Goal: Task Accomplishment & Management: Manage account settings

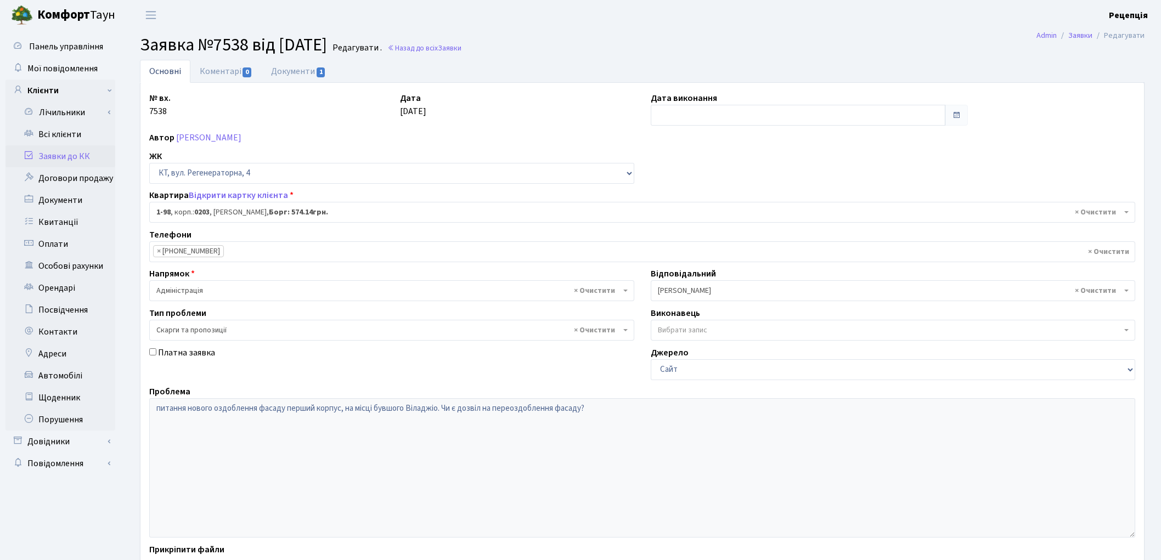
select select "98"
select select "55"
click at [75, 135] on link "Всі клієнти" at bounding box center [60, 134] width 110 height 22
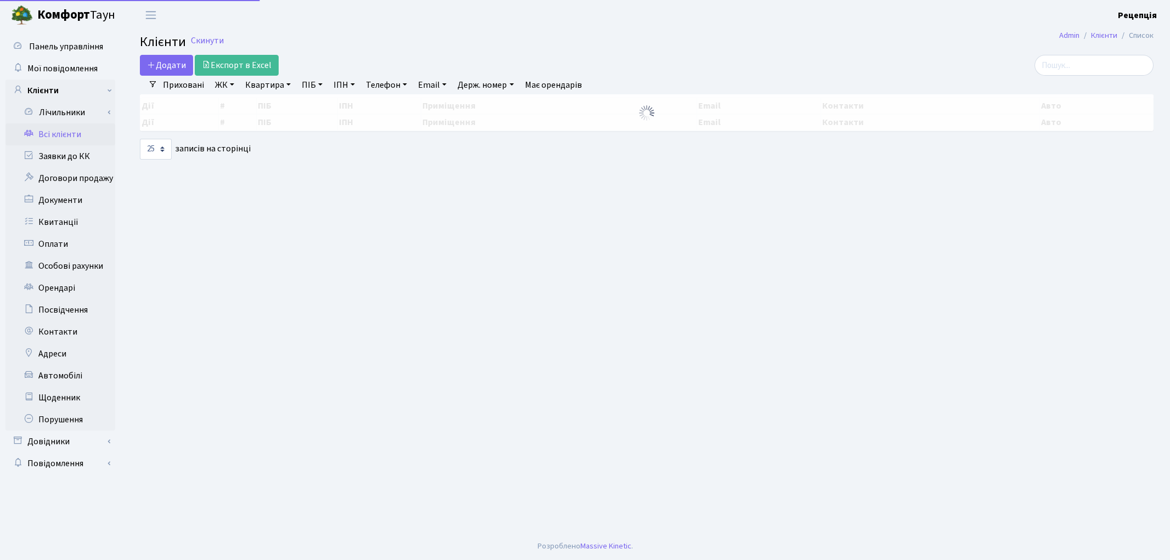
select select "25"
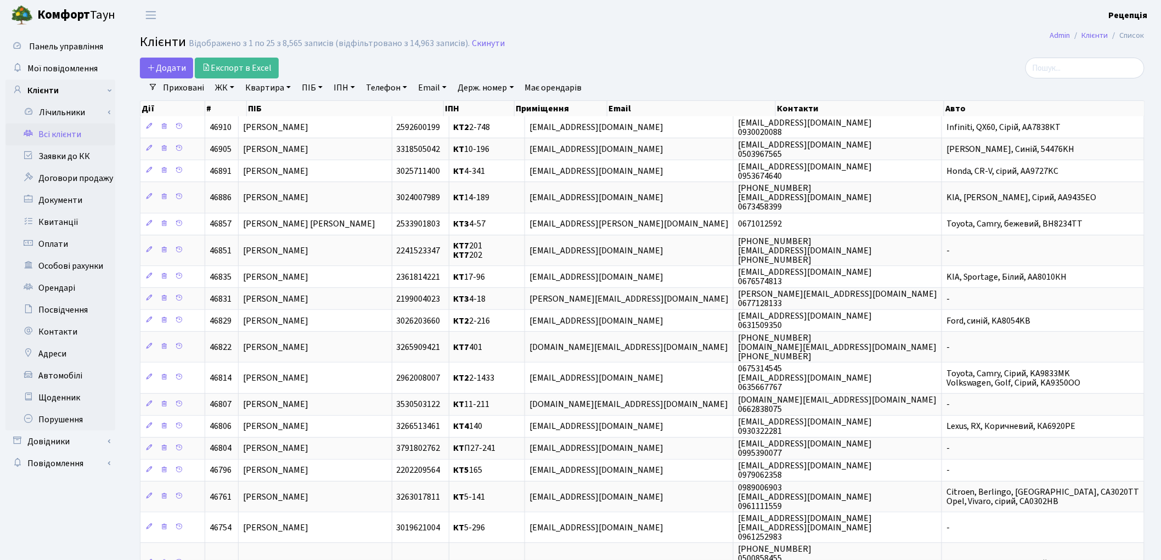
click at [319, 86] on link "ПІБ" at bounding box center [312, 87] width 30 height 19
type input "якущенко"
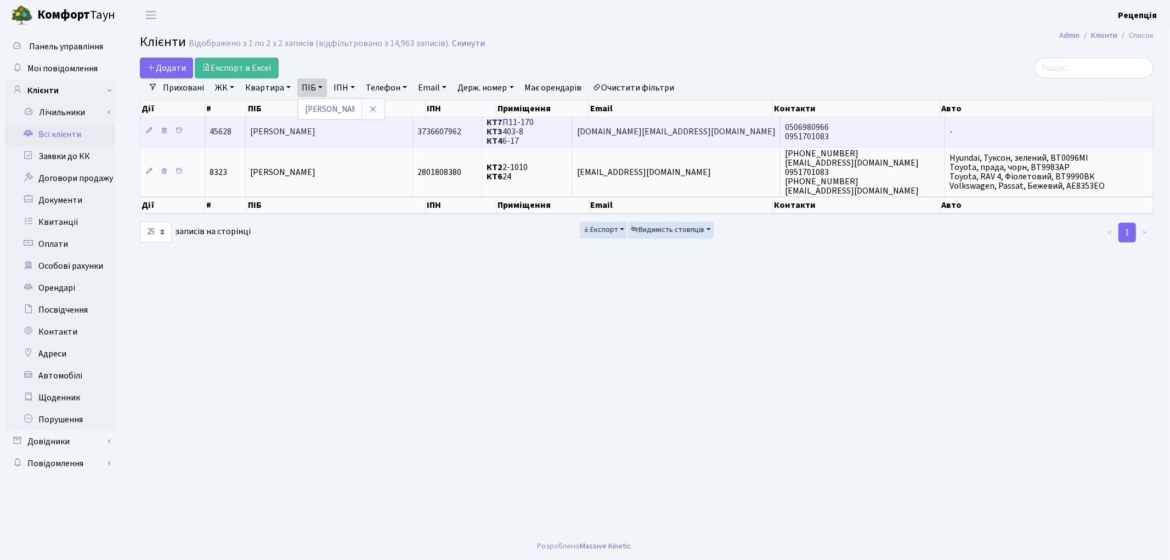
click at [401, 120] on td "Якущенко Марія Володимирівна" at bounding box center [330, 131] width 168 height 30
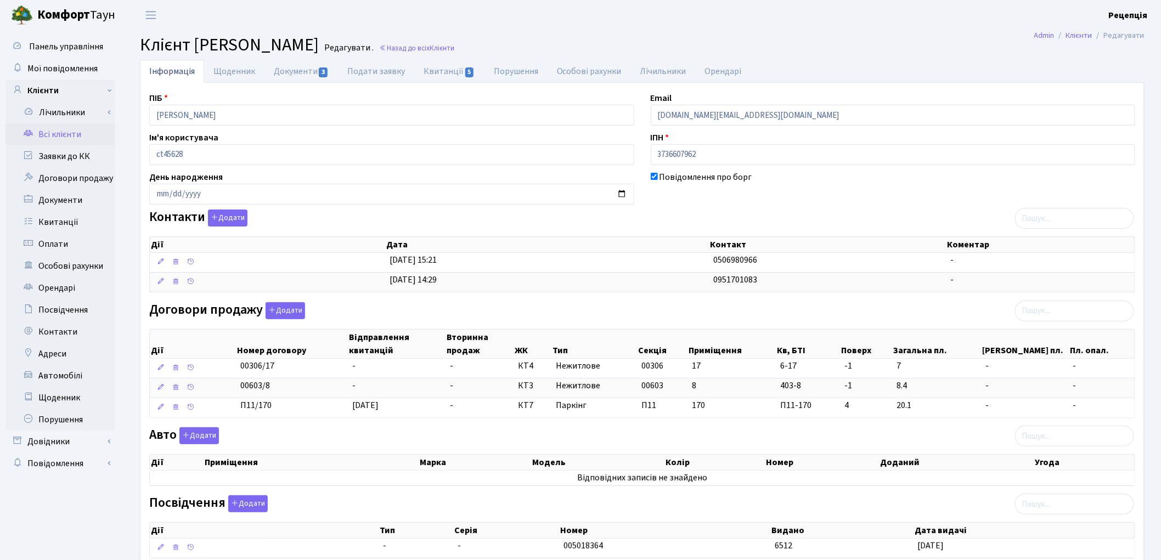
click at [70, 143] on link "Всі клієнти" at bounding box center [60, 134] width 110 height 22
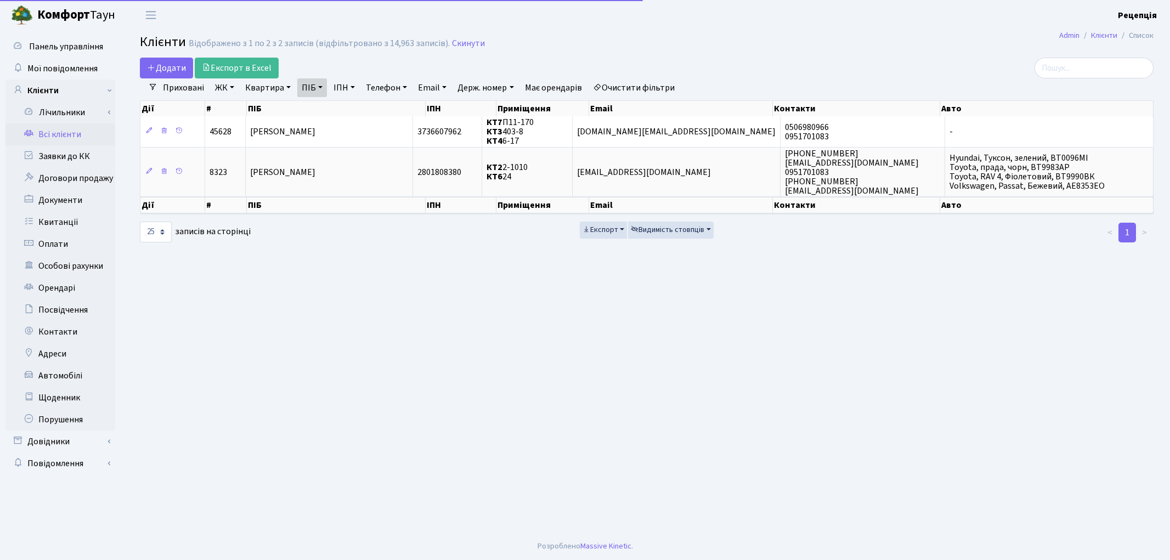
select select
select select "25"
click at [635, 86] on link "Очистити фільтри" at bounding box center [634, 87] width 91 height 19
select select
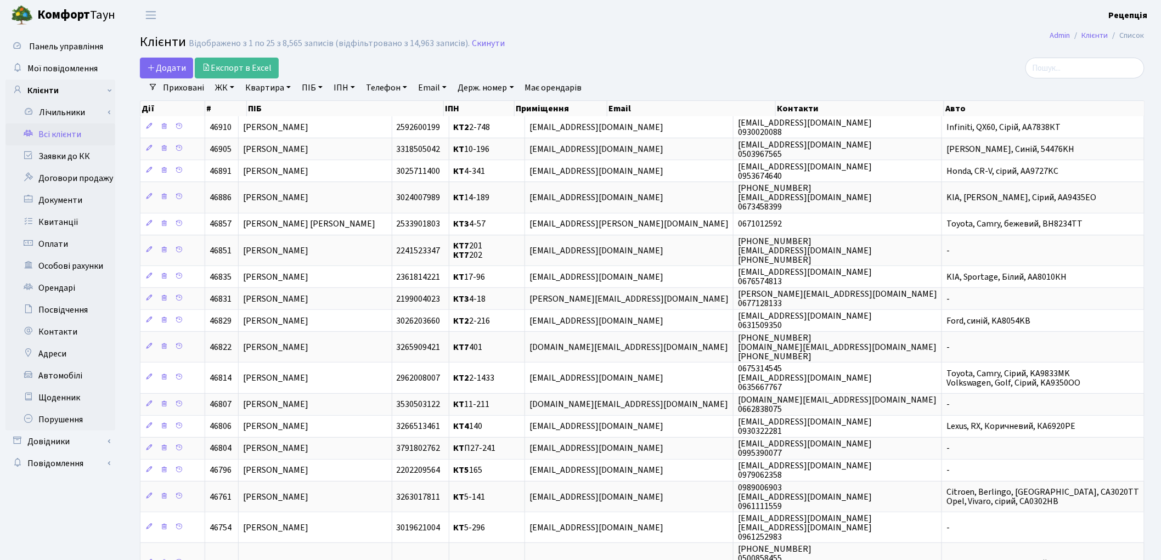
click at [220, 88] on link "ЖК" at bounding box center [225, 87] width 28 height 19
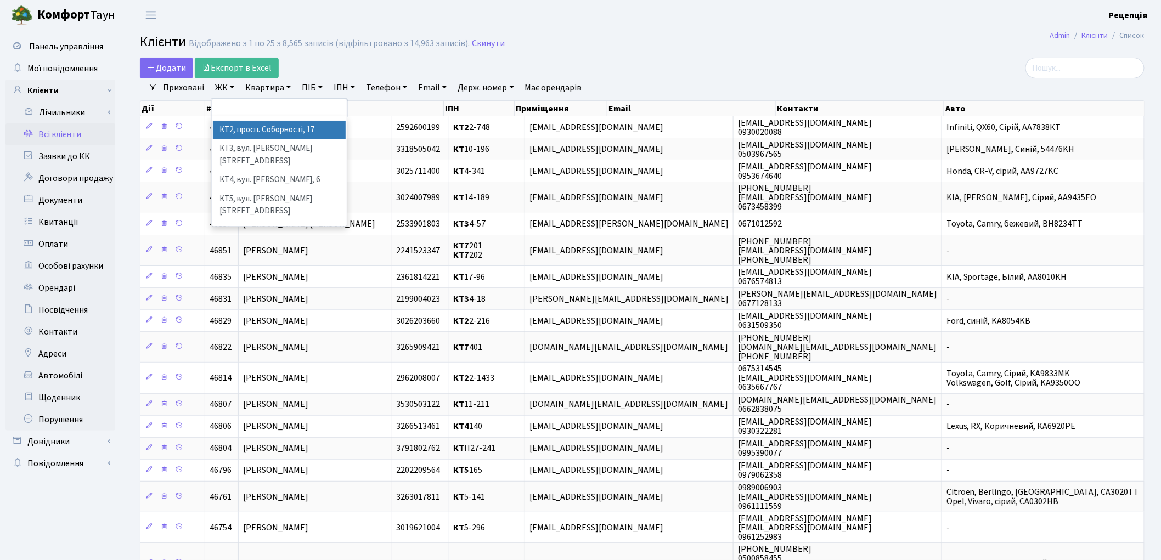
scroll to position [22, 0]
click at [293, 232] on li "КТ7, вул. Березнева, 12" at bounding box center [279, 247] width 133 height 31
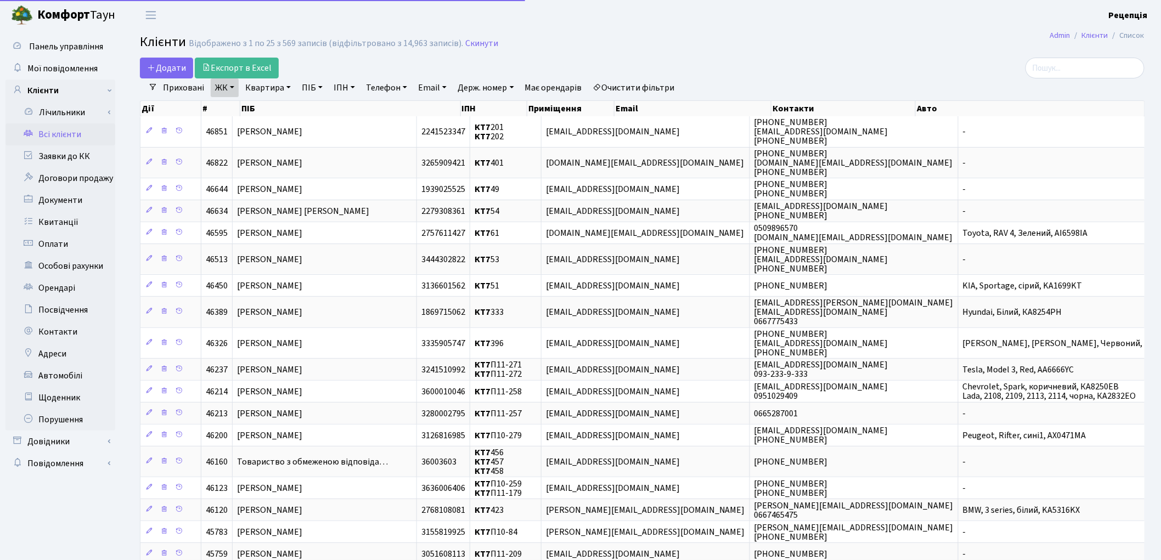
click at [267, 90] on link "Квартира" at bounding box center [268, 87] width 54 height 19
type input "57"
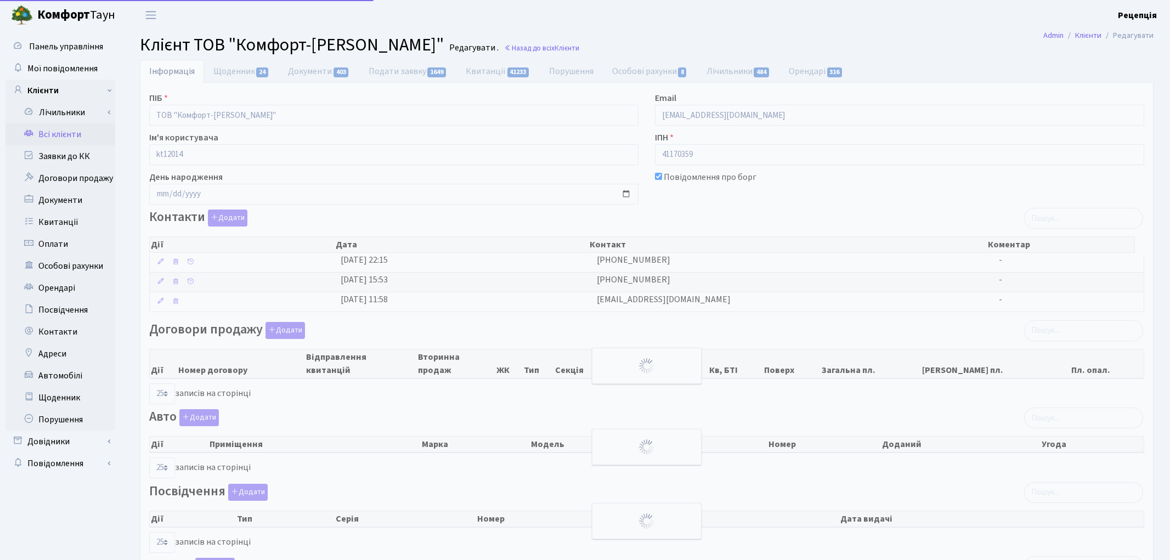
select select "25"
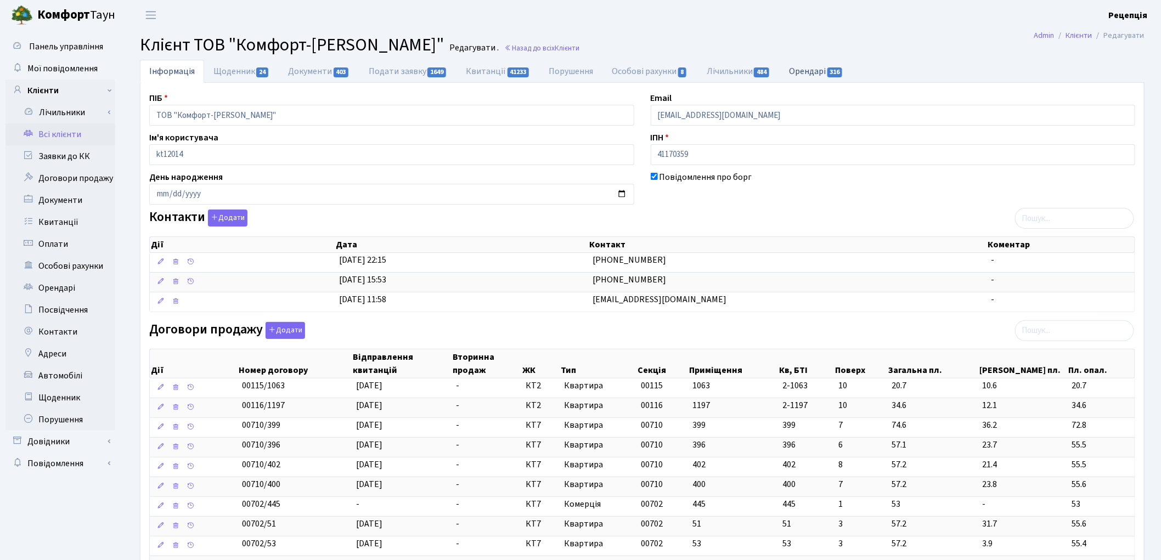
click at [805, 78] on link "Орендарі 316" at bounding box center [815, 71] width 73 height 22
select select "25"
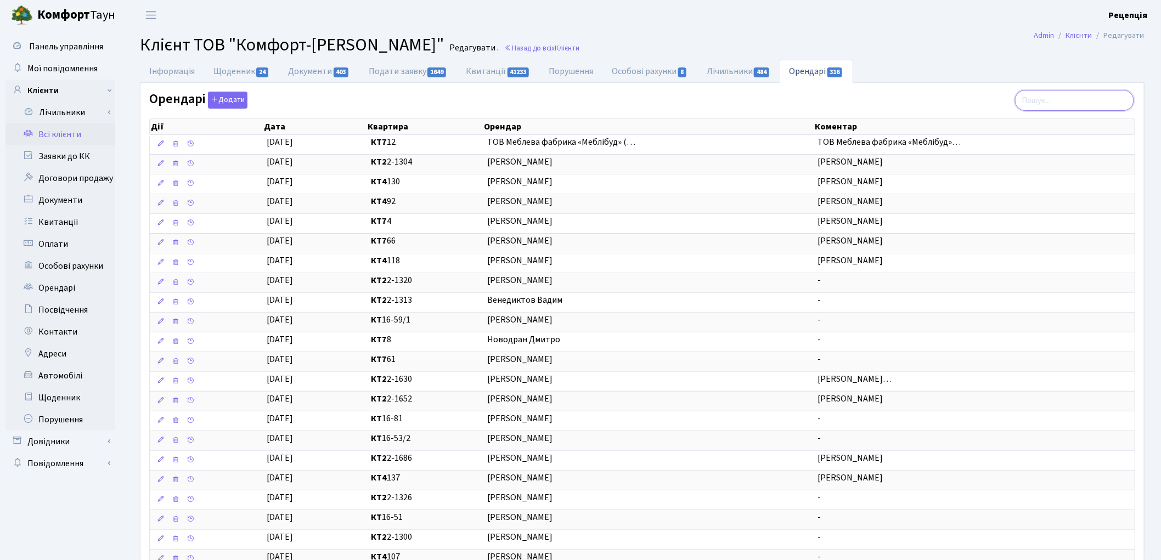
click at [1060, 97] on input "search" at bounding box center [1074, 100] width 119 height 21
click at [191, 78] on link "Інформація" at bounding box center [172, 71] width 64 height 22
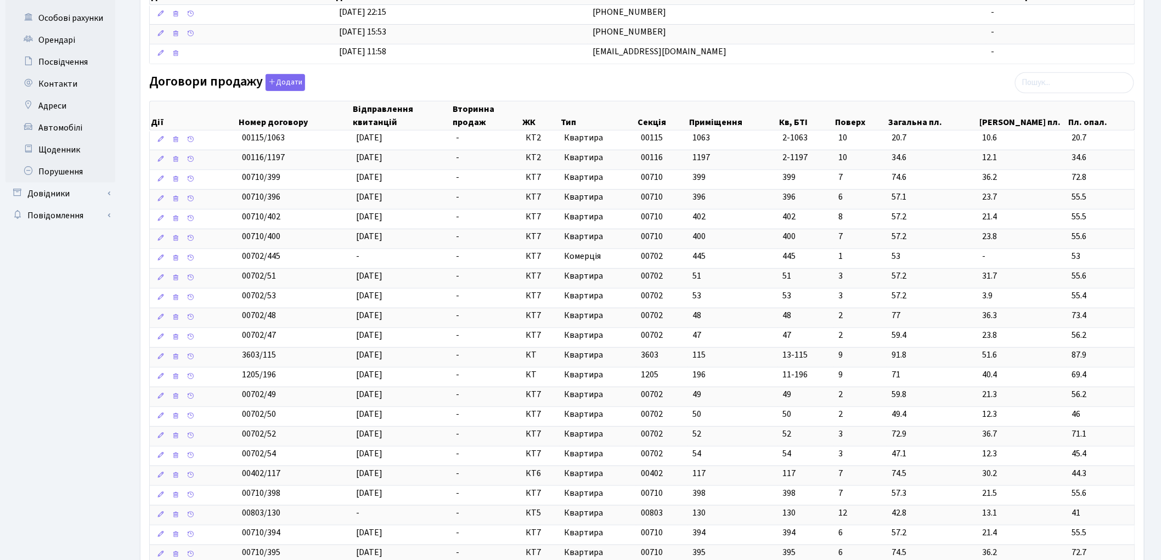
scroll to position [211, 0]
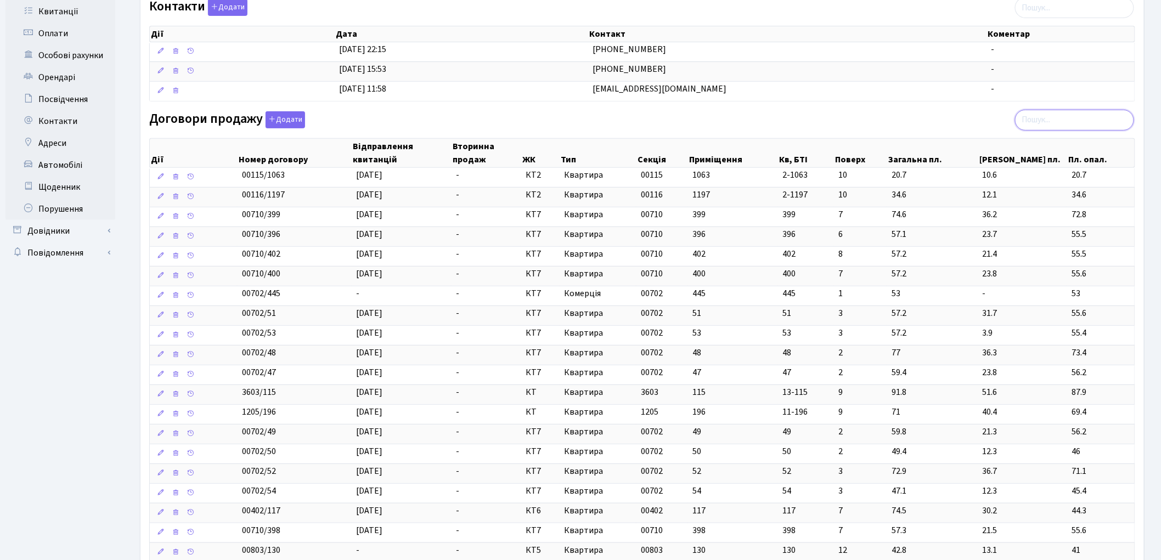
click at [1063, 124] on input "search" at bounding box center [1074, 120] width 119 height 21
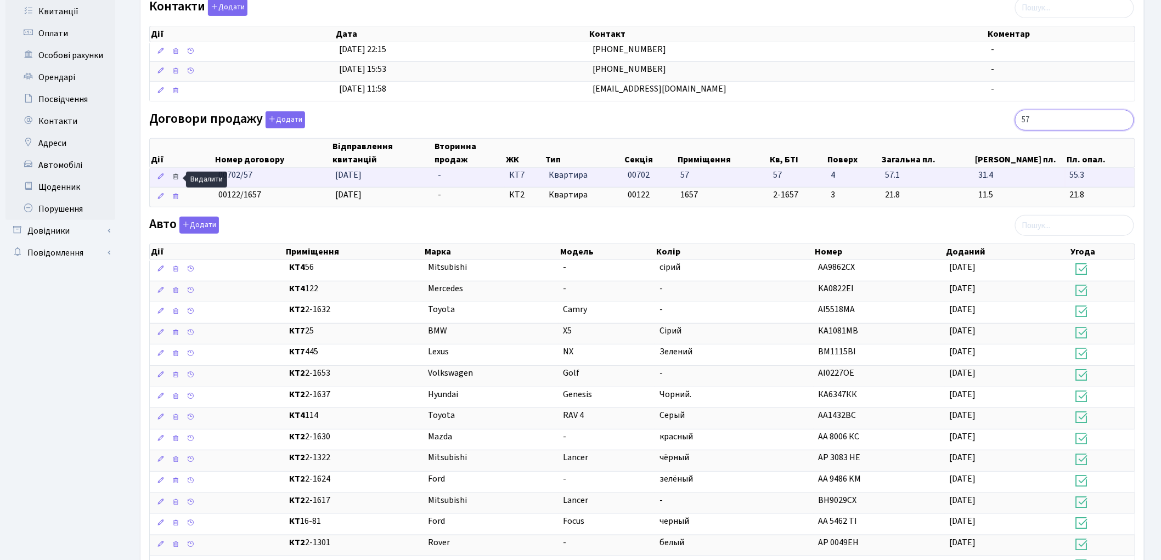
type input "57"
click at [177, 178] on icon at bounding box center [176, 177] width 8 height 8
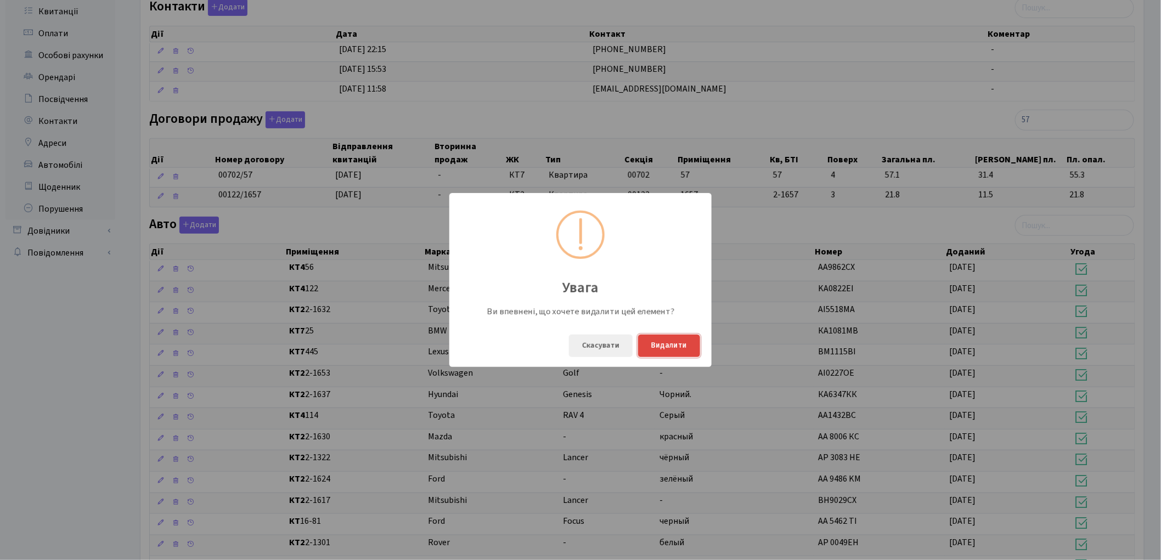
click at [683, 343] on button "Видалити" at bounding box center [669, 346] width 62 height 22
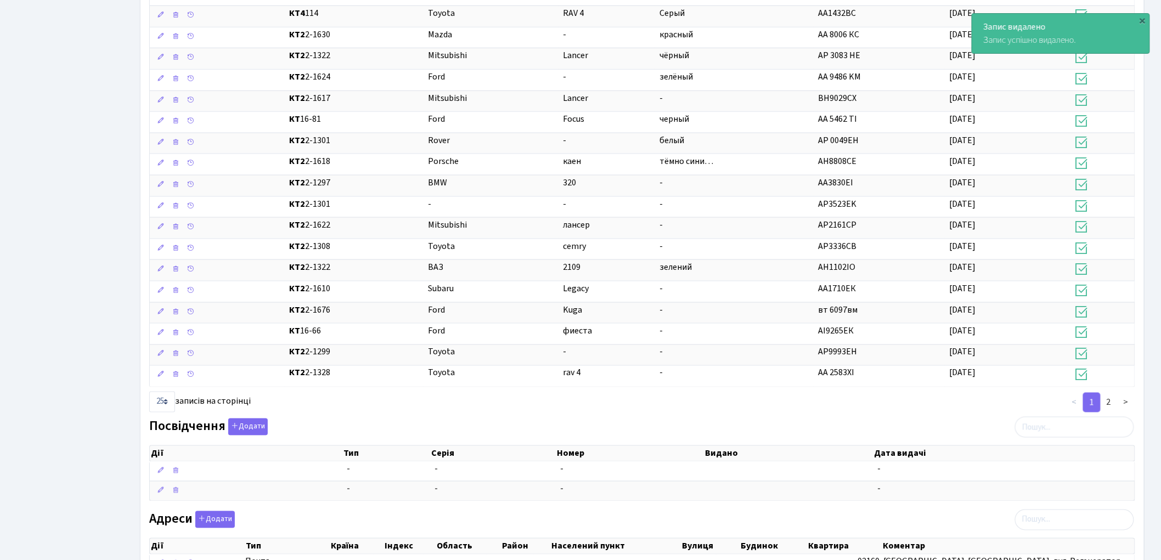
scroll to position [748, 0]
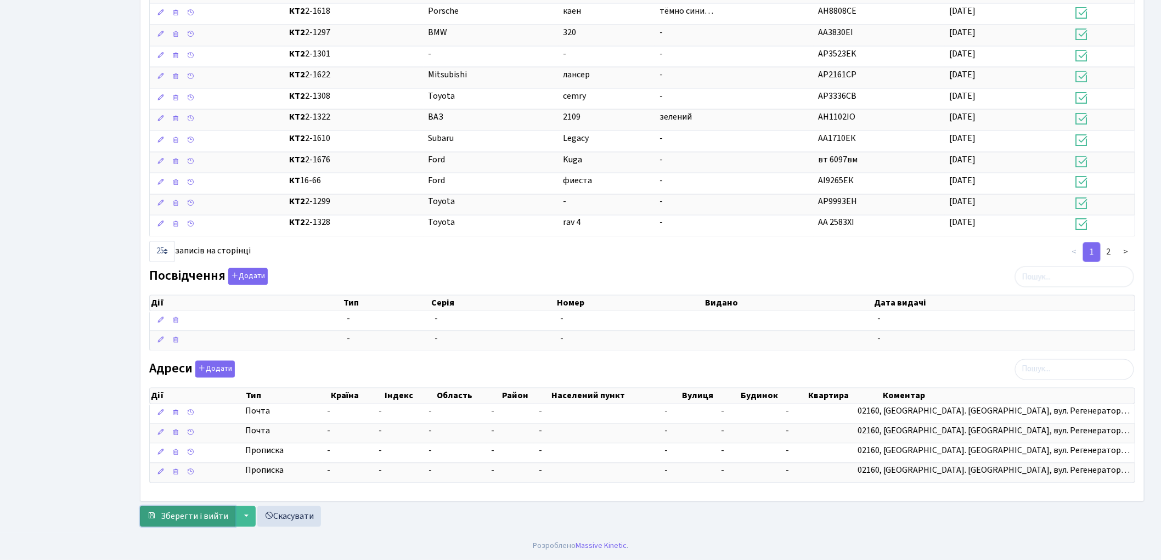
click at [190, 516] on span "Зберегти і вийти" at bounding box center [194, 517] width 67 height 12
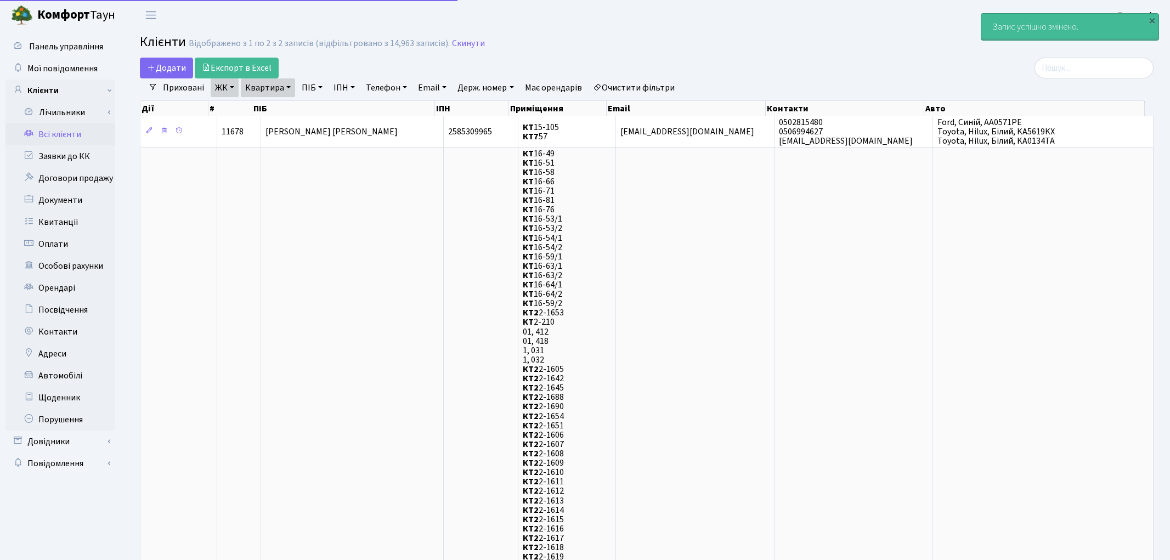
select select "25"
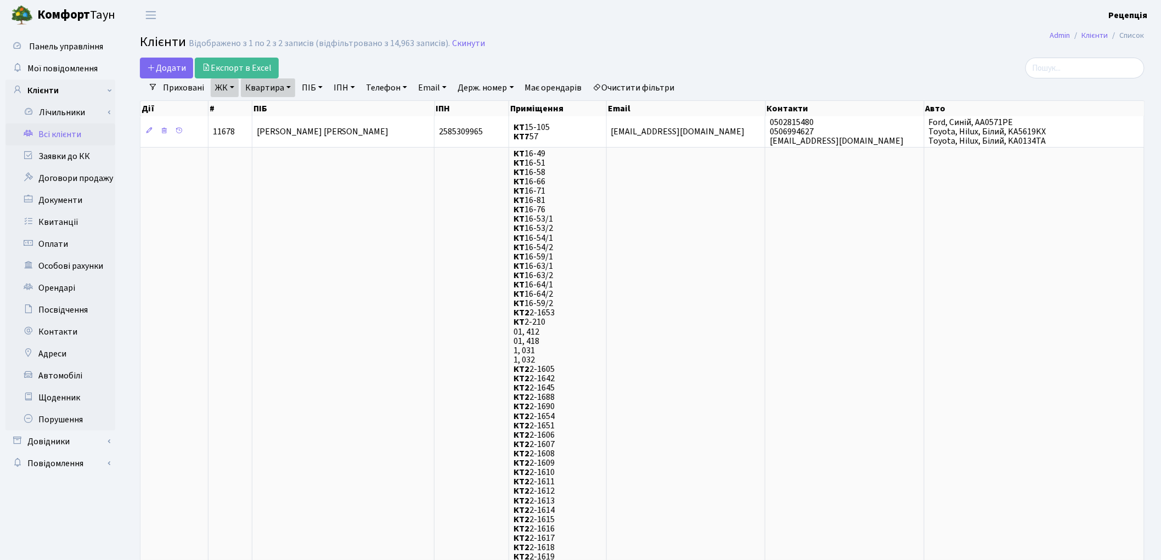
click at [644, 91] on link "Очистити фільтри" at bounding box center [634, 87] width 91 height 19
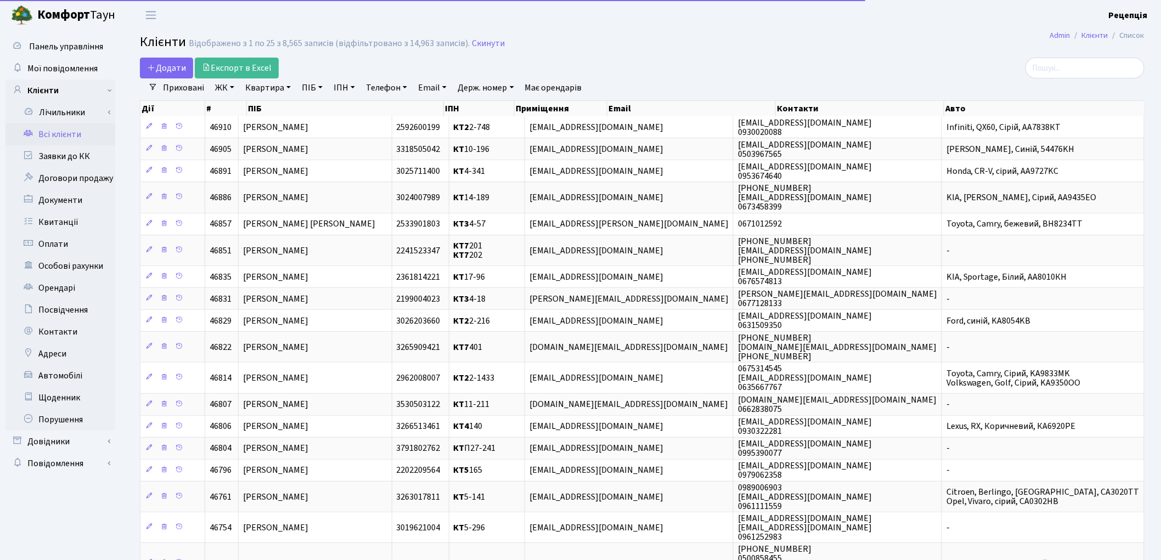
click at [233, 85] on link "ЖК" at bounding box center [225, 87] width 28 height 19
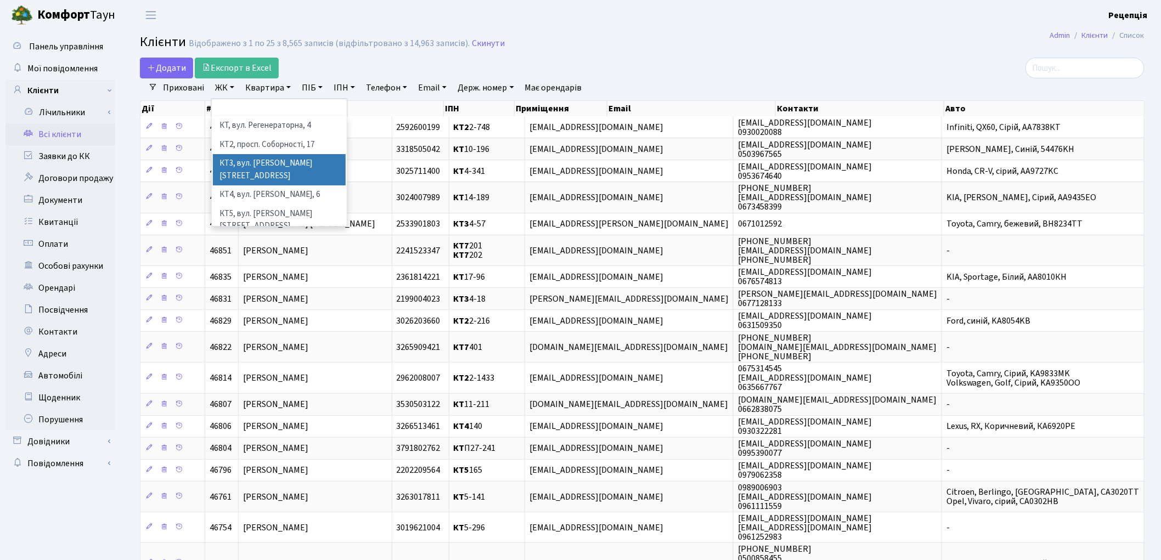
scroll to position [22, 0]
click at [301, 232] on li "КТ7, вул. Березнева, 12" at bounding box center [279, 247] width 133 height 31
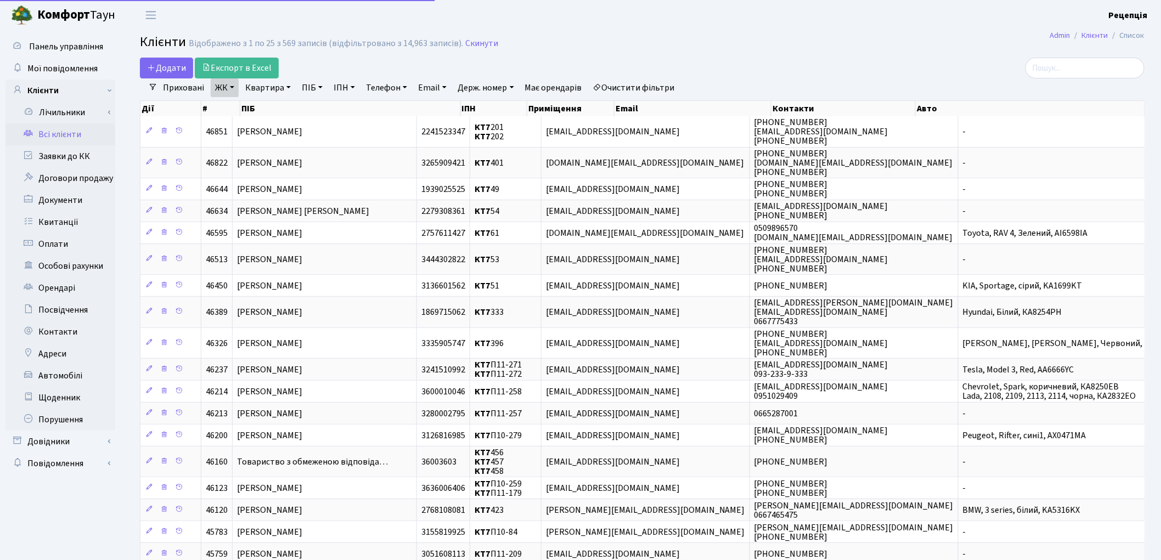
click at [273, 86] on link "Квартира" at bounding box center [268, 87] width 54 height 19
click at [281, 106] on input "text" at bounding box center [273, 109] width 64 height 21
type input "462"
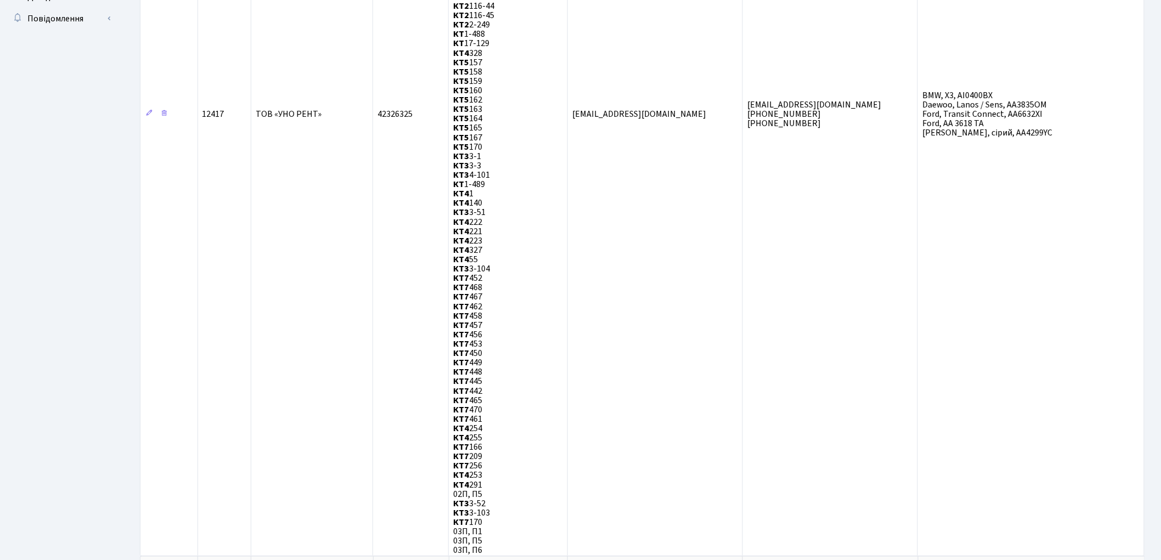
scroll to position [475, 0]
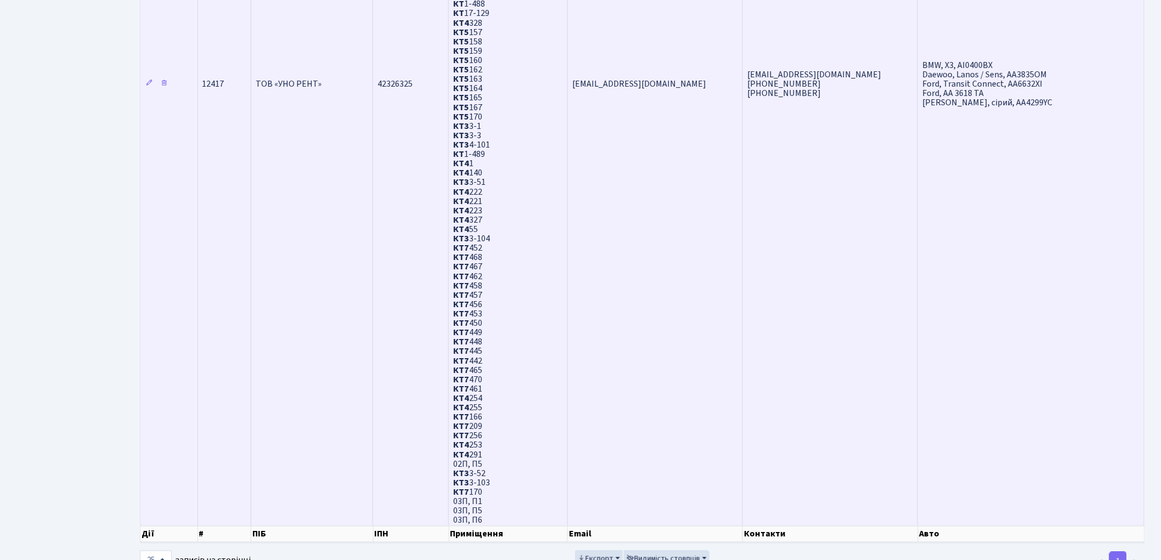
click at [759, 342] on td "bagnenko_iryna@ukr.net 066-093-14-24 063-684-35-62" at bounding box center [830, 83] width 175 height 884
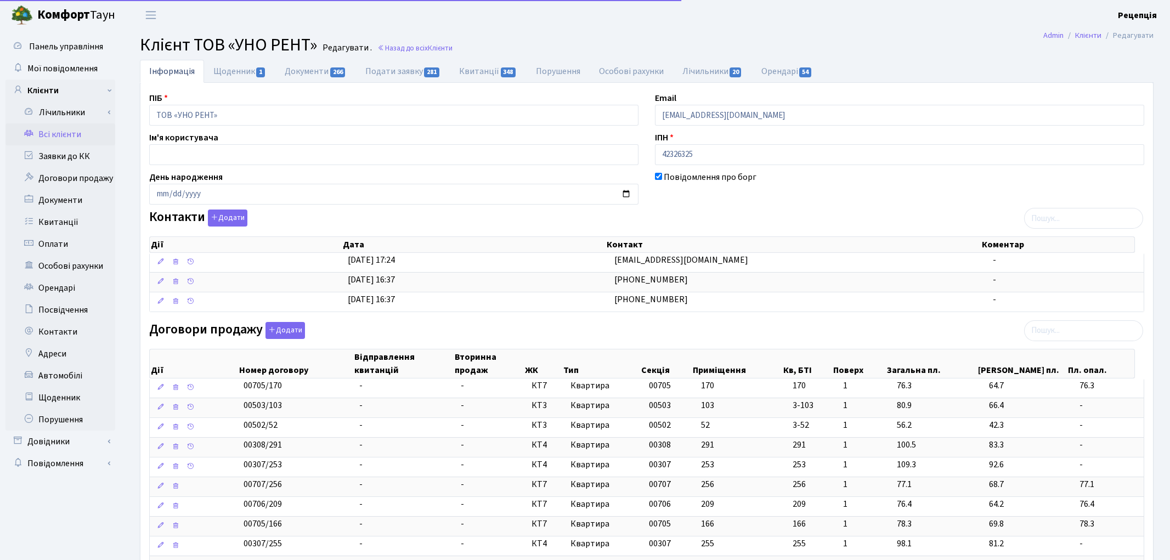
select select "25"
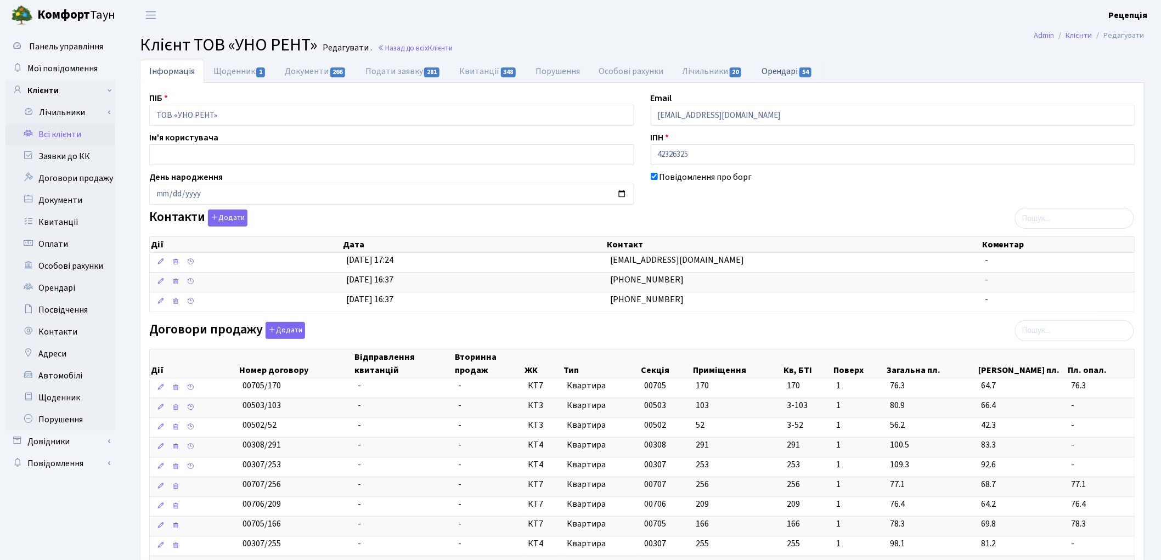
click at [775, 71] on link "Орендарі 54" at bounding box center [787, 71] width 70 height 22
select select "25"
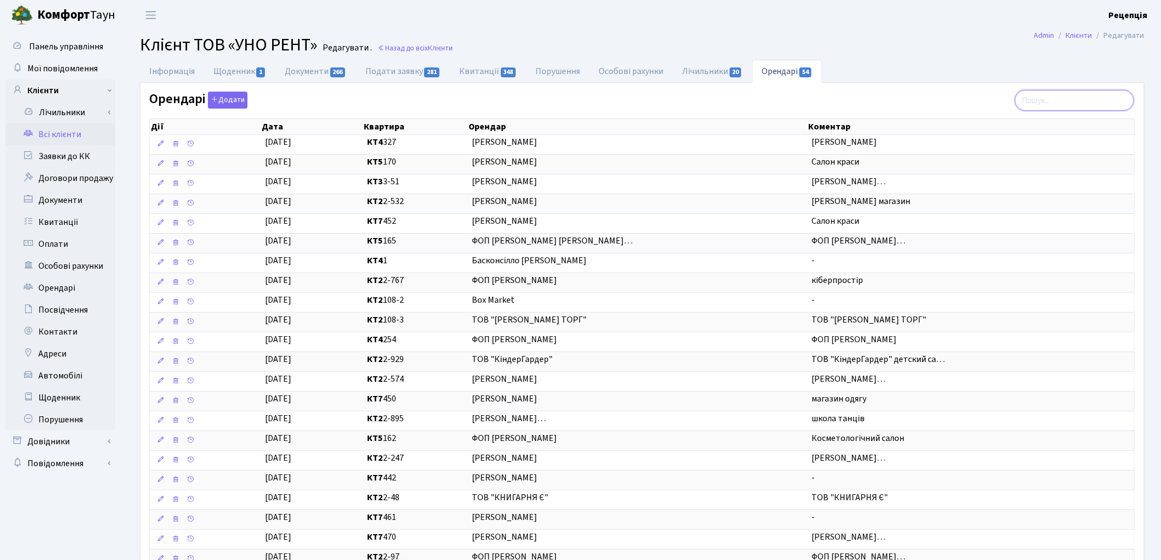
click at [1040, 97] on input "search" at bounding box center [1074, 100] width 119 height 21
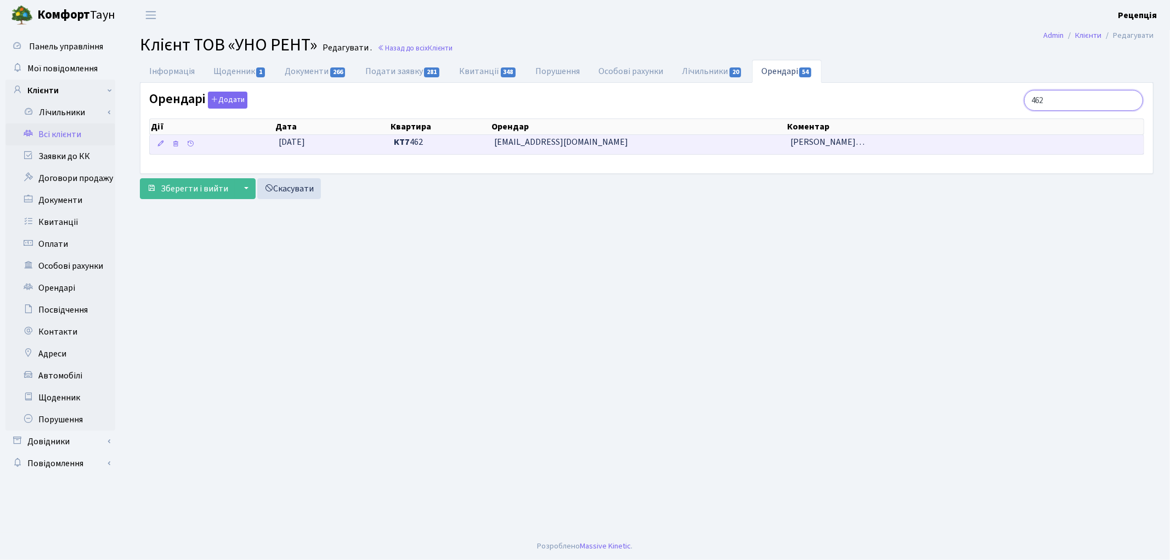
type input "462"
click at [864, 143] on span "ФОП Годлевський Олександр Анто…" at bounding box center [827, 142] width 74 height 12
click at [834, 145] on span "ФОП Годлевський Олександр Анто…" at bounding box center [827, 142] width 74 height 12
click at [827, 143] on span "ФОП Годлевський Олександр Анто…" at bounding box center [827, 142] width 74 height 12
click at [539, 143] on span "Godlevskayakatia1@gmail.com" at bounding box center [638, 142] width 287 height 13
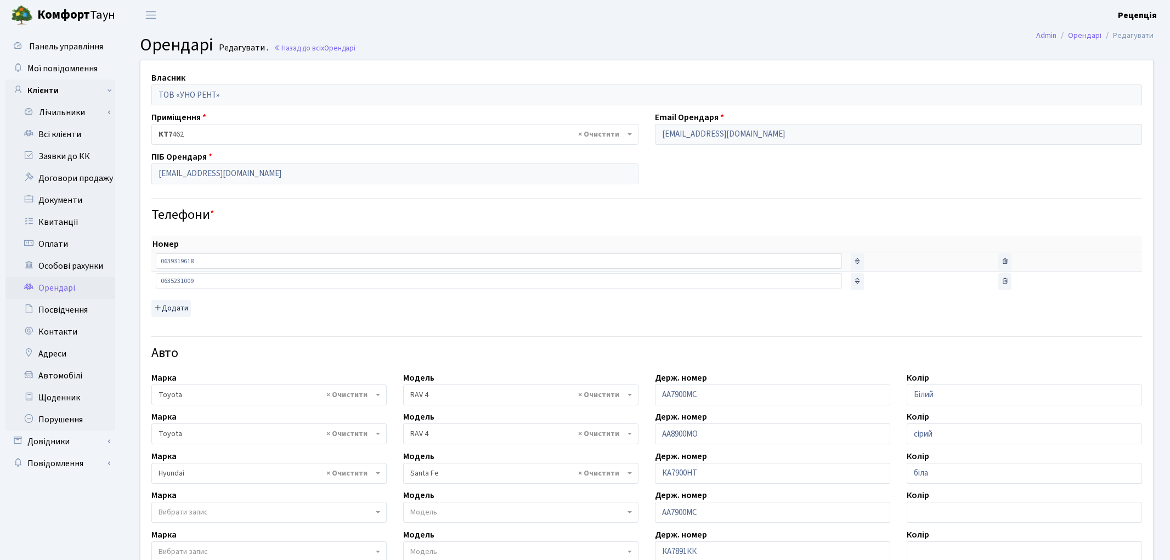
select select "2369"
select select "1032"
select select "472"
click at [55, 150] on link "Заявки до КК" at bounding box center [60, 156] width 110 height 22
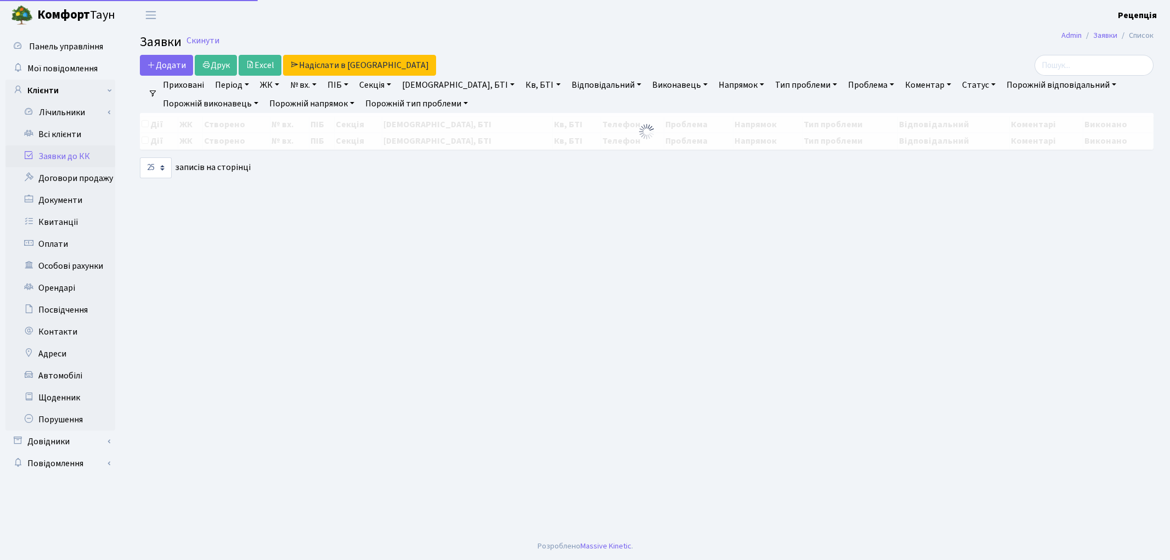
select select "25"
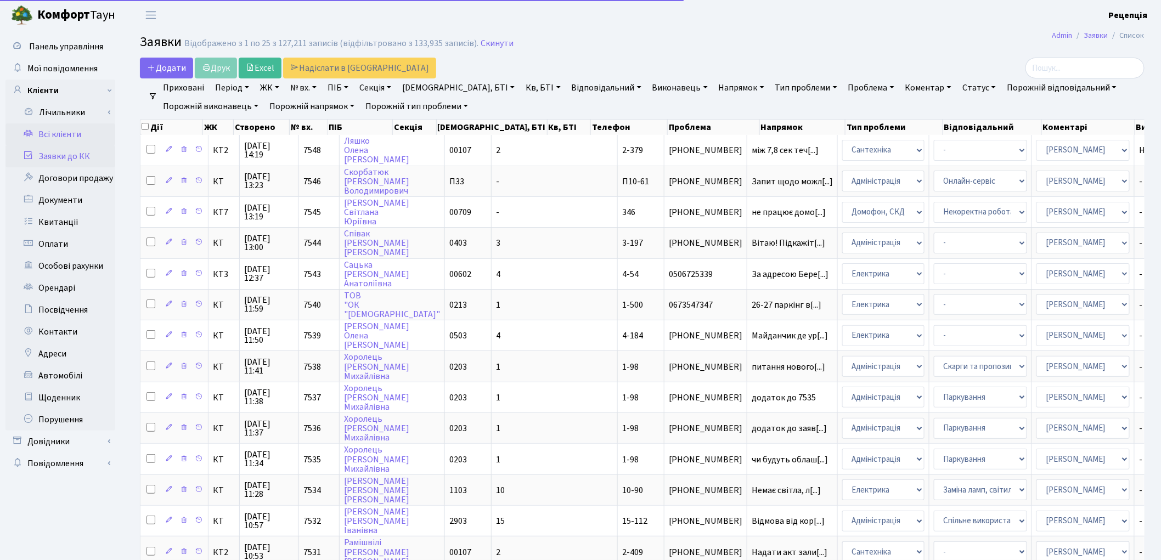
click at [57, 135] on link "Всі клієнти" at bounding box center [60, 134] width 110 height 22
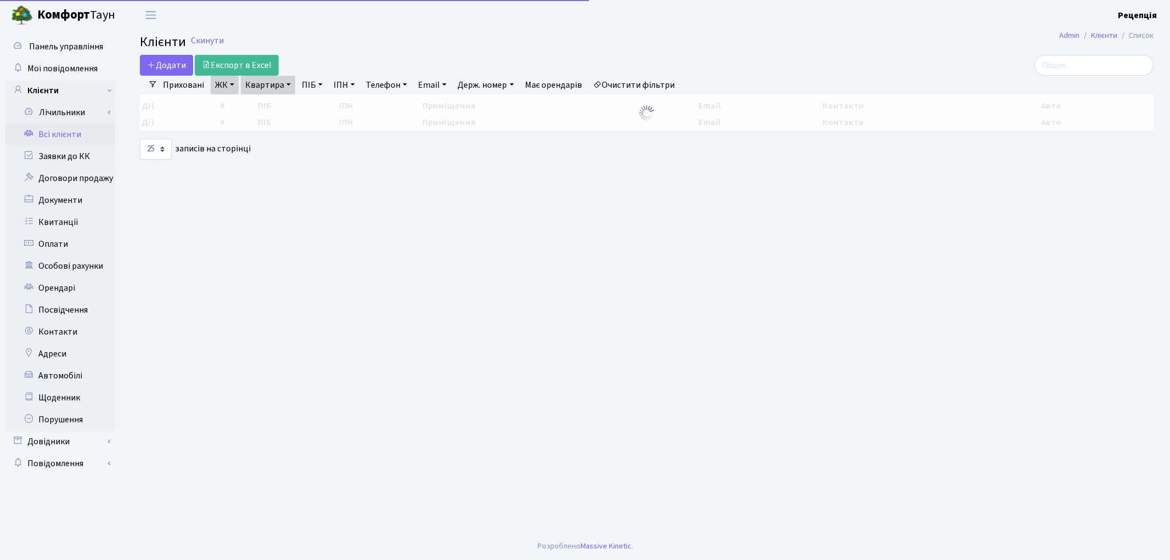
select select "25"
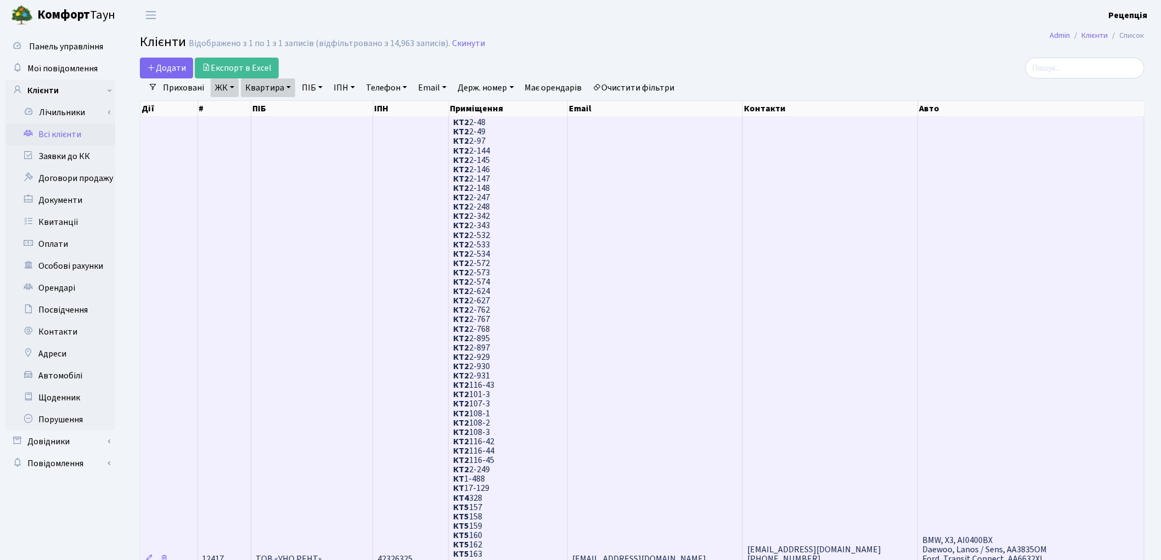
click at [569, 354] on td "[EMAIL_ADDRESS][DOMAIN_NAME]" at bounding box center [655, 558] width 175 height 884
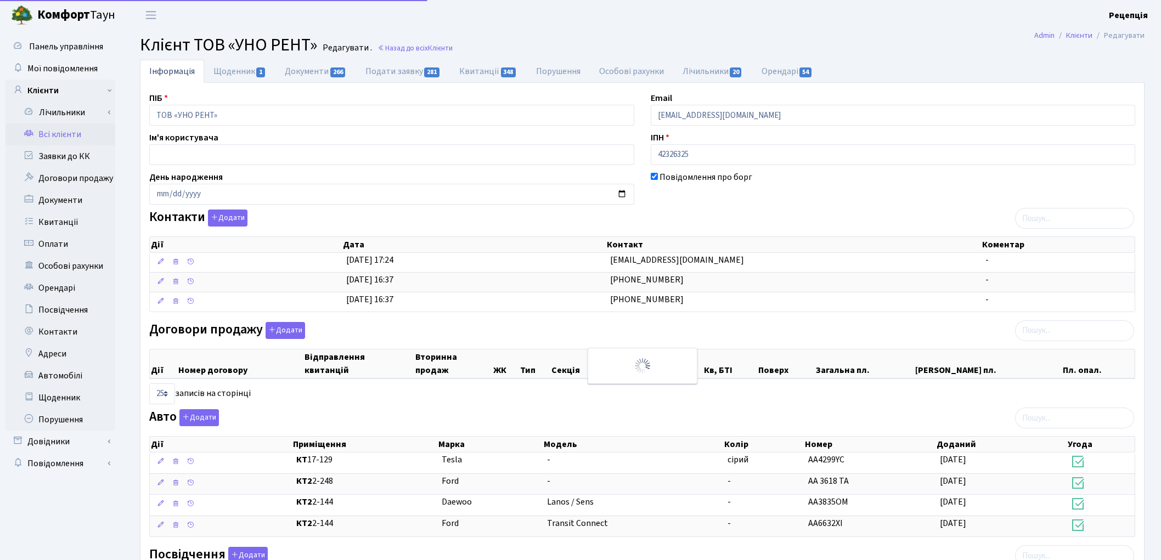
select select "25"
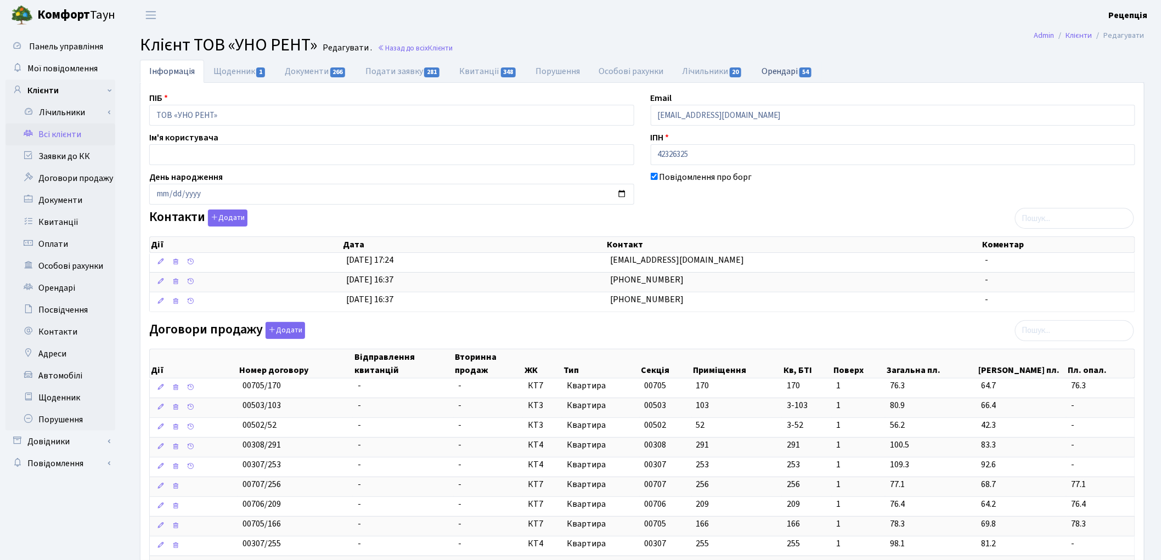
click at [777, 74] on link "Орендарі 54" at bounding box center [787, 71] width 70 height 22
select select "25"
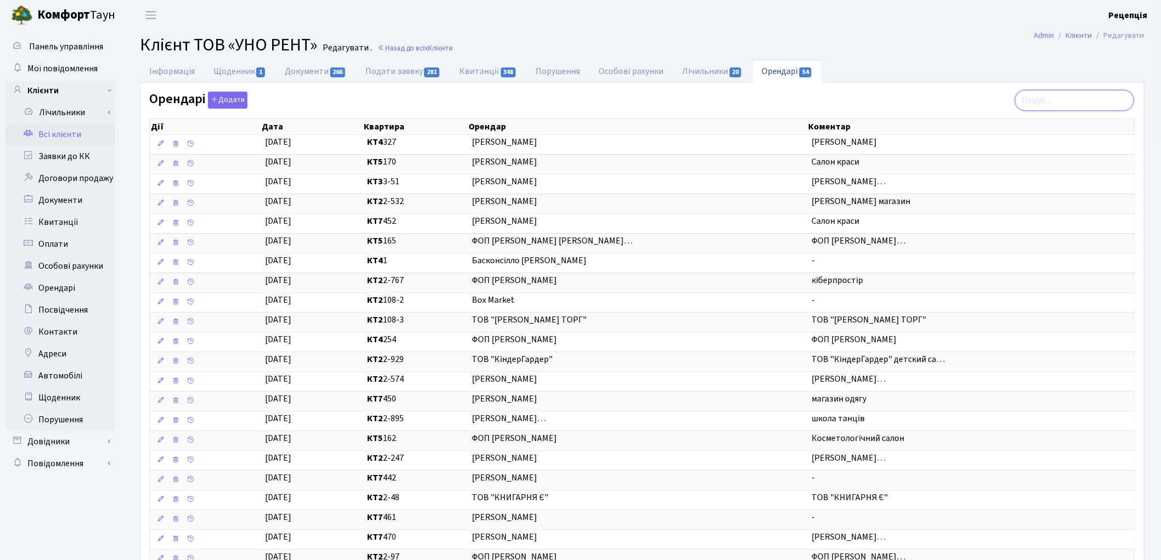
click at [1062, 99] on input "search" at bounding box center [1074, 100] width 119 height 21
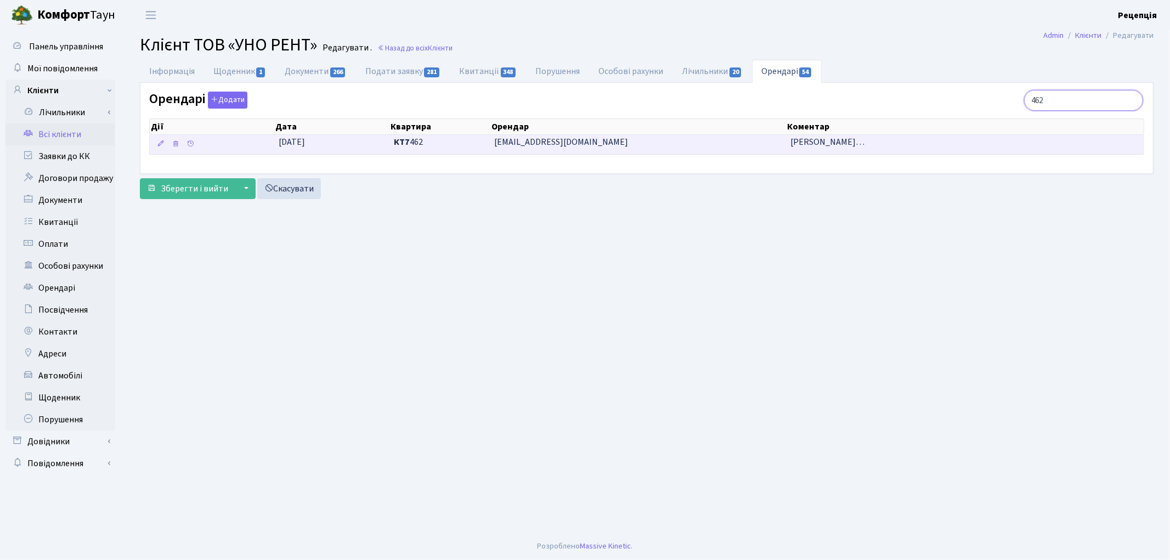
type input "462"
click at [835, 148] on span "ФОП Годлевський Олександр Анто…" at bounding box center [827, 142] width 74 height 12
click at [829, 143] on span "ФОП Годлевський Олександр Анто…" at bounding box center [827, 142] width 74 height 12
click at [517, 143] on span "Godlevskayakatia1@gmail.com" at bounding box center [638, 142] width 287 height 13
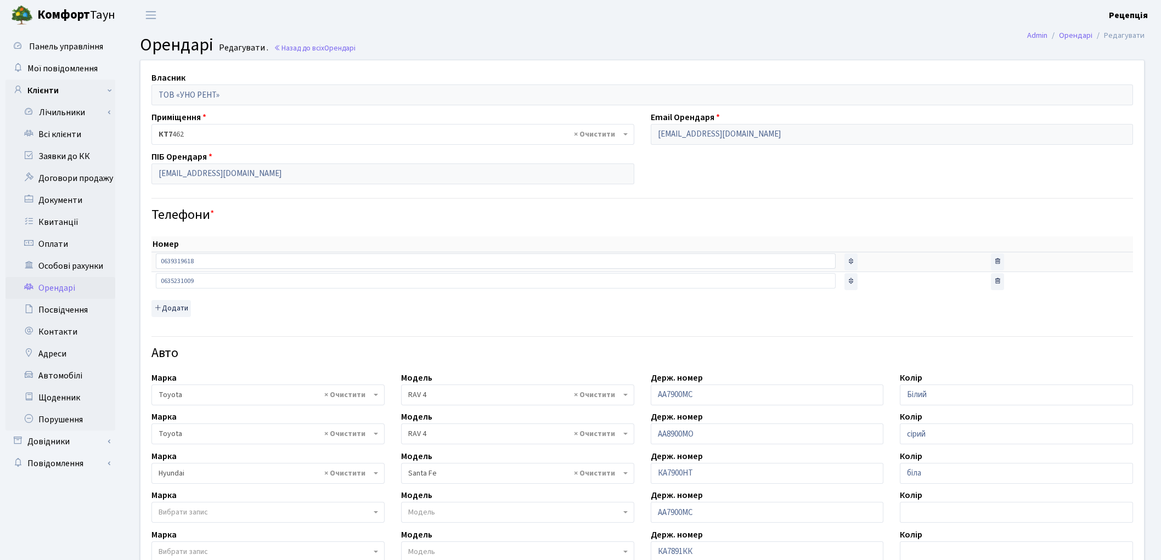
select select "2369"
select select "1032"
select select "472"
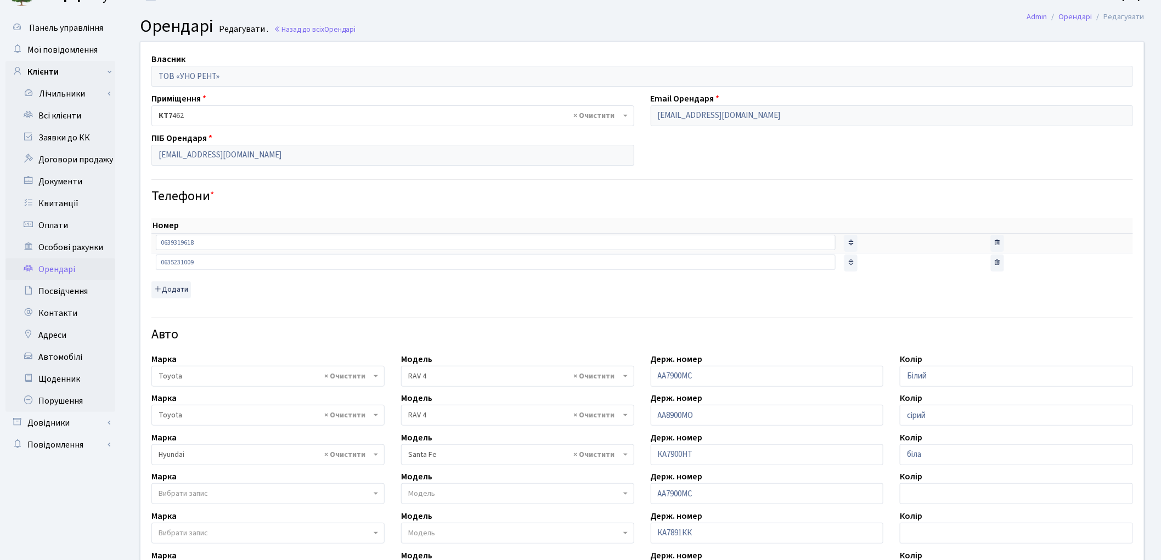
scroll to position [12, 0]
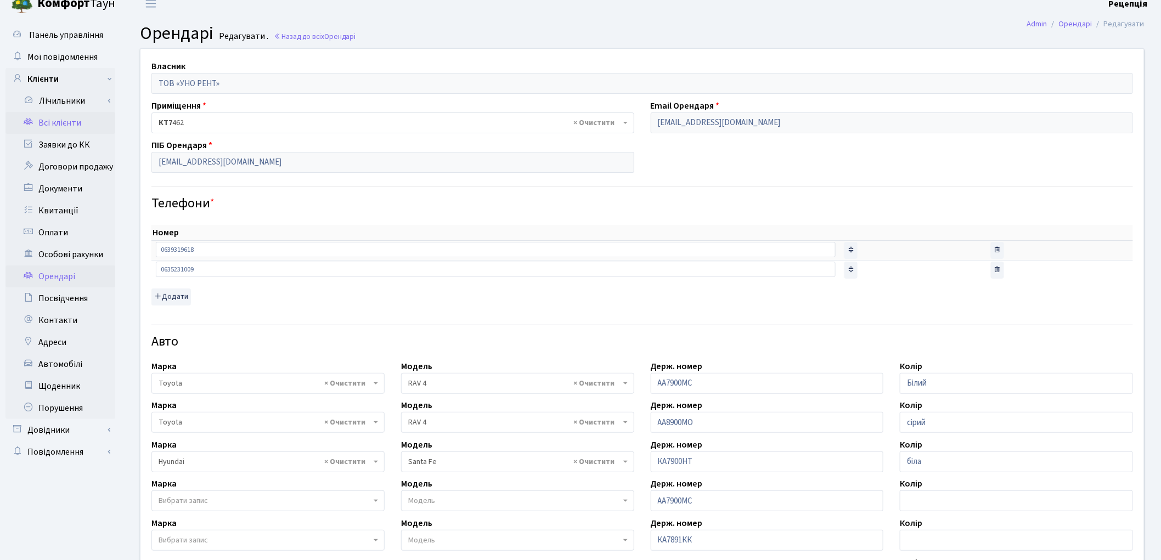
click at [46, 126] on link "Всі клієнти" at bounding box center [60, 123] width 110 height 22
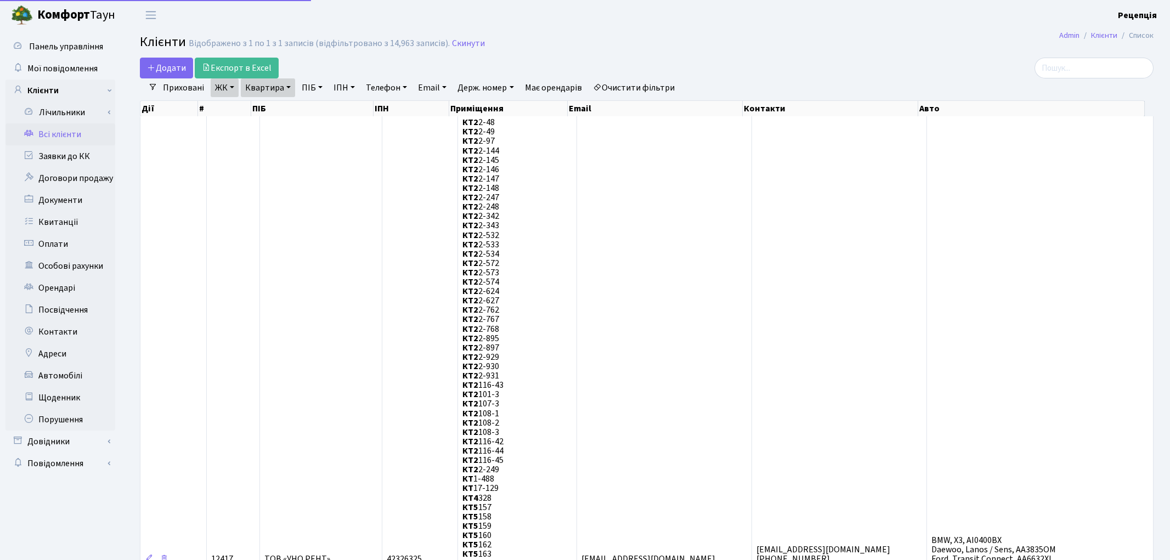
select select "25"
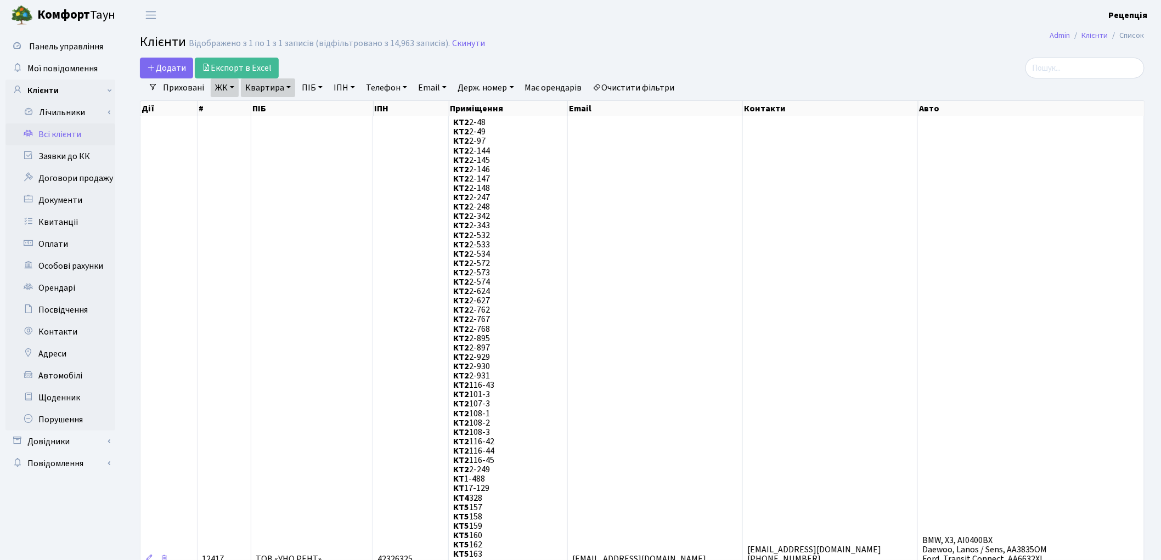
click at [632, 81] on link "Очистити фільтри" at bounding box center [634, 87] width 91 height 19
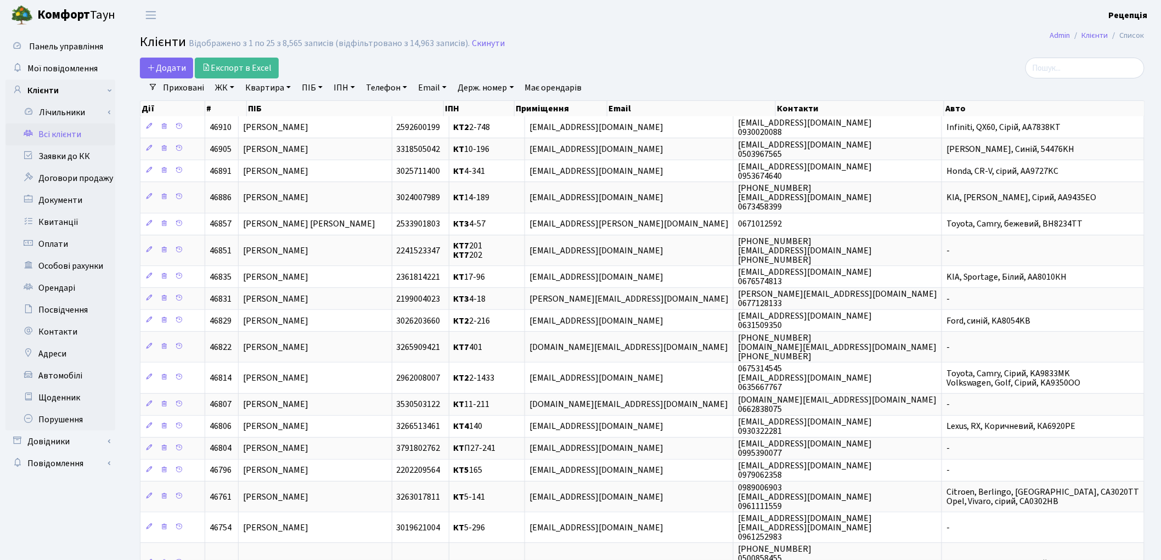
click at [679, 48] on h2 "Клієнти Відображено з 1 по 25 з 8,565 записів (відфільтровано з 14,963 записів)…" at bounding box center [642, 44] width 1004 height 19
click at [60, 161] on link "Заявки до КК" at bounding box center [60, 156] width 110 height 22
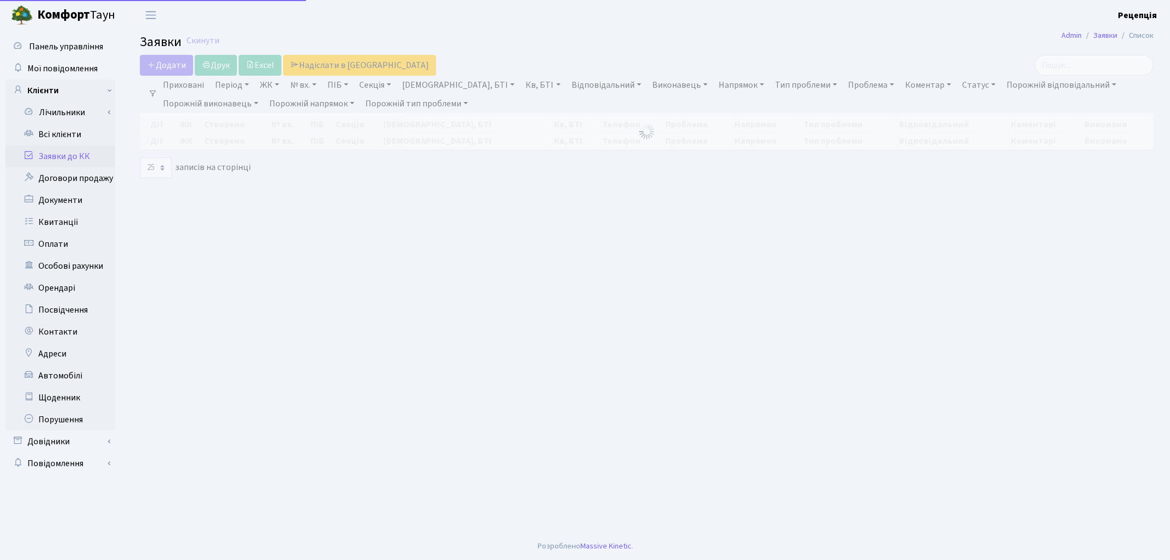
select select "25"
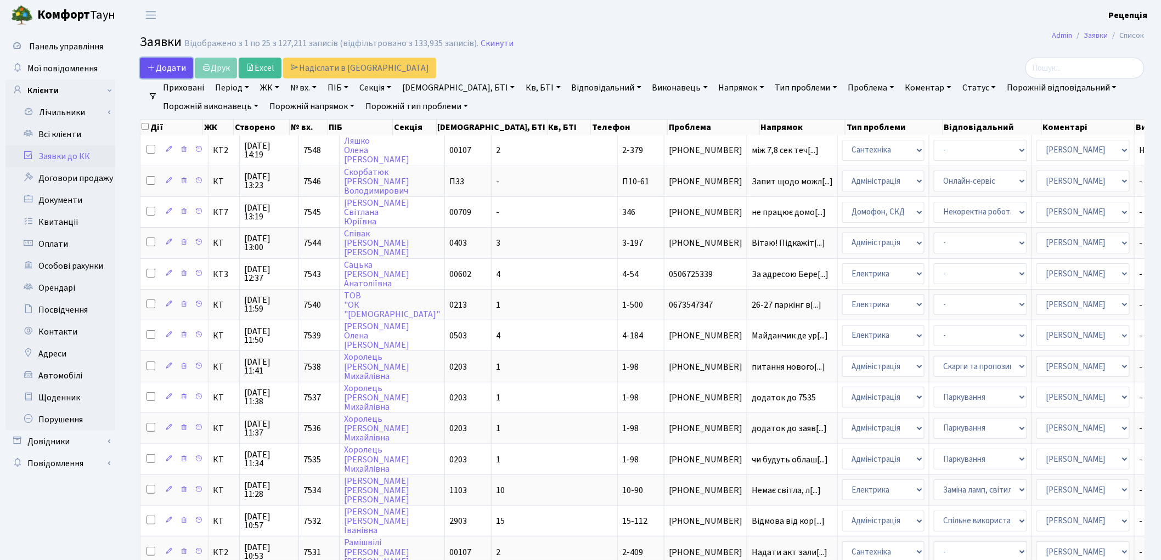
click at [152, 66] on icon at bounding box center [151, 67] width 9 height 9
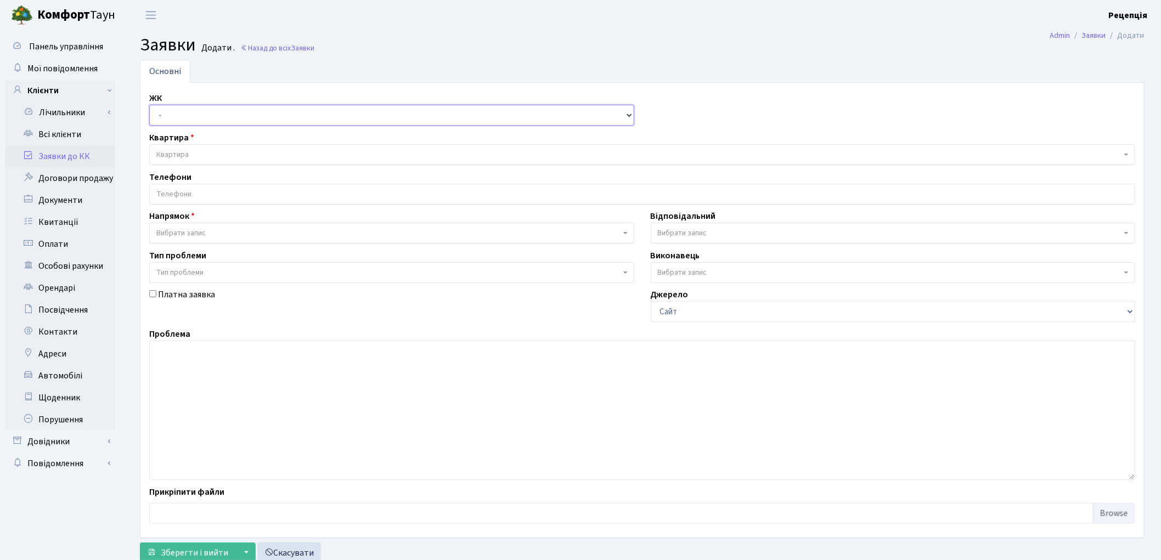
click at [193, 110] on select "- КТ, вул. Регенераторна, 4 КТ2, просп. Соборності, 17 КТ3, вул. Березнева, 16 …" at bounding box center [391, 115] width 485 height 21
select select "304"
click at [149, 105] on select "- КТ, вул. Регенераторна, 4 КТ2, просп. Соборності, 17 КТ3, вул. Березнева, 16 …" at bounding box center [391, 115] width 485 height 21
select select
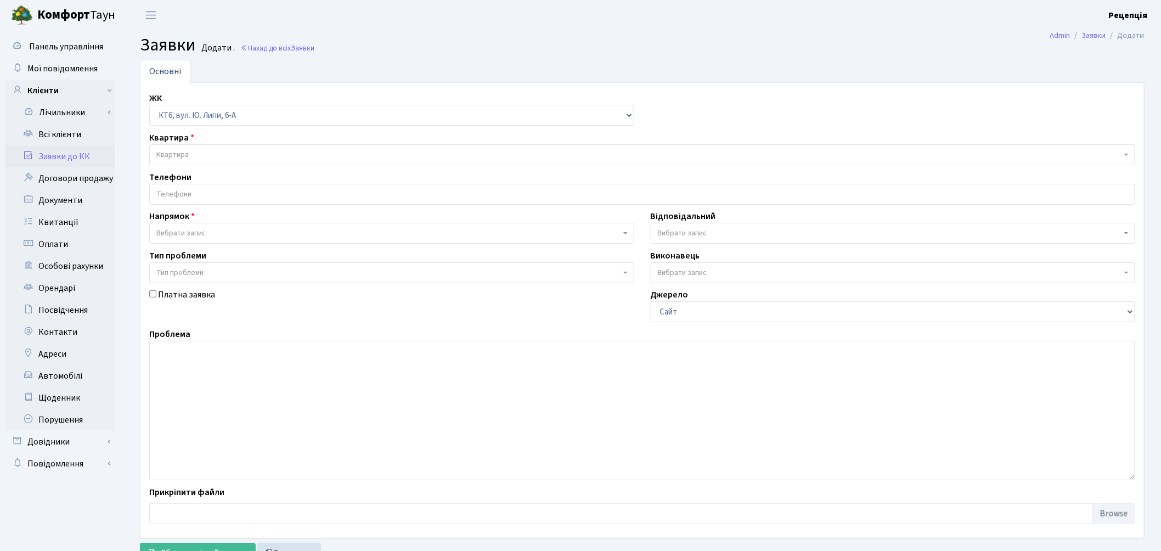
click at [210, 156] on span "Квартира" at bounding box center [638, 154] width 965 height 11
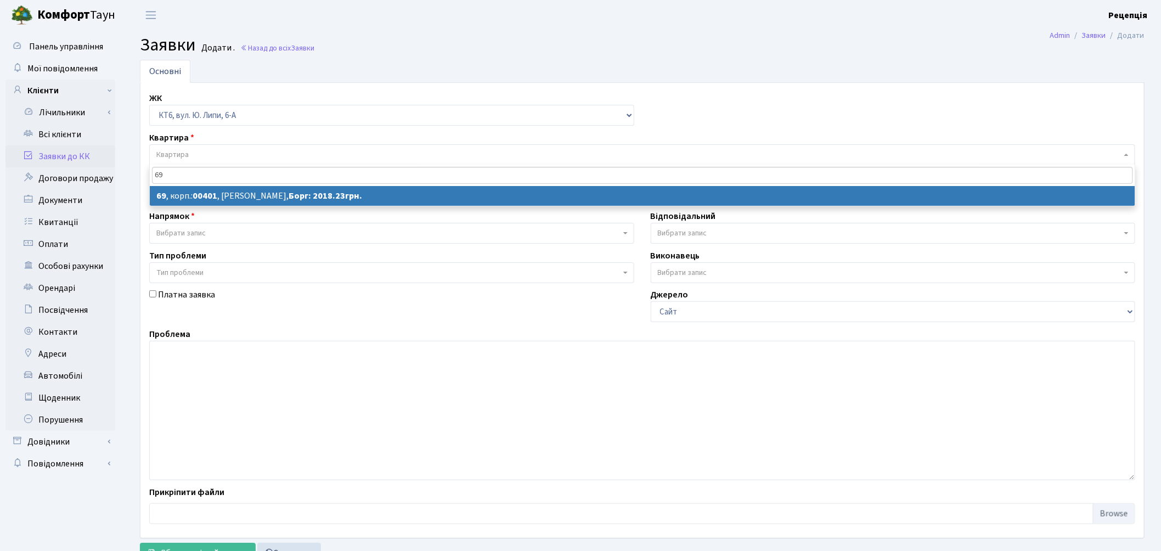
type input "69"
select select
select select "17161"
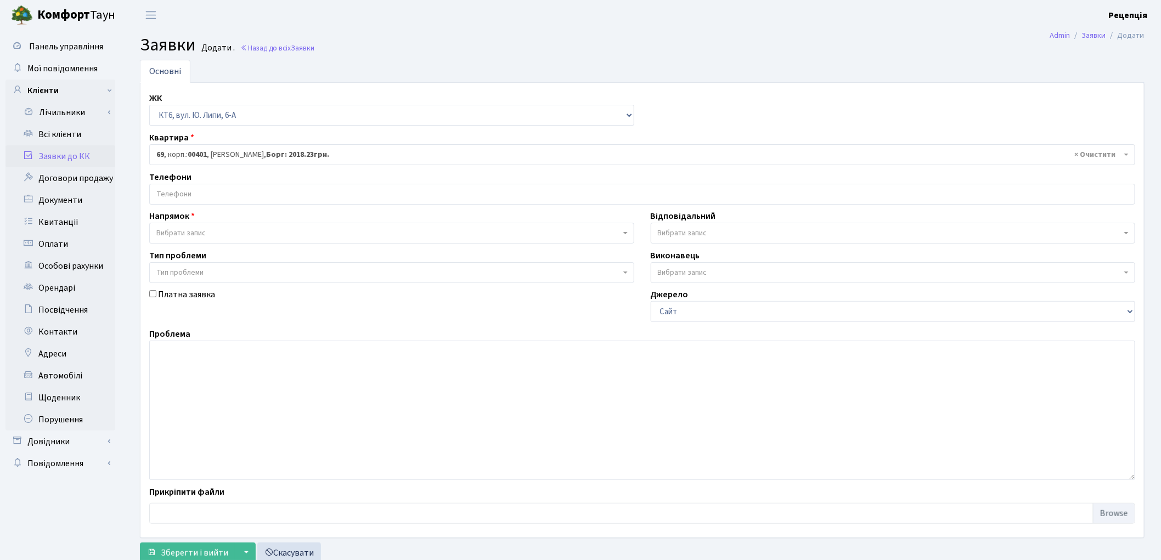
click at [206, 193] on input "search" at bounding box center [642, 194] width 985 height 20
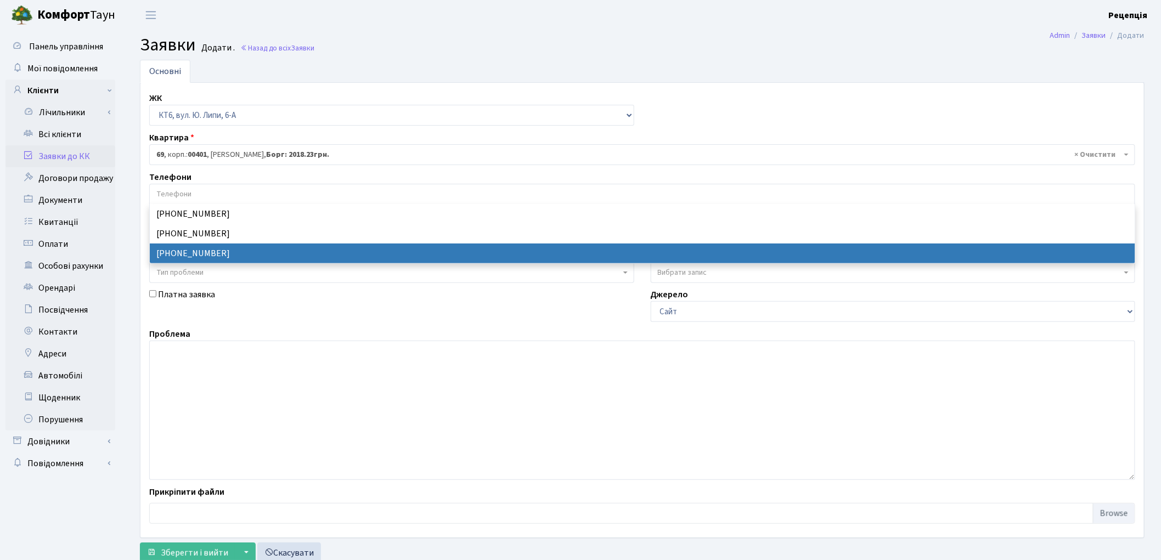
select select "28729"
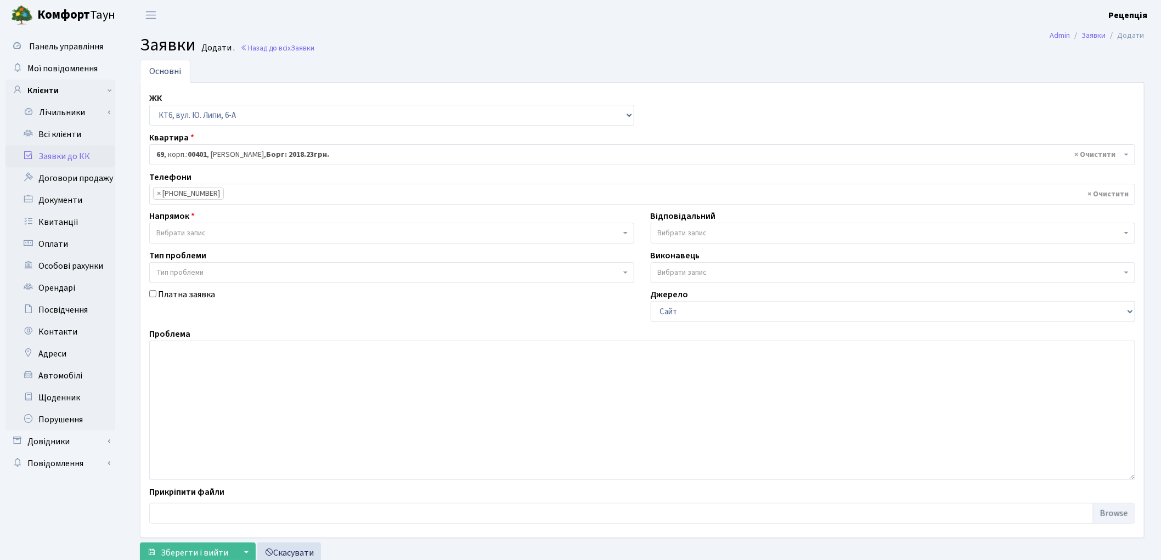
click at [205, 235] on span "Вибрати запис" at bounding box center [180, 233] width 49 height 11
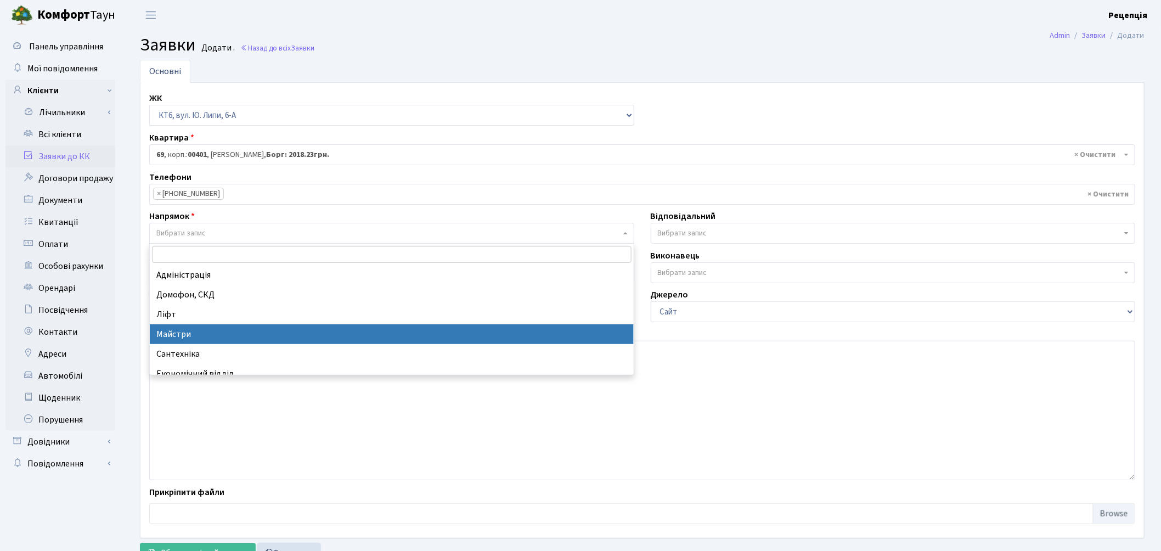
select select "1"
select select
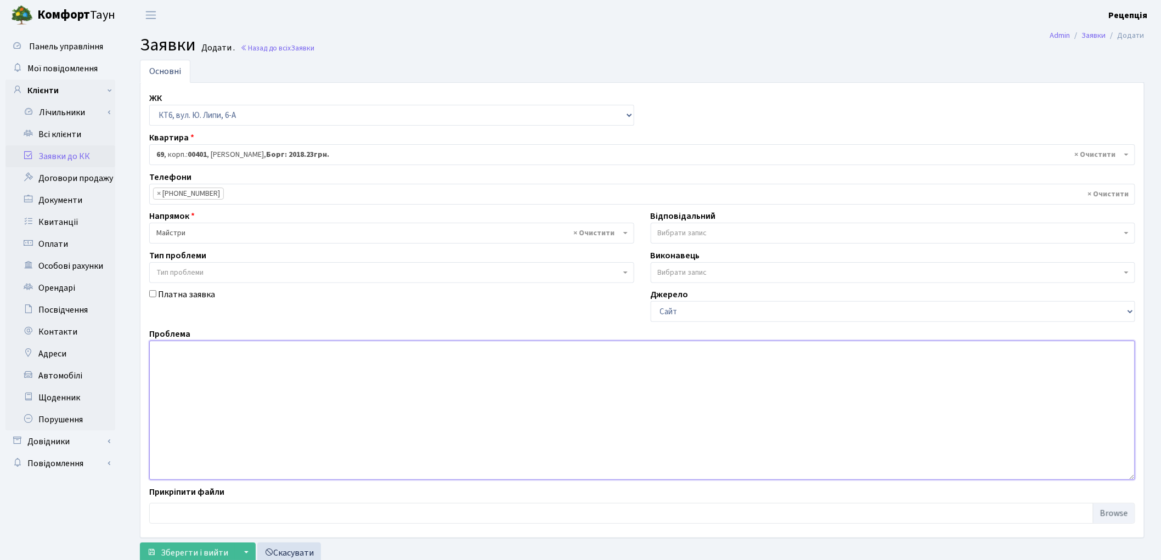
click at [193, 370] on textarea at bounding box center [642, 410] width 986 height 139
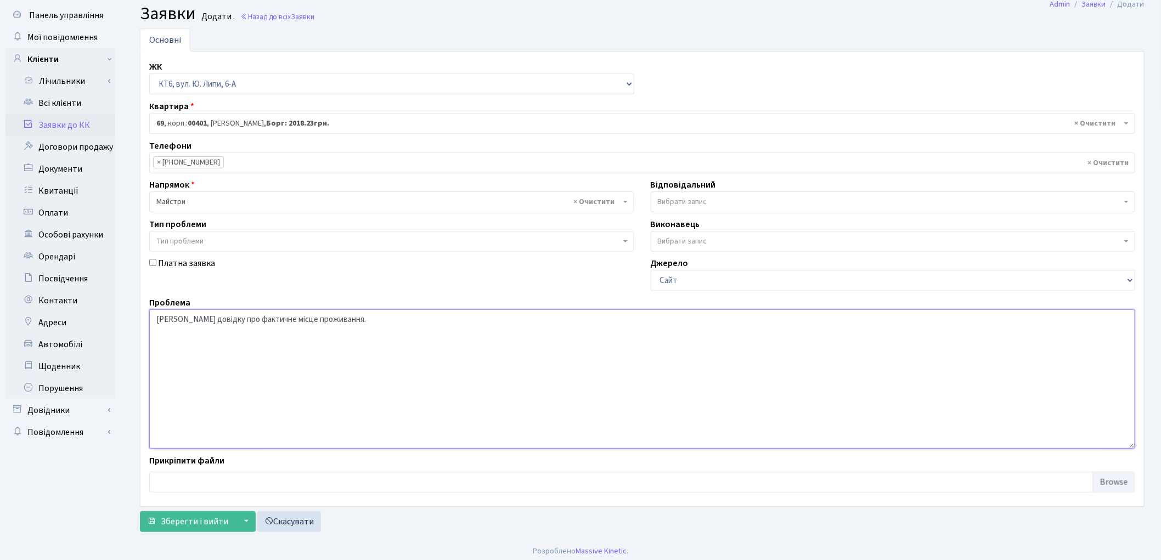
scroll to position [36, 0]
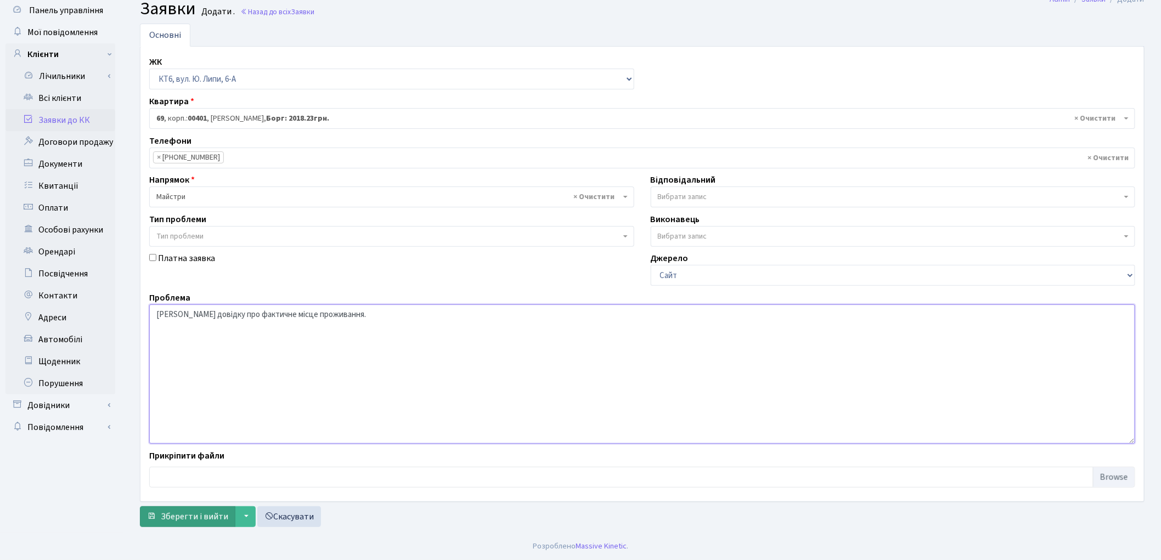
type textarea "[PERSON_NAME] довідку про фактичне місце проживання."
click at [171, 518] on span "Зберегти і вийти" at bounding box center [194, 517] width 67 height 12
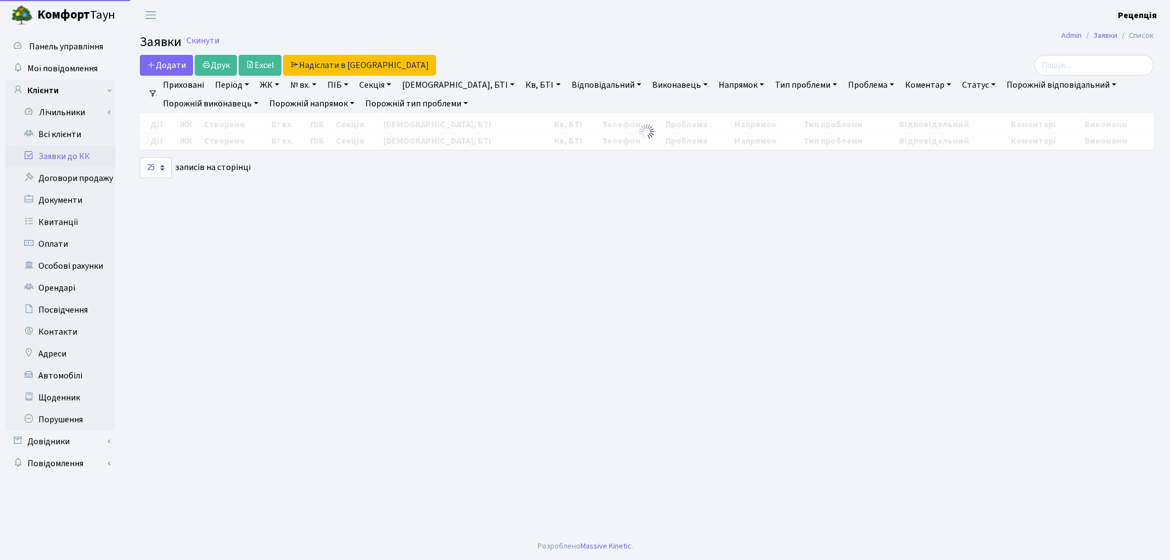
select select "25"
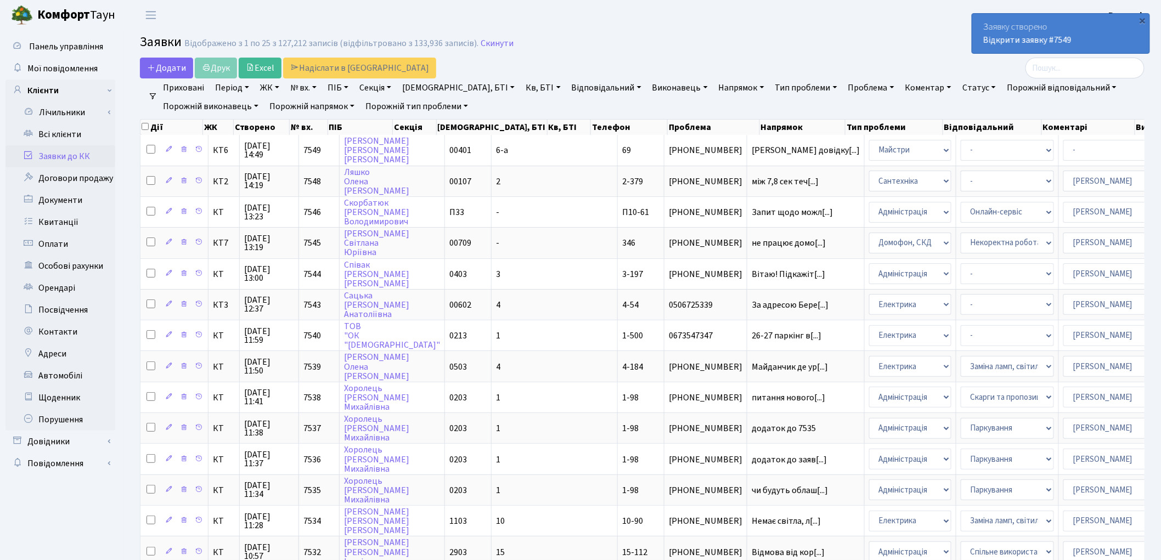
click at [58, 156] on link "Заявки до КК" at bounding box center [60, 156] width 110 height 22
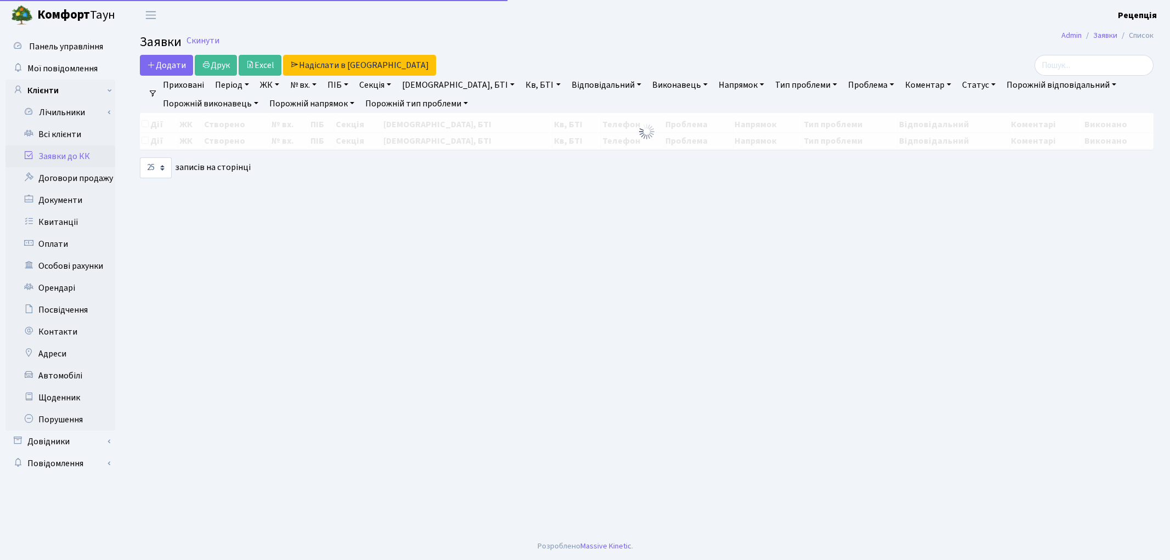
select select "25"
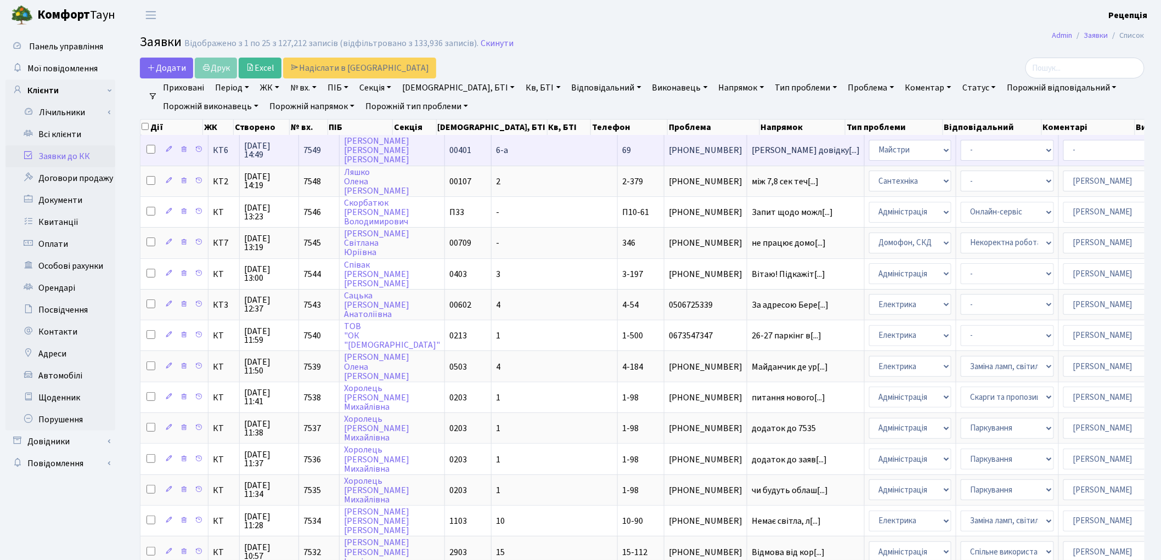
click at [449, 149] on td "00401" at bounding box center [468, 150] width 47 height 30
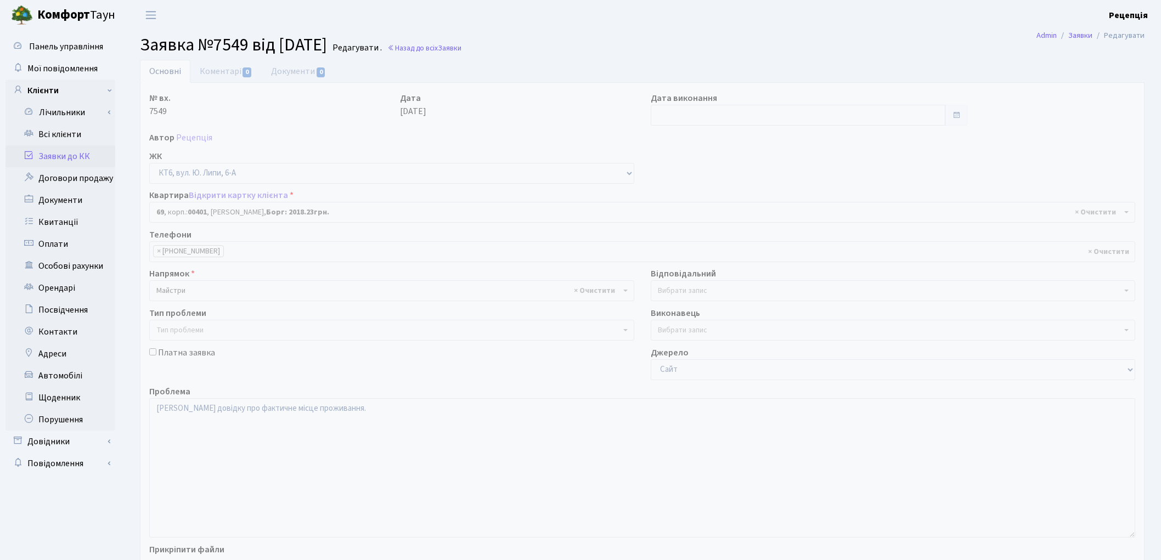
select select "17161"
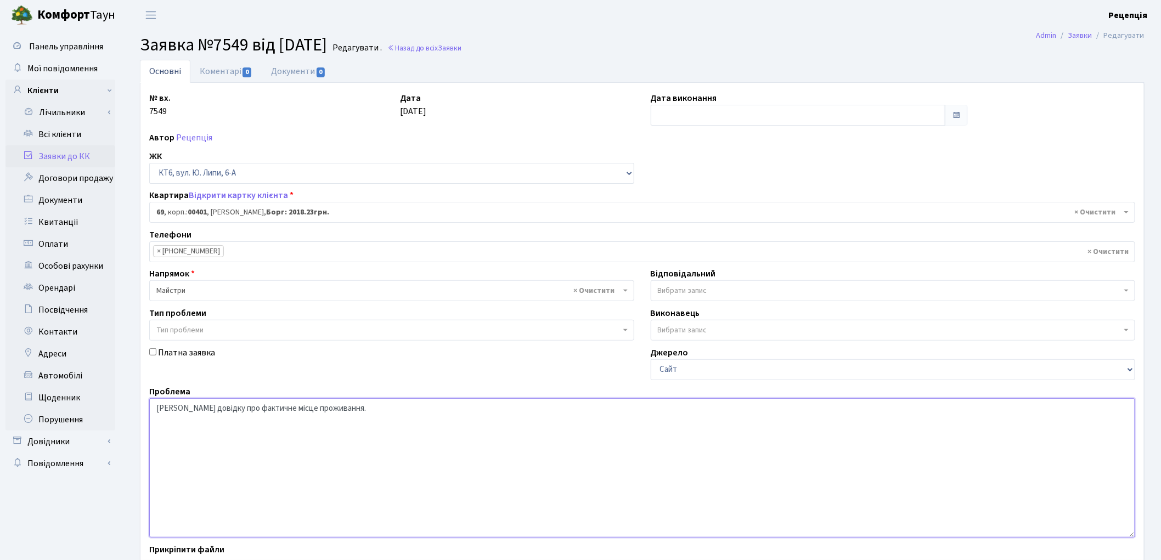
click at [351, 411] on textarea "[PERSON_NAME] довідку про фактичне місце проживання." at bounding box center [642, 467] width 986 height 139
click at [292, 73] on link "Документи 0" at bounding box center [298, 71] width 73 height 22
select select "25"
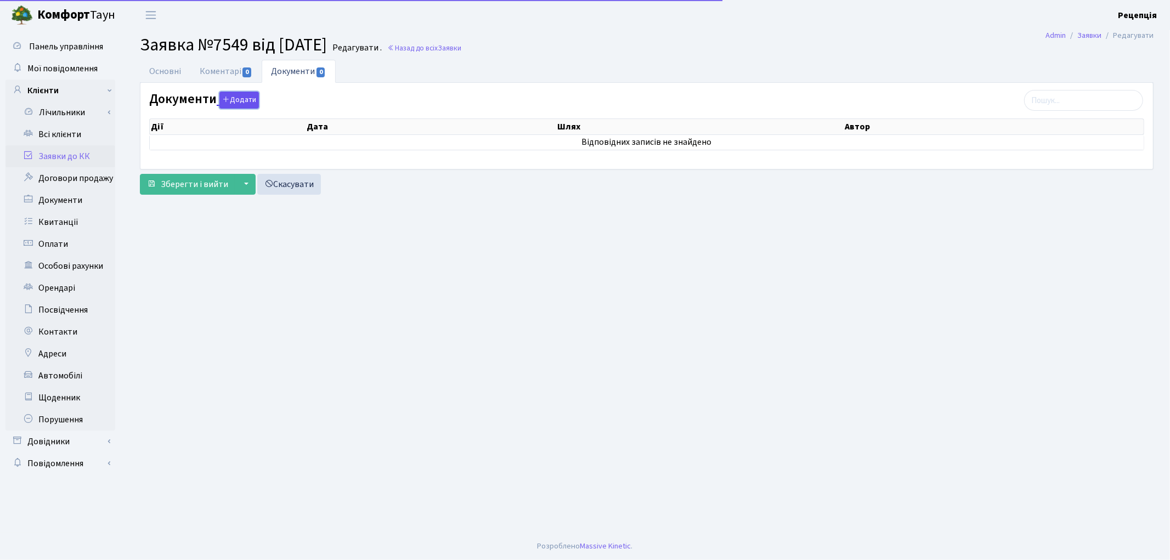
click at [245, 103] on button "Додати" at bounding box center [238, 100] width 39 height 17
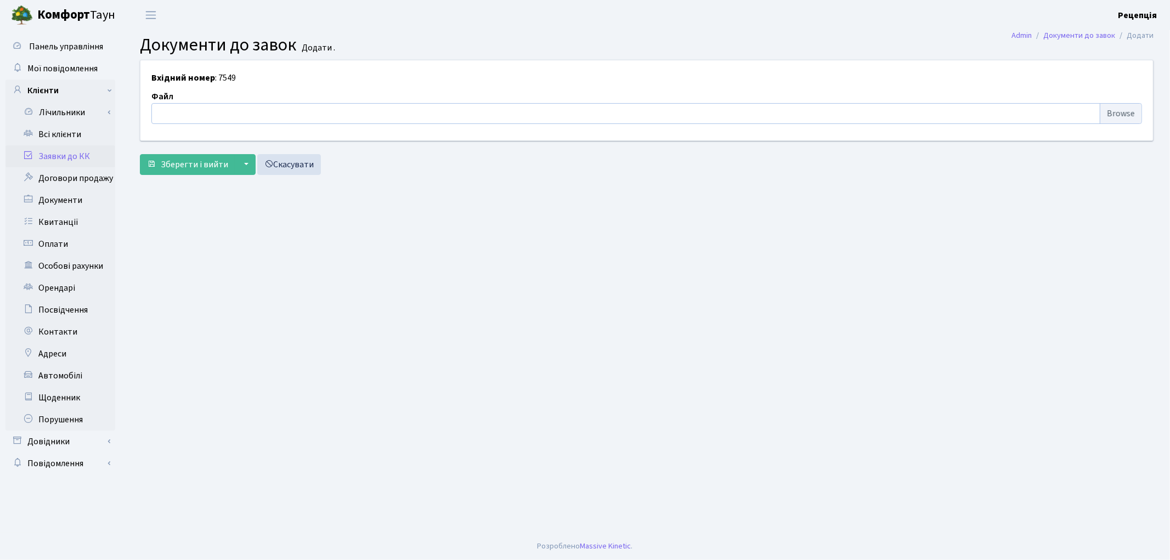
click at [1111, 114] on input "file" at bounding box center [646, 113] width 991 height 21
type input "C:\fakepath\сканирование0609.pdf"
click at [182, 165] on span "Зберегти і вийти" at bounding box center [194, 165] width 67 height 12
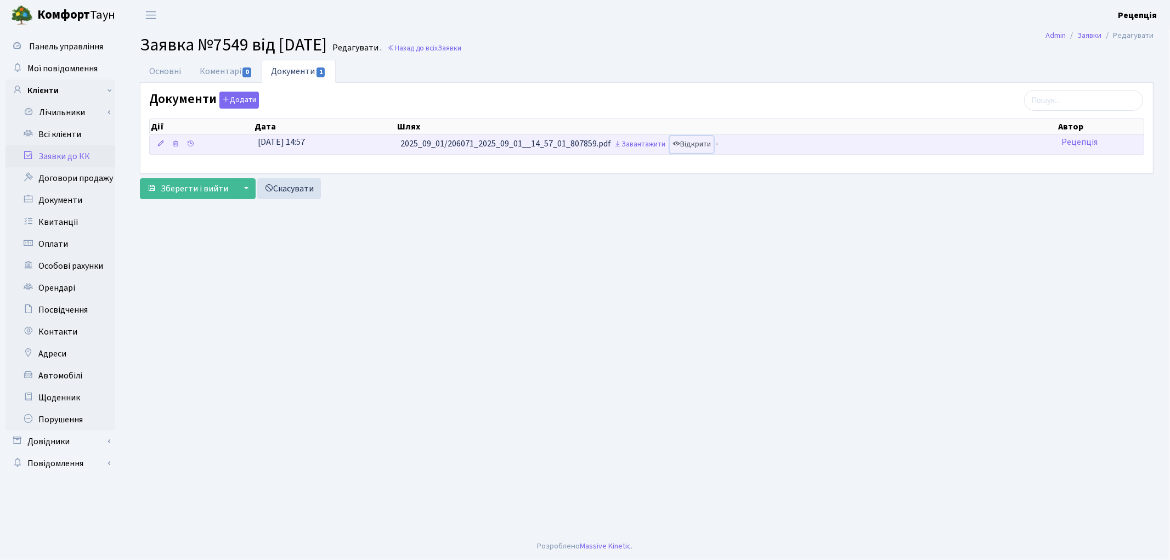
click at [703, 137] on link "Відкрити" at bounding box center [692, 144] width 44 height 17
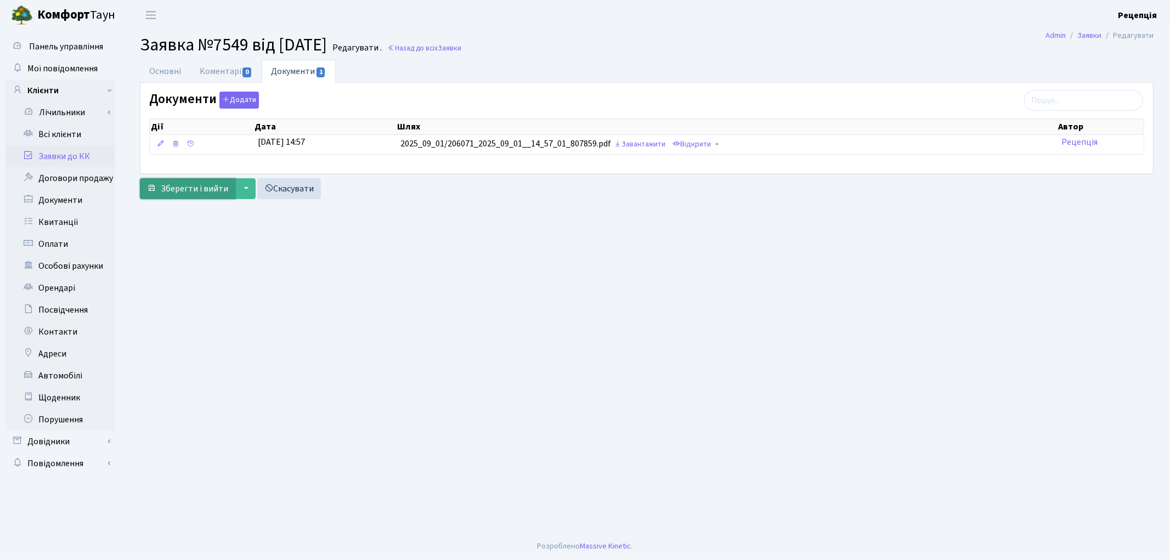
click at [200, 193] on span "Зберегти і вийти" at bounding box center [194, 189] width 67 height 12
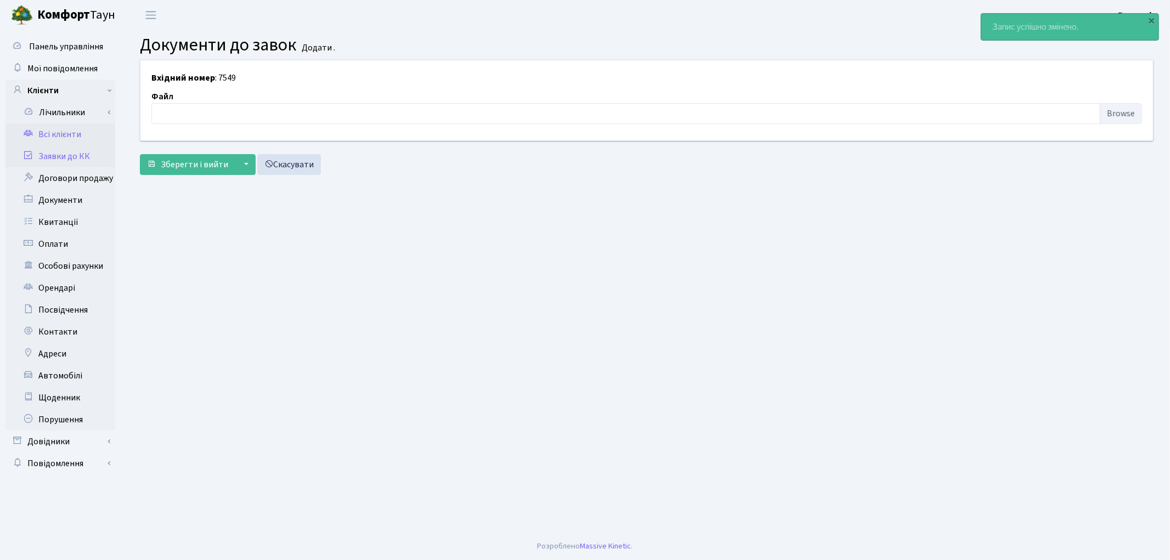
click at [63, 134] on link "Всі клієнти" at bounding box center [60, 134] width 110 height 22
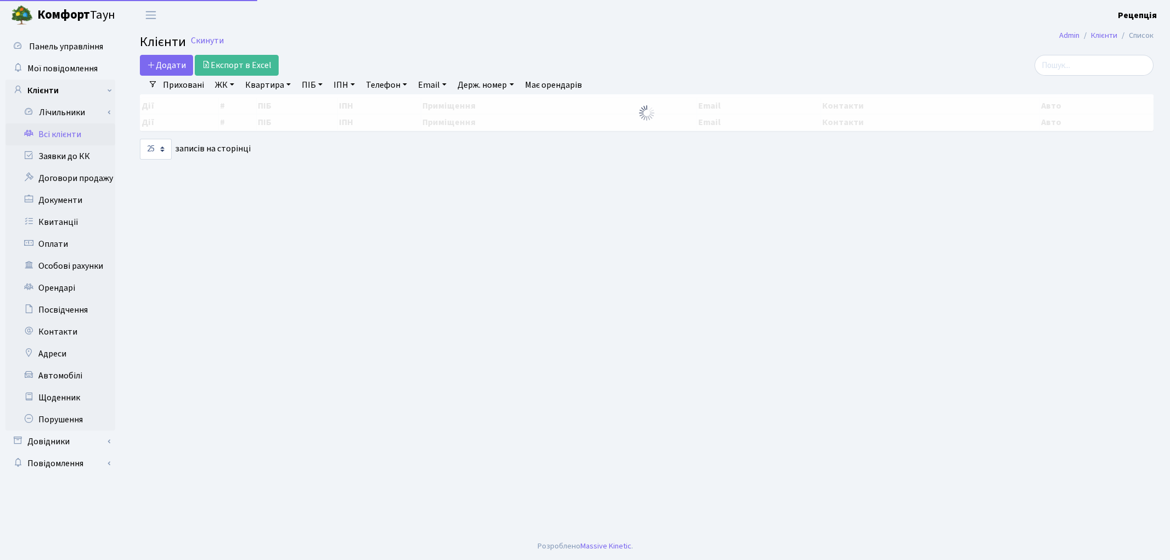
select select "25"
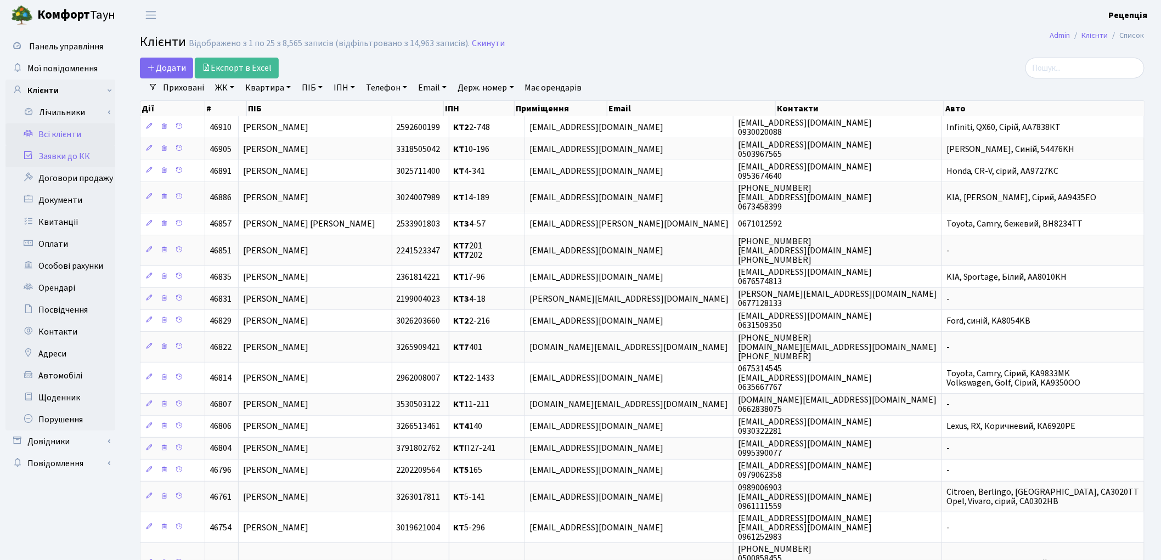
click at [70, 156] on link "Заявки до КК" at bounding box center [60, 156] width 110 height 22
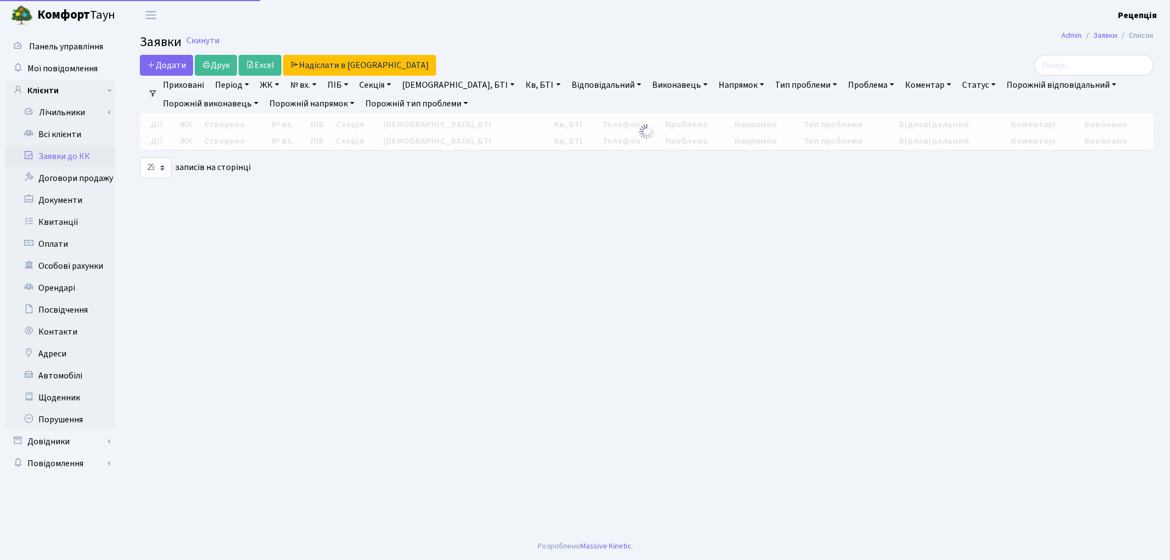
select select "25"
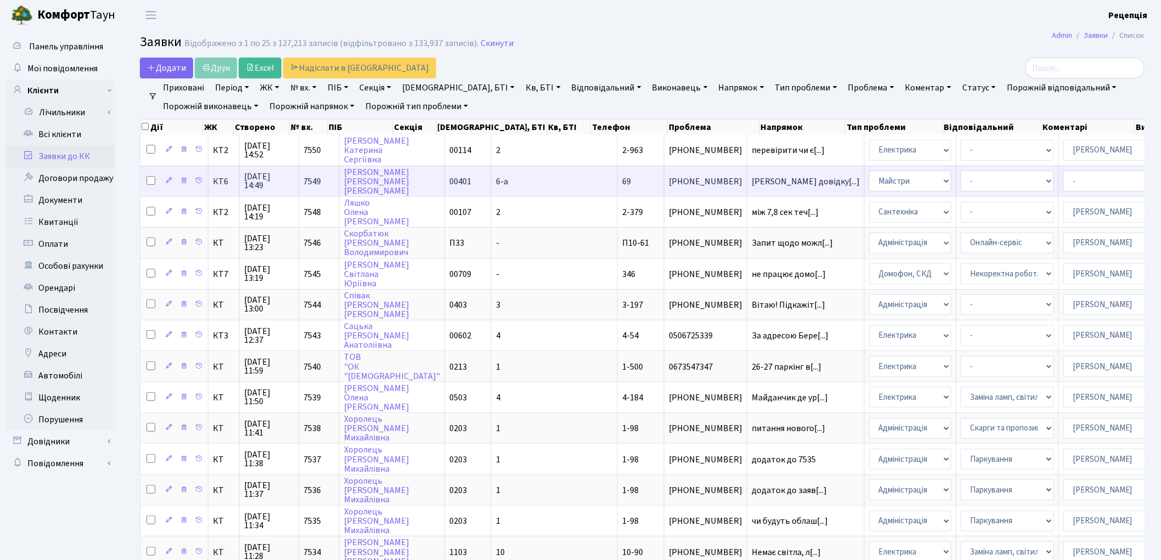
click at [751, 176] on span "Надати довідку[...]" at bounding box center [805, 182] width 108 height 12
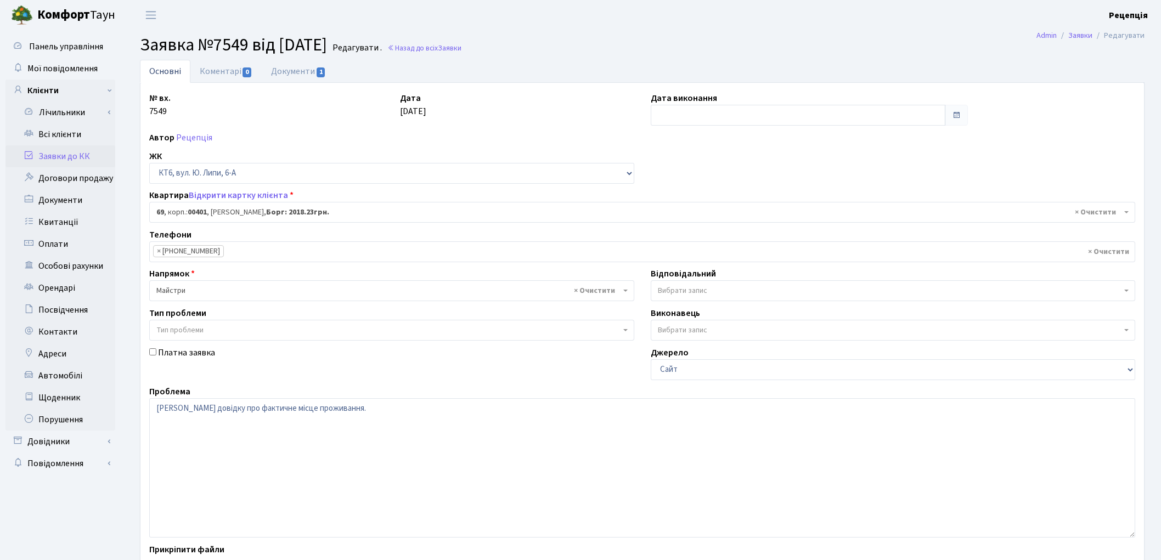
select select "17161"
click at [329, 67] on link "Документи 1" at bounding box center [298, 71] width 73 height 22
select select "25"
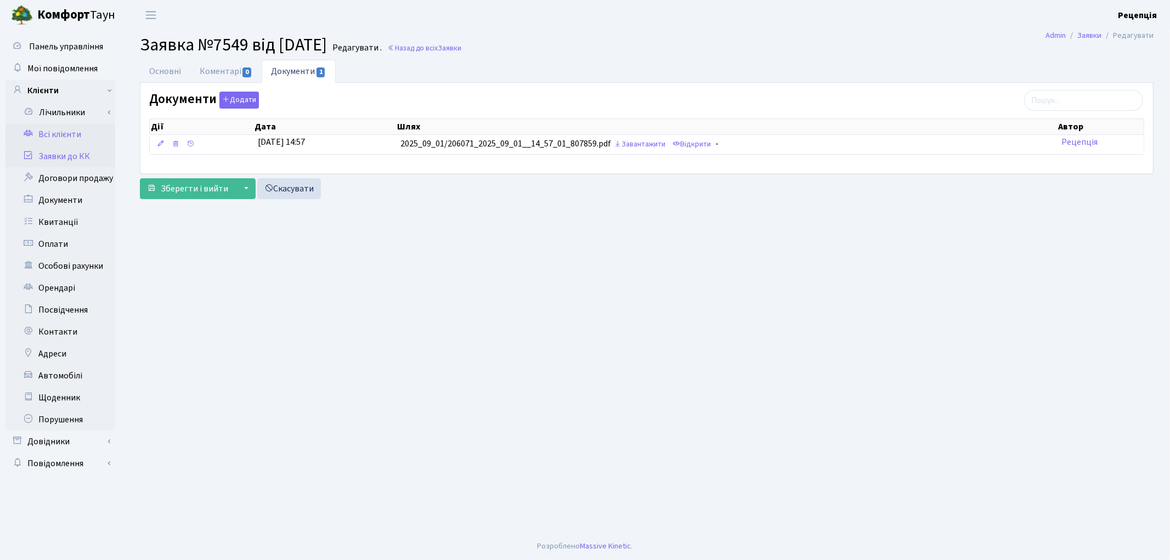
click at [77, 138] on link "Всі клієнти" at bounding box center [60, 134] width 110 height 22
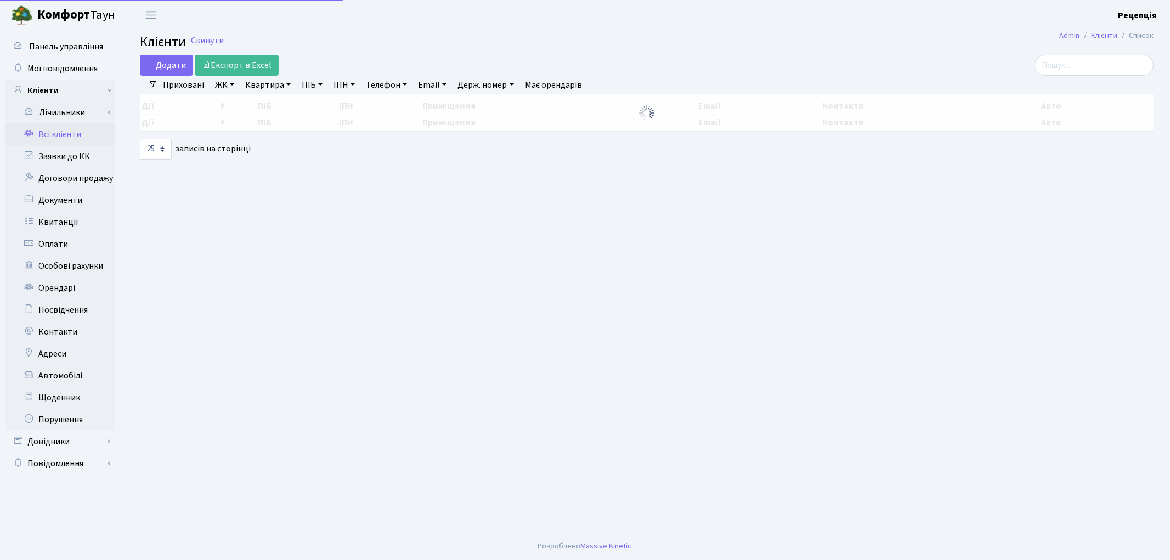
select select "25"
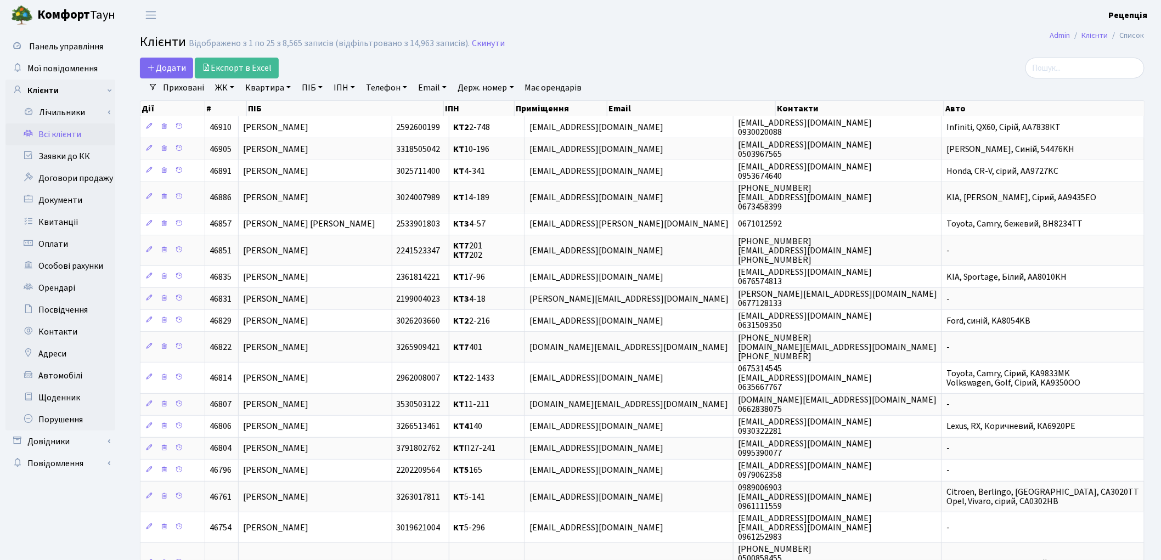
click at [761, 24] on header "Комфорт Таун Рецепція Мій обліковий запис Вийти" at bounding box center [580, 15] width 1161 height 30
click at [72, 149] on link "Заявки до КК" at bounding box center [60, 156] width 110 height 22
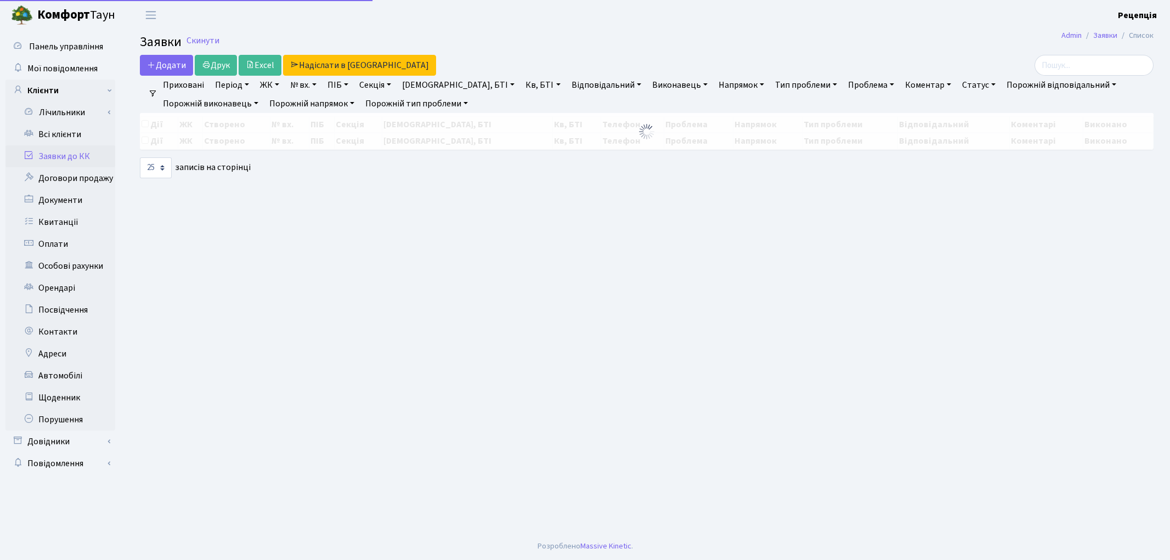
select select "25"
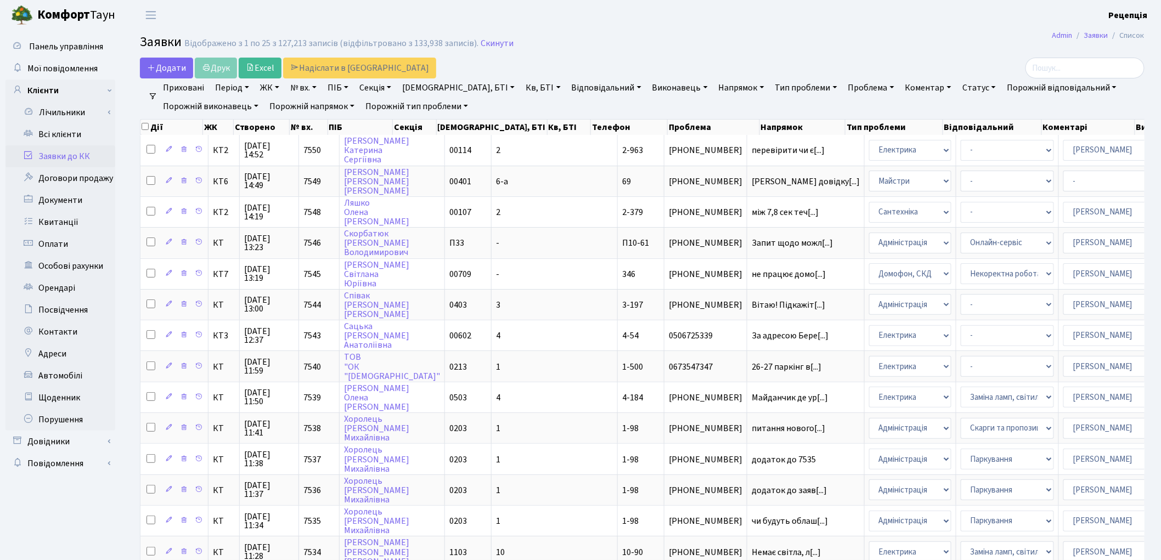
click at [91, 155] on link "Заявки до КК" at bounding box center [60, 156] width 110 height 22
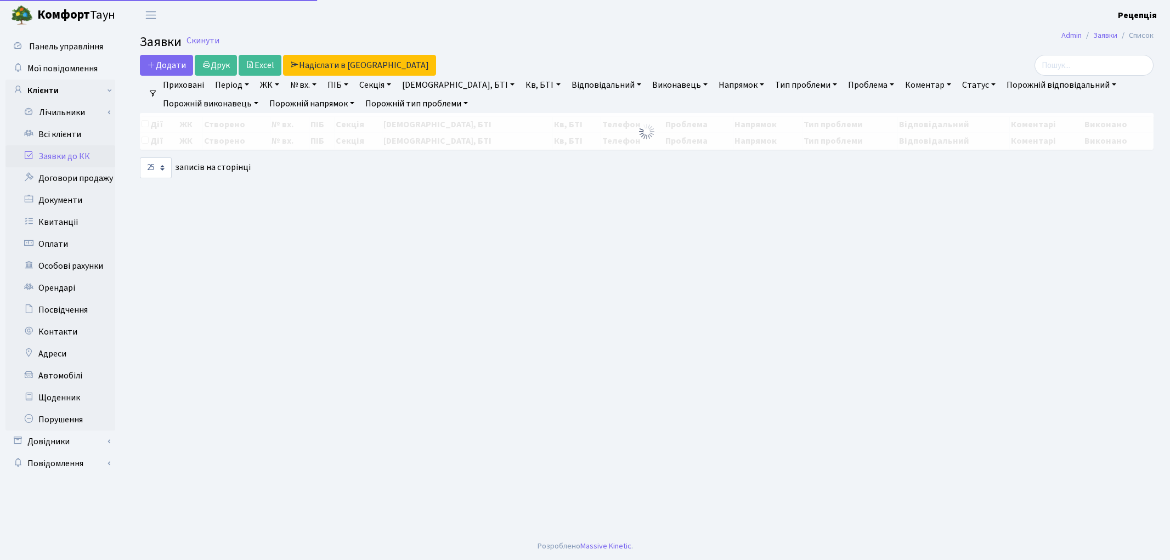
select select "25"
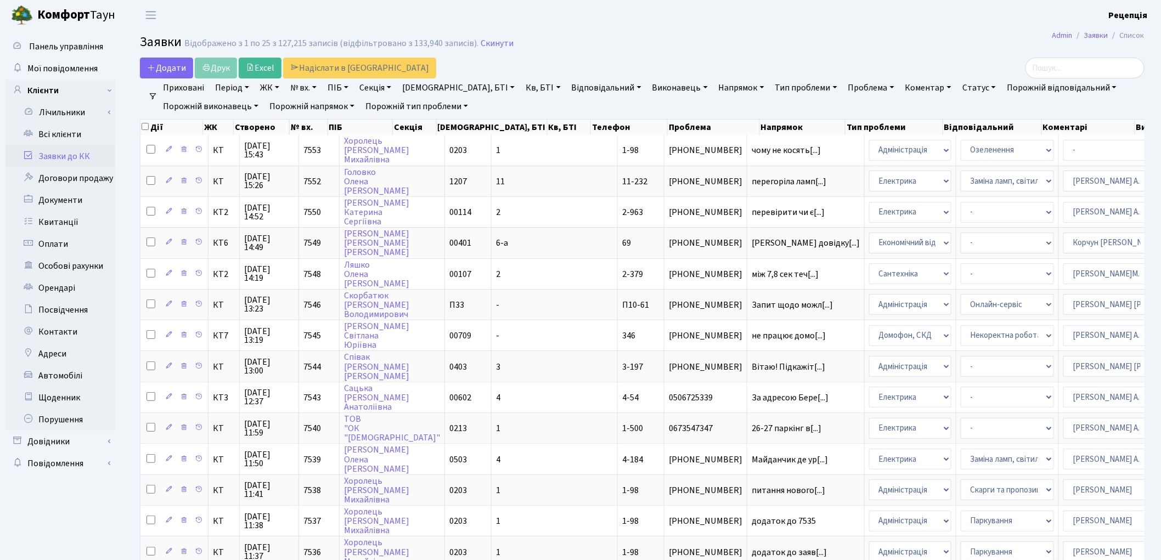
click at [264, 88] on link "ЖК" at bounding box center [270, 87] width 28 height 19
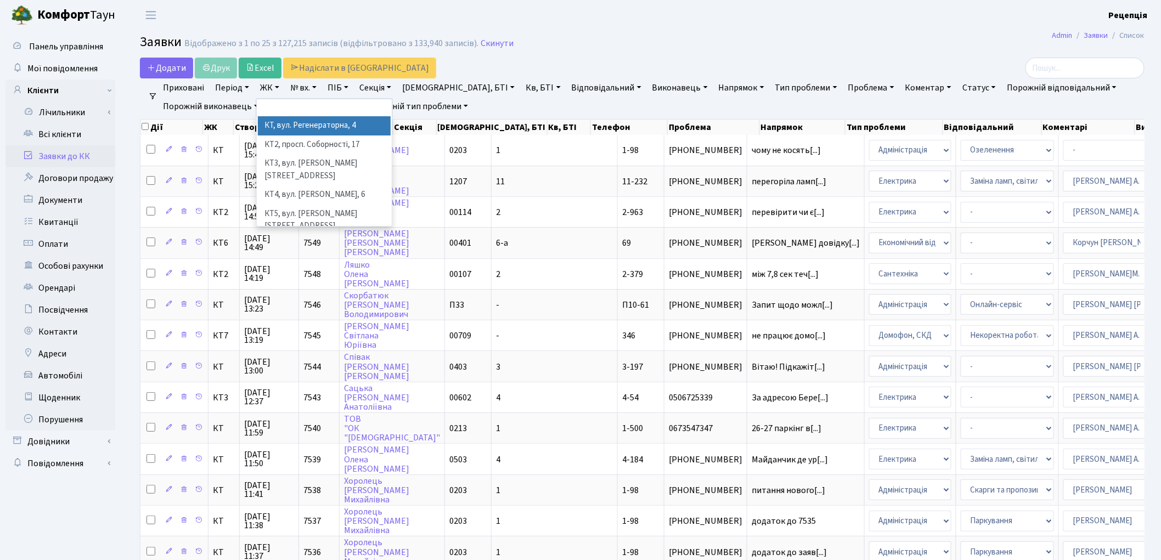
click at [320, 121] on li "КТ, вул. Регенераторна, 4" at bounding box center [324, 125] width 133 height 19
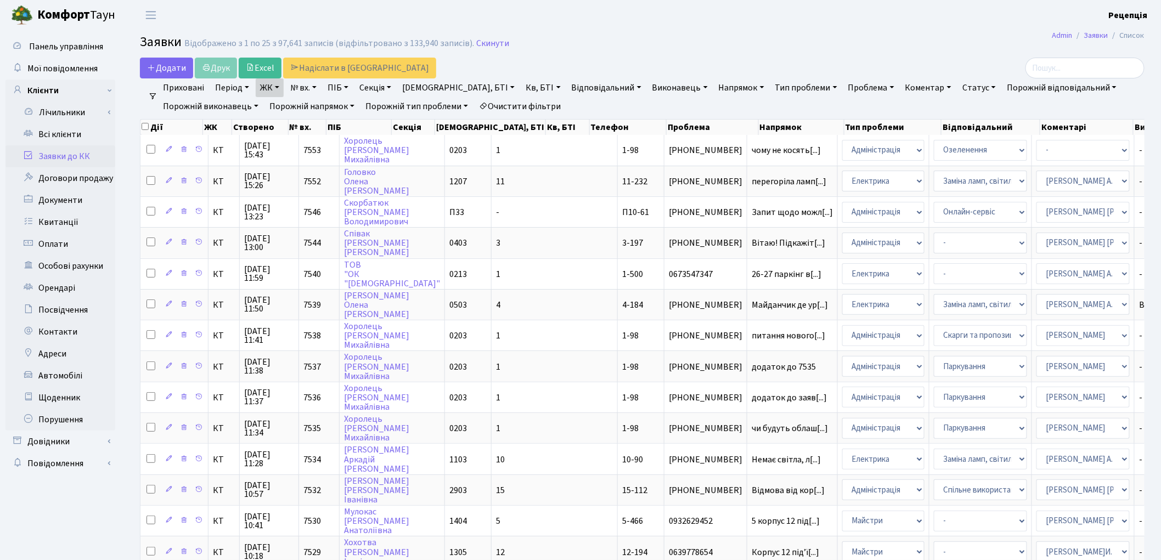
click at [521, 83] on link "Кв, БТІ" at bounding box center [542, 87] width 43 height 19
type input "1-256"
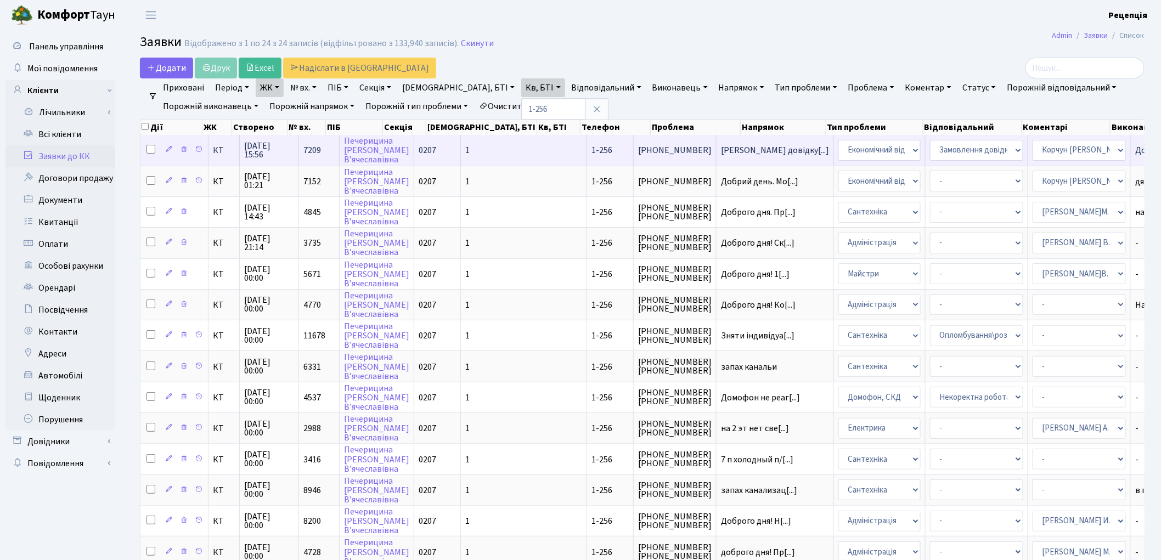
click at [591, 152] on span "1-256" at bounding box center [601, 150] width 21 height 12
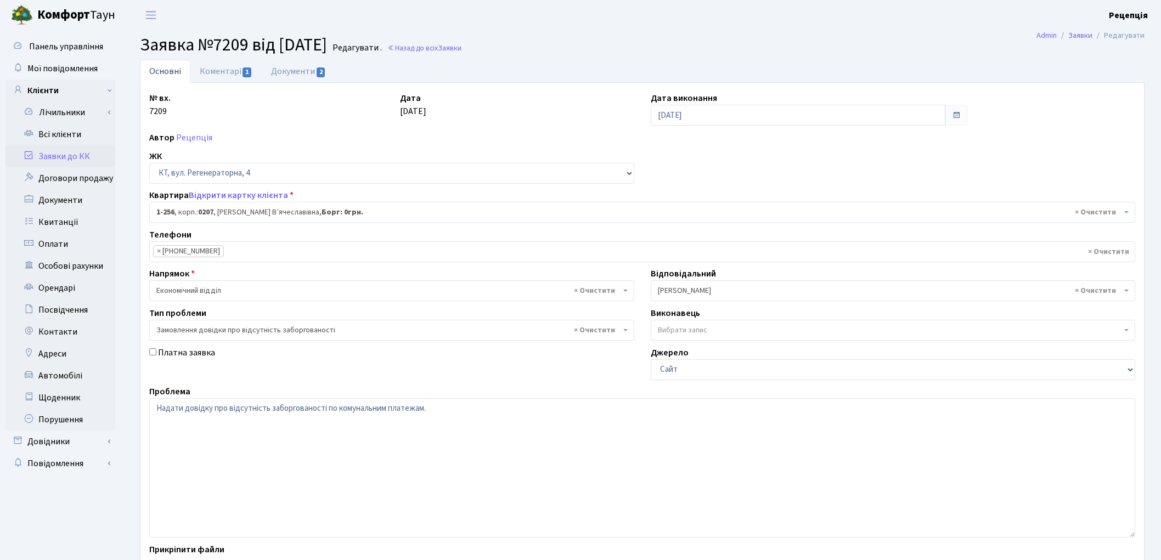
select select "256"
select select "35"
click at [80, 134] on link "Всі клієнти" at bounding box center [60, 134] width 110 height 22
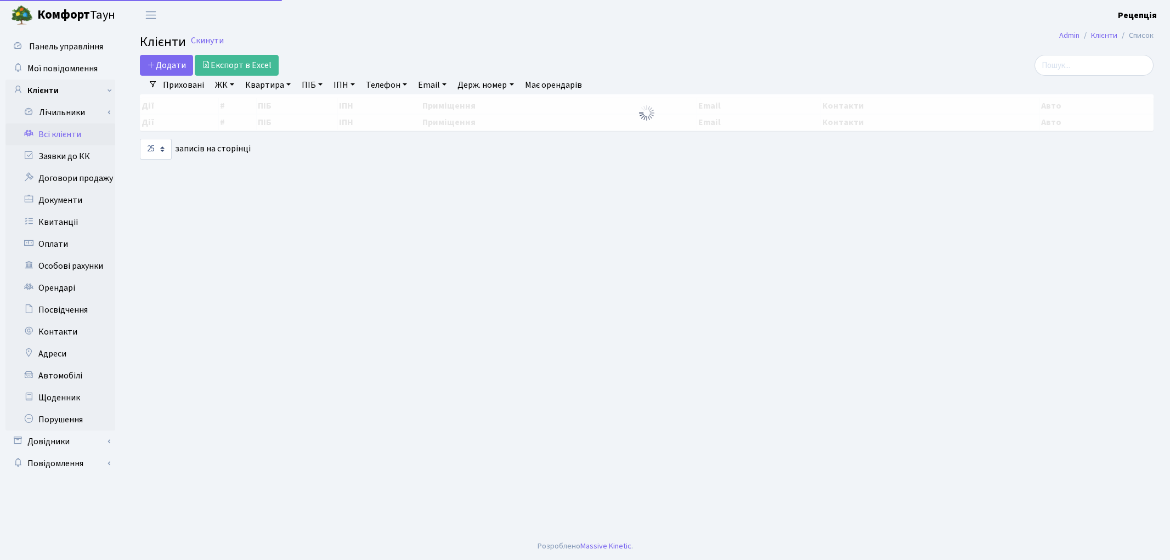
select select "25"
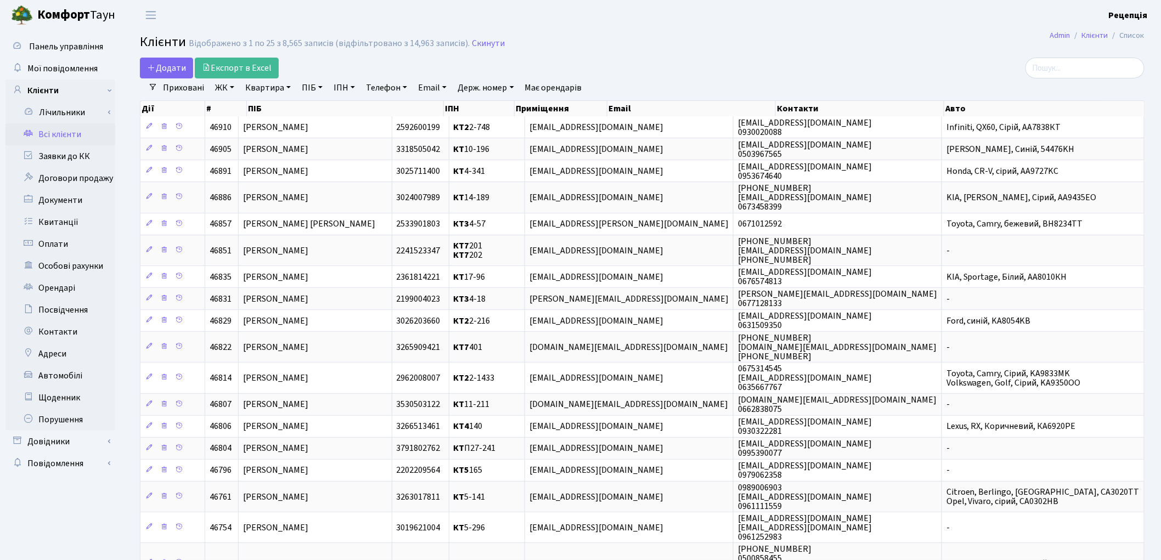
click at [229, 95] on link "ЖК" at bounding box center [225, 87] width 28 height 19
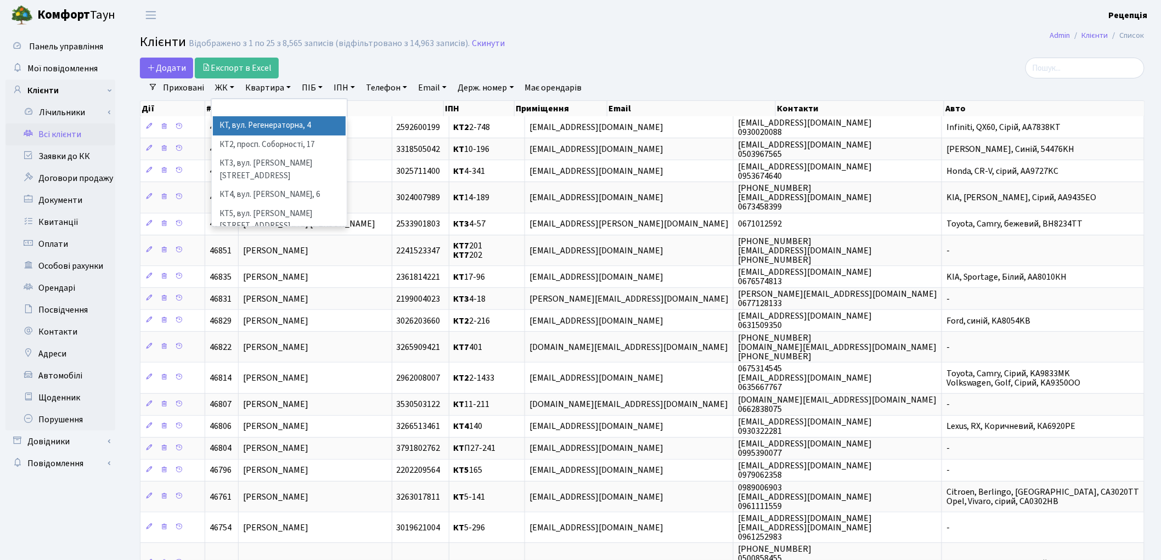
click at [259, 117] on li "КТ, вул. Регенераторна, 4" at bounding box center [279, 125] width 133 height 19
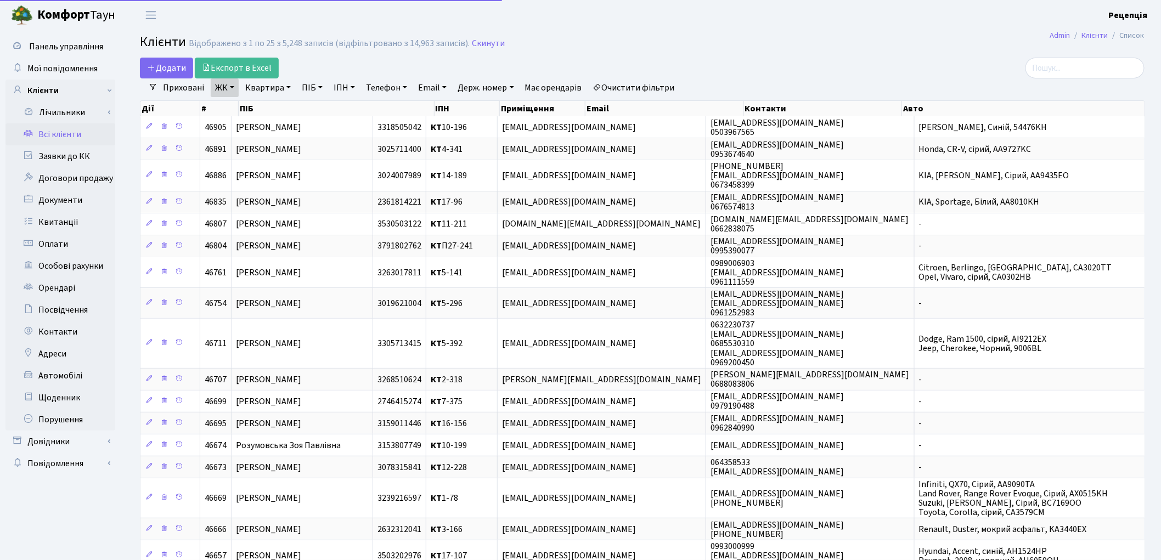
click at [276, 86] on link "Квартира" at bounding box center [268, 87] width 54 height 19
type input "2-99"
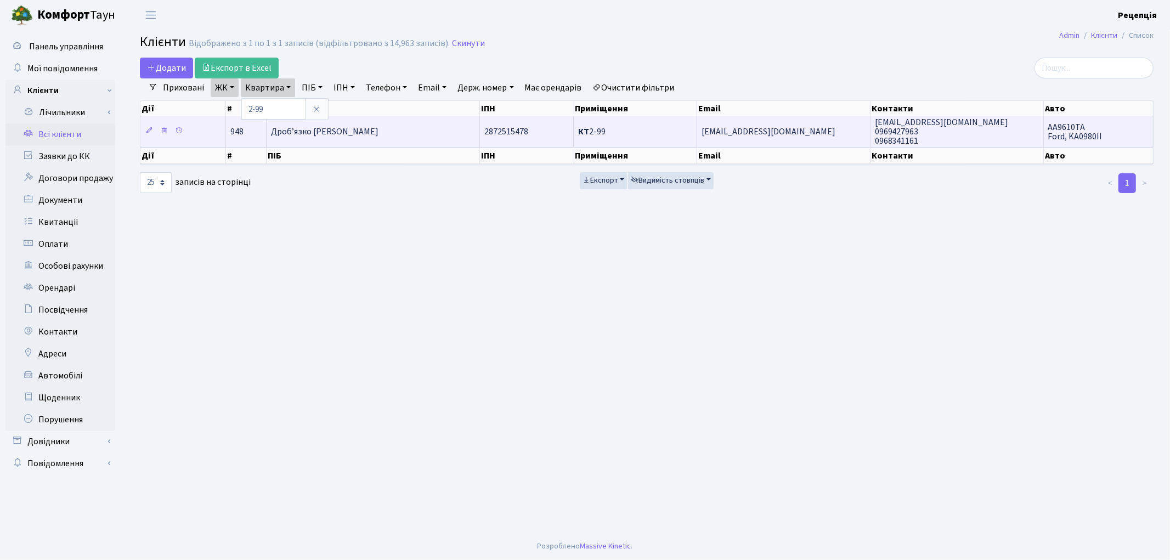
click at [382, 121] on td "Дроб’язко [PERSON_NAME]" at bounding box center [373, 131] width 213 height 30
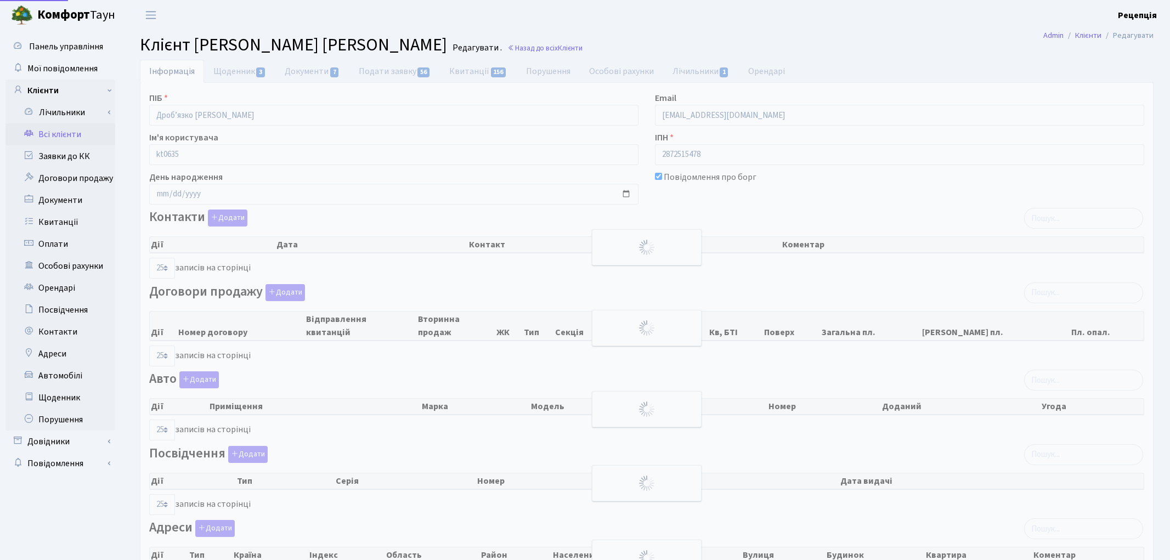
select select "25"
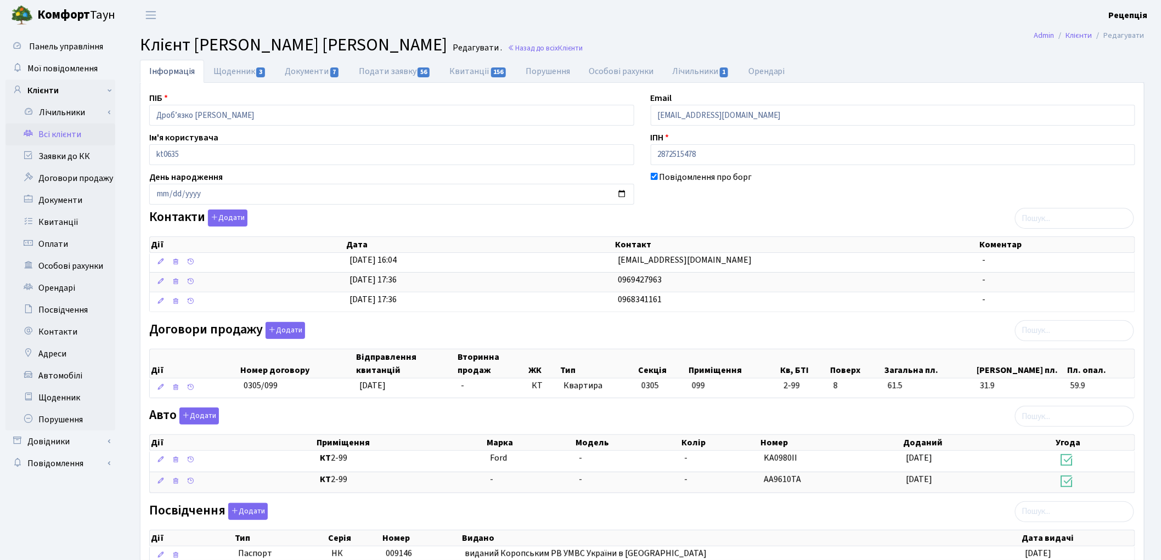
click at [58, 132] on link "Всі клієнти" at bounding box center [60, 134] width 110 height 22
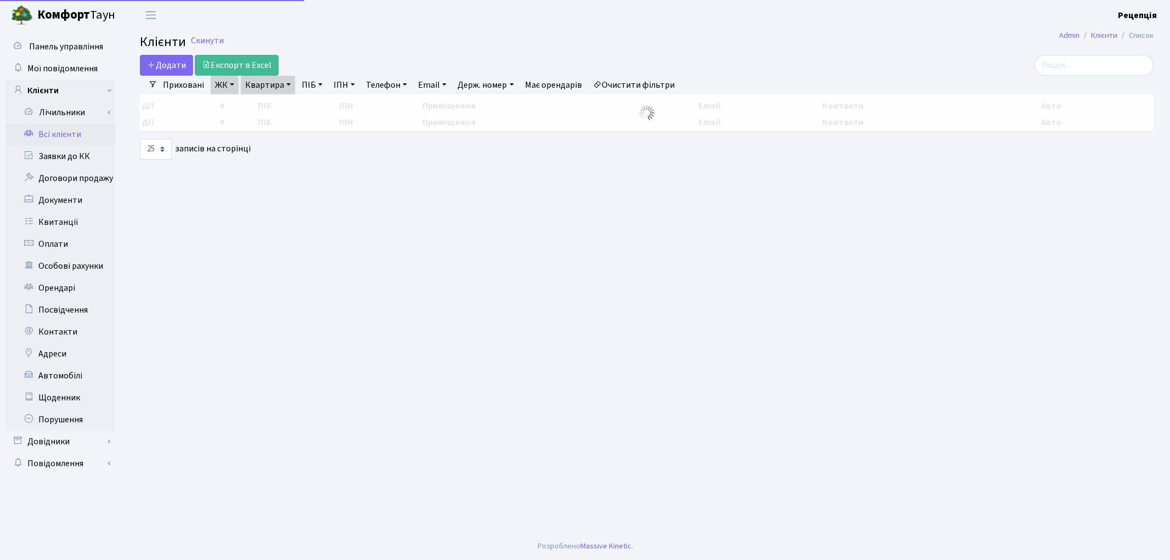
select select "25"
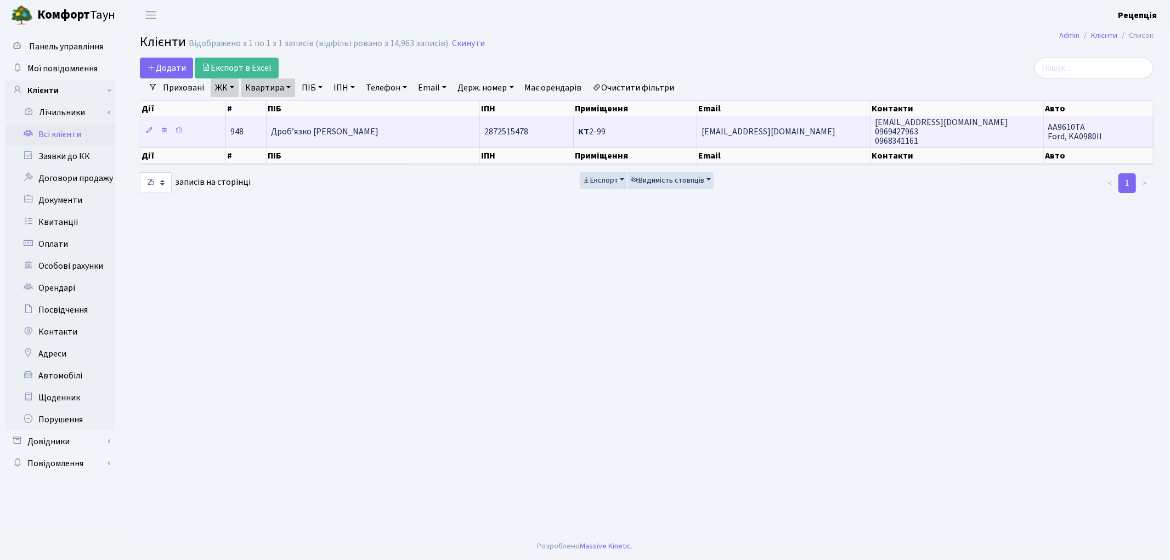
click at [391, 131] on td "Дроб’язко [PERSON_NAME]" at bounding box center [373, 131] width 213 height 30
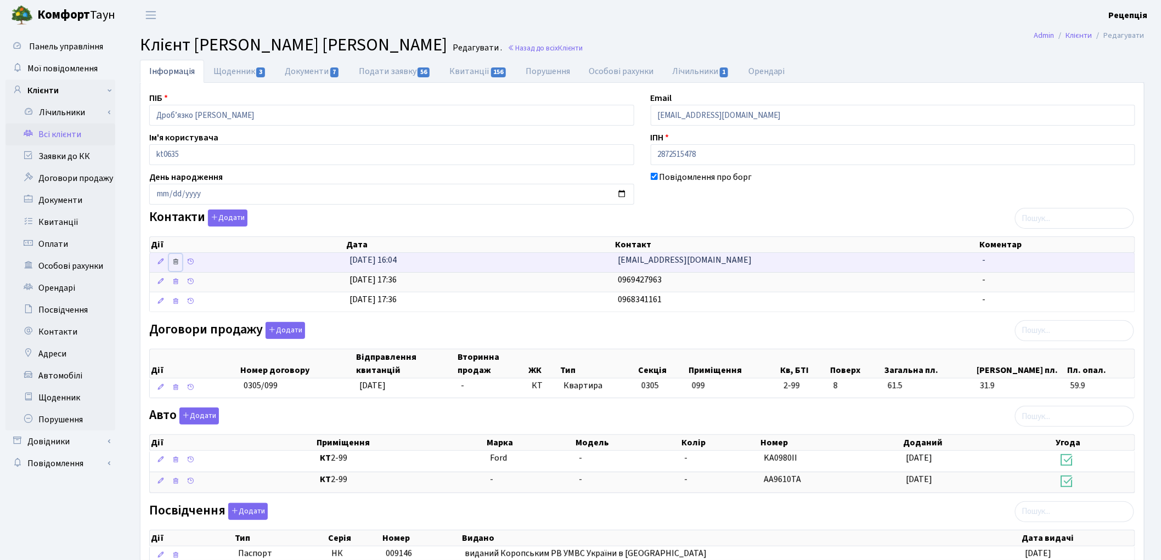
click at [177, 262] on icon at bounding box center [176, 262] width 8 height 8
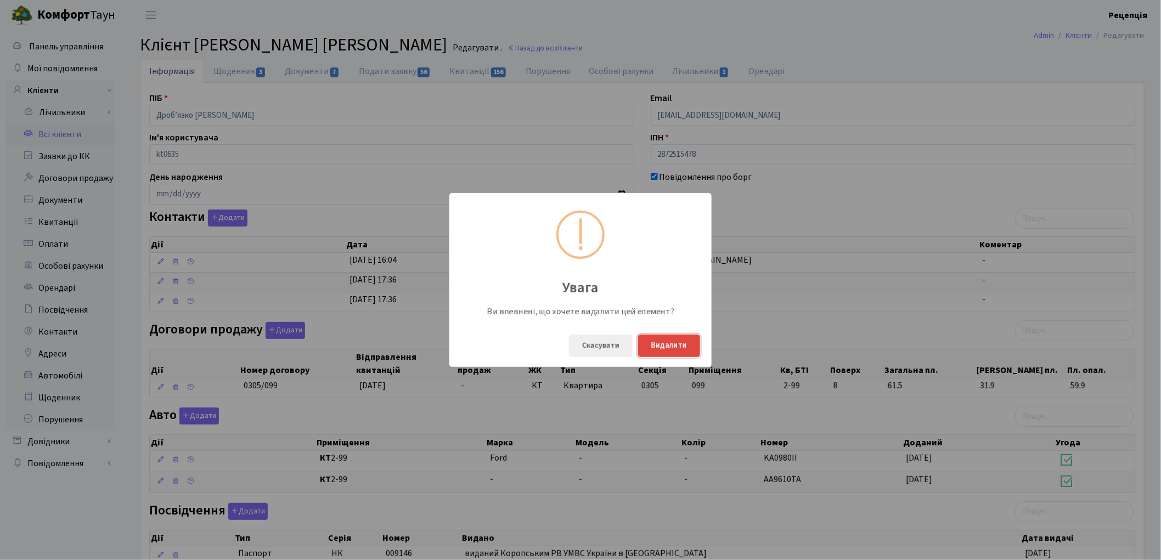
click at [665, 342] on button "Видалити" at bounding box center [669, 346] width 62 height 22
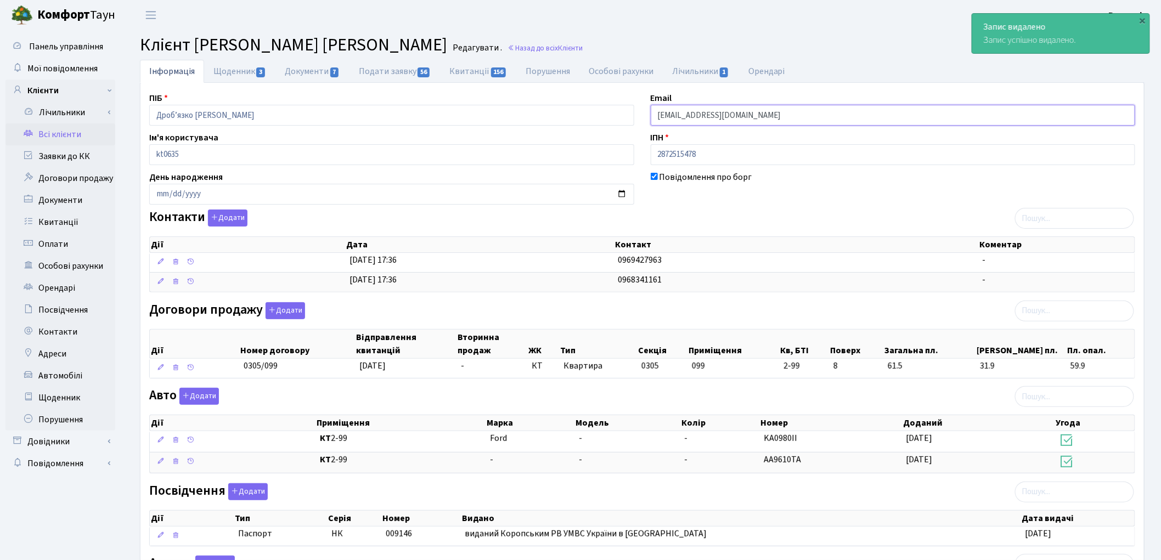
drag, startPoint x: 762, startPoint y: 115, endPoint x: 629, endPoint y: 121, distance: 133.4
click at [629, 121] on div "ПІБ Дроб’язко Ігор Миколайович Email zahar08052015@ukr.net Ім'я користувача kt0…" at bounding box center [642, 370] width 1002 height 556
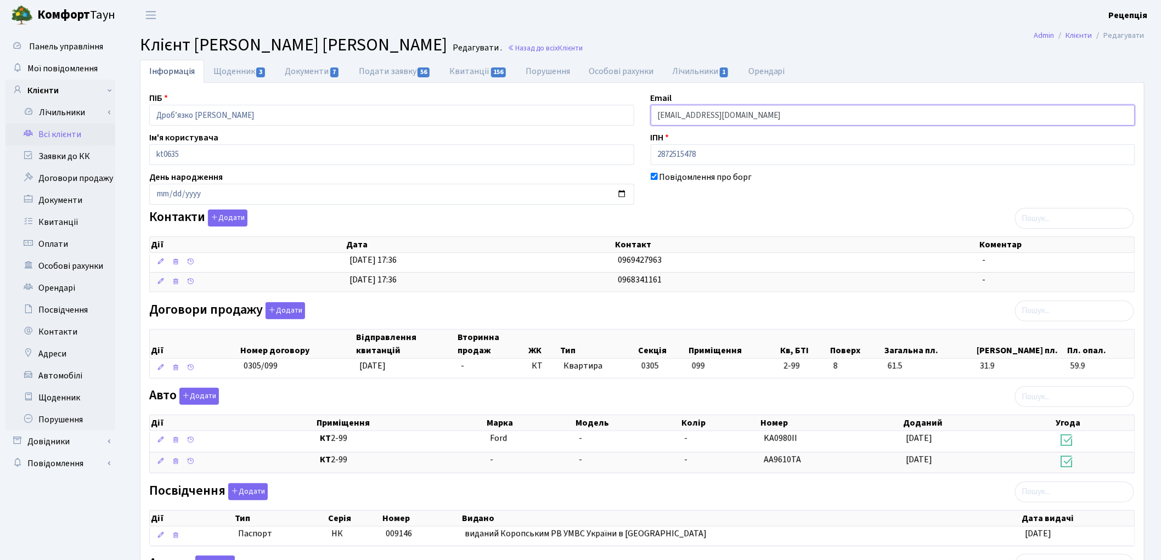
click at [708, 116] on input "zahar08052015@ukr.net" at bounding box center [893, 115] width 485 height 21
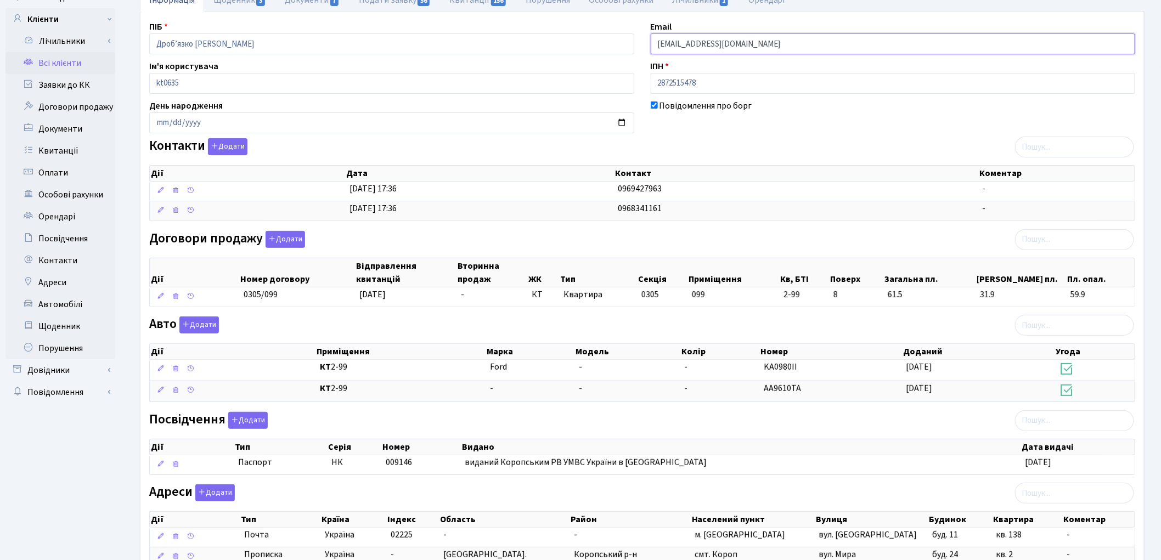
scroll to position [157, 0]
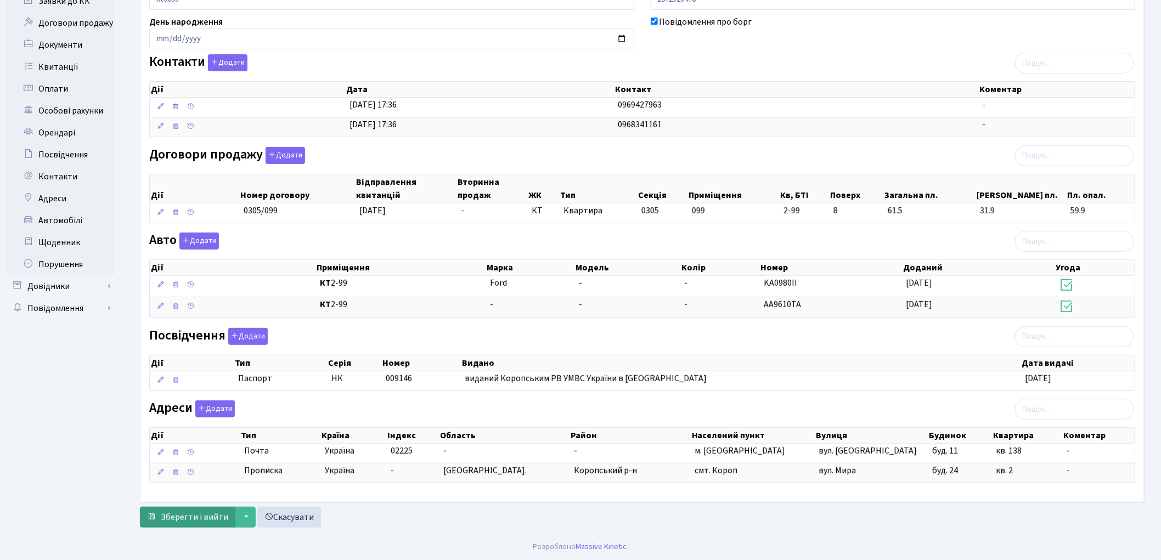
type input "zahar@ukr.net"
click at [205, 514] on span "Зберегти і вийти" at bounding box center [194, 517] width 67 height 12
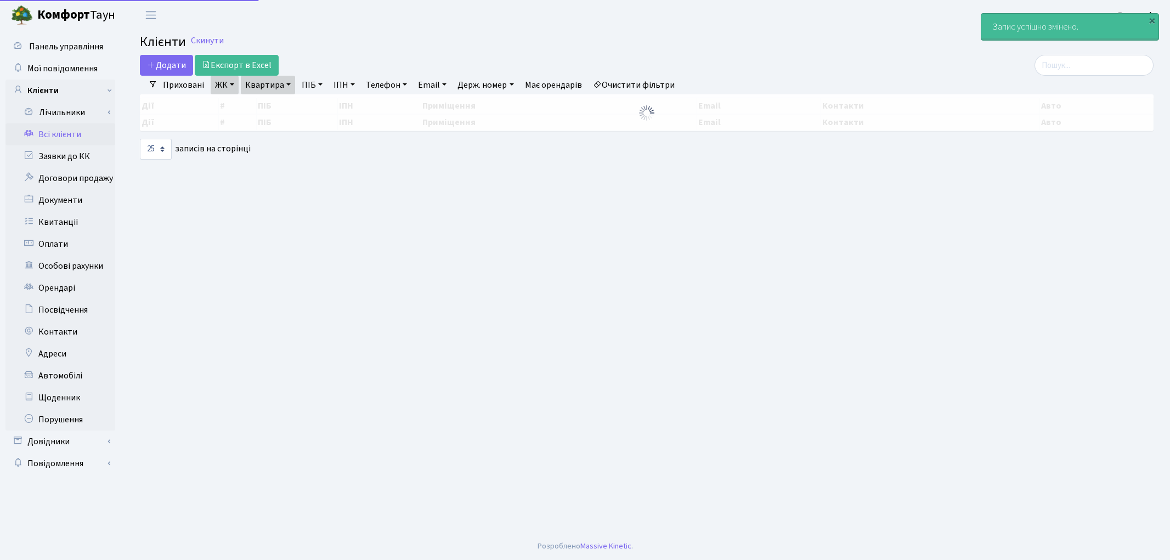
select select "25"
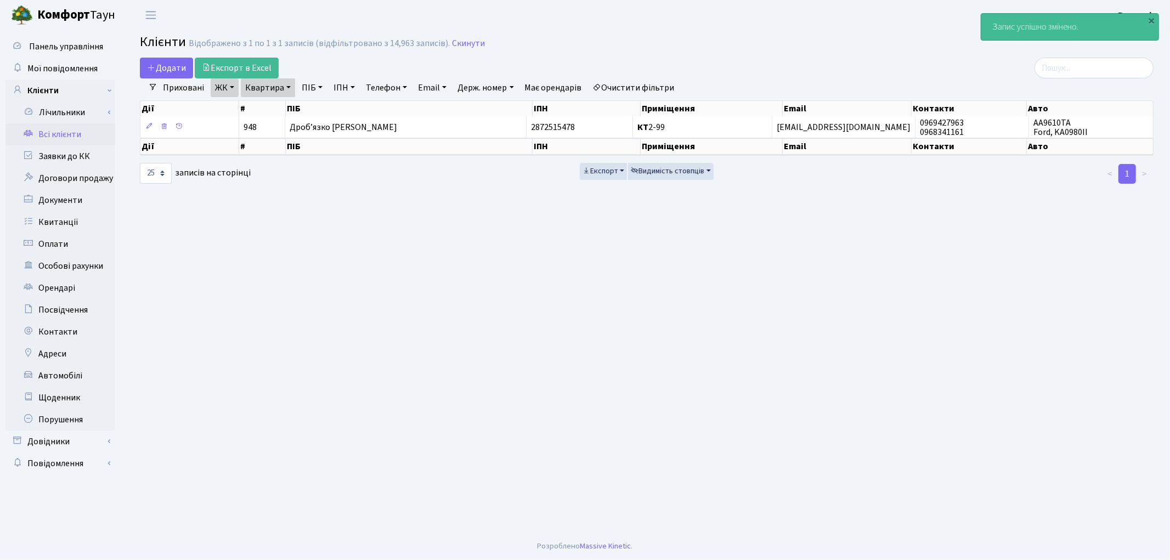
click at [651, 88] on link "Очистити фільтри" at bounding box center [634, 87] width 91 height 19
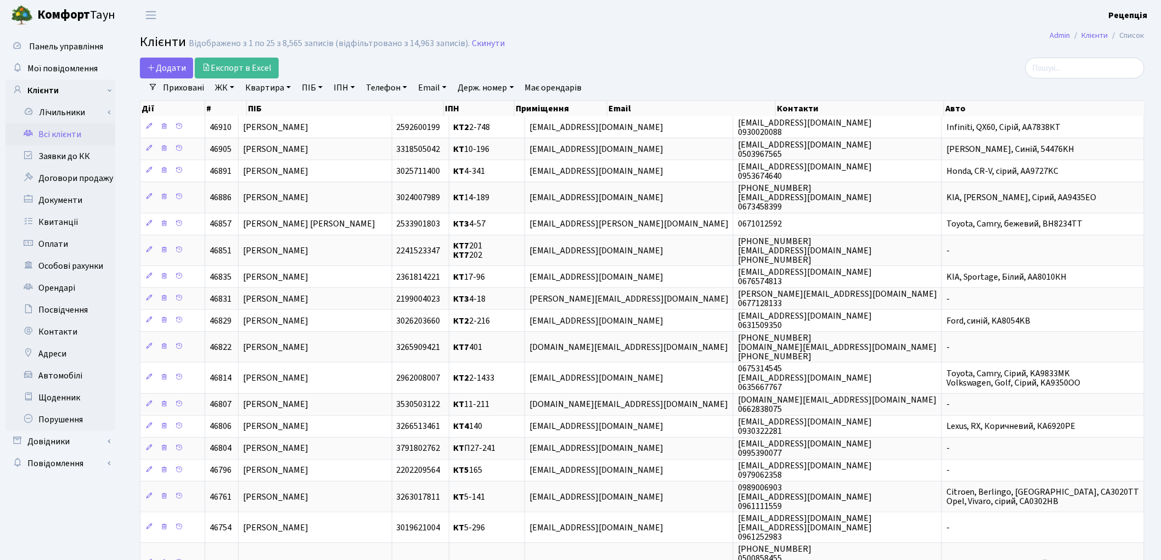
click at [308, 88] on link "ПІБ" at bounding box center [312, 87] width 30 height 19
type input "кушнір"
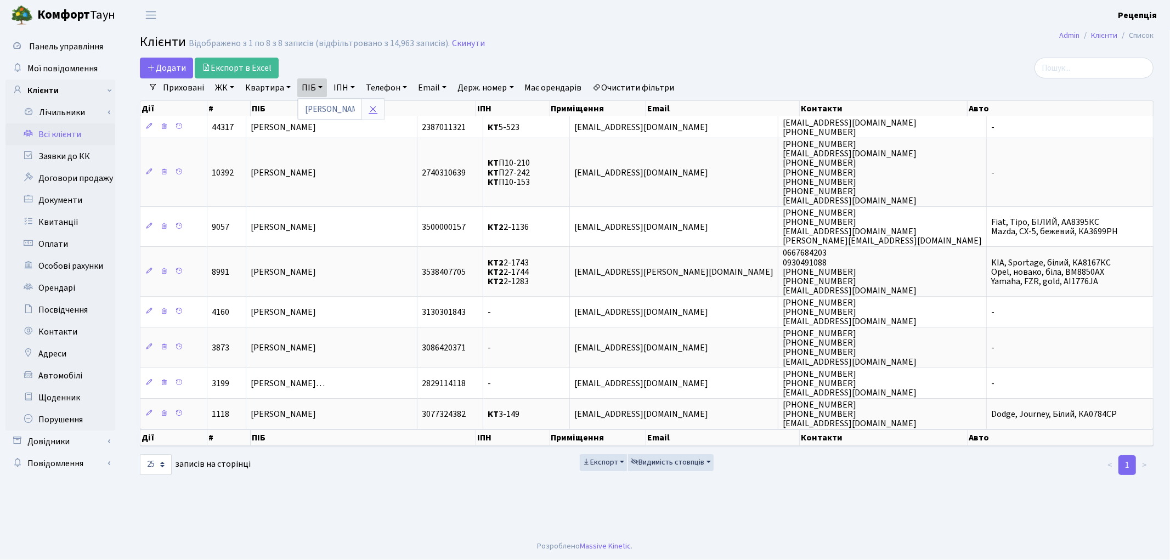
click at [377, 106] on icon at bounding box center [373, 109] width 9 height 9
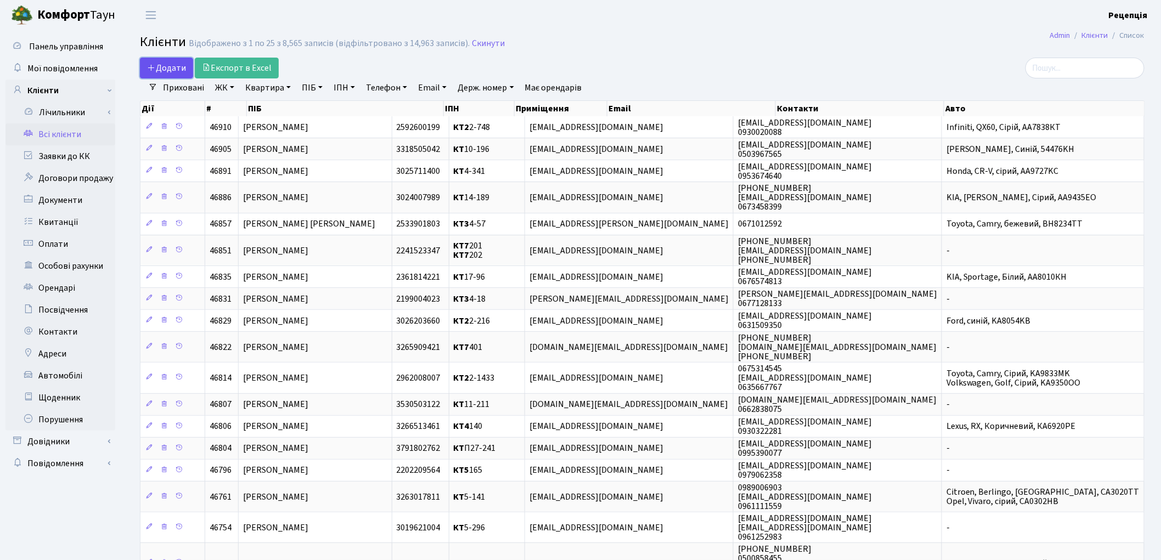
click at [154, 64] on icon at bounding box center [151, 67] width 9 height 9
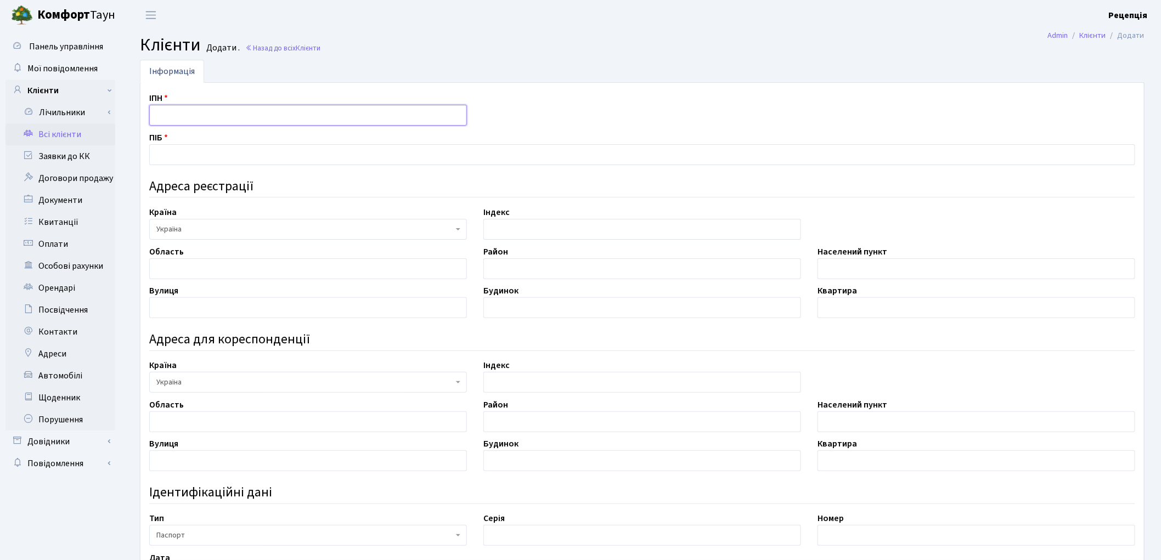
click at [173, 114] on input "text" at bounding box center [308, 115] width 318 height 21
type input "3258707231"
click at [182, 150] on input "text" at bounding box center [642, 154] width 986 height 21
type input "[PERSON_NAME]"
click at [240, 264] on input "text" at bounding box center [308, 268] width 318 height 21
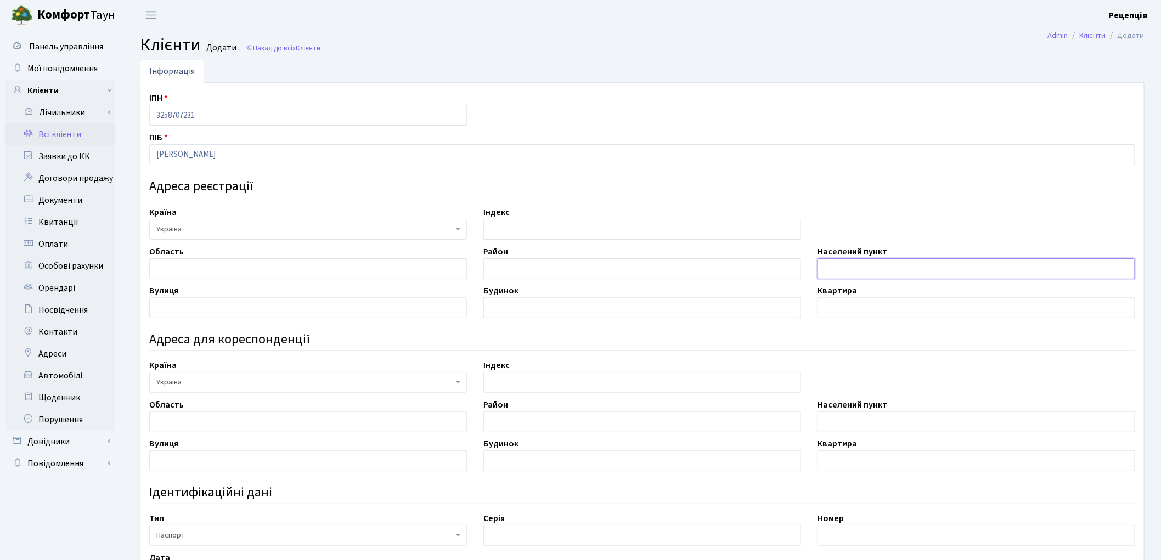
click at [865, 272] on input "text" at bounding box center [976, 268] width 318 height 21
type input "А"
type input "місто [GEOGRAPHIC_DATA]"
click at [271, 312] on input "text" at bounding box center [308, 307] width 318 height 21
type input "проспект Миру"
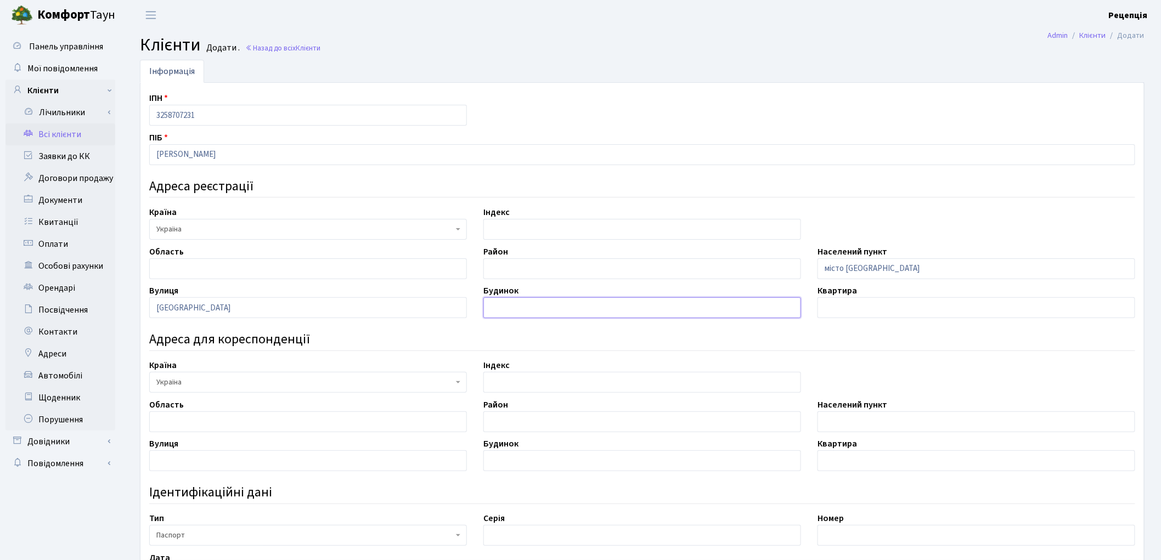
click at [518, 310] on input "text" at bounding box center [642, 307] width 318 height 21
type input "5"
click at [870, 303] on input "text" at bounding box center [976, 307] width 318 height 21
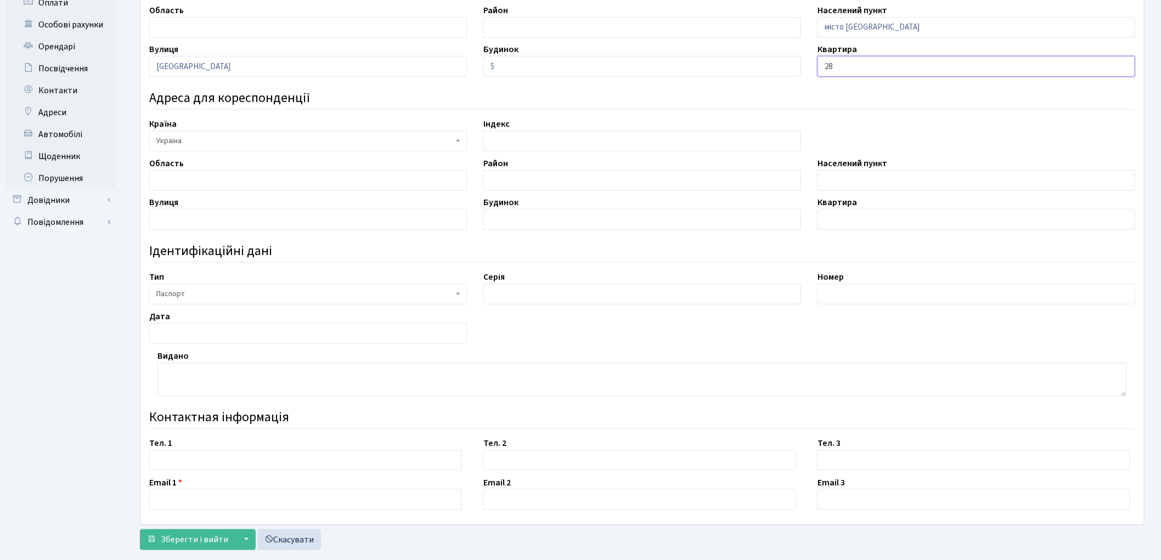
scroll to position [264, 0]
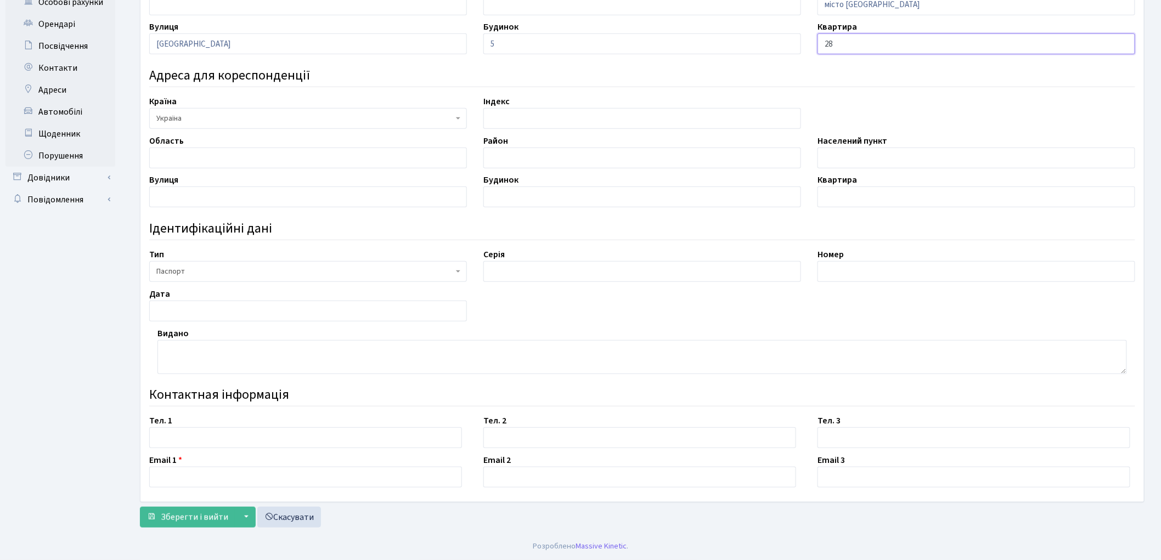
type input "28"
click at [215, 476] on input "text" at bounding box center [305, 477] width 313 height 21
paste input "[EMAIL_ADDRESS][DOMAIN_NAME]"
type input "[EMAIL_ADDRESS][DOMAIN_NAME]"
click at [185, 316] on input "text" at bounding box center [308, 311] width 318 height 21
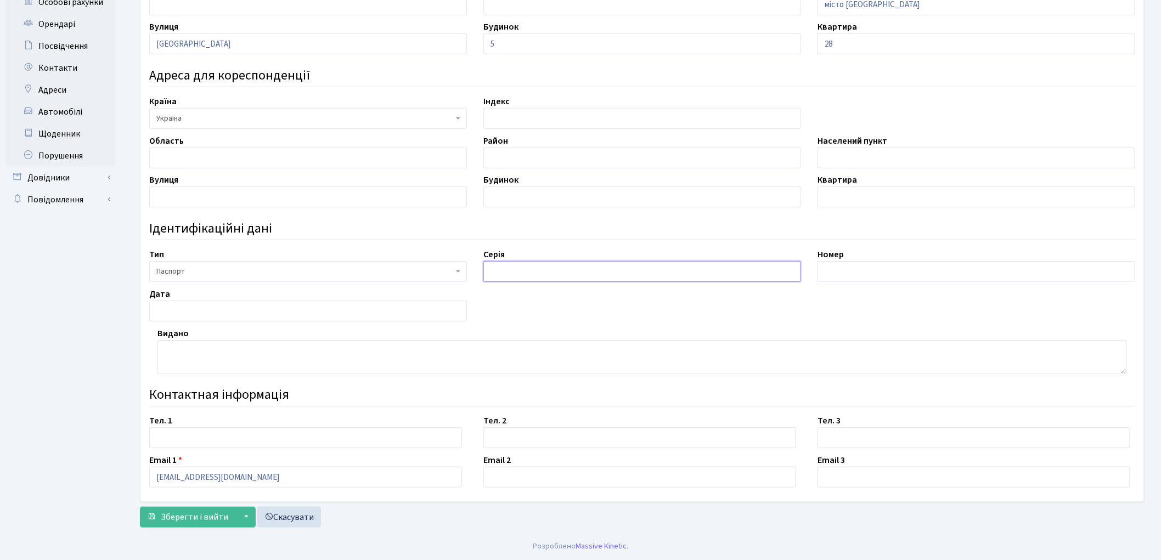
click at [512, 270] on input "text" at bounding box center [642, 271] width 318 height 21
type input "НВ"
click at [868, 269] on input "text" at bounding box center [976, 271] width 318 height 21
type input "372630"
click at [216, 309] on input "text" at bounding box center [308, 311] width 318 height 21
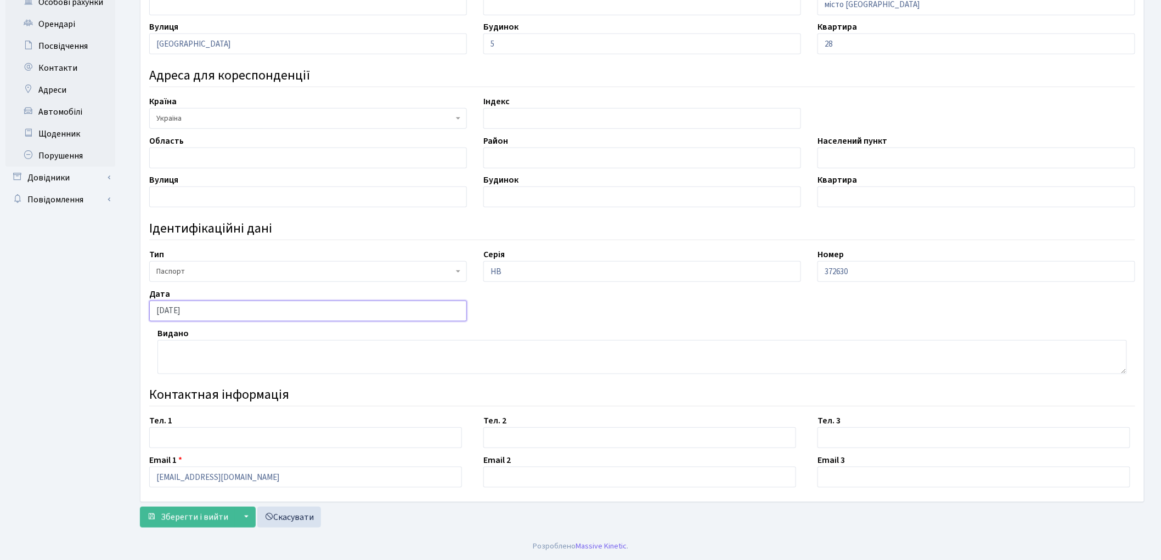
type input "[DATE]"
click at [230, 358] on textarea at bounding box center [641, 357] width 969 height 34
click at [328, 352] on textarea "Віньковицьким РВ УМВС України в Хмельницікій обл" at bounding box center [641, 357] width 969 height 34
click at [394, 352] on textarea "Віньковицьким РВ УМВС України в [GEOGRAPHIC_DATA]" at bounding box center [641, 357] width 969 height 34
type textarea "Віньковицьким РВ УМВС України в Хмельницькій обл"
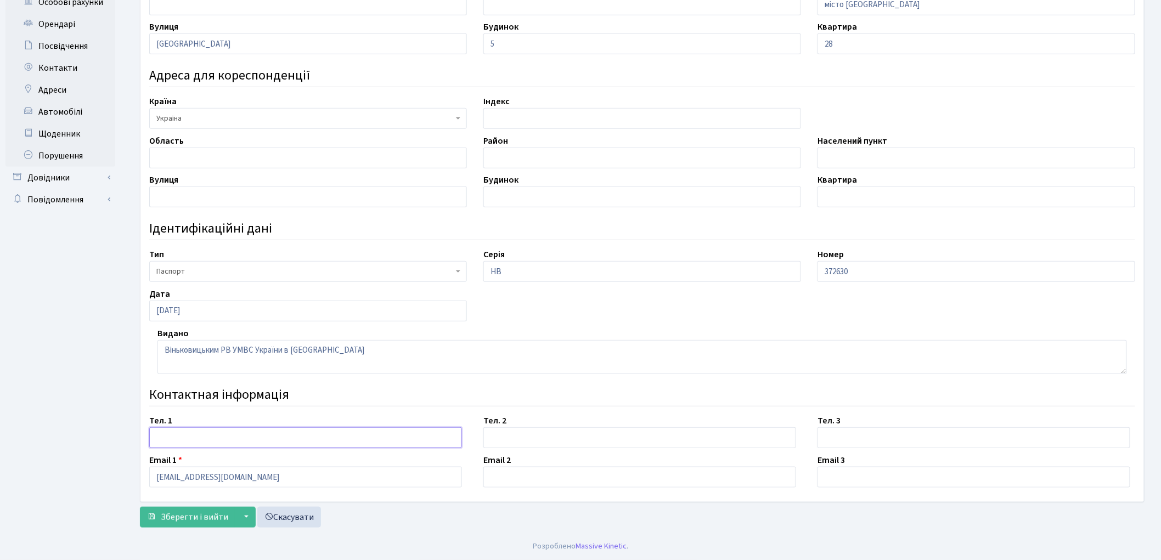
click at [207, 433] on input "text" at bounding box center [305, 437] width 313 height 21
type input "0969427963"
click at [187, 514] on span "Зберегти і вийти" at bounding box center [194, 517] width 67 height 12
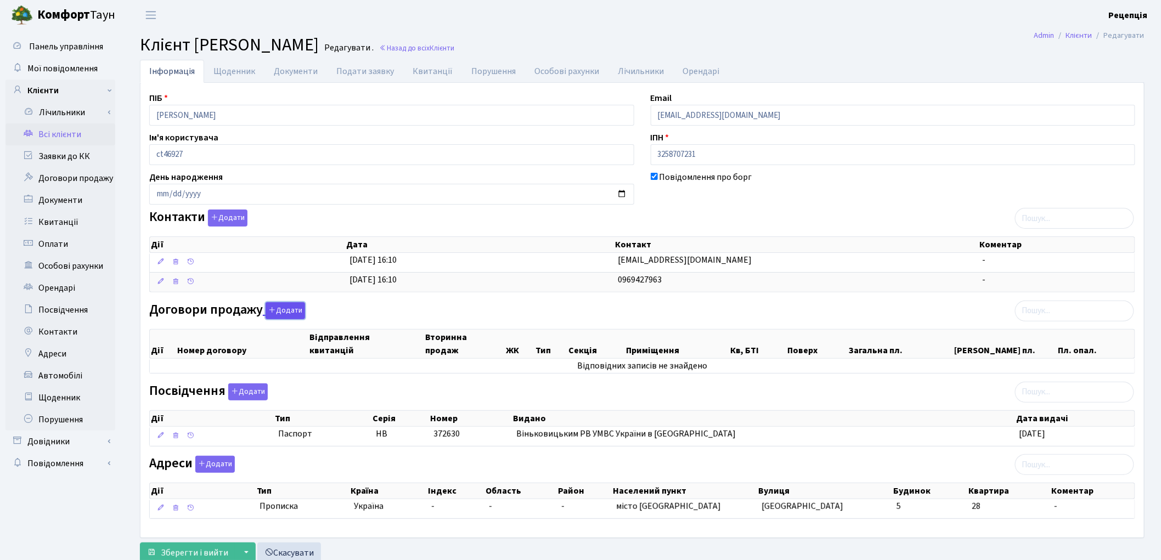
click at [286, 313] on button "Додати" at bounding box center [284, 310] width 39 height 17
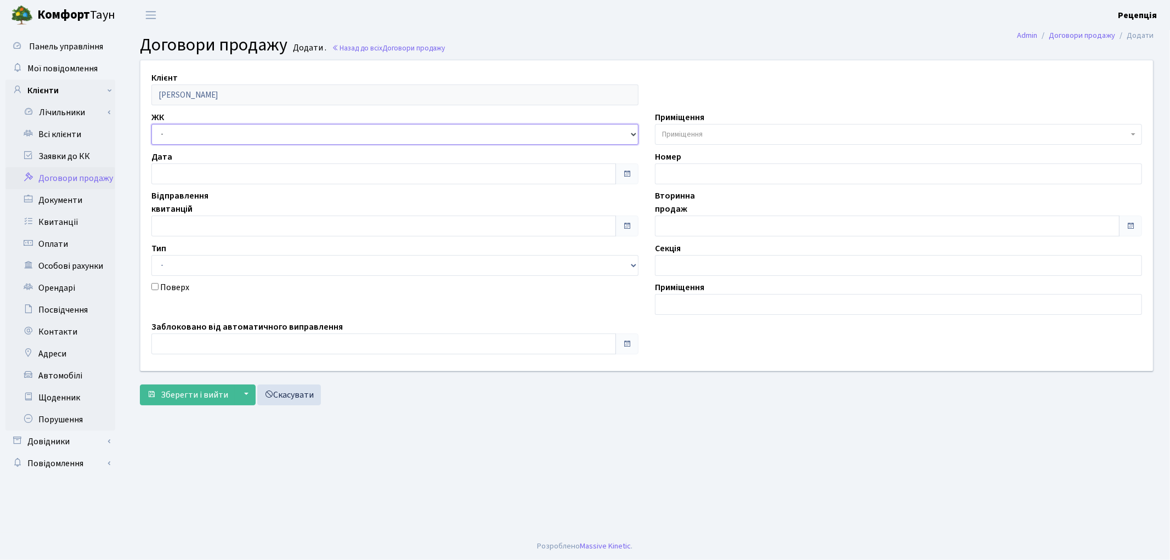
click at [191, 136] on select "- КТ, вул. Регенераторна, 4 КТ2, просп. [STREET_ADDRESS] [STREET_ADDRESS] [PERS…" at bounding box center [394, 134] width 487 height 21
select select "271"
click at [151, 124] on select "- КТ, вул. Регенераторна, 4 КТ2, просп. [STREET_ADDRESS] [STREET_ADDRESS] [PERS…" at bounding box center [394, 134] width 487 height 21
select select
click at [670, 127] on span "Приміщення" at bounding box center [898, 134] width 487 height 21
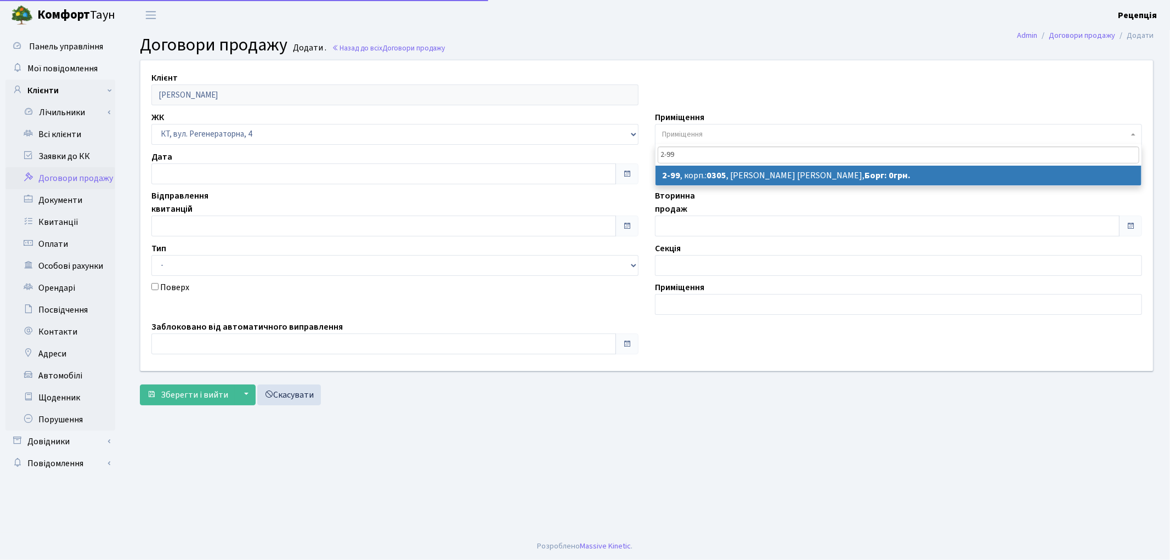
type input "2-99"
select select "668"
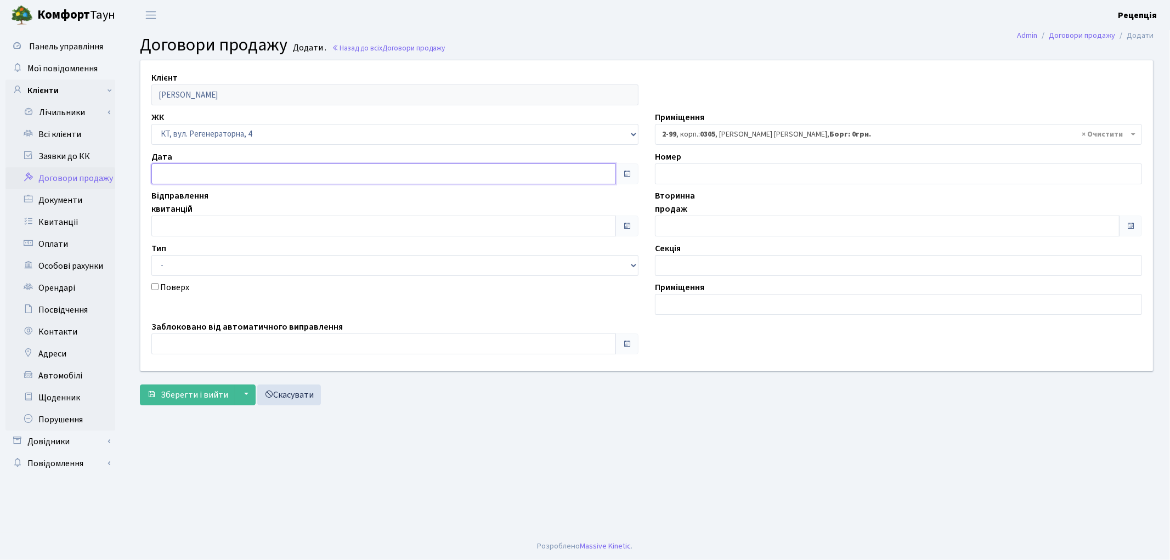
click at [185, 177] on input "text" at bounding box center [383, 173] width 465 height 21
click at [163, 20] on th "«" at bounding box center [162, 19] width 16 height 16
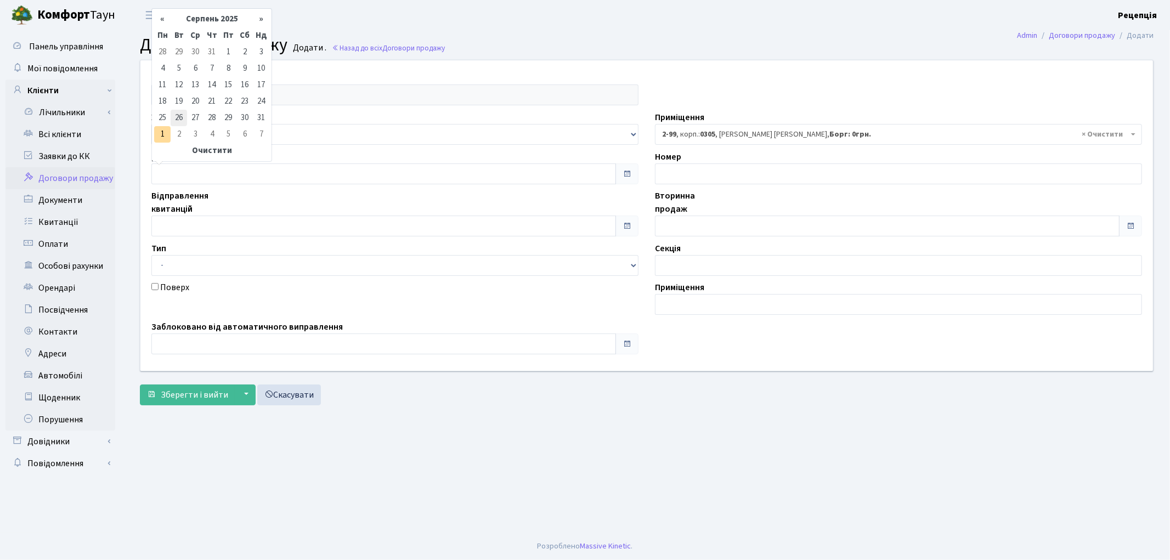
click at [181, 115] on td "26" at bounding box center [179, 118] width 16 height 16
type input "[DATE]"
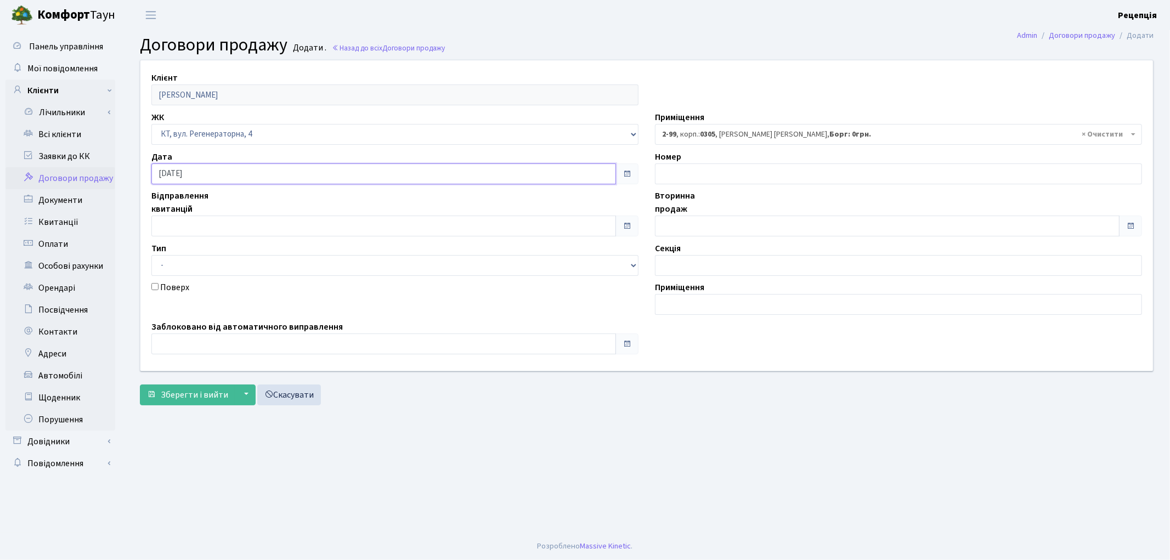
click at [227, 176] on input "[DATE]" at bounding box center [383, 173] width 465 height 21
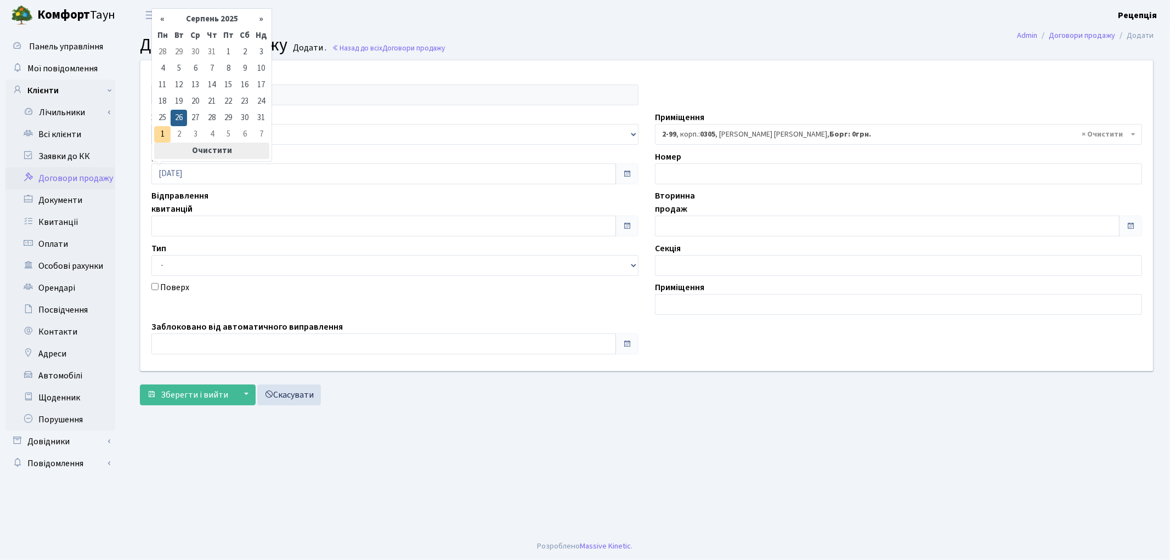
click at [214, 150] on th "Очистити" at bounding box center [211, 151] width 115 height 16
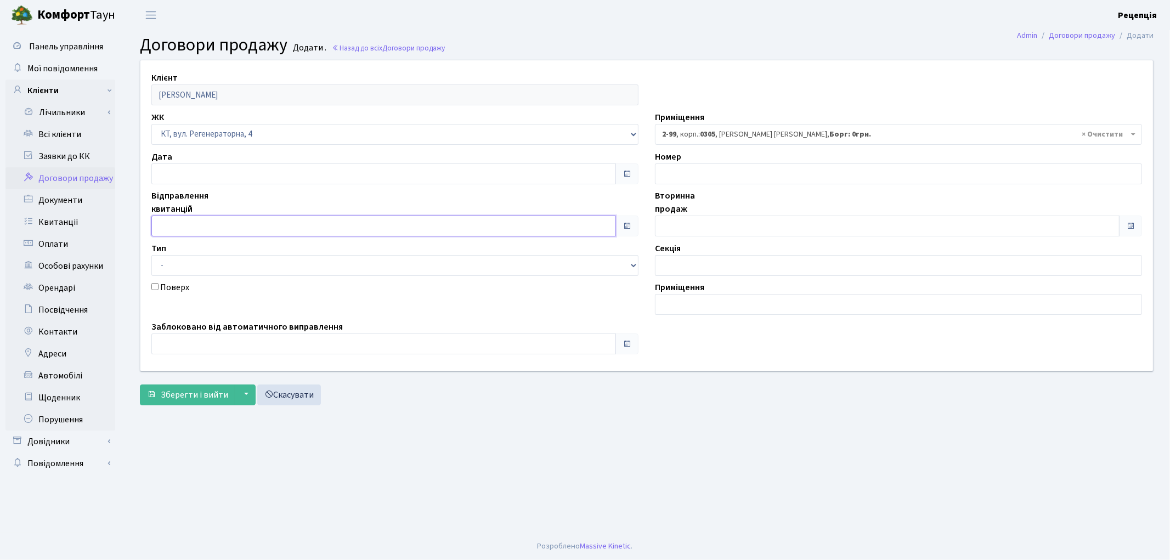
click at [196, 222] on input "text" at bounding box center [383, 226] width 465 height 21
click at [162, 73] on th "«" at bounding box center [162, 72] width 16 height 16
click at [180, 170] on td "26" at bounding box center [179, 170] width 16 height 16
type input "[DATE]"
click at [689, 227] on input "text" at bounding box center [887, 226] width 465 height 21
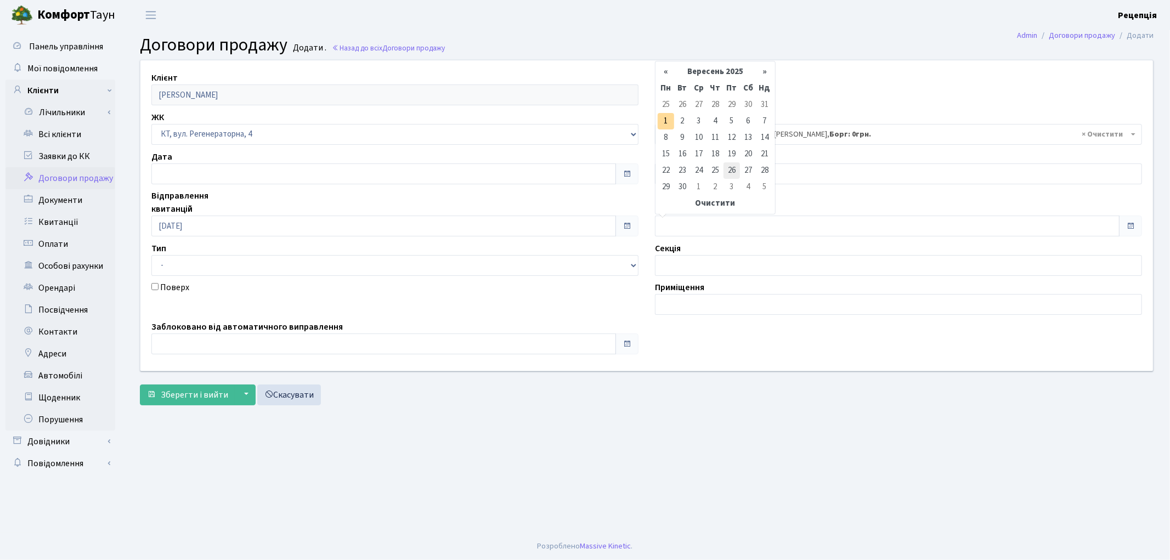
click at [728, 166] on td "26" at bounding box center [731, 170] width 16 height 16
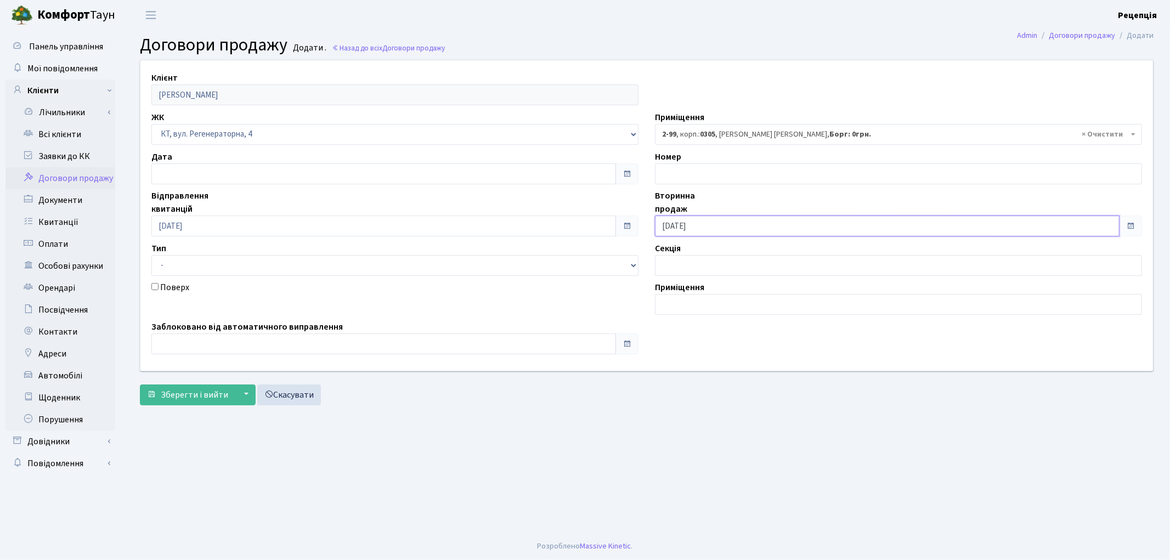
click at [709, 224] on input "26.09.2025" at bounding box center [887, 226] width 465 height 21
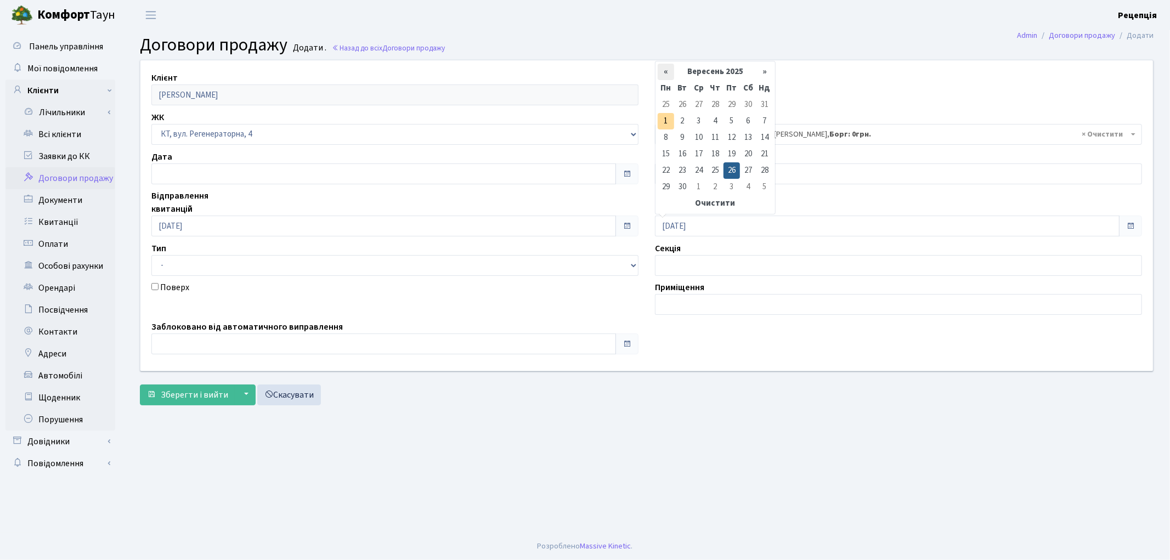
click at [664, 75] on th "«" at bounding box center [666, 72] width 16 height 16
click at [681, 170] on td "26" at bounding box center [682, 170] width 16 height 16
type input "26.08.2025"
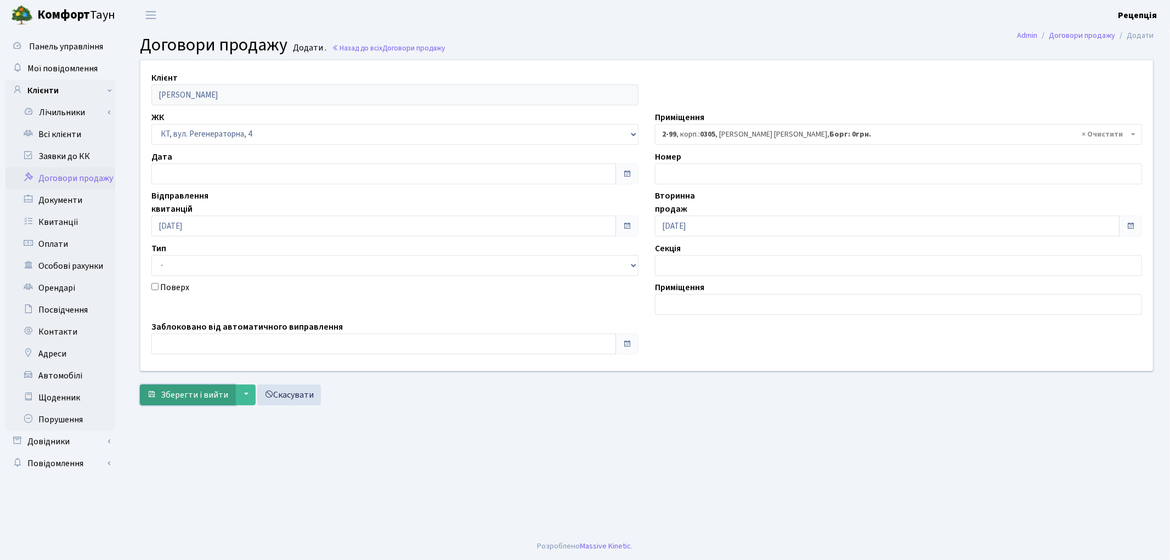
click at [181, 393] on span "Зберегти і вийти" at bounding box center [194, 395] width 67 height 12
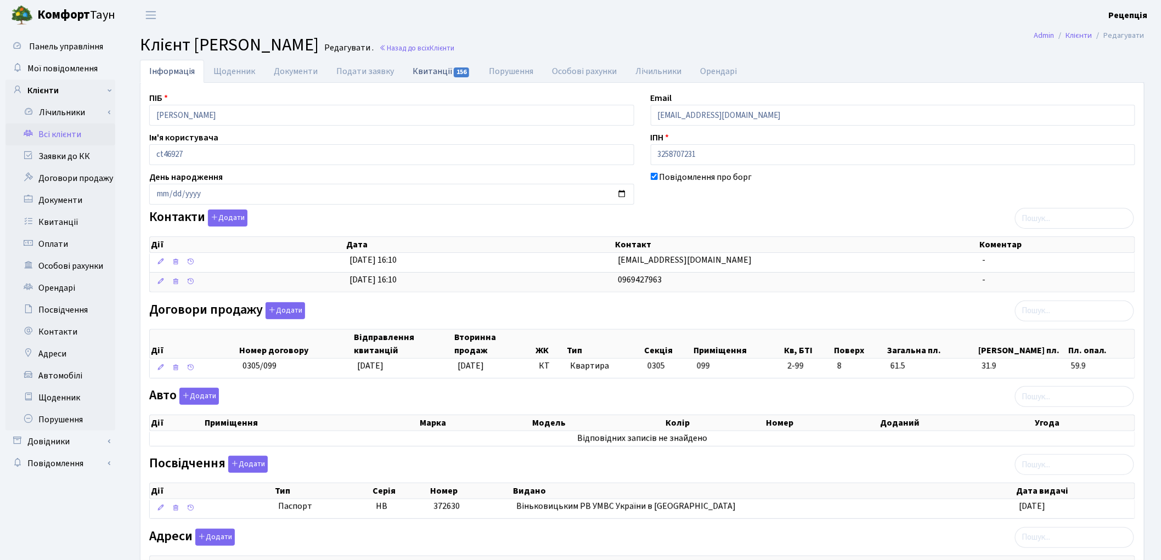
click at [441, 68] on link "Квитанції 156" at bounding box center [441, 71] width 76 height 22
select select "25"
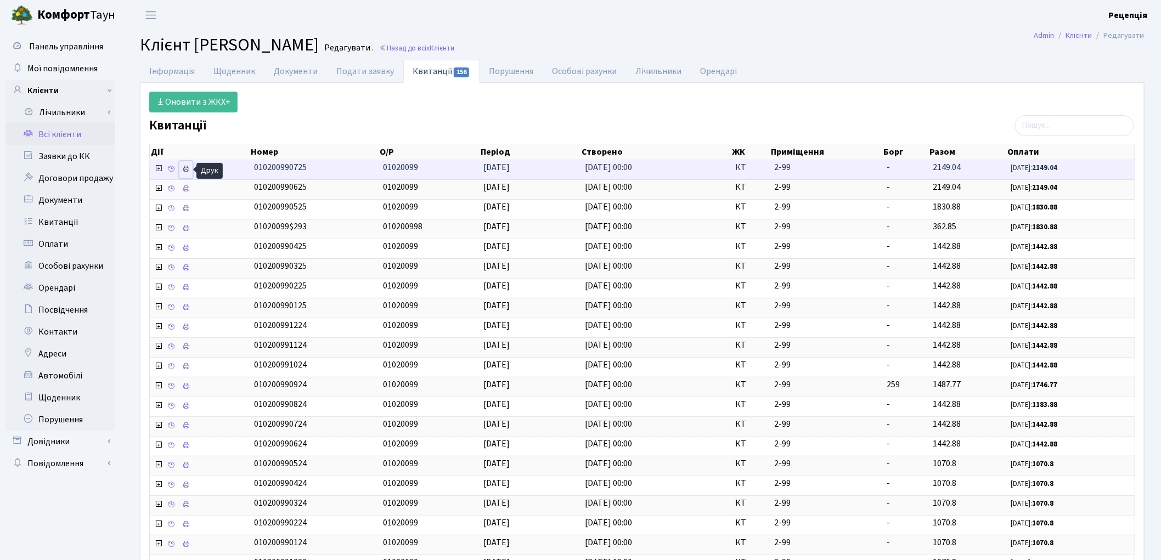
click at [185, 169] on icon at bounding box center [186, 169] width 8 height 8
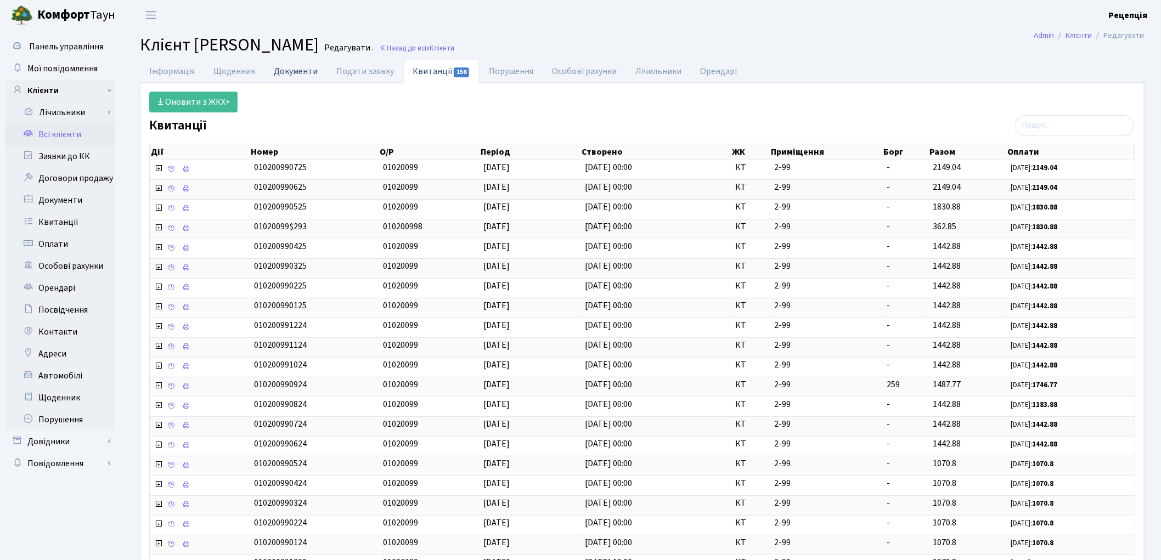
click at [292, 72] on link "Документи" at bounding box center [295, 71] width 63 height 22
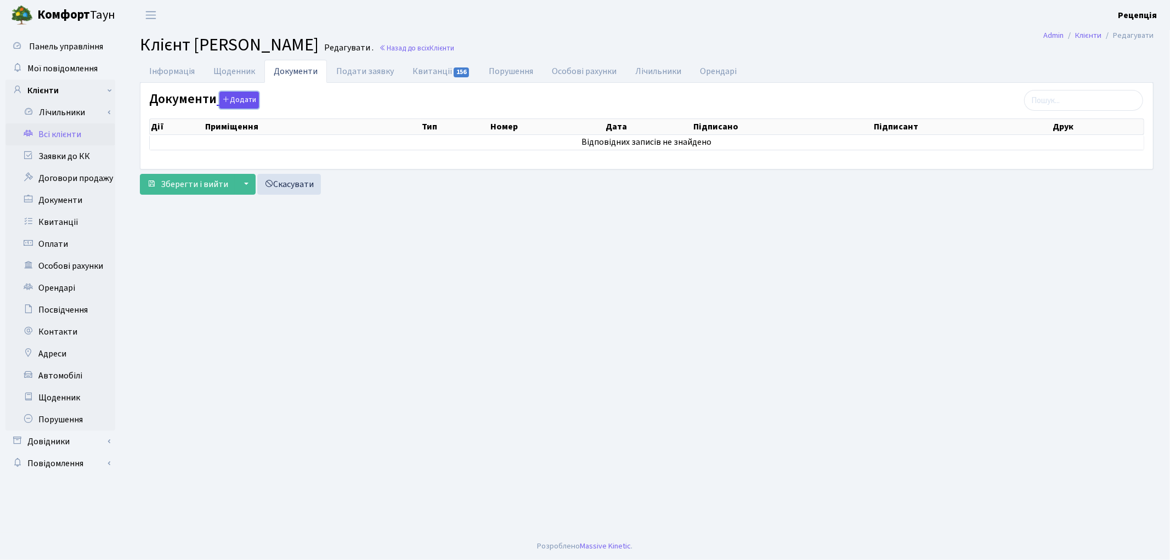
click at [236, 100] on button "Додати" at bounding box center [238, 100] width 39 height 17
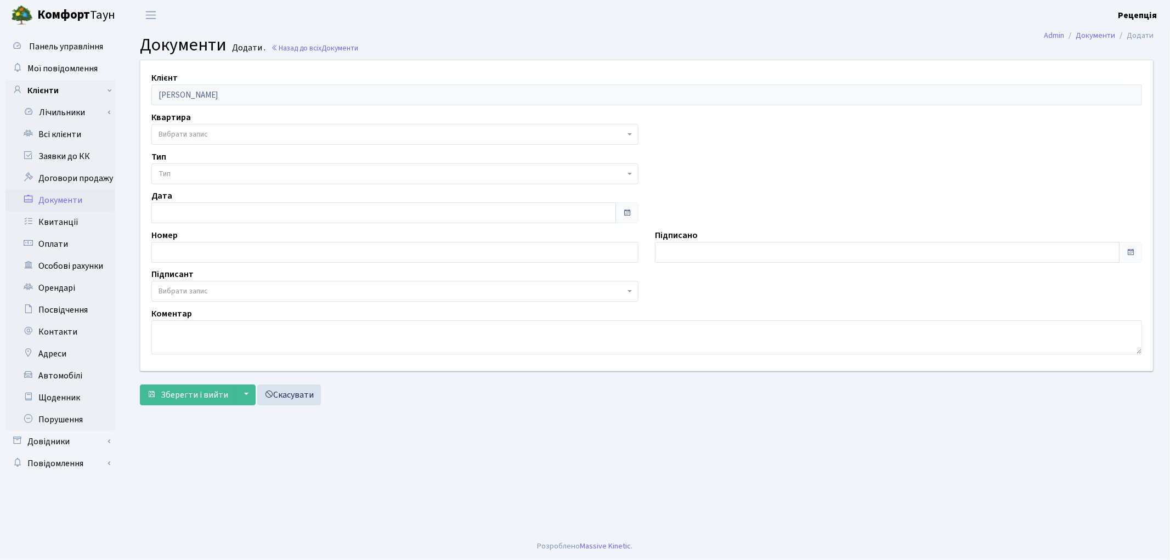
click at [185, 136] on span "Вибрати запис" at bounding box center [183, 134] width 49 height 11
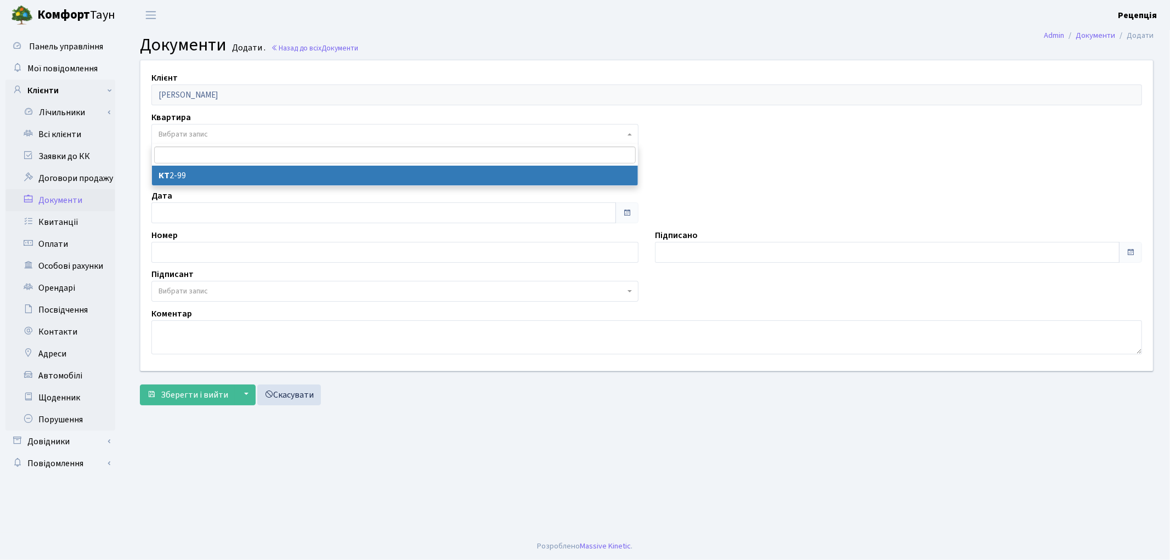
select select "178619"
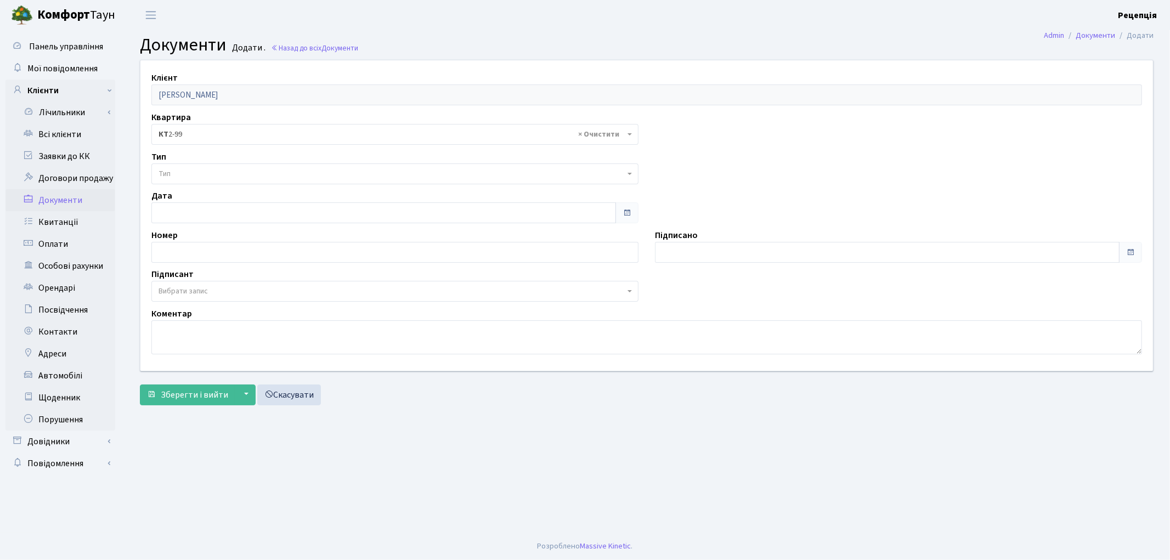
click at [183, 171] on span "Тип" at bounding box center [392, 173] width 466 height 11
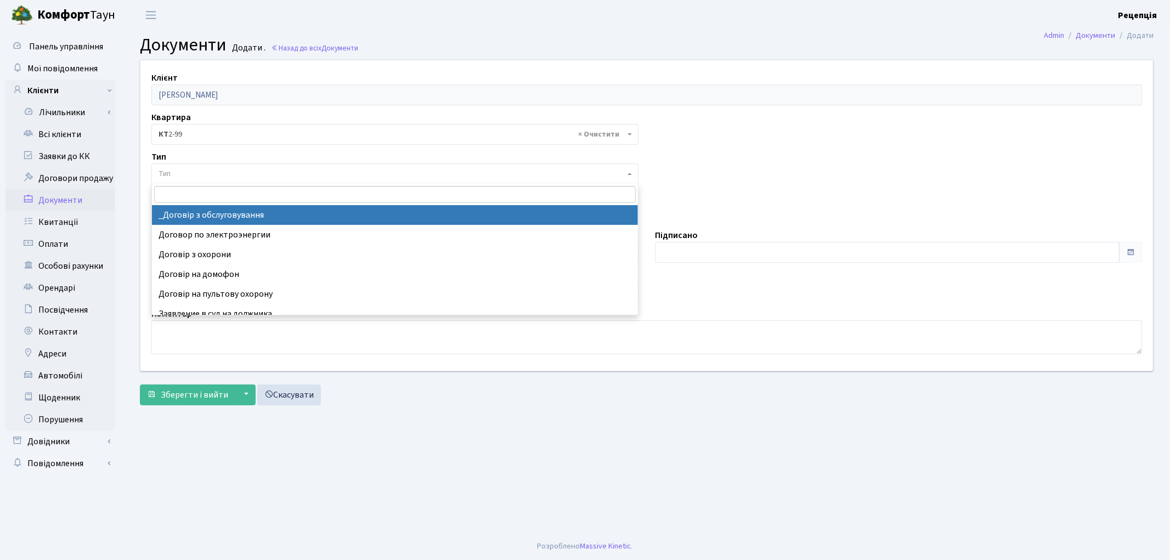
select select "289"
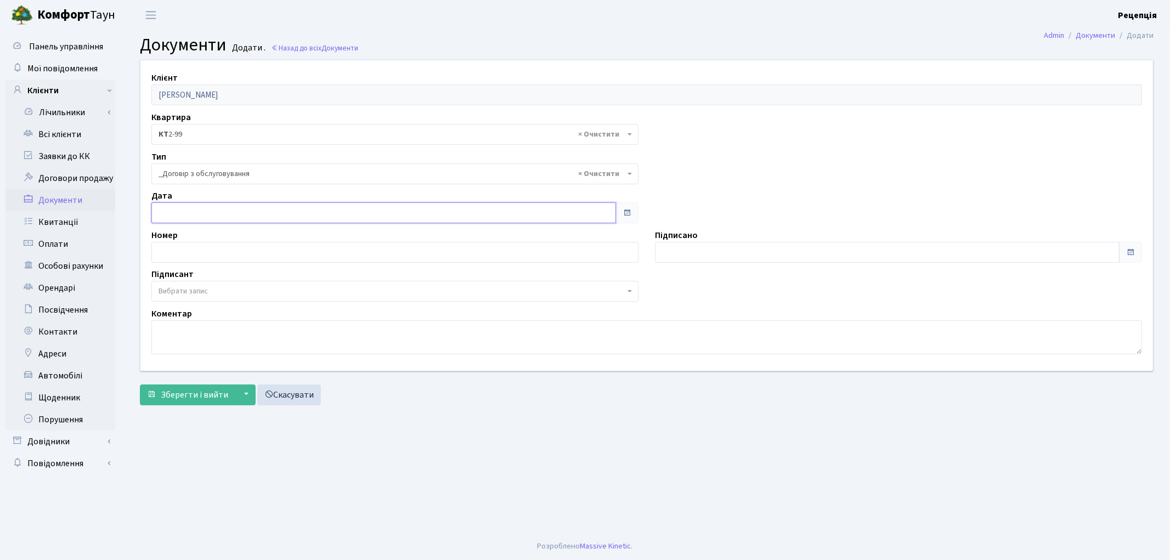
type input "[DATE]"
click at [196, 217] on input "[DATE]" at bounding box center [383, 212] width 465 height 21
type input "[DATE]"
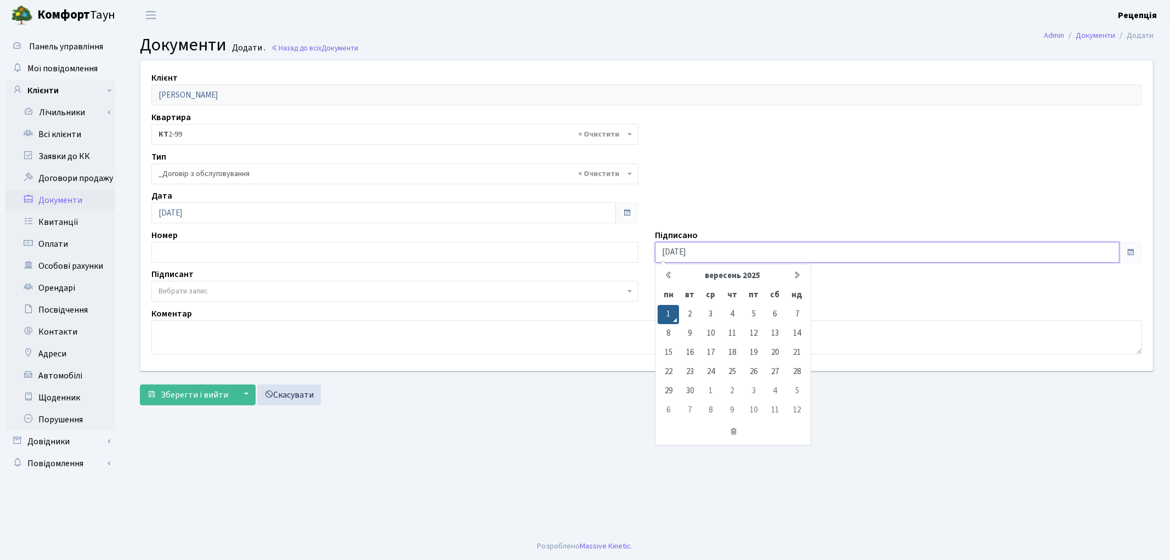
click at [716, 256] on input "[DATE]" at bounding box center [887, 252] width 465 height 21
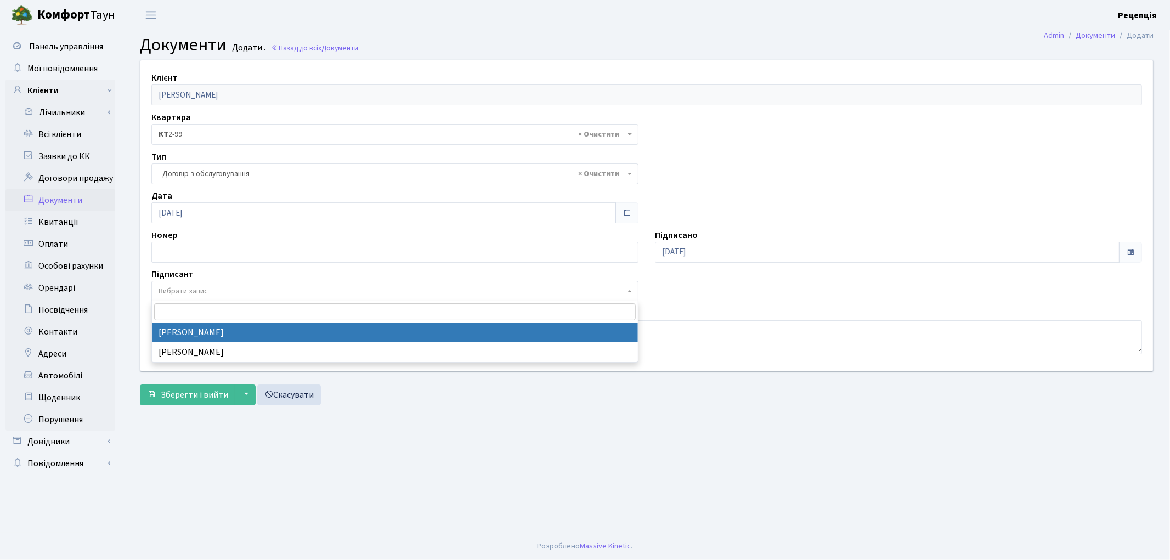
click at [244, 286] on span "Вибрати запис" at bounding box center [392, 291] width 466 height 11
select select "74"
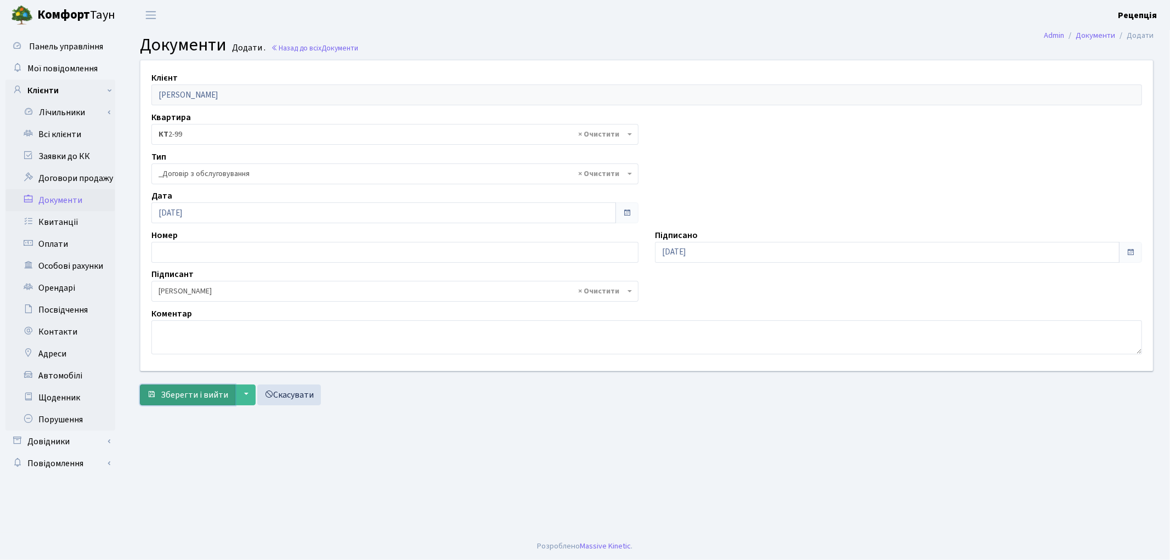
click at [185, 394] on span "Зберегти і вийти" at bounding box center [194, 395] width 67 height 12
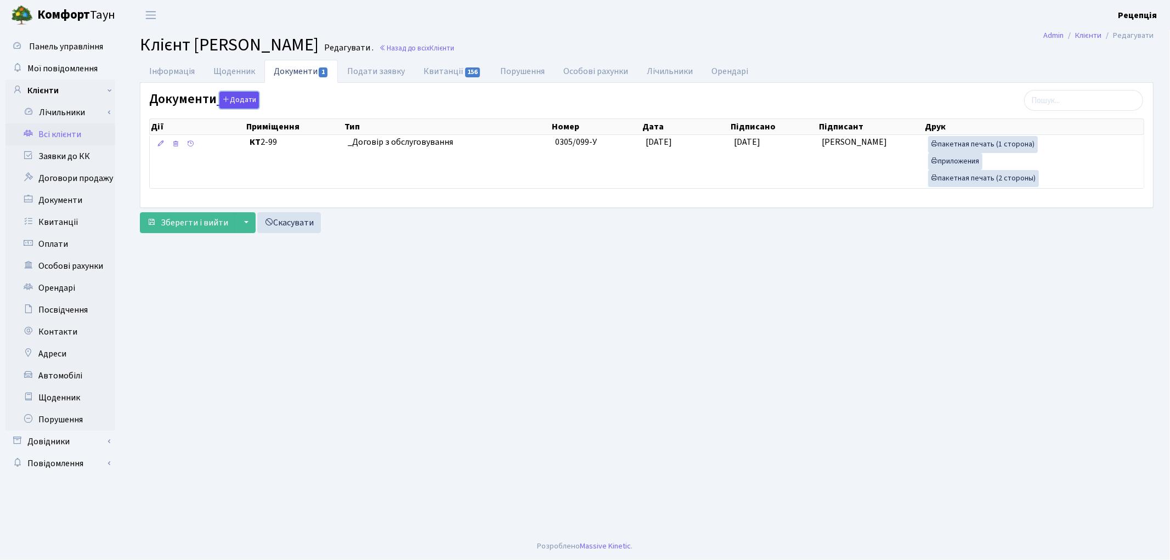
click at [239, 99] on button "Додати" at bounding box center [238, 100] width 39 height 17
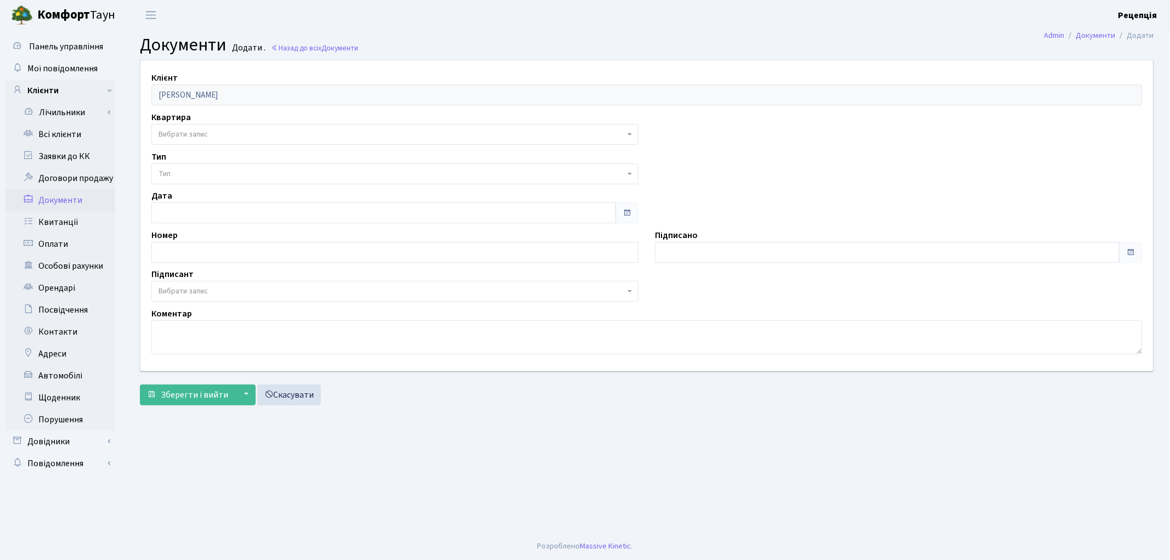
click at [200, 129] on span "Вибрати запис" at bounding box center [183, 134] width 49 height 11
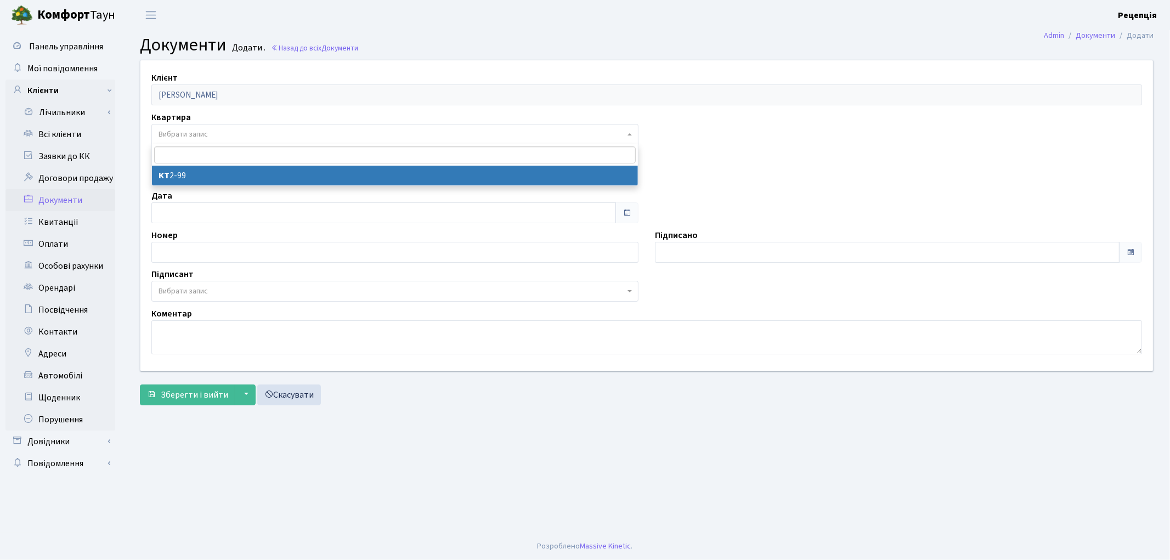
select select "178619"
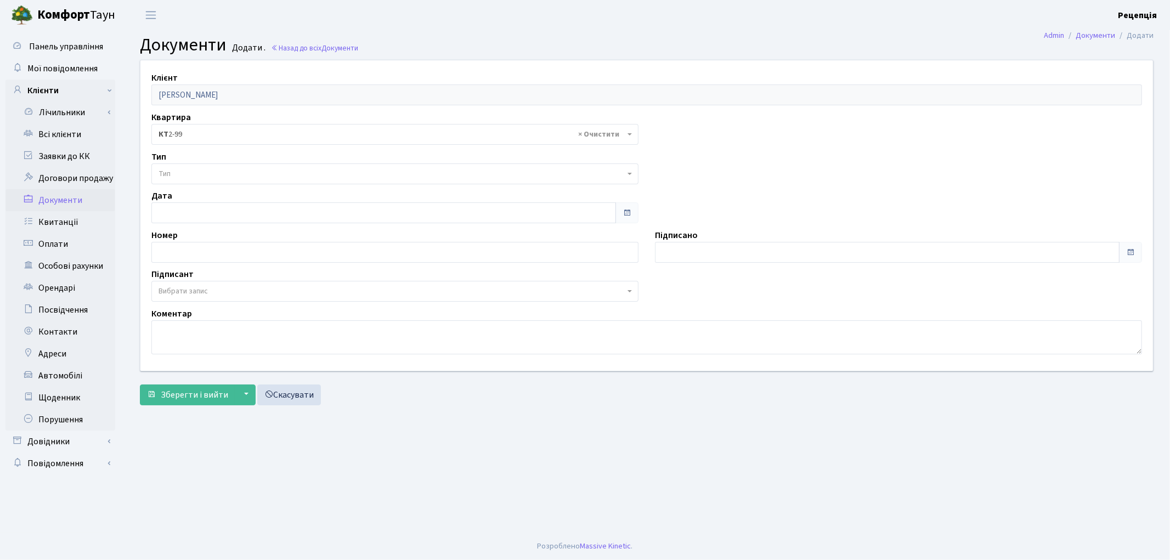
click at [195, 171] on span "Тип" at bounding box center [392, 173] width 466 height 11
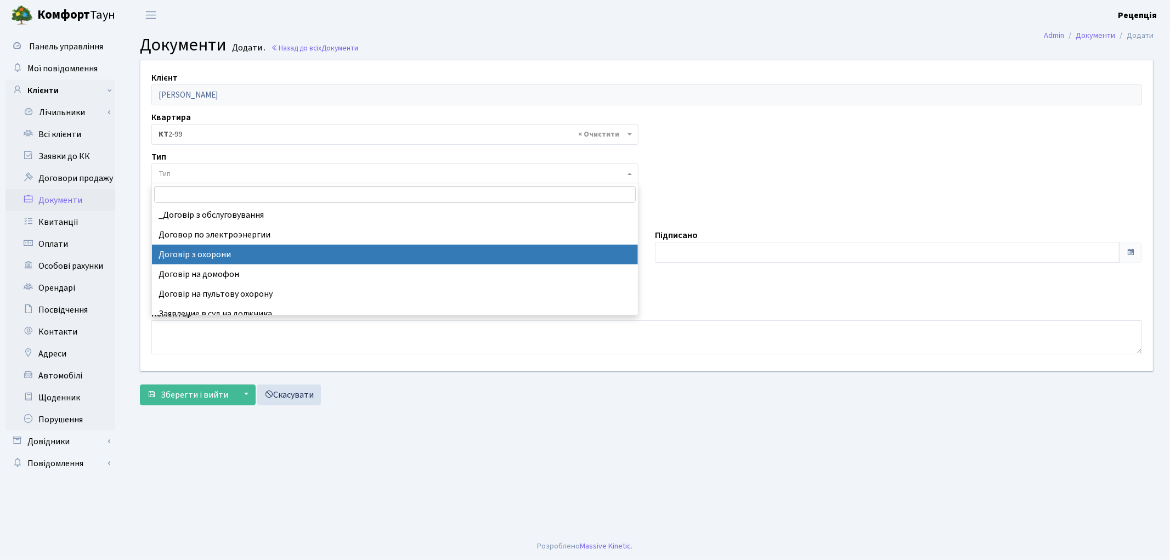
select select "290"
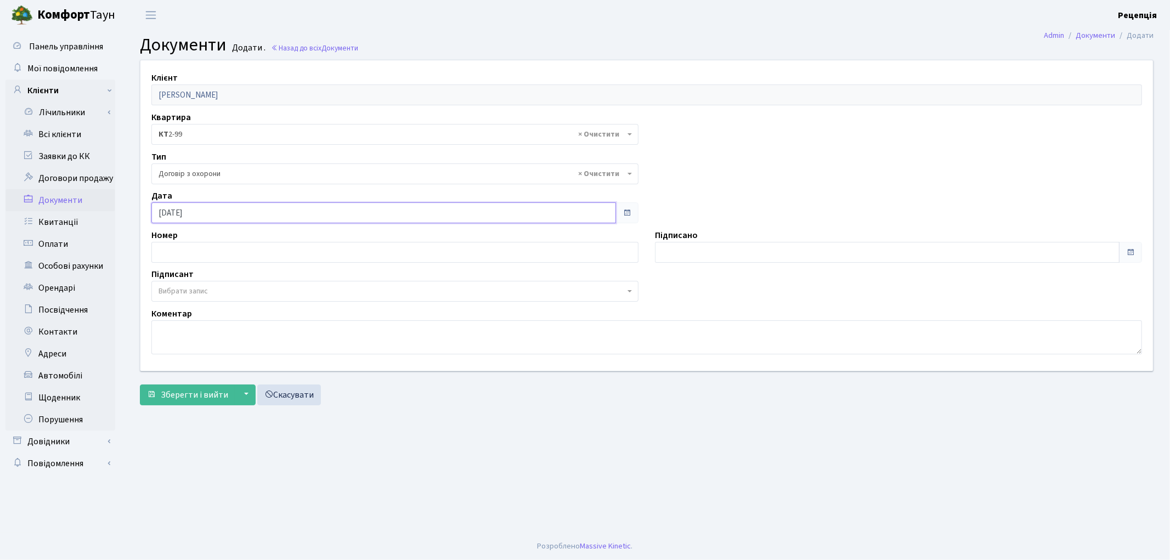
click at [246, 217] on input "[DATE]" at bounding box center [383, 212] width 465 height 21
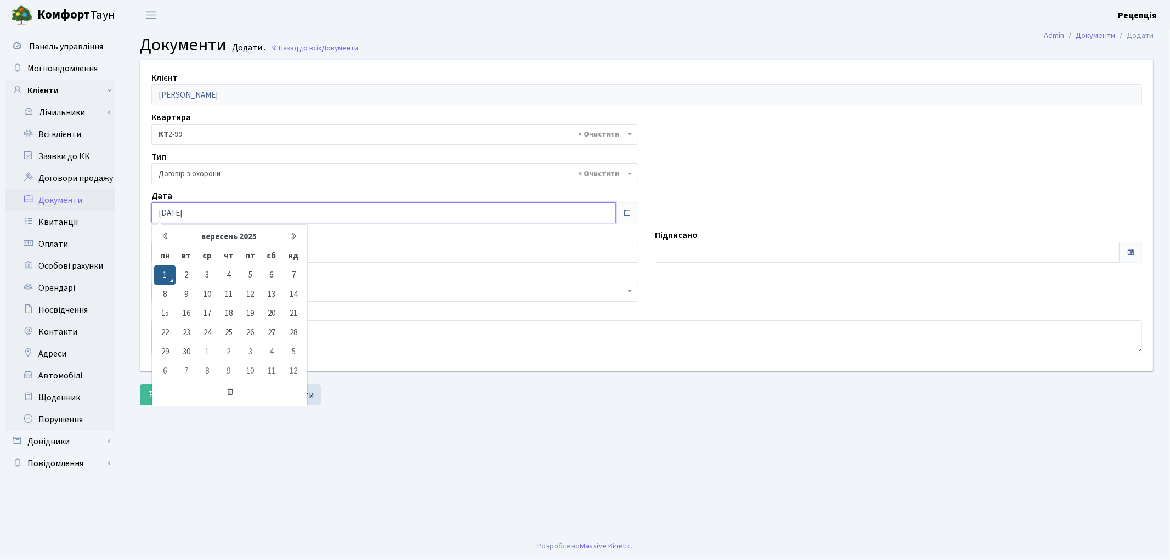
type input "[DATE]"
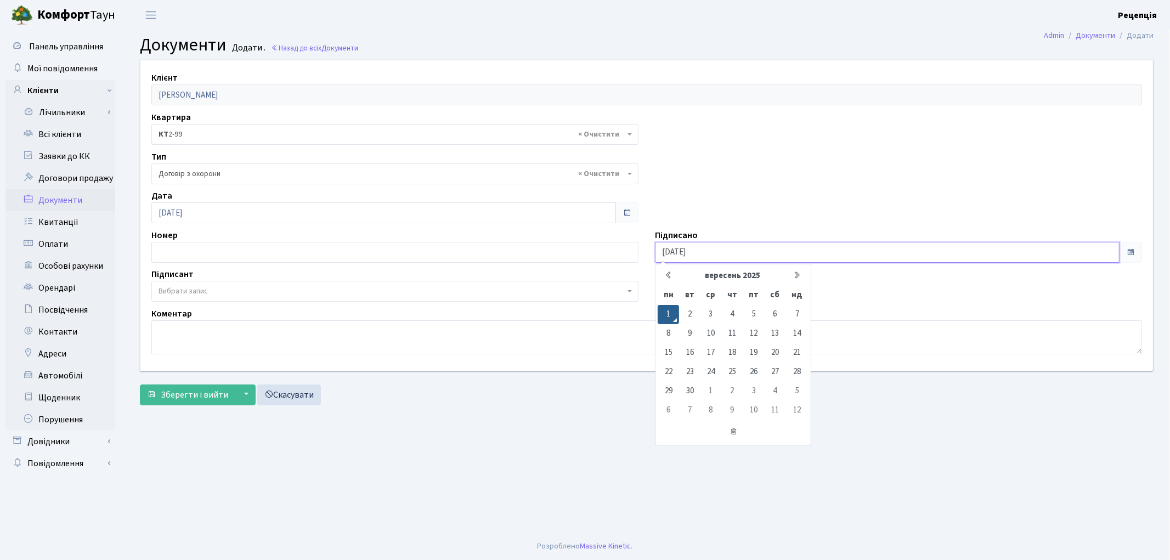
click at [741, 246] on input "[DATE]" at bounding box center [887, 252] width 465 height 21
type input "[DATE]"
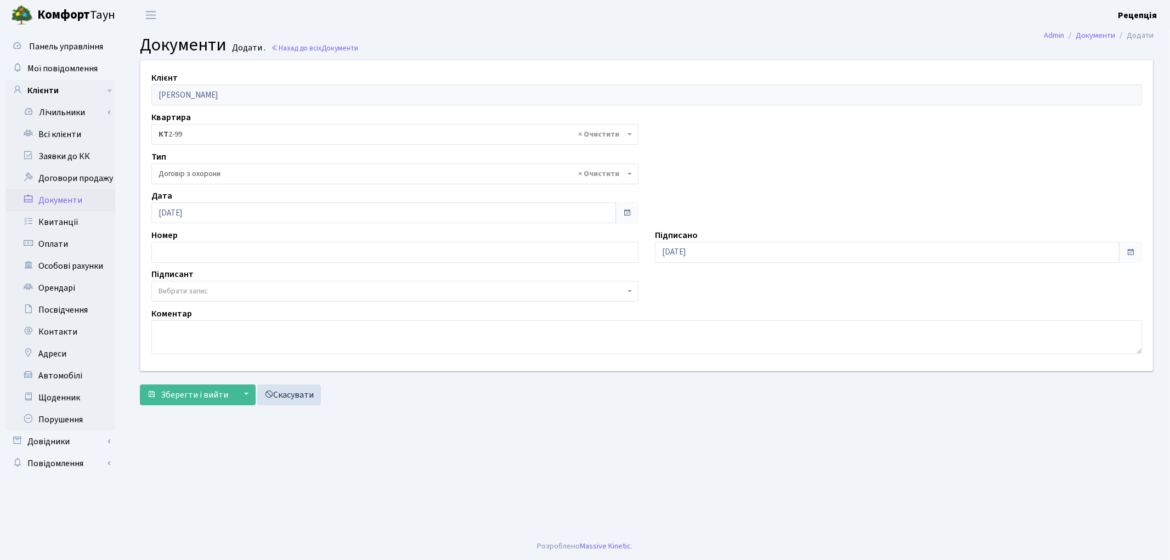
click at [203, 292] on span "Вибрати запис" at bounding box center [183, 291] width 49 height 11
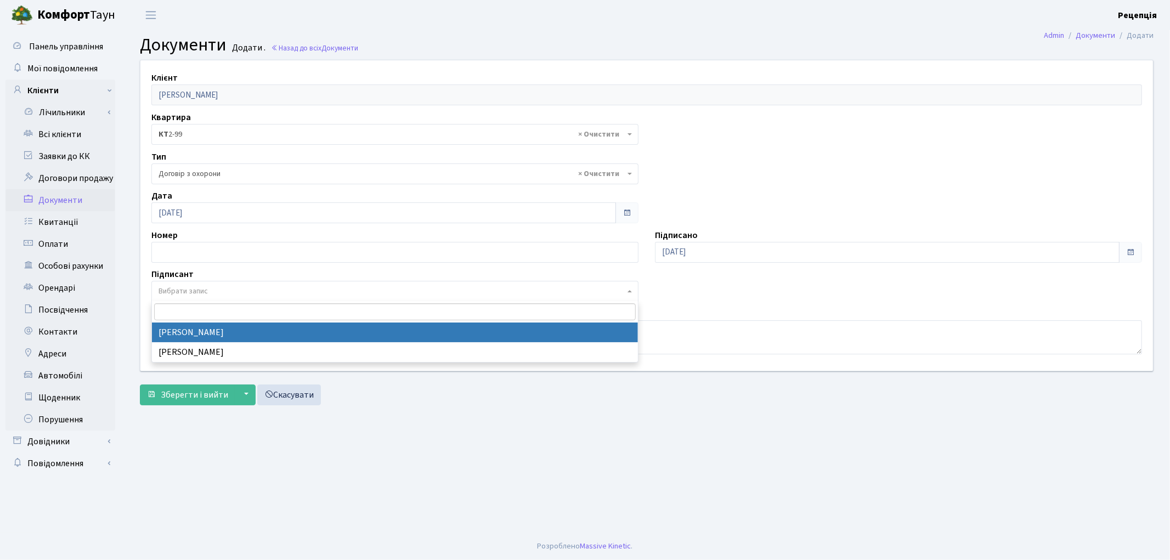
select select "74"
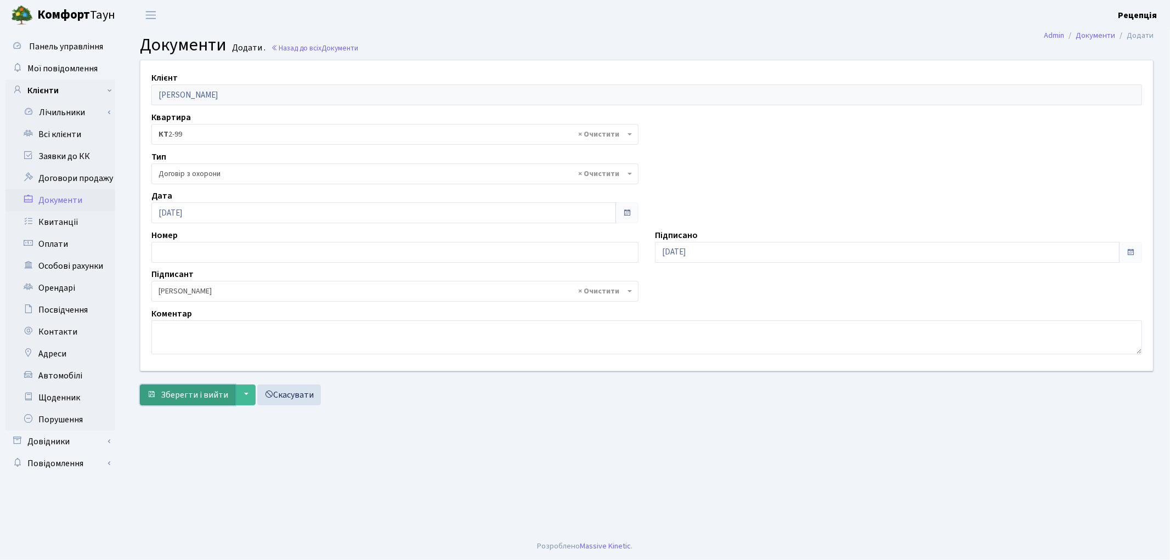
click at [179, 398] on span "Зберегти і вийти" at bounding box center [194, 395] width 67 height 12
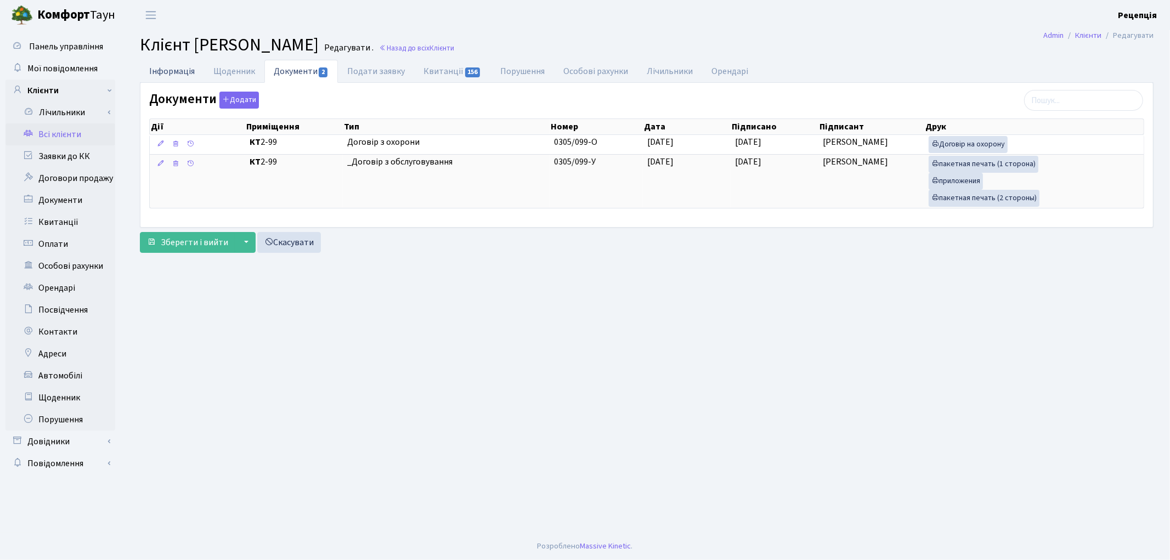
click at [179, 75] on link "Інформація" at bounding box center [172, 71] width 64 height 22
select select "25"
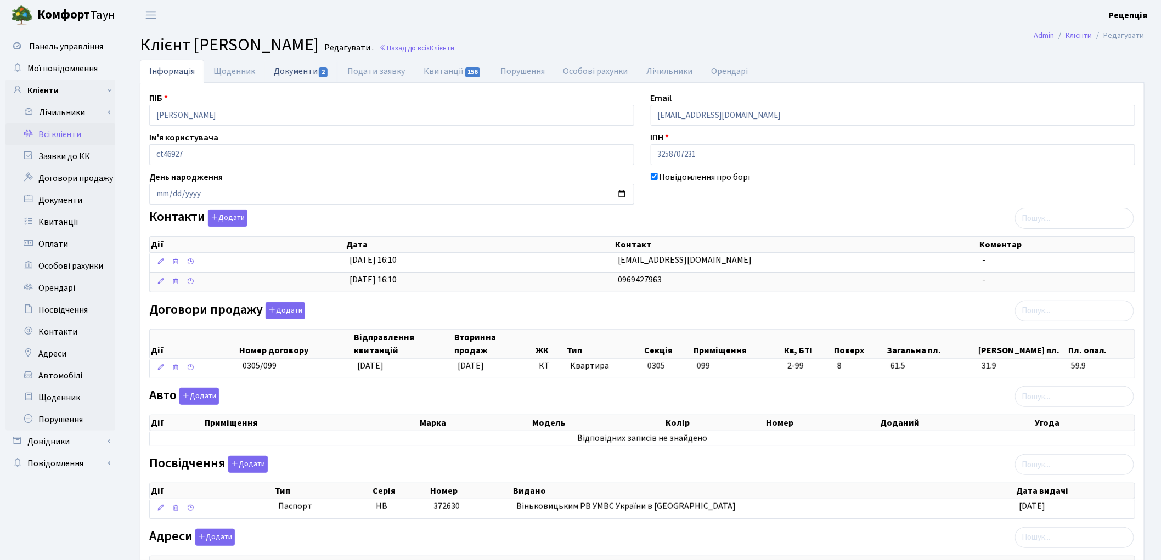
click at [300, 72] on link "Документи 2" at bounding box center [300, 71] width 73 height 22
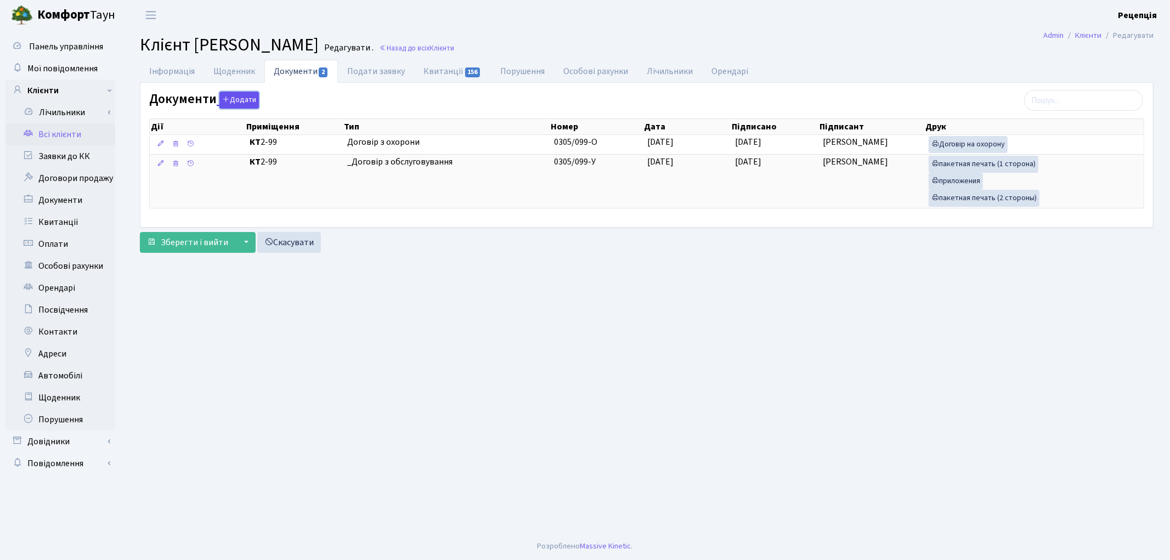
click at [234, 100] on button "Додати" at bounding box center [238, 100] width 39 height 17
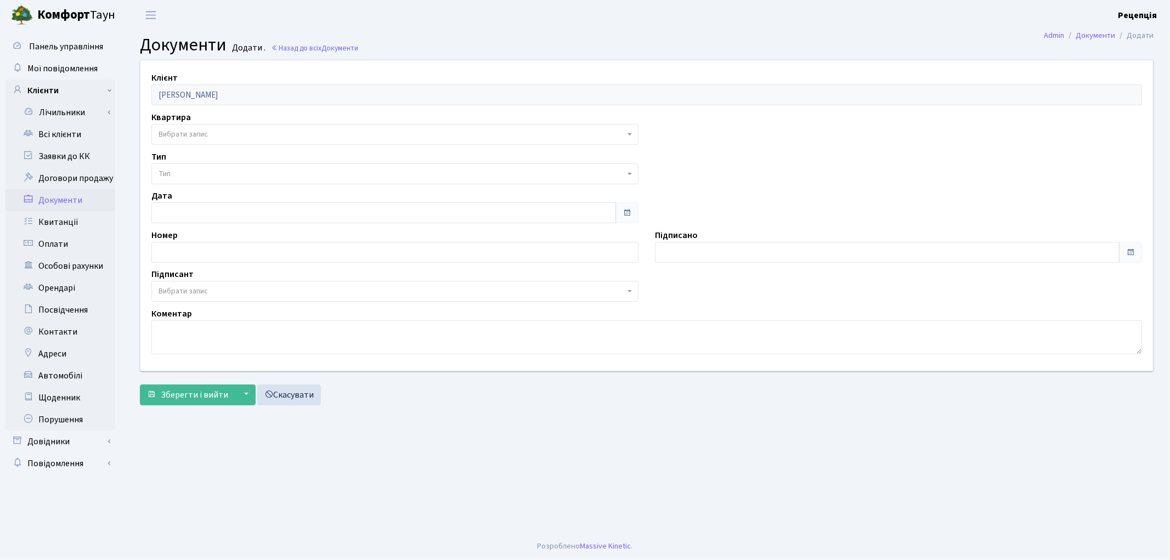
click at [202, 129] on span "Вибрати запис" at bounding box center [183, 134] width 49 height 11
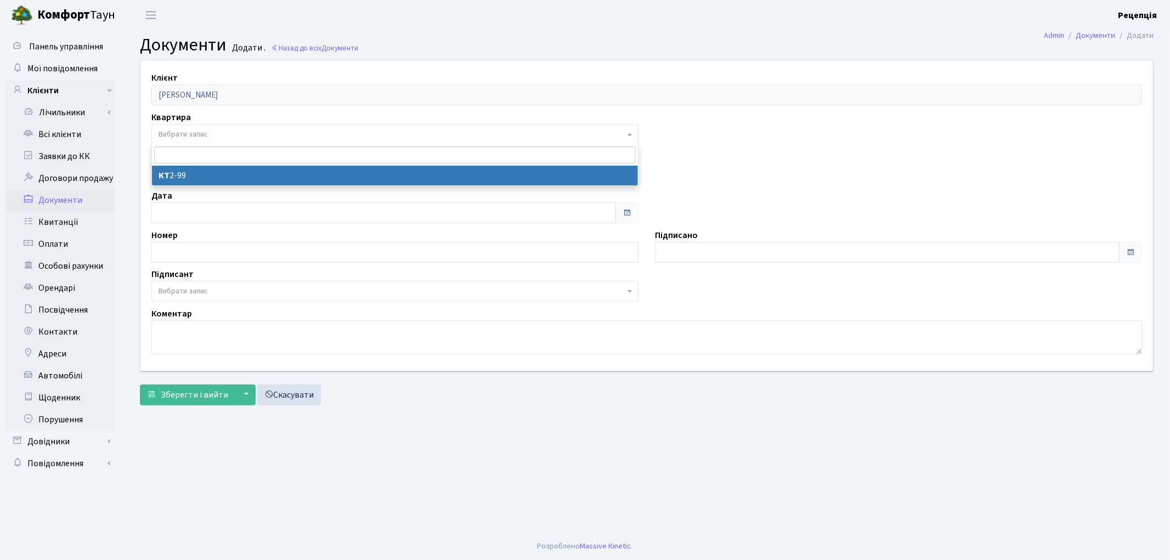
select select "178619"
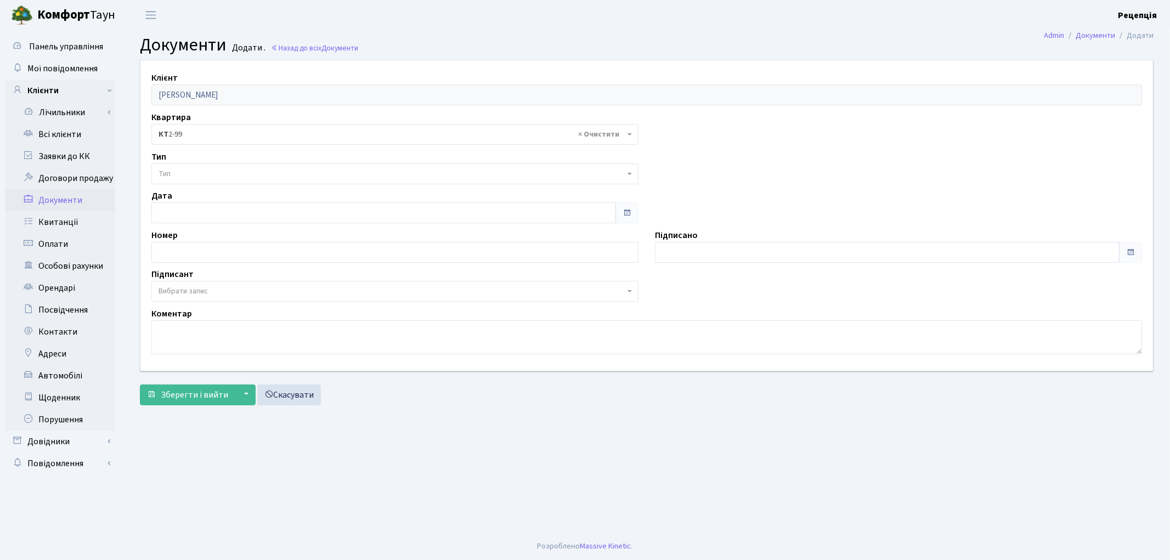
click at [188, 167] on span "Тип" at bounding box center [394, 173] width 487 height 21
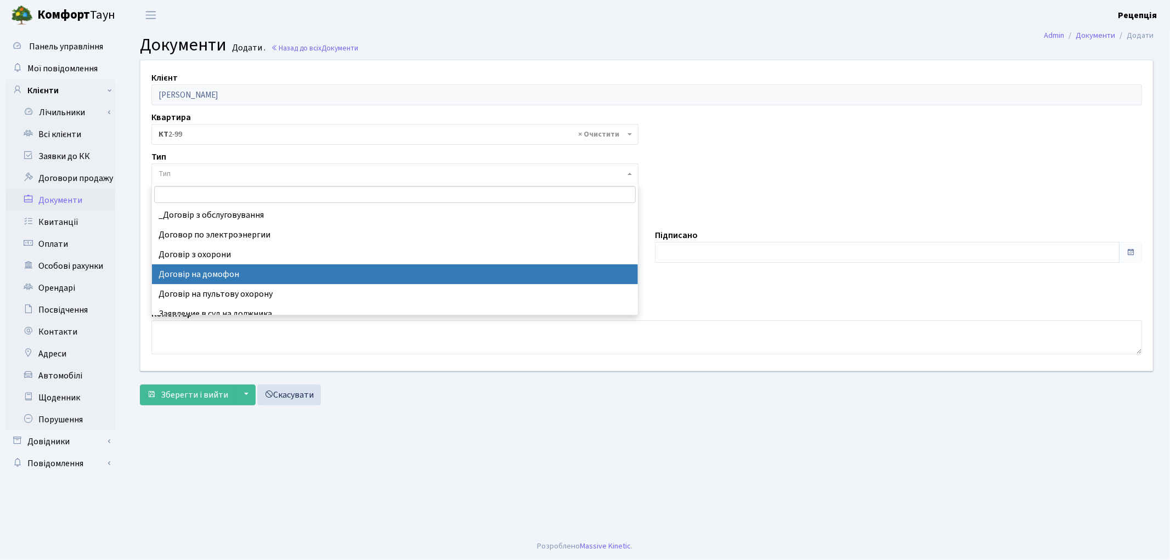
select select "292"
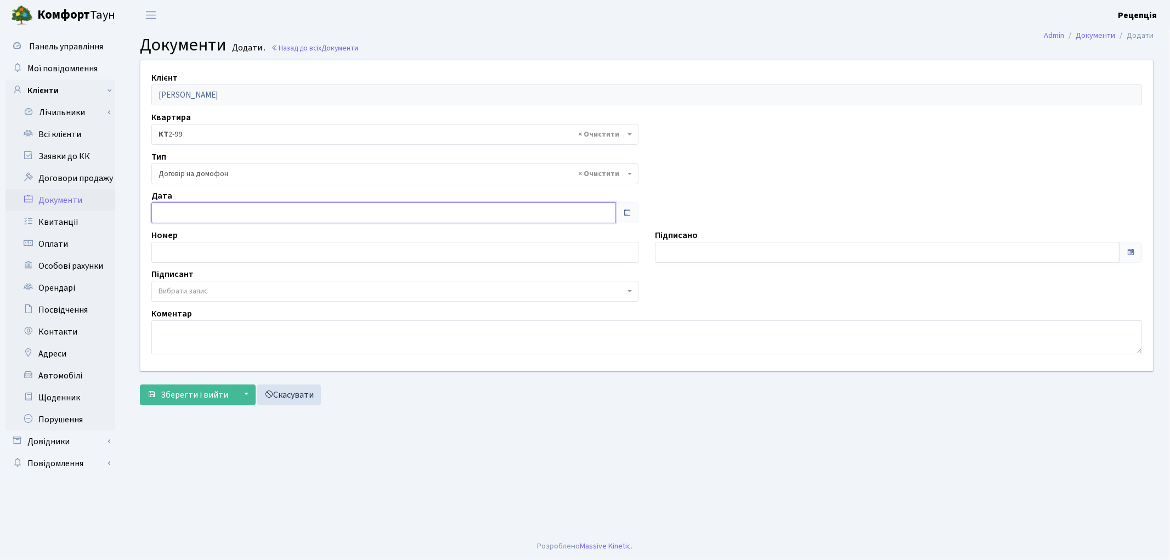
type input "[DATE]"
click at [201, 214] on input "[DATE]" at bounding box center [383, 212] width 465 height 21
click at [683, 238] on label "Підписано" at bounding box center [676, 235] width 43 height 13
type input "[DATE]"
click at [684, 246] on input "[DATE]" at bounding box center [887, 252] width 465 height 21
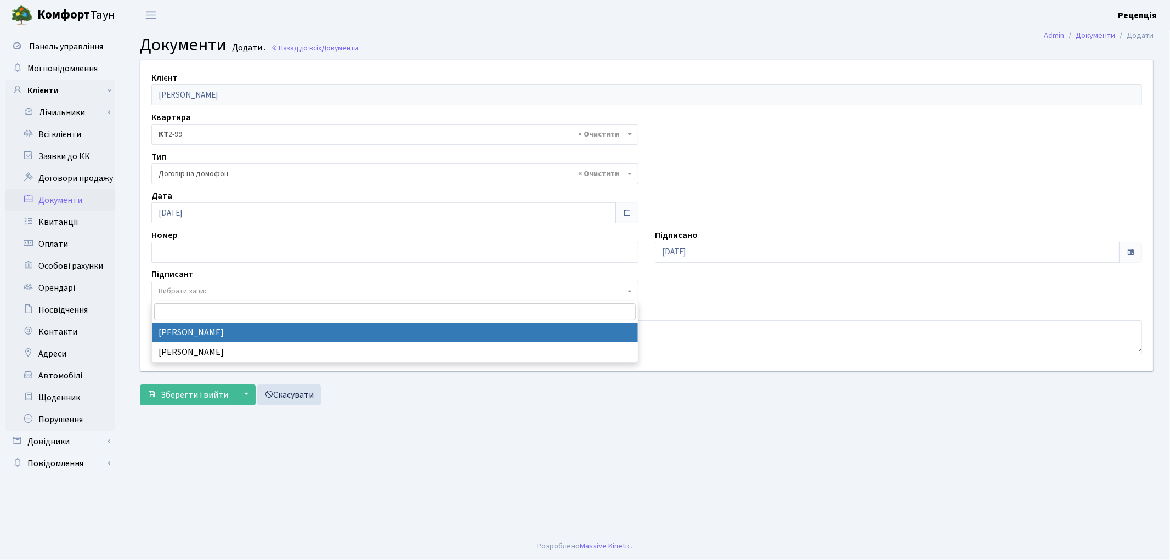
click at [172, 293] on span "Вибрати запис" at bounding box center [183, 291] width 49 height 11
select select "74"
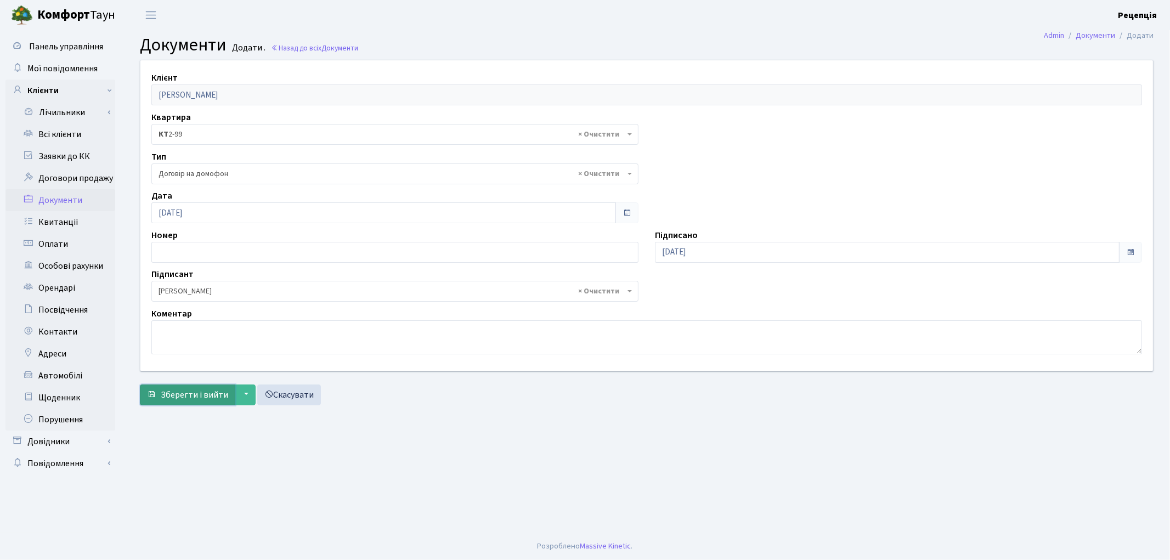
click at [190, 391] on span "Зберегти і вийти" at bounding box center [194, 395] width 67 height 12
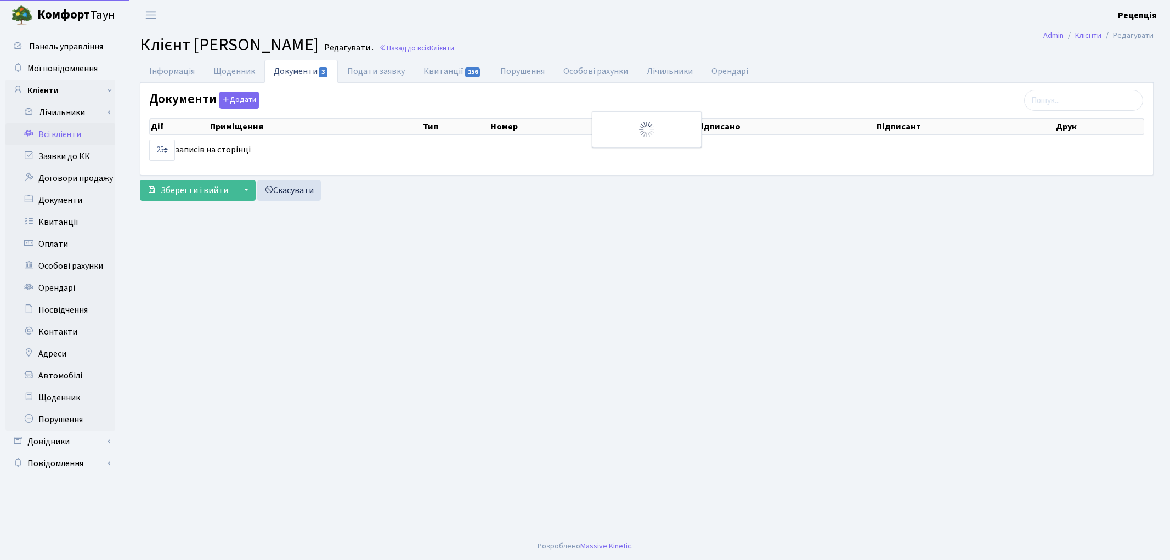
select select "25"
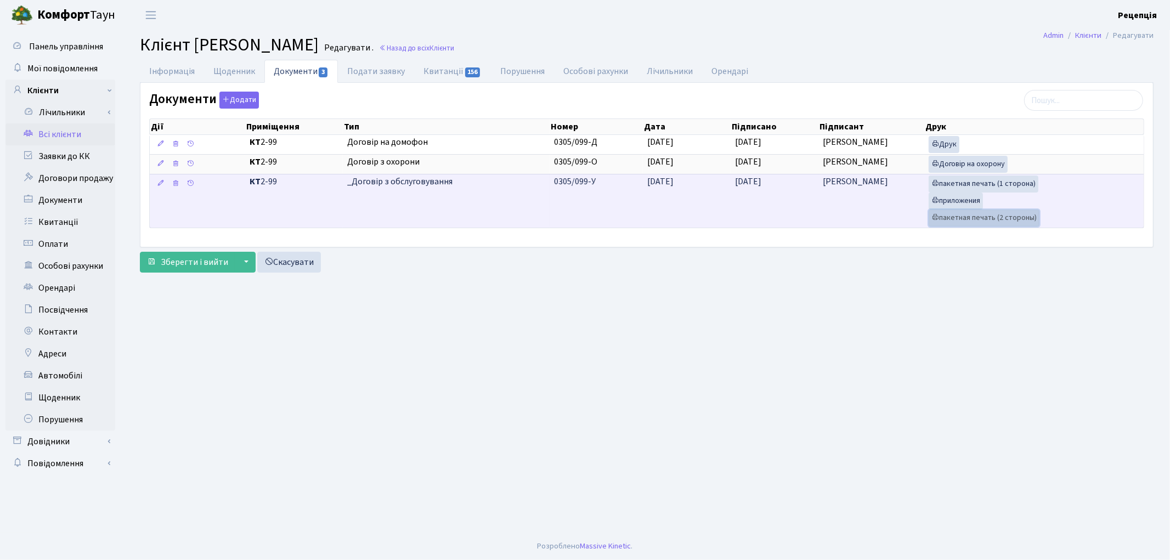
click at [996, 218] on link "пакетная печать (2 стороны)" at bounding box center [984, 218] width 111 height 17
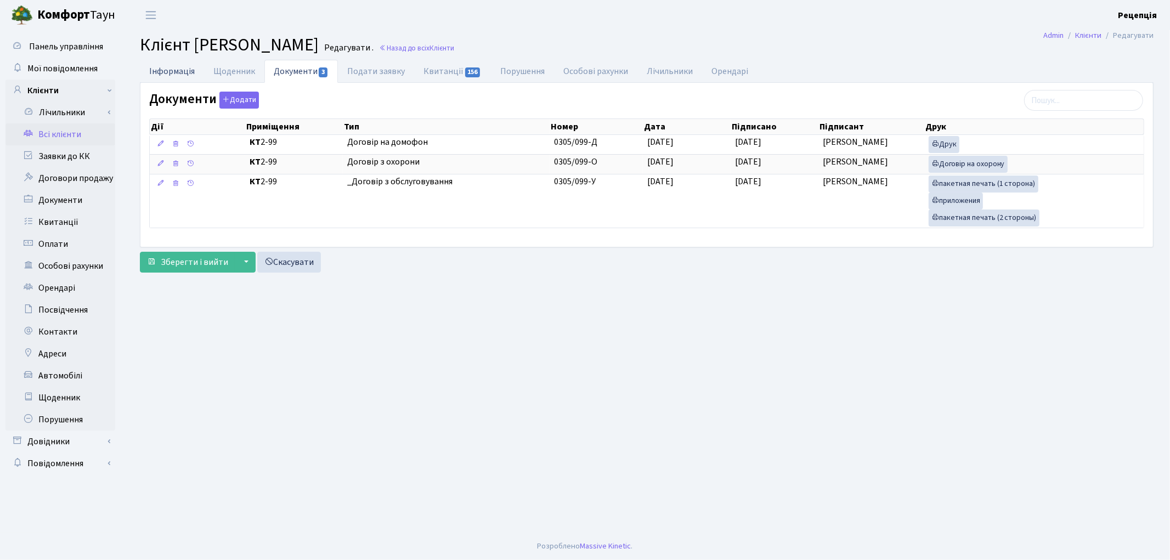
click at [162, 72] on link "Інформація" at bounding box center [172, 71] width 64 height 22
select select "25"
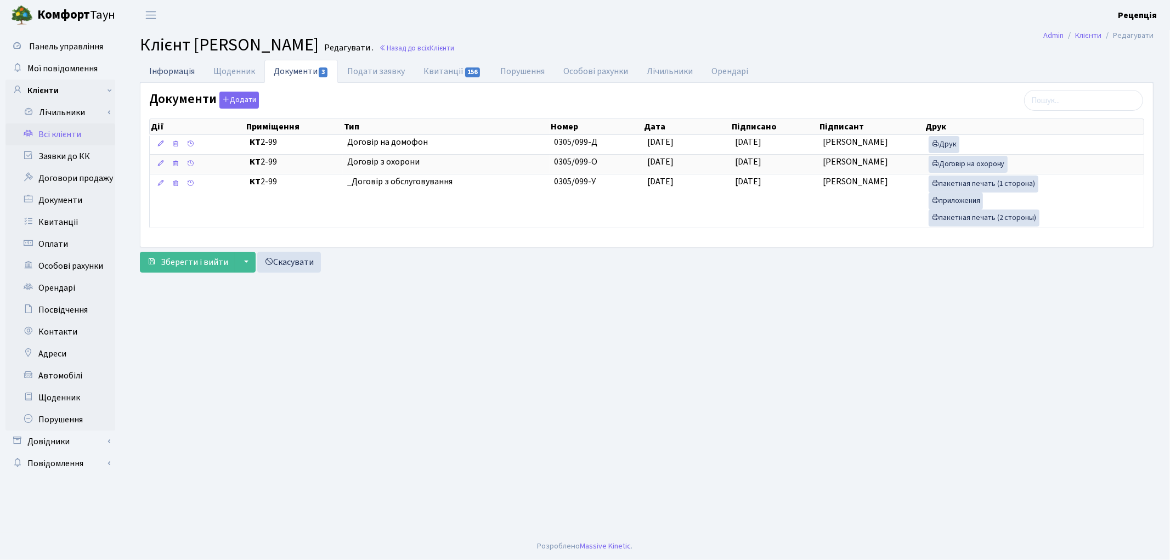
select select "25"
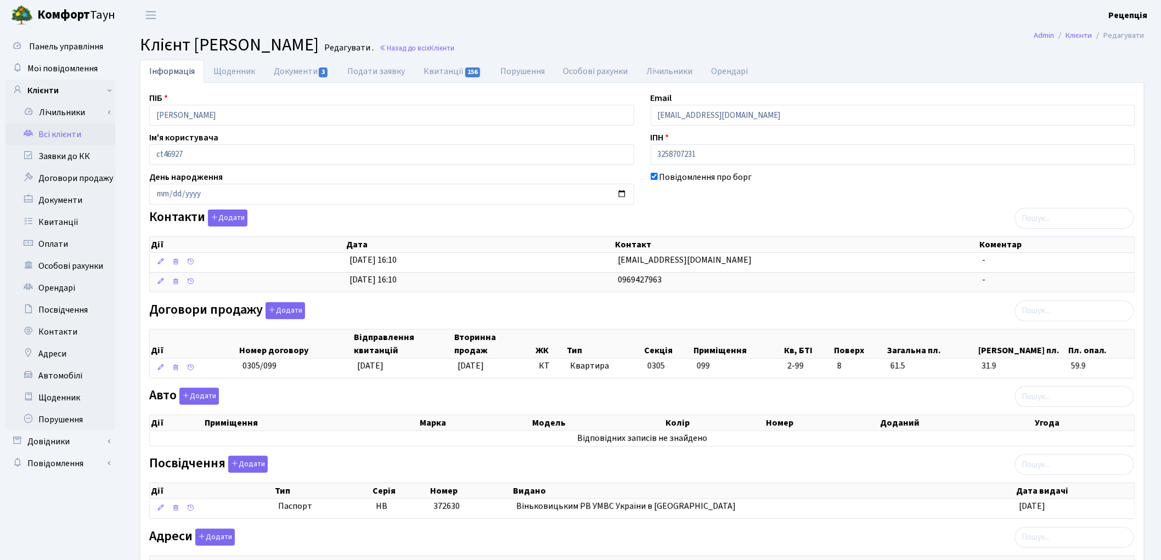
click at [48, 138] on link "Всі клієнти" at bounding box center [60, 134] width 110 height 22
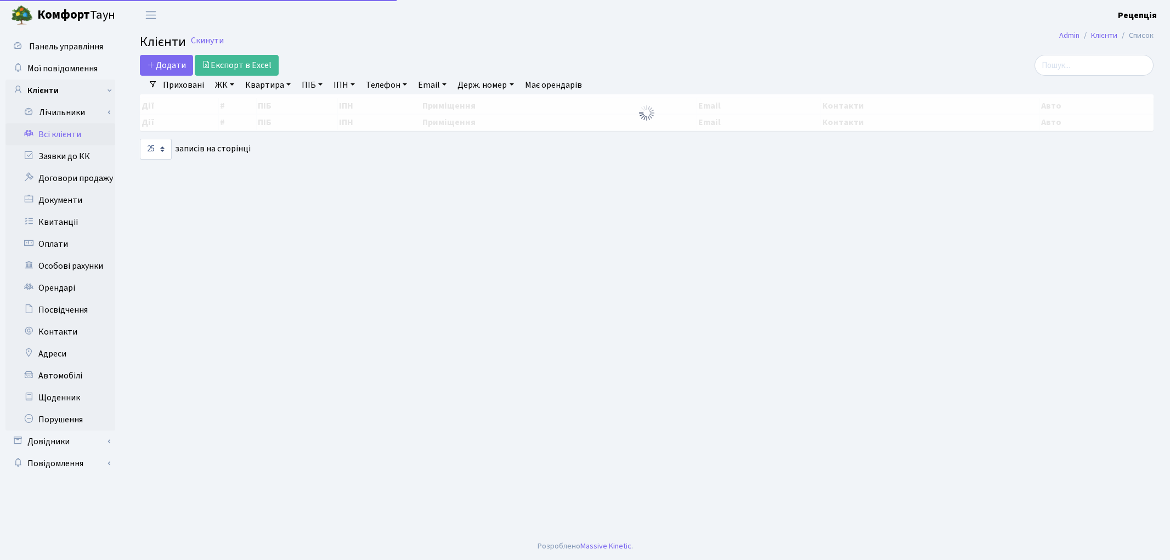
select select "25"
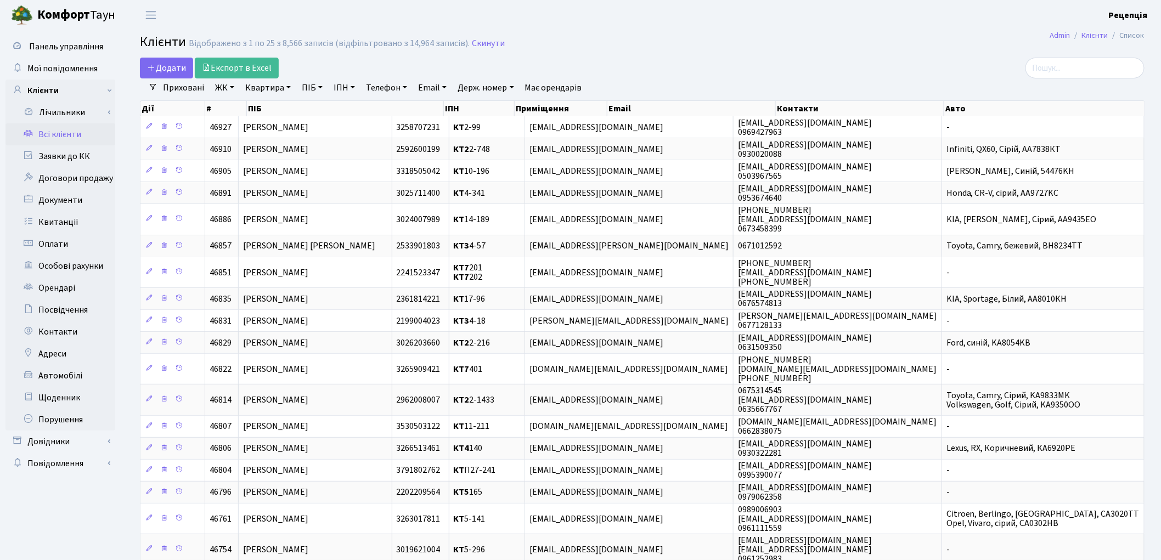
click at [223, 92] on link "ЖК" at bounding box center [225, 87] width 28 height 19
click at [247, 129] on li "КТ, вул. Регенераторна, 4" at bounding box center [279, 125] width 133 height 19
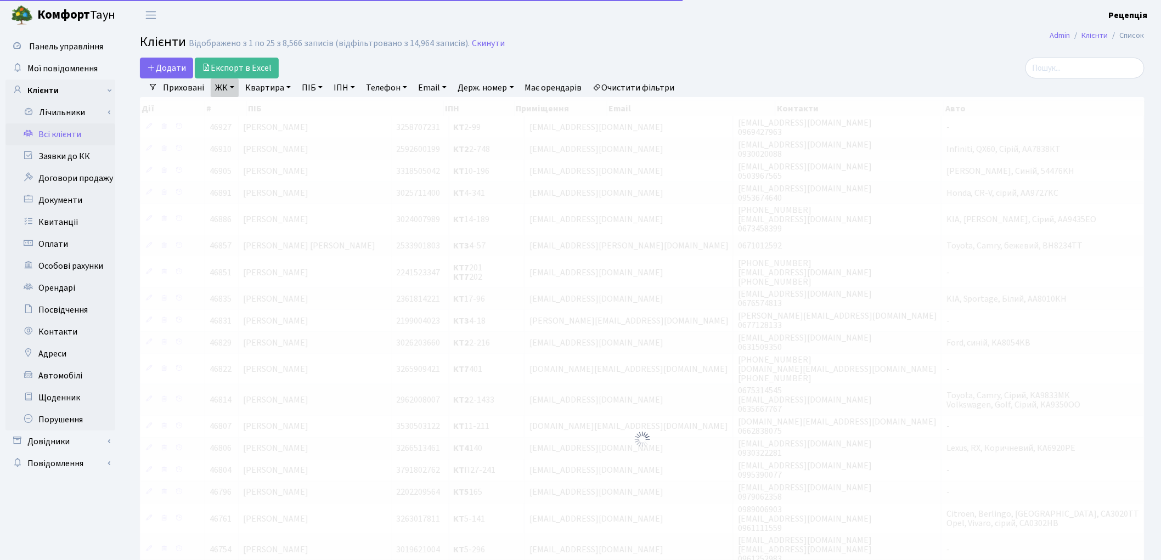
click at [262, 89] on link "Квартира" at bounding box center [268, 87] width 54 height 19
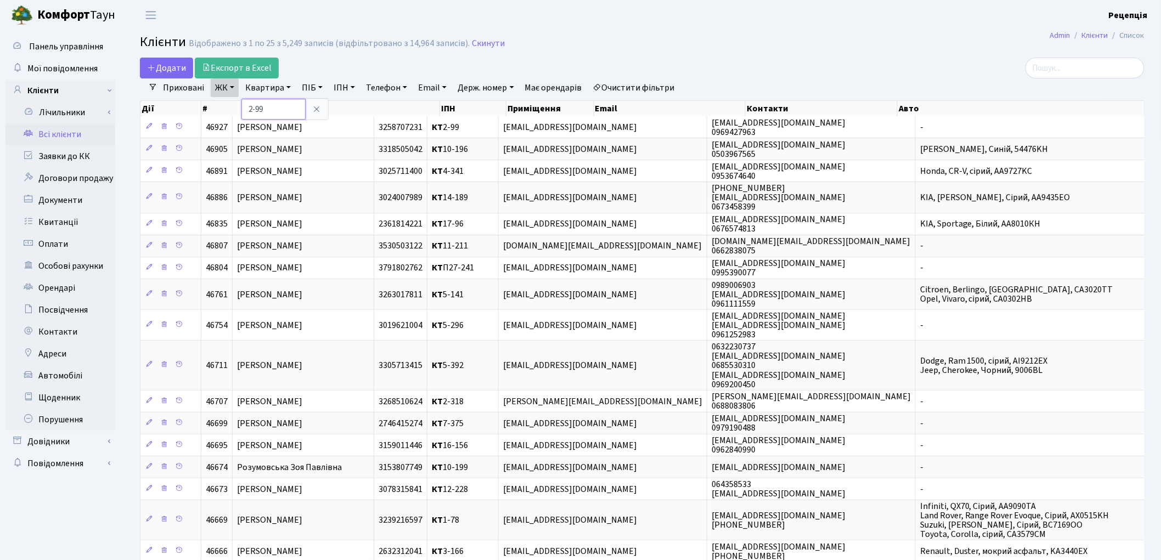
type input "2-99"
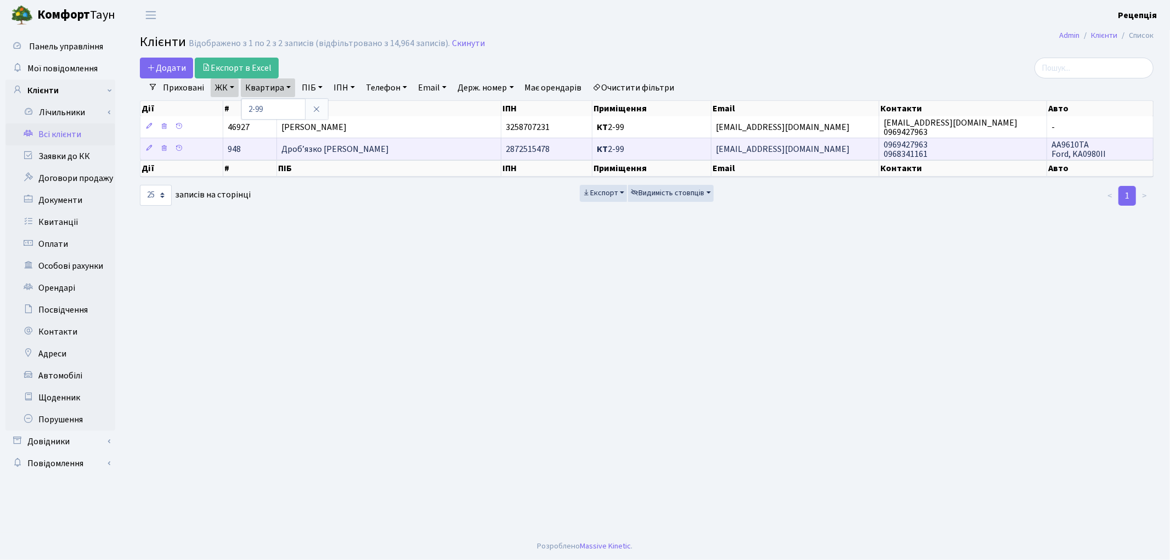
click at [353, 149] on span "Дроб’язко [PERSON_NAME]" at bounding box center [335, 149] width 108 height 12
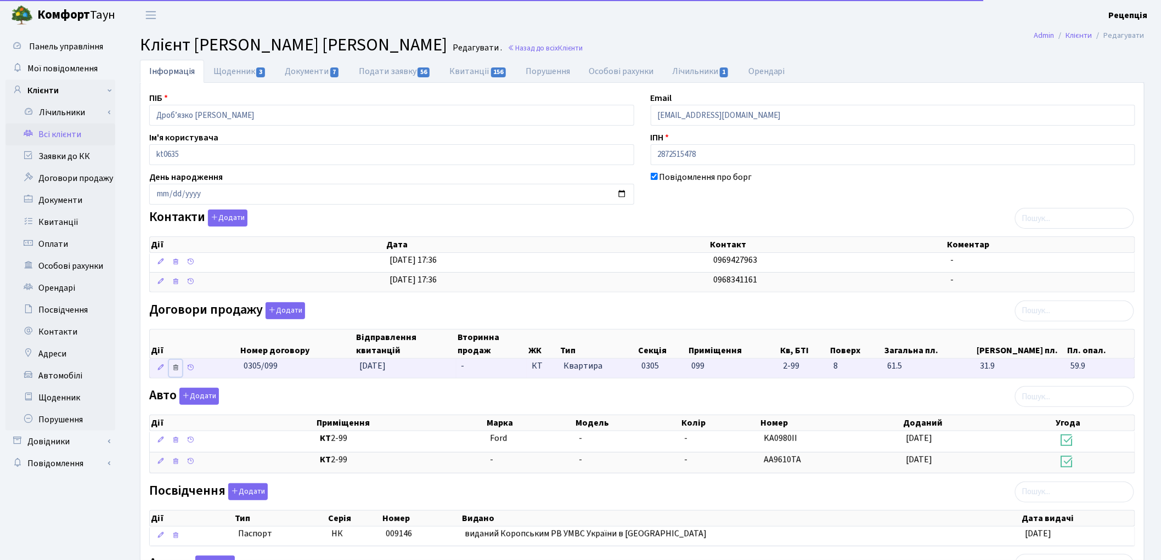
click at [173, 367] on icon at bounding box center [176, 368] width 8 height 8
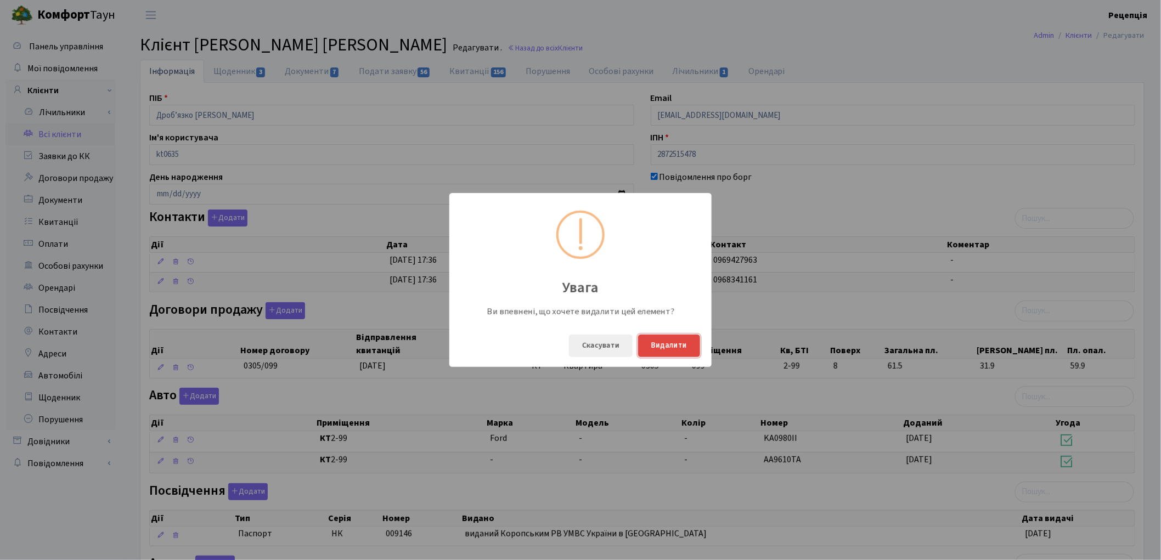
click at [643, 349] on button "Видалити" at bounding box center [669, 346] width 62 height 22
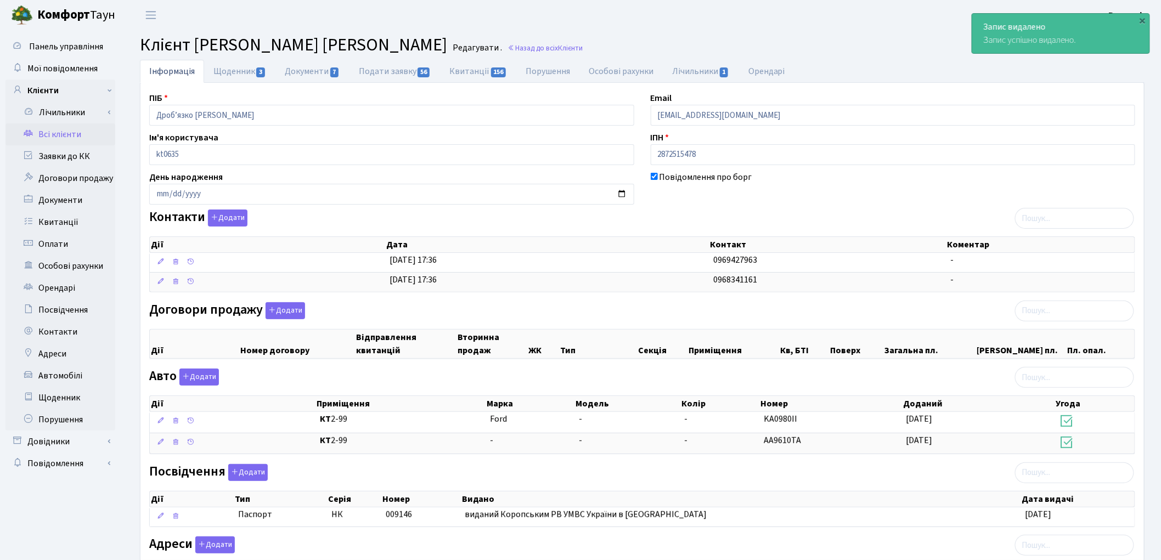
scroll to position [138, 0]
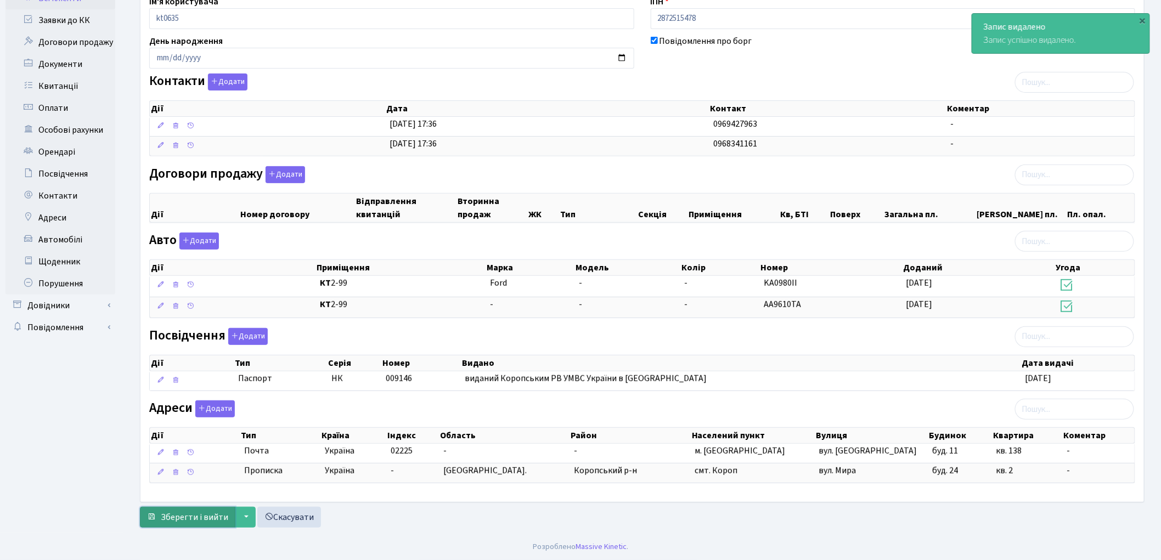
click at [209, 517] on span "Зберегти і вийти" at bounding box center [194, 517] width 67 height 12
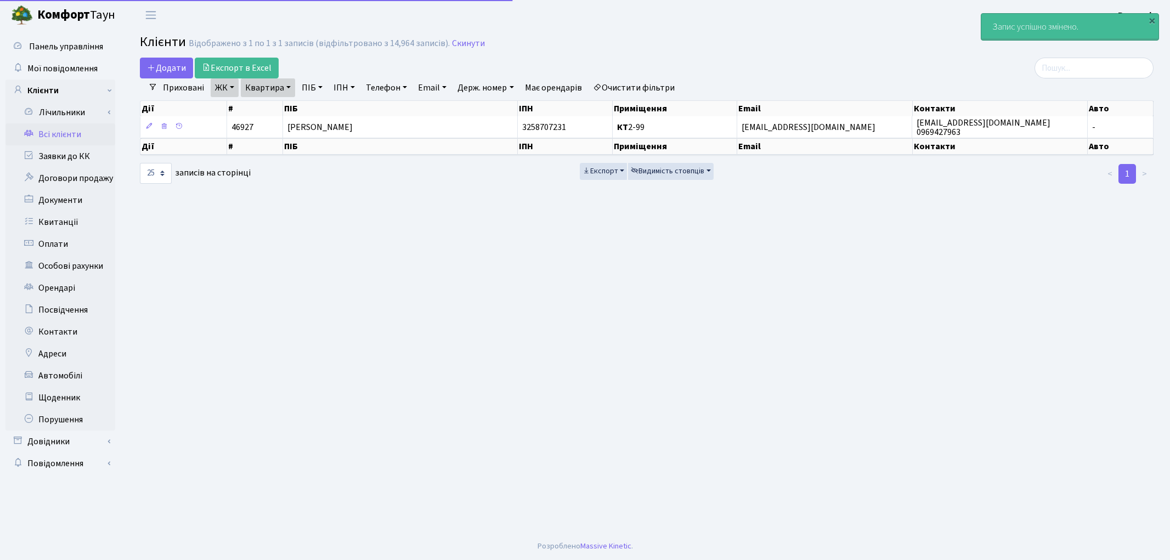
select select "25"
click at [654, 83] on link "Очистити фільтри" at bounding box center [634, 87] width 91 height 19
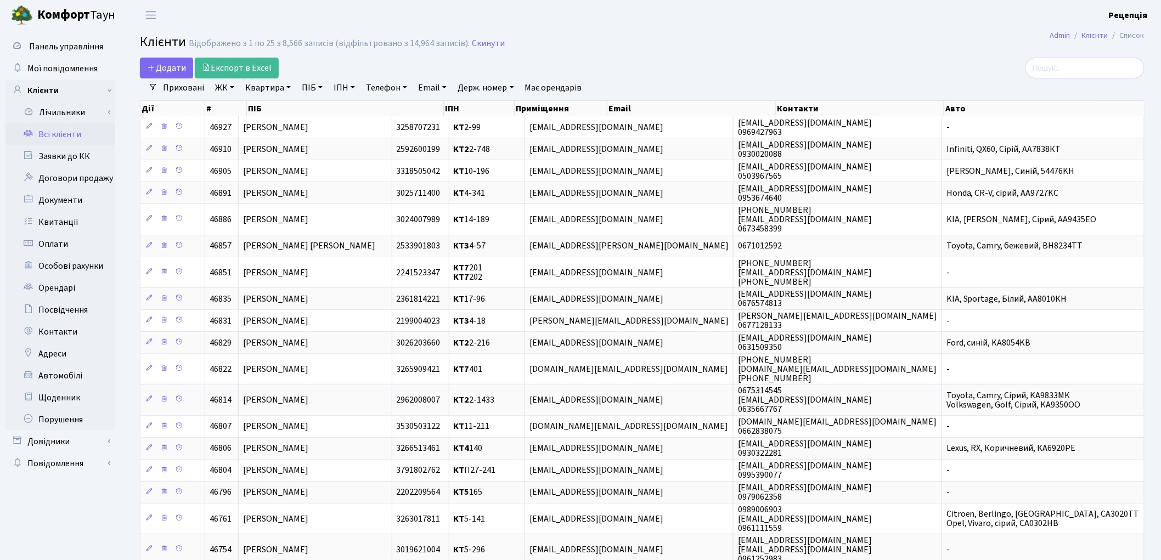
click at [228, 84] on link "ЖК" at bounding box center [225, 87] width 28 height 19
click at [258, 129] on li "КТ, вул. Регенераторна, 4" at bounding box center [279, 125] width 133 height 19
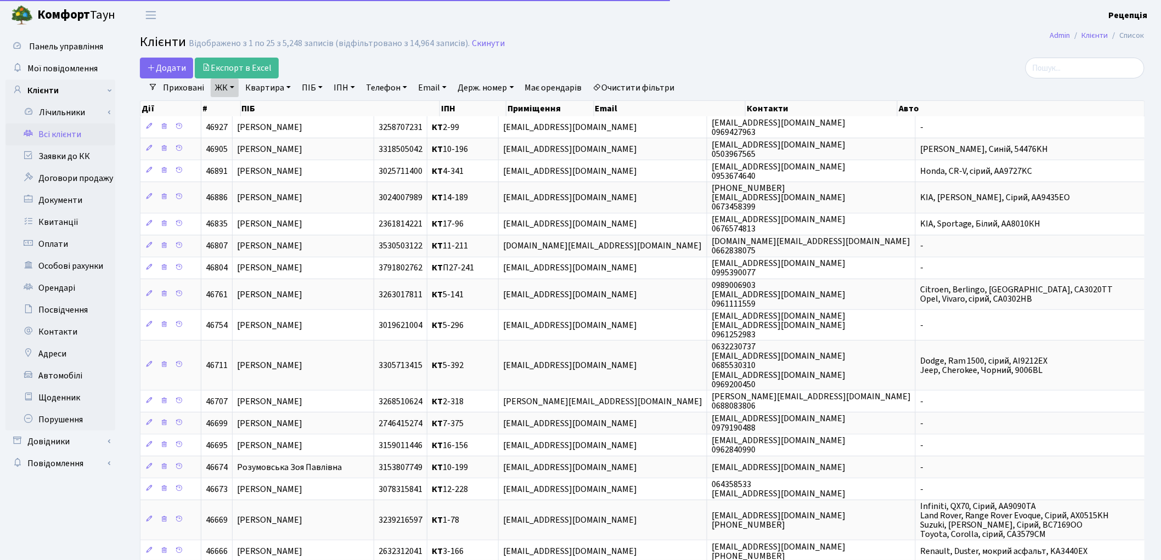
click at [276, 86] on link "Квартира" at bounding box center [268, 87] width 54 height 19
type input "2-99"
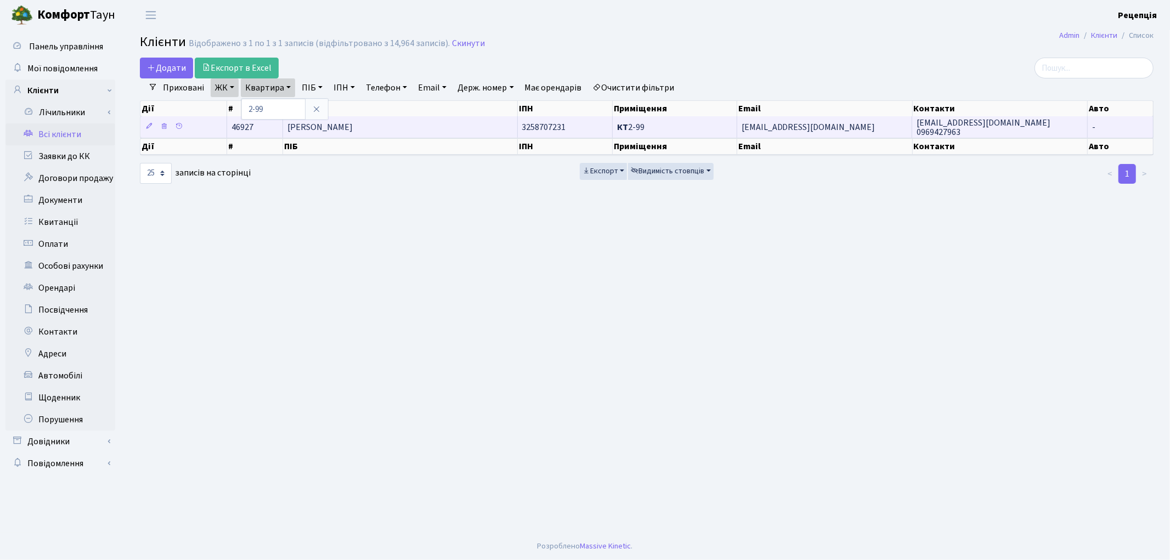
click at [423, 128] on td "[PERSON_NAME]" at bounding box center [400, 126] width 235 height 21
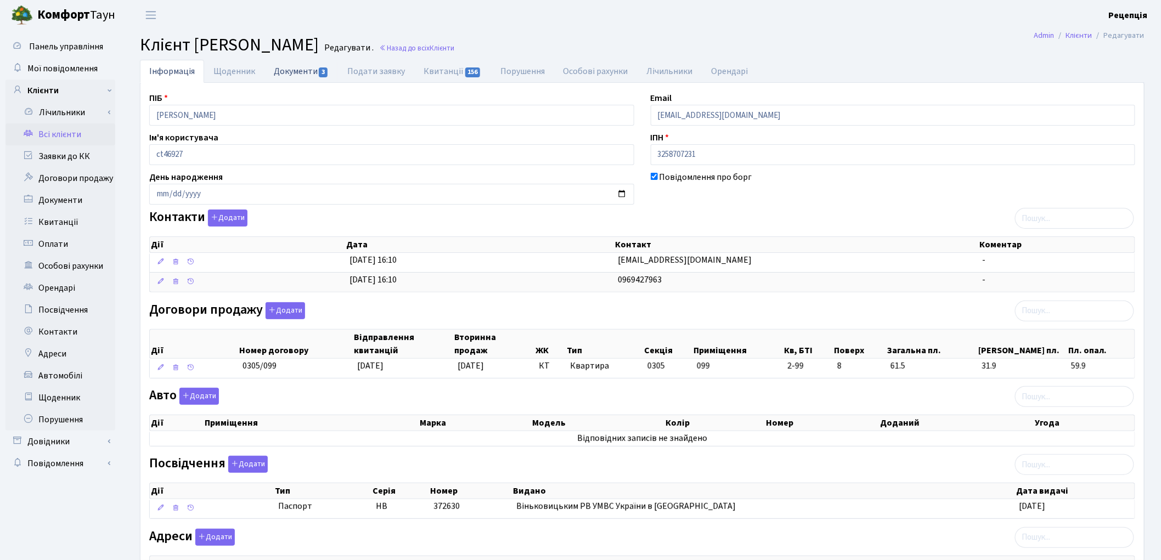
click at [297, 78] on link "Документи 3" at bounding box center [300, 71] width 73 height 22
select select "25"
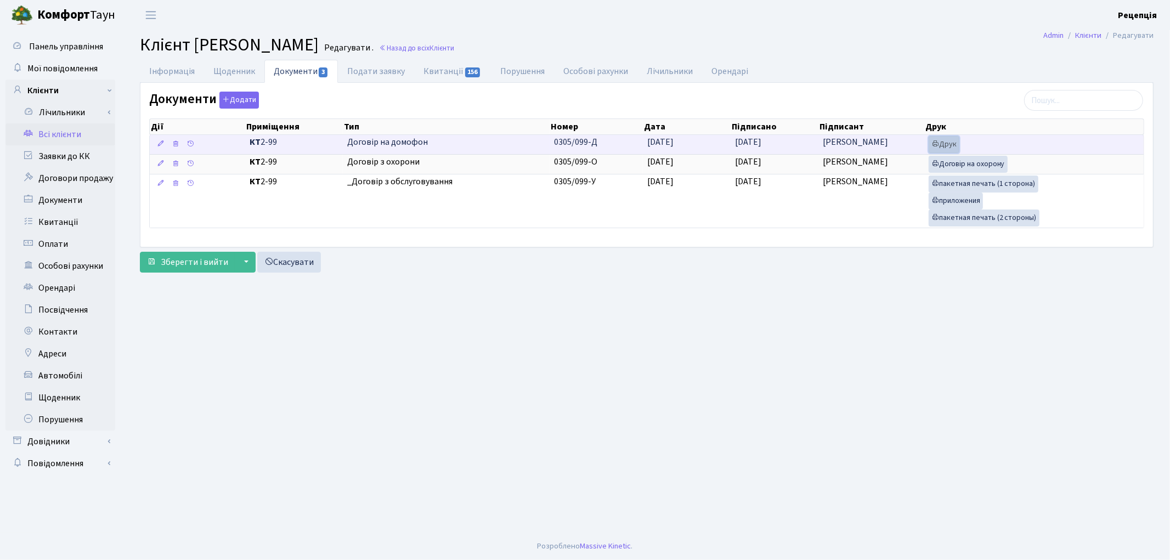
click at [951, 139] on link "Друк" at bounding box center [944, 144] width 31 height 17
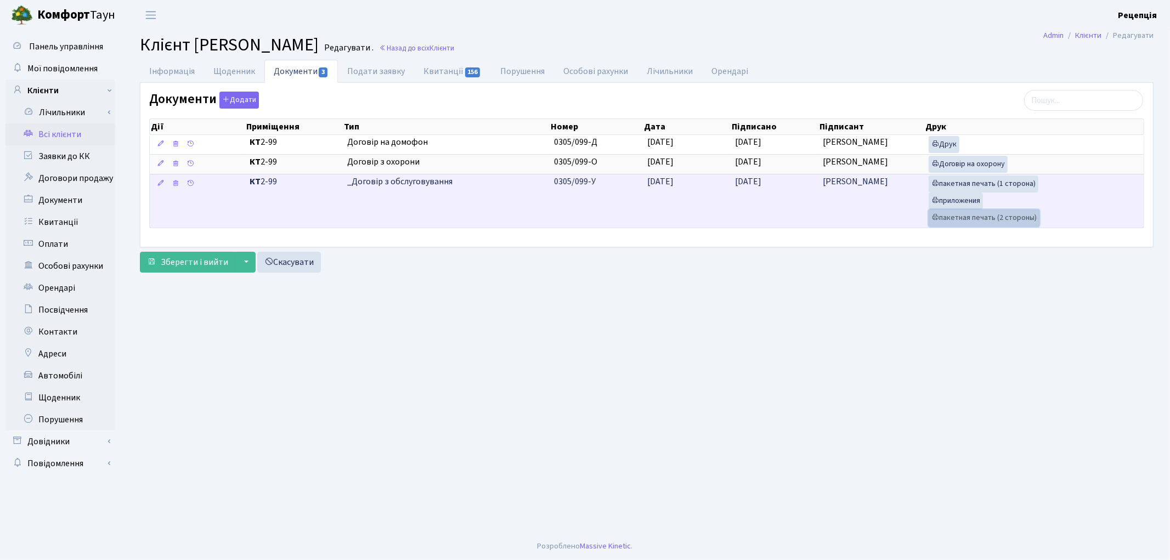
click at [962, 217] on link "пакетная печать (2 стороны)" at bounding box center [984, 218] width 111 height 17
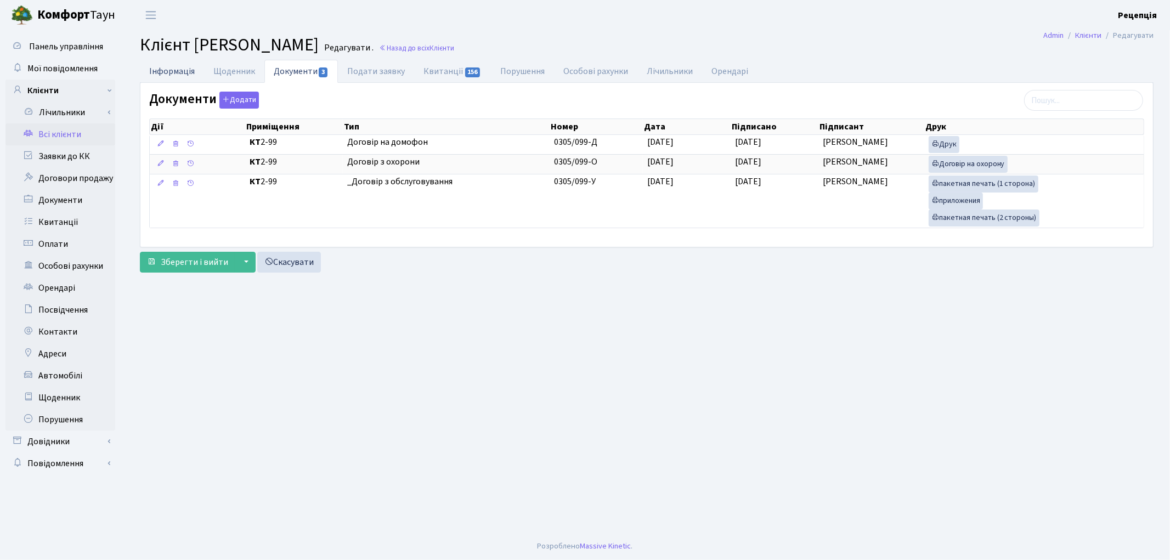
click at [179, 73] on link "Інформація" at bounding box center [172, 71] width 64 height 22
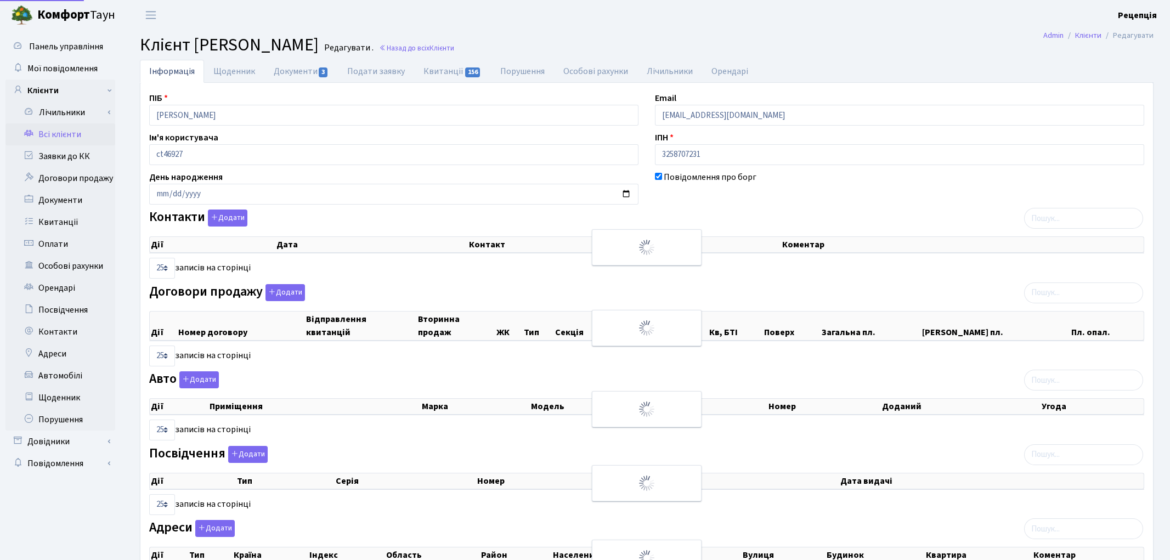
select select "25"
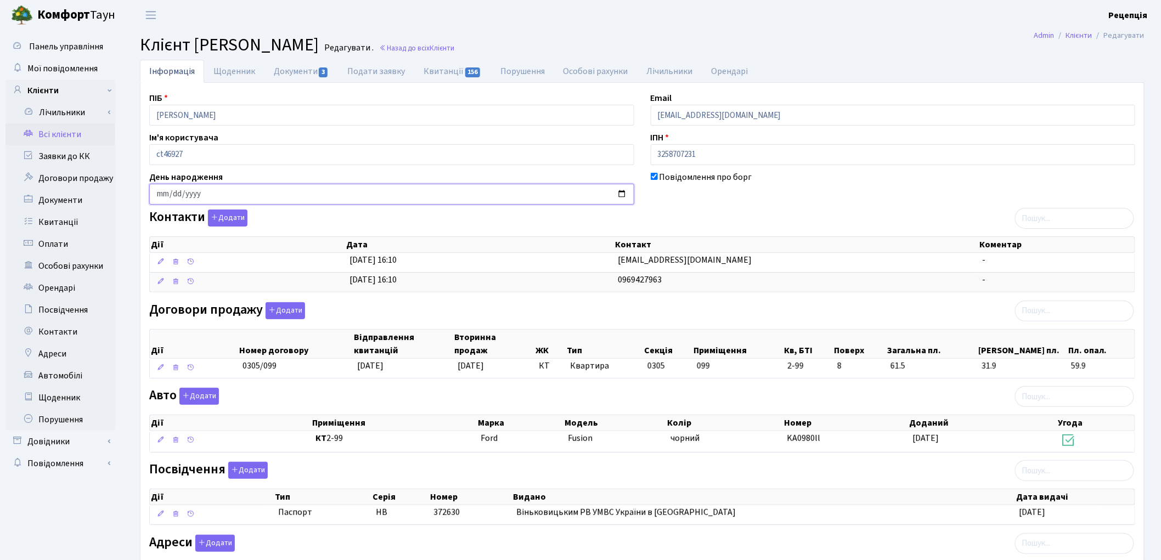
click at [155, 195] on input "date" at bounding box center [391, 194] width 485 height 21
type input "[DATE]"
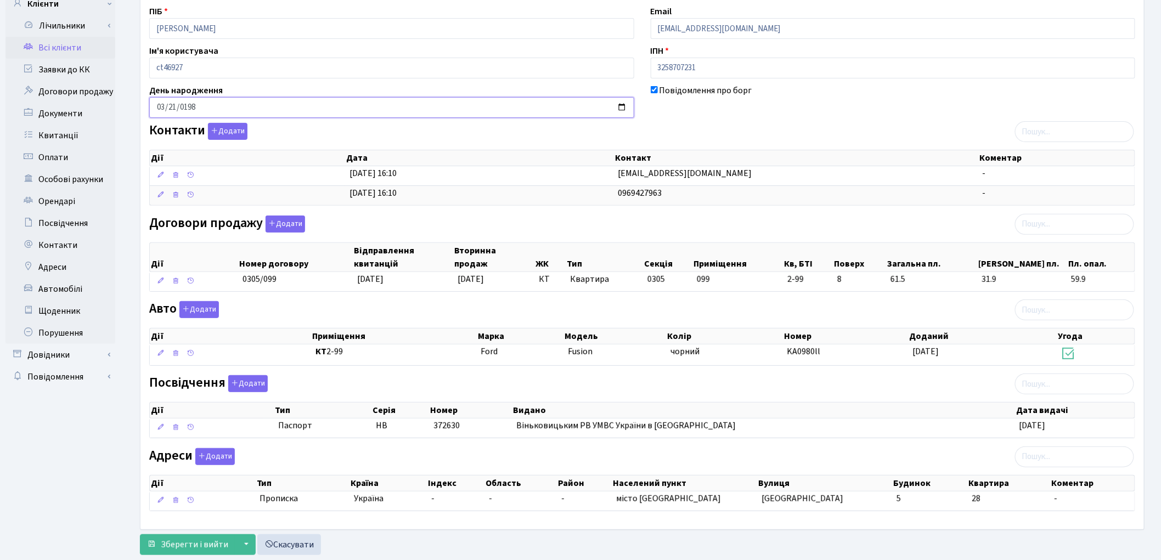
scroll to position [117, 0]
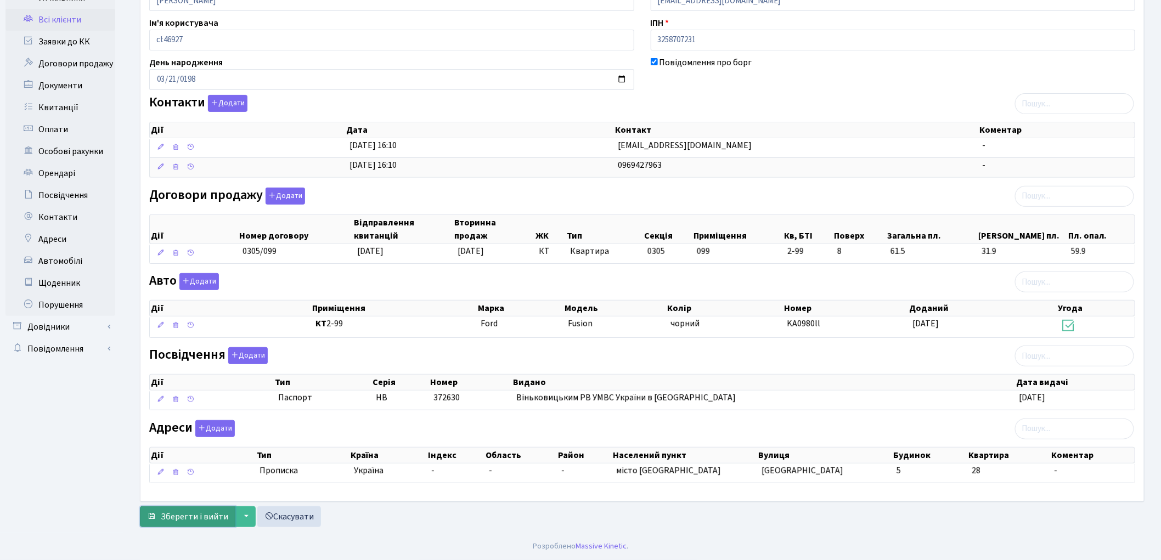
click at [166, 521] on span "Зберегти і вийти" at bounding box center [194, 517] width 67 height 12
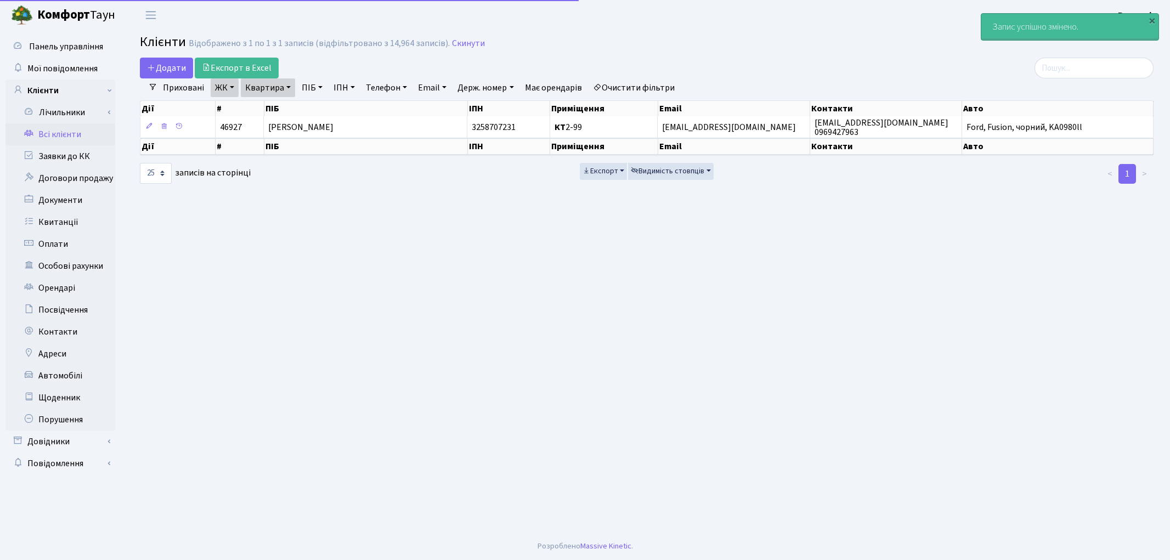
select select "25"
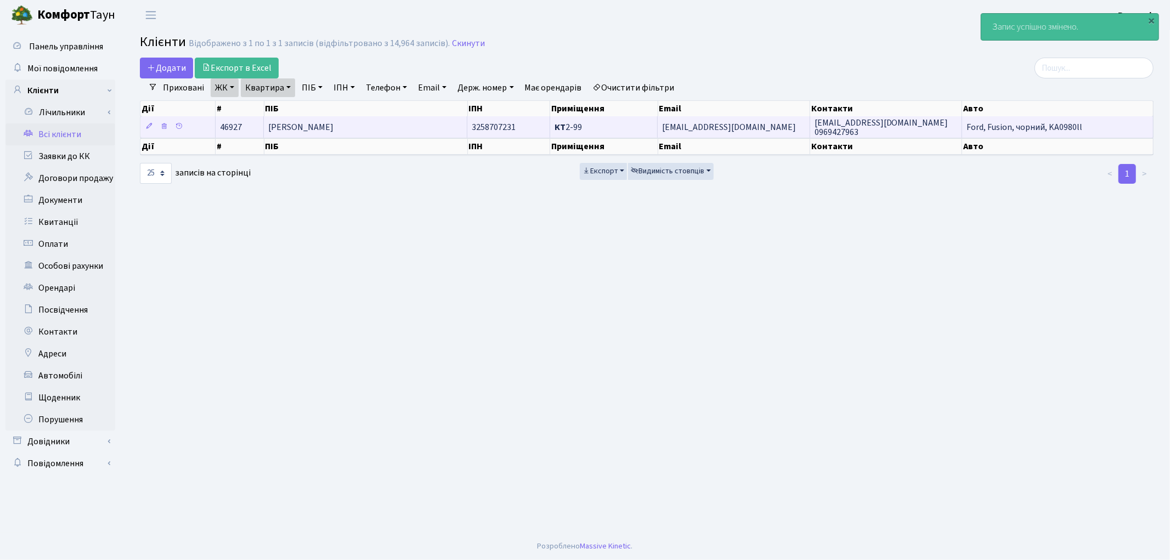
click at [327, 125] on span "[PERSON_NAME]" at bounding box center [300, 127] width 65 height 12
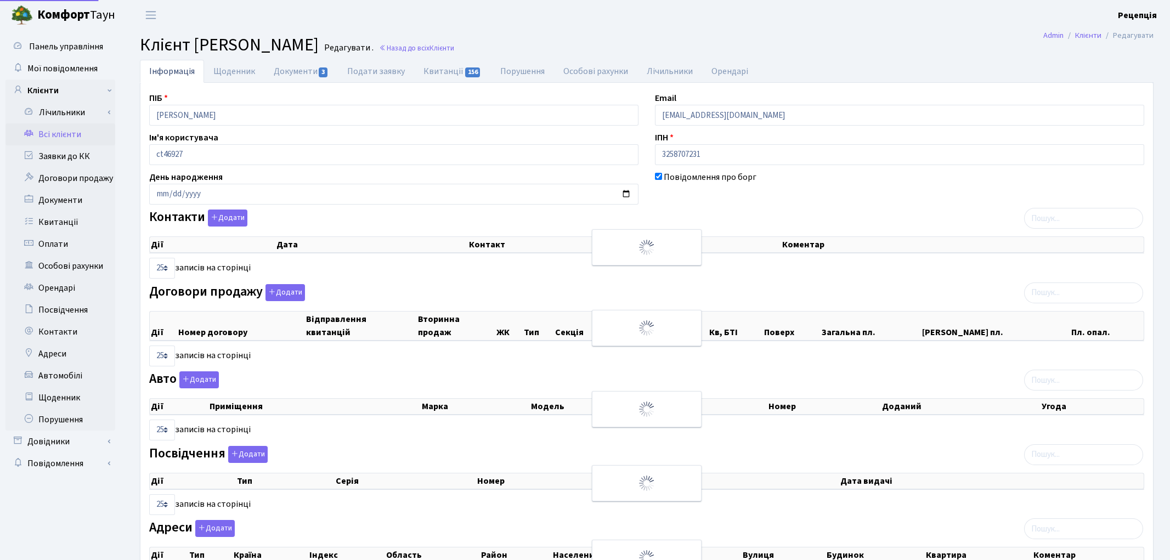
select select "25"
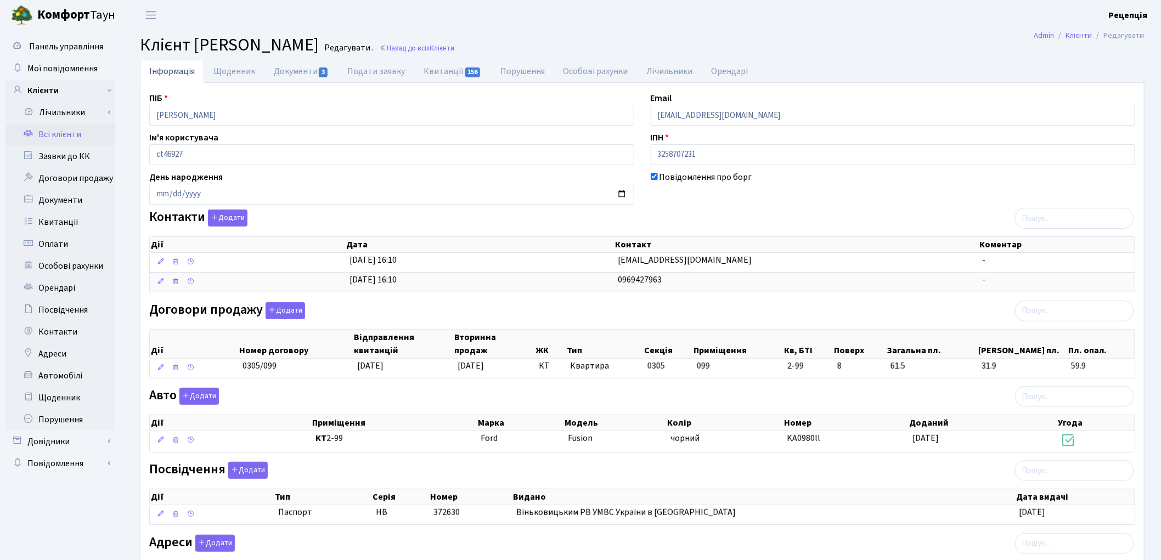
scroll to position [117, 0]
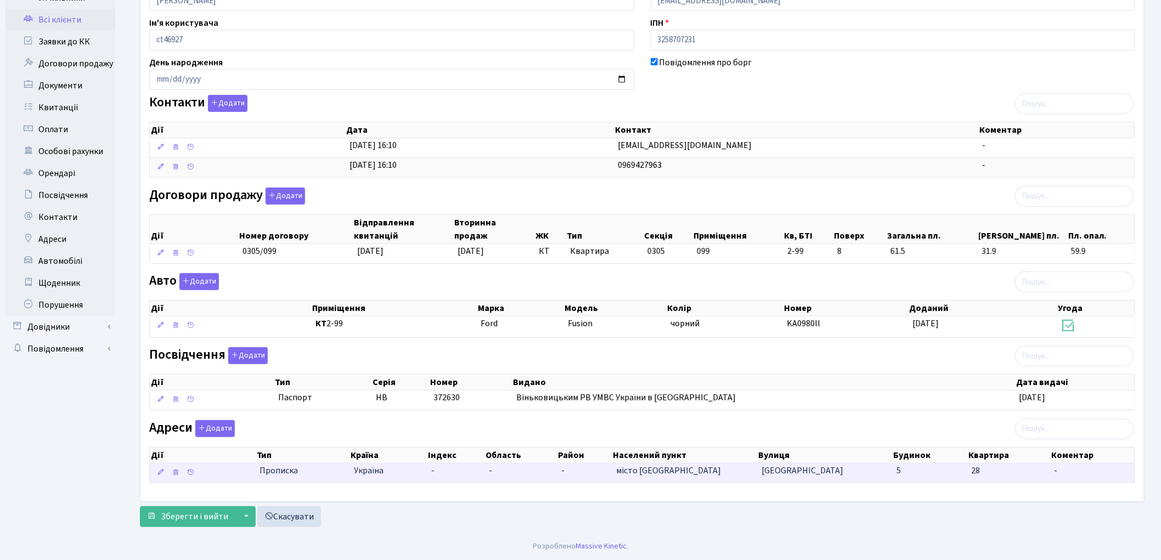
click at [295, 468] on span "Прописка" at bounding box center [279, 471] width 38 height 13
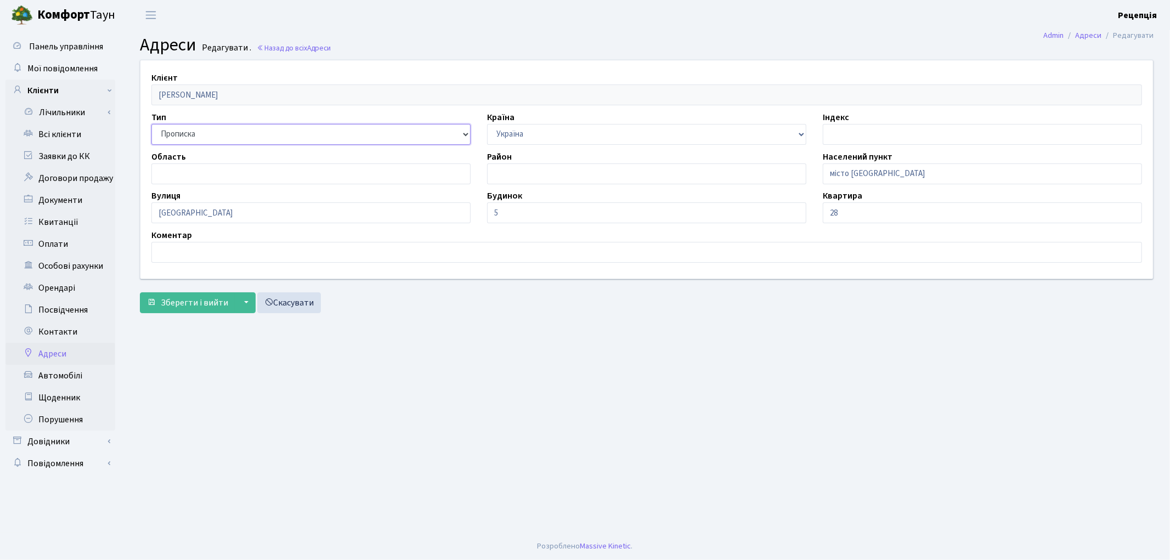
click at [210, 129] on select "Прописка Почта Регистрация Фактического пребывания Фактического проживания/преб…" at bounding box center [310, 134] width 319 height 21
select select "3"
click at [151, 124] on select "Прописка Почта Регистрация Фактического пребывания Фактического проживания/преб…" at bounding box center [310, 134] width 319 height 21
click at [188, 303] on span "Зберегти і вийти" at bounding box center [194, 303] width 67 height 12
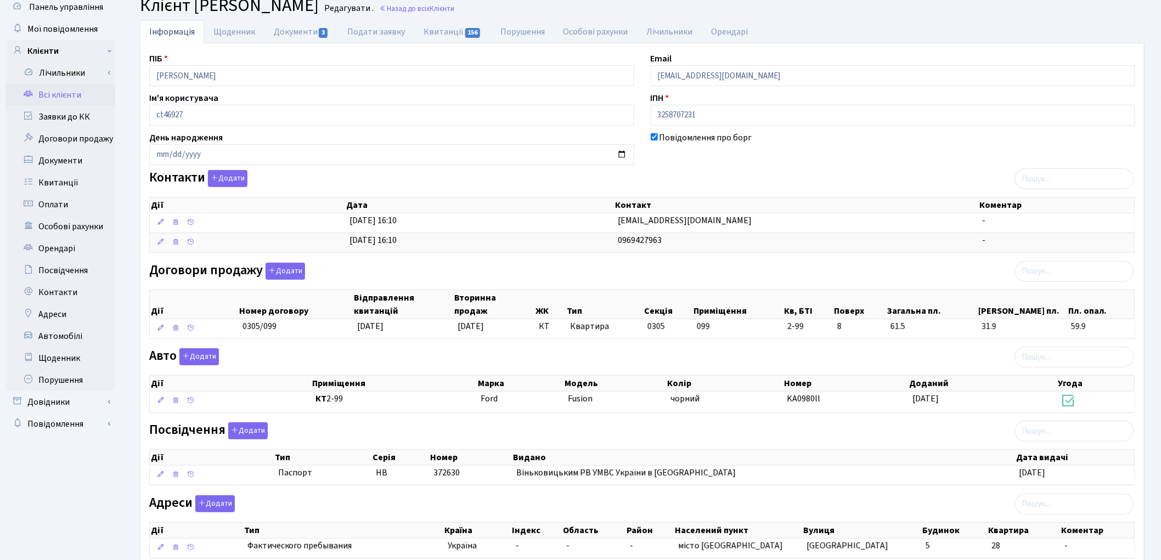
scroll to position [117, 0]
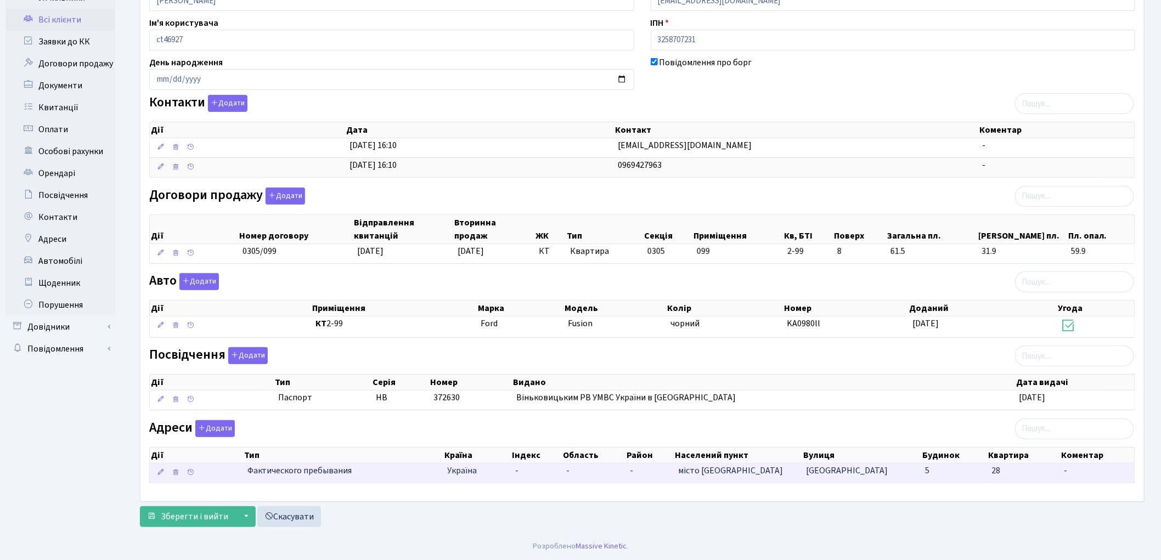
click at [339, 474] on span "Фактического пребывания" at bounding box center [299, 471] width 105 height 13
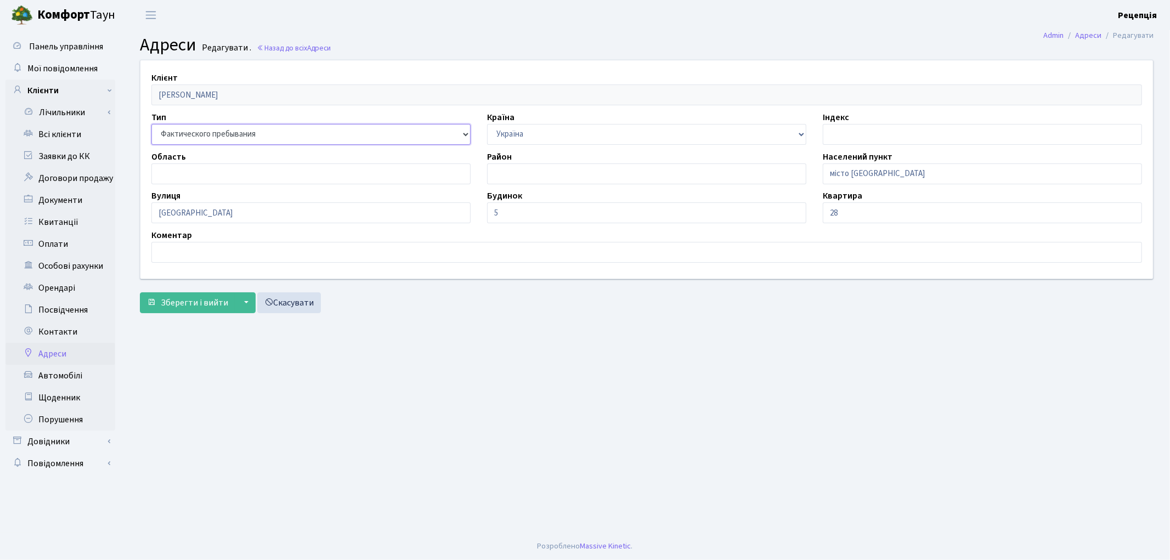
click at [210, 135] on select "Прописка Почта Регистрация Фактического пребывания Фактического проживания/преб…" at bounding box center [310, 134] width 319 height 21
select select "4"
click at [151, 124] on select "Прописка Почта Регистрация Фактического пребывания Фактического проживания/преб…" at bounding box center [310, 134] width 319 height 21
click at [186, 309] on button "Зберегти і вийти" at bounding box center [187, 302] width 95 height 21
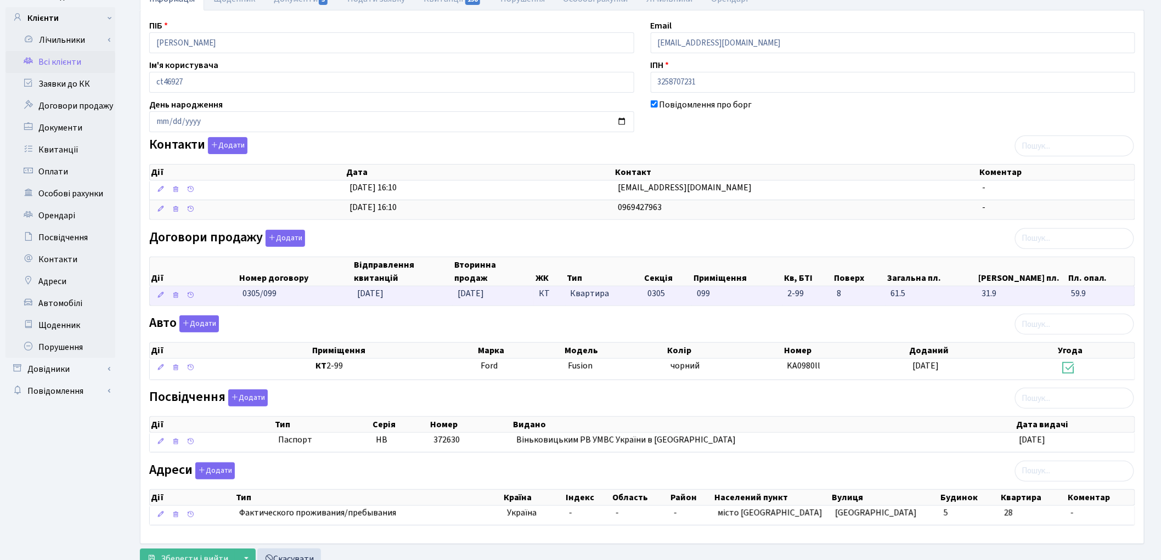
scroll to position [117, 0]
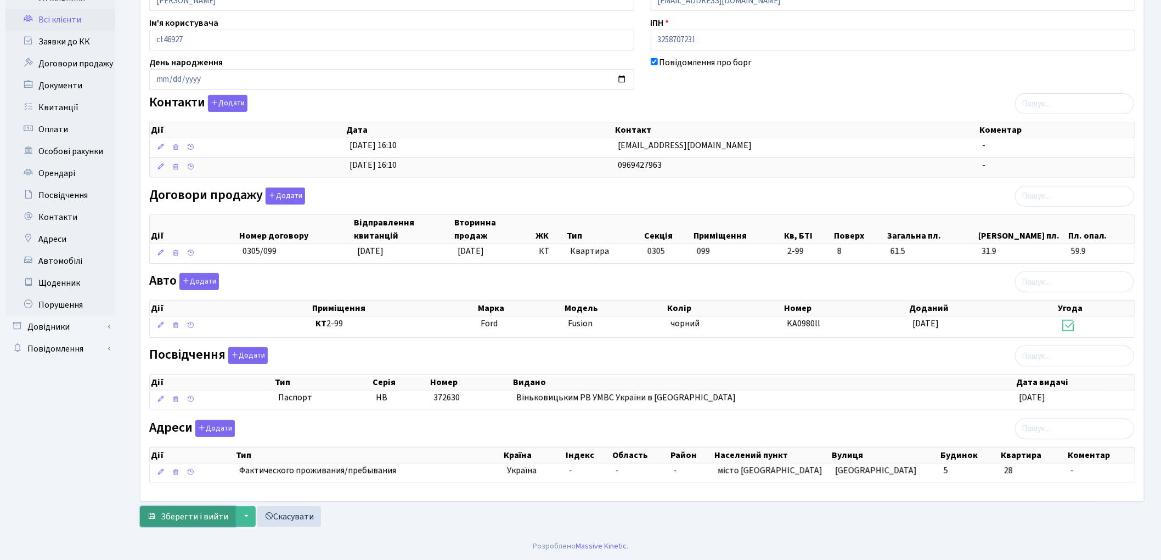
click at [210, 514] on span "Зберегти і вийти" at bounding box center [194, 517] width 67 height 12
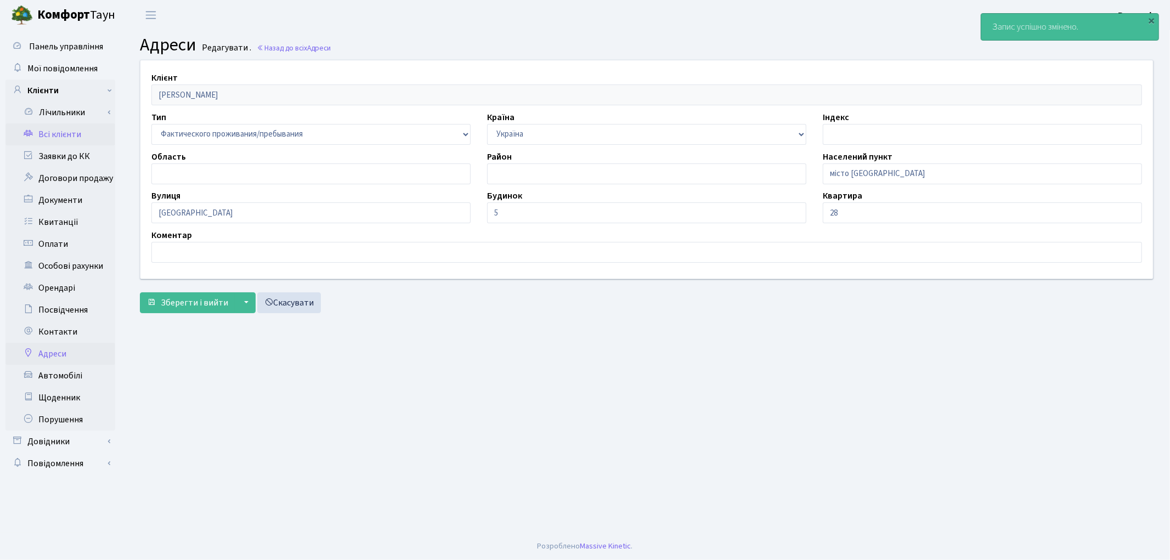
click at [52, 130] on link "Всі клієнти" at bounding box center [60, 134] width 110 height 22
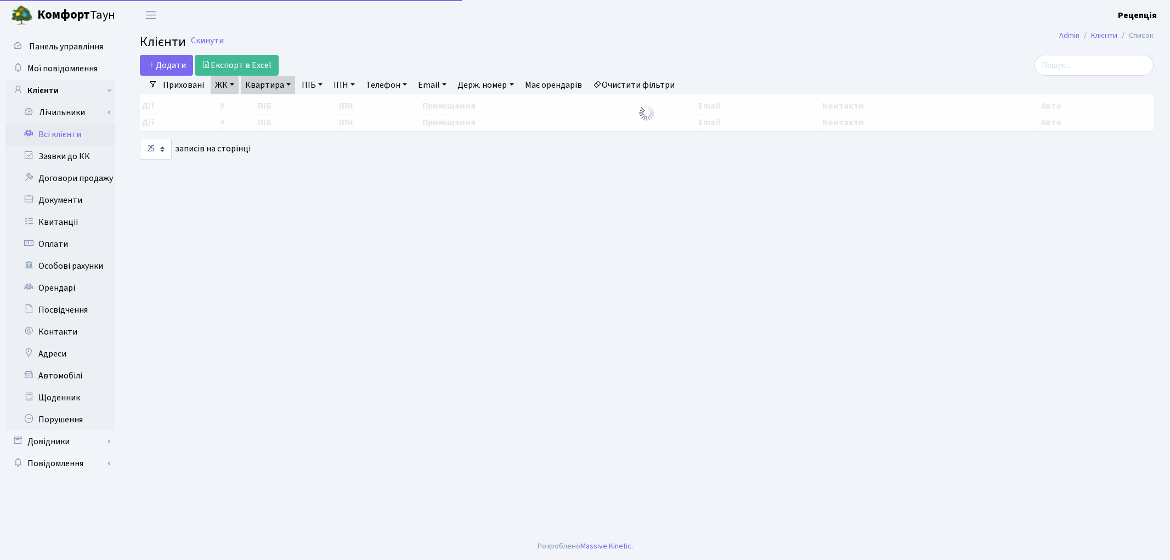
select select "25"
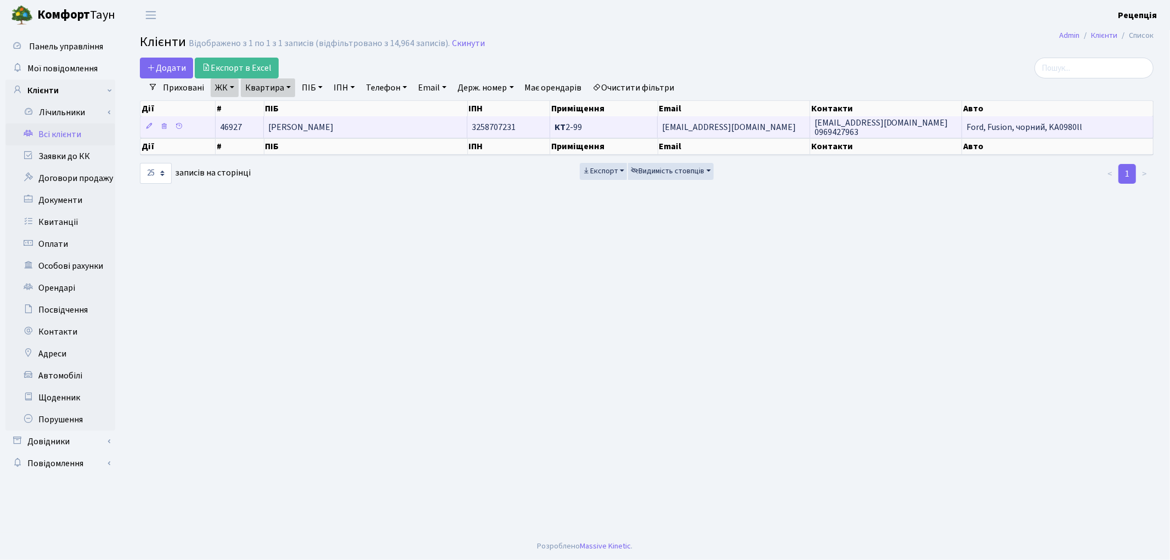
click at [333, 122] on span "[PERSON_NAME]" at bounding box center [300, 127] width 65 height 12
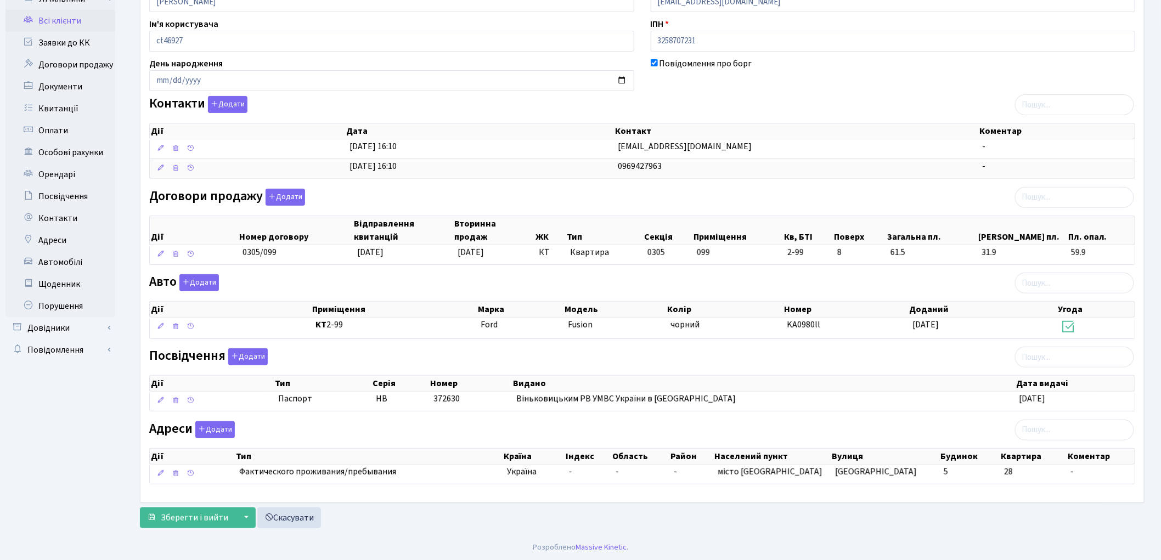
scroll to position [117, 0]
click at [73, 19] on link "Всі клієнти" at bounding box center [60, 20] width 110 height 22
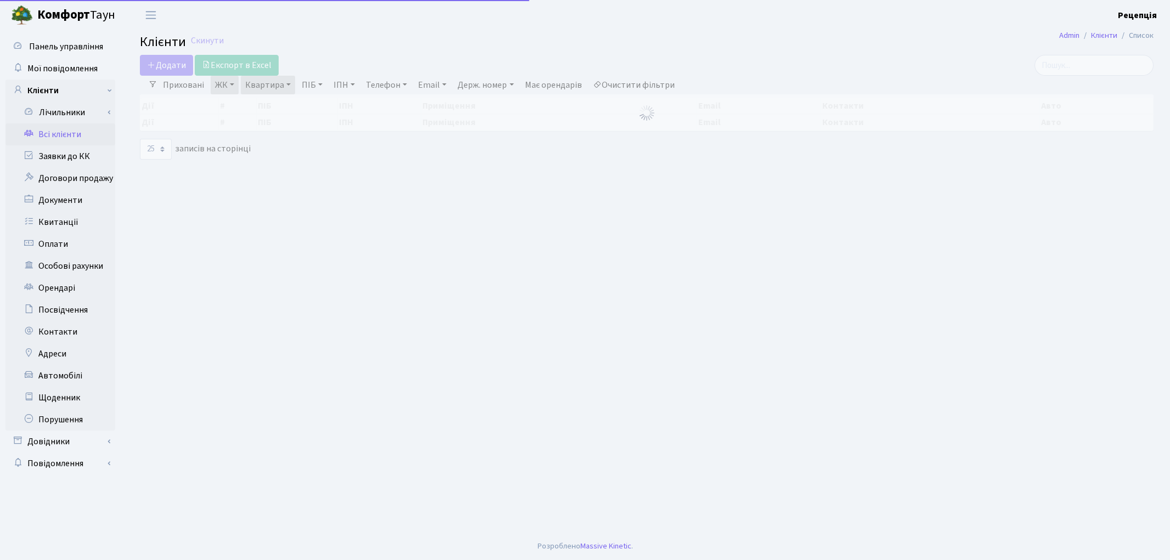
select select "25"
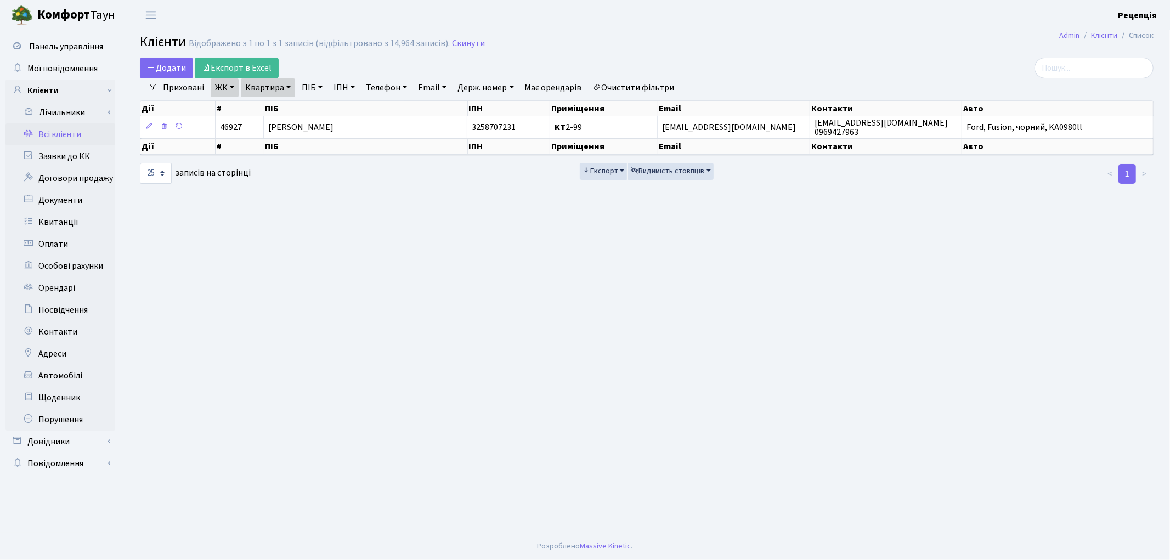
drag, startPoint x: 657, startPoint y: 84, endPoint x: 663, endPoint y: 68, distance: 17.5
click at [657, 86] on link "Очистити фільтри" at bounding box center [634, 87] width 91 height 19
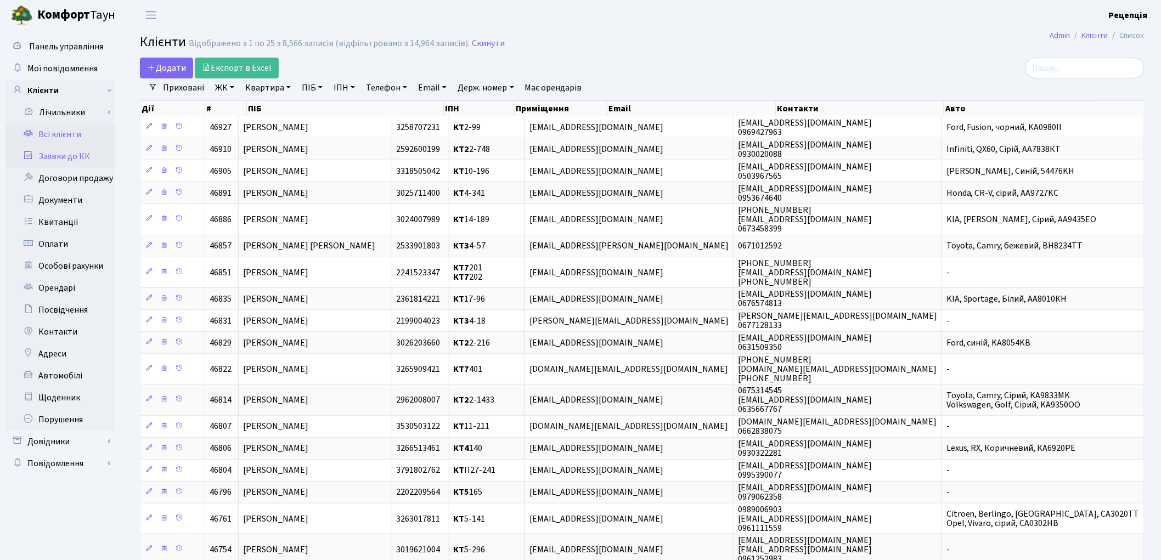
click at [68, 160] on link "Заявки до КК" at bounding box center [60, 156] width 110 height 22
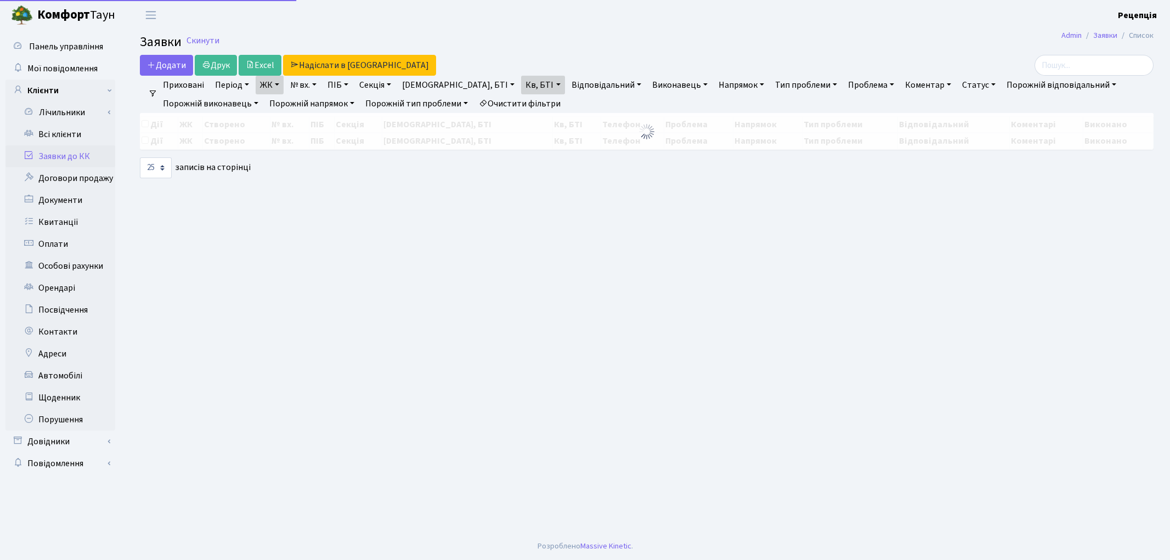
select select "25"
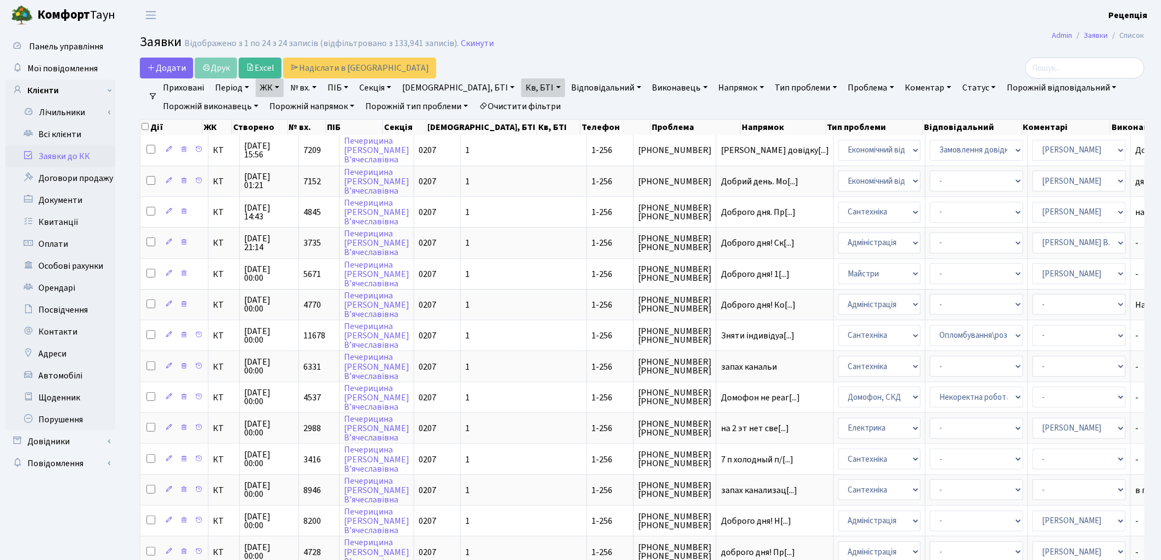
click at [507, 100] on link "Очистити фільтри" at bounding box center [519, 106] width 91 height 19
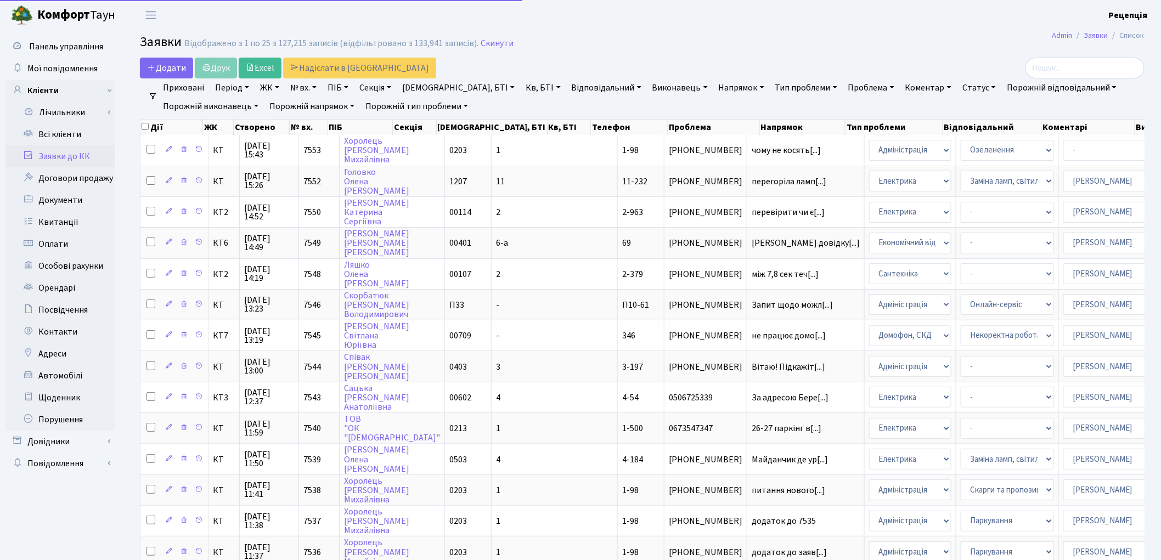
click at [298, 89] on link "№ вх." at bounding box center [303, 87] width 35 height 19
type input "7549"
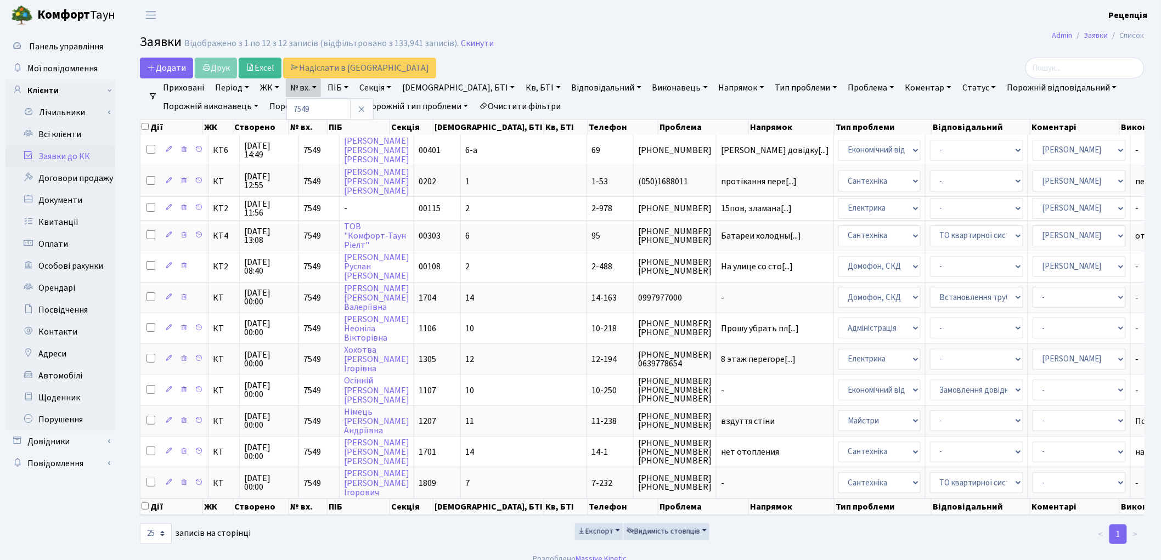
click at [516, 103] on link "Очистити фільтри" at bounding box center [519, 106] width 91 height 19
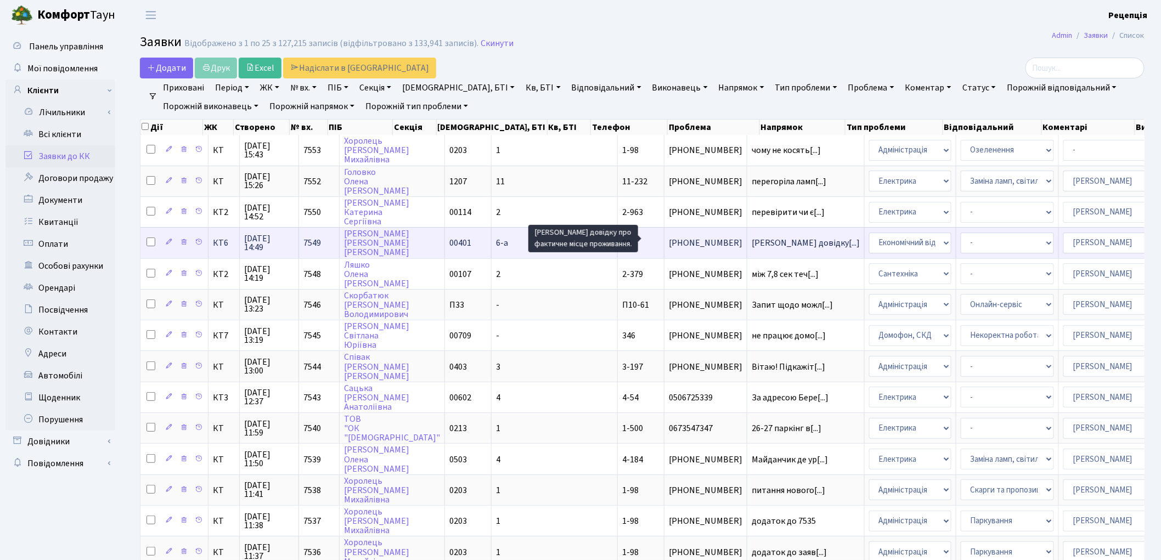
click at [751, 239] on span "[PERSON_NAME] довідку[...]" at bounding box center [805, 243] width 108 height 12
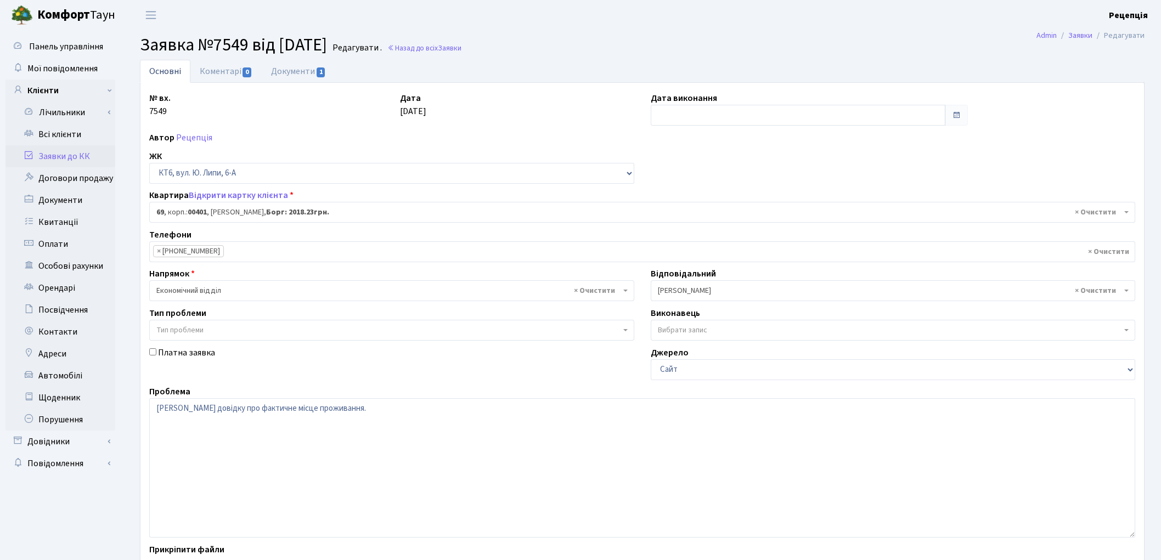
select select "17161"
drag, startPoint x: 213, startPoint y: 344, endPoint x: 216, endPoint y: 335, distance: 9.7
click at [214, 340] on div "№ вх. 7549 Дата 01.09.2025 Дата виконання Автор Рецепція ЖК - КТ, вул. Регенера…" at bounding box center [642, 339] width 1002 height 495
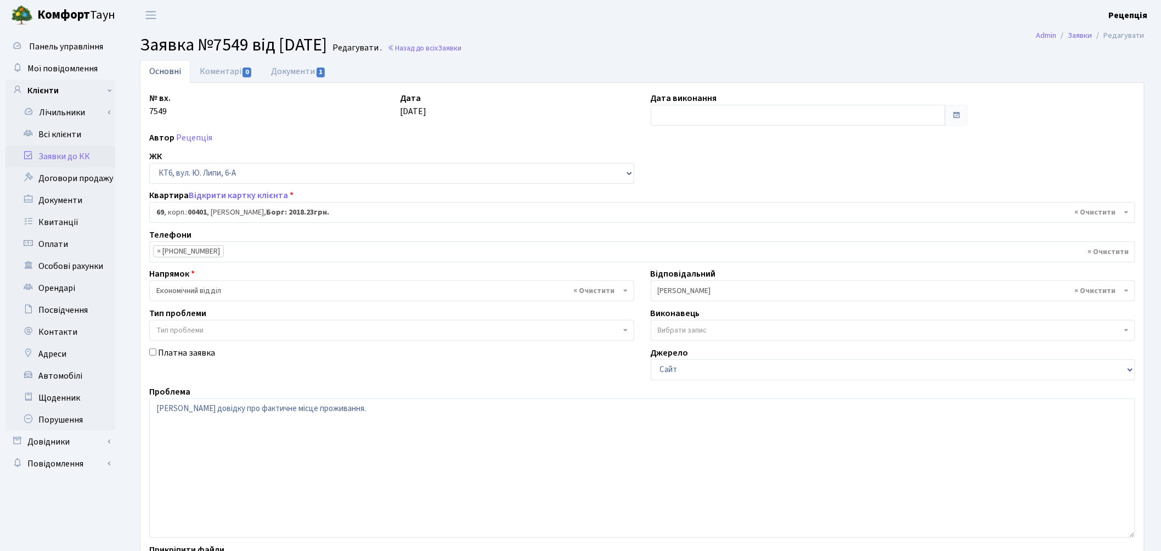
click at [217, 333] on span "Тип проблеми" at bounding box center [388, 330] width 464 height 11
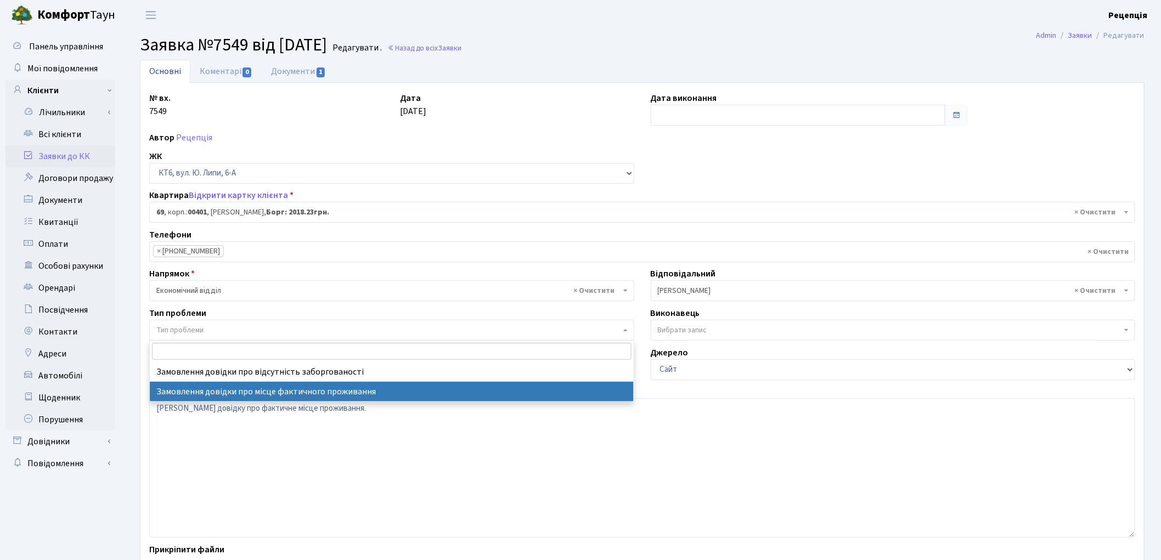
select select "8"
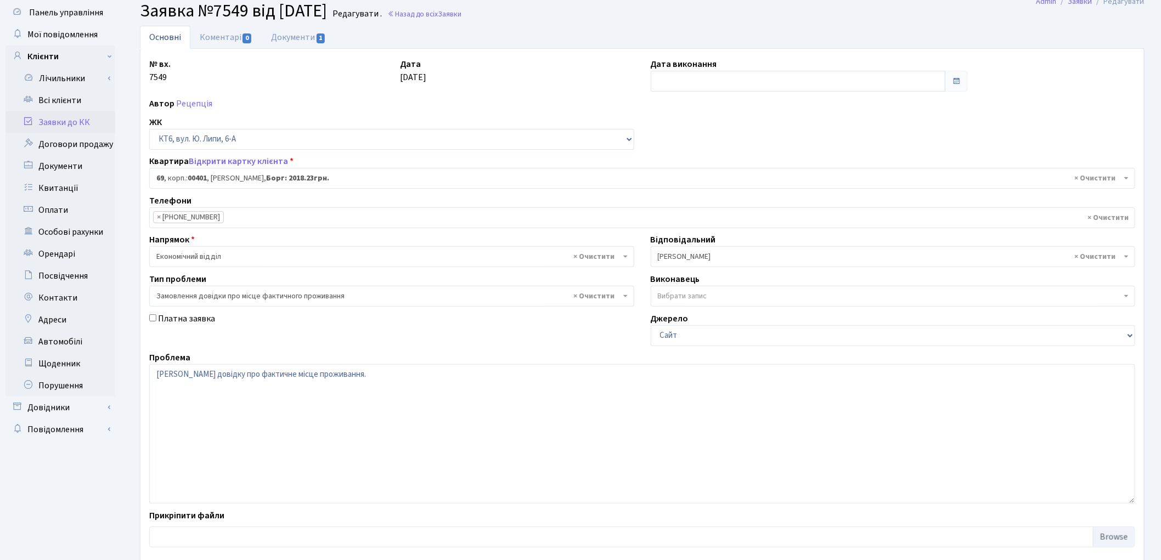
scroll to position [94, 0]
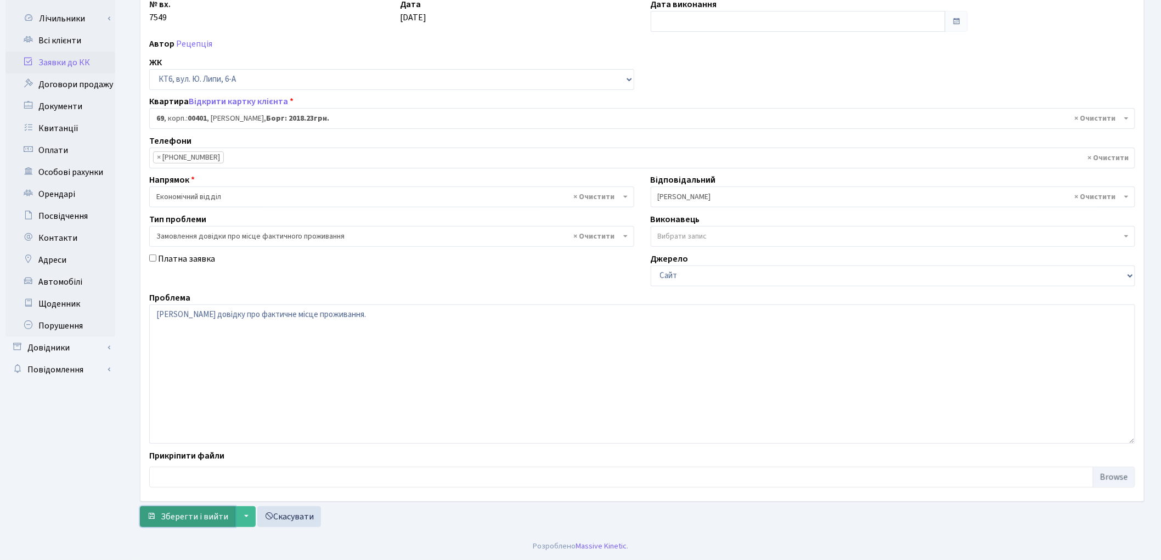
click at [174, 513] on span "Зберегти і вийти" at bounding box center [194, 517] width 67 height 12
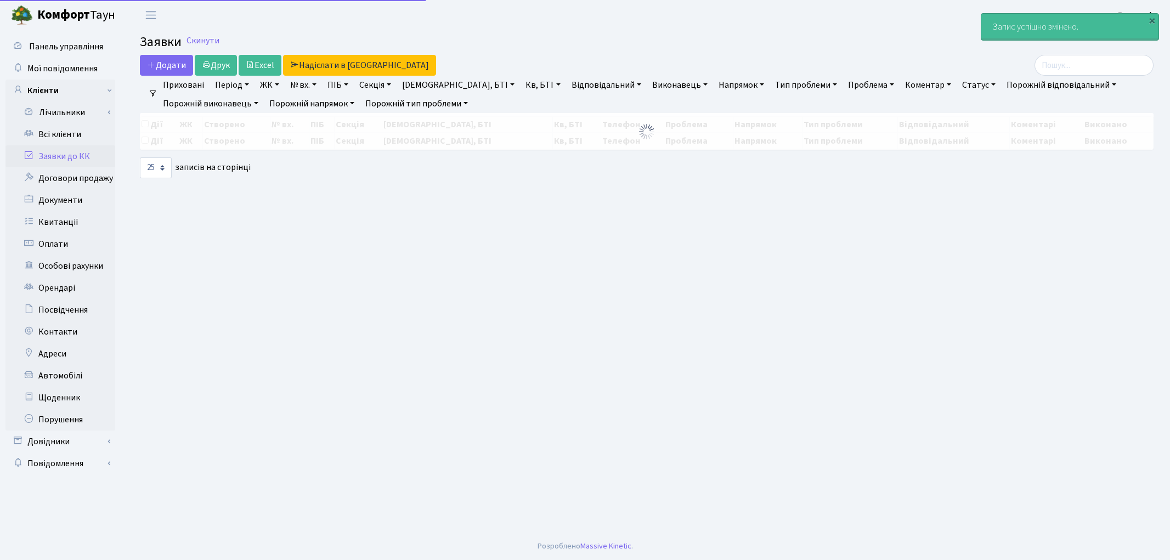
select select "25"
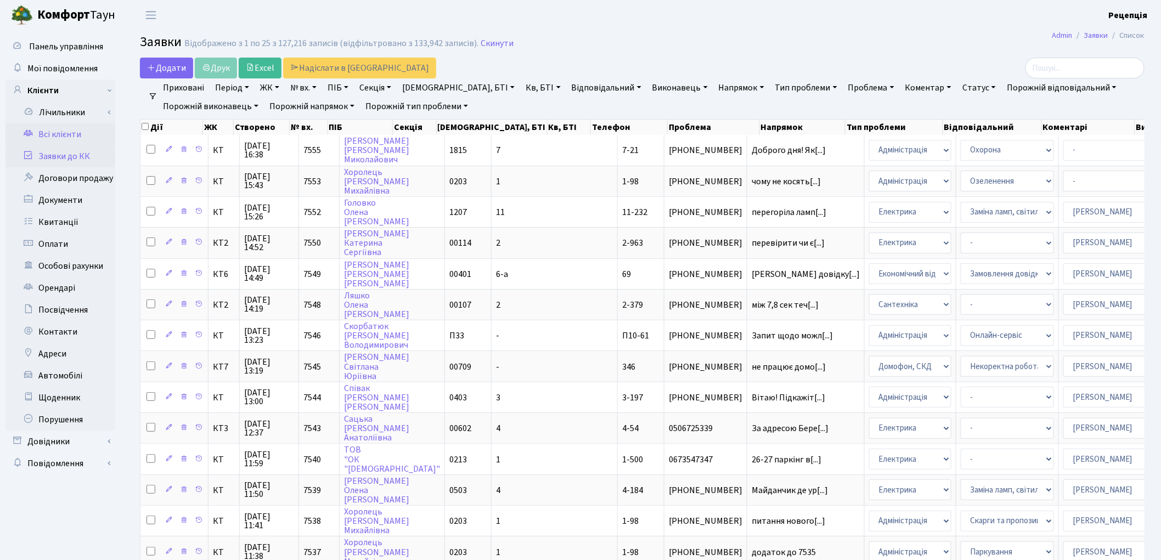
click at [50, 128] on link "Всі клієнти" at bounding box center [60, 134] width 110 height 22
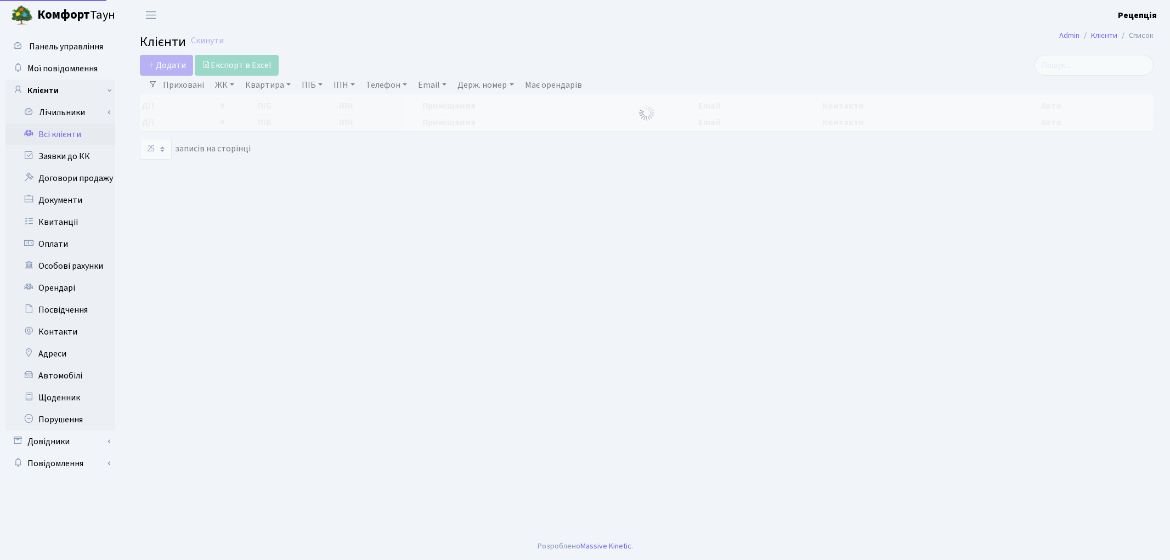
select select "25"
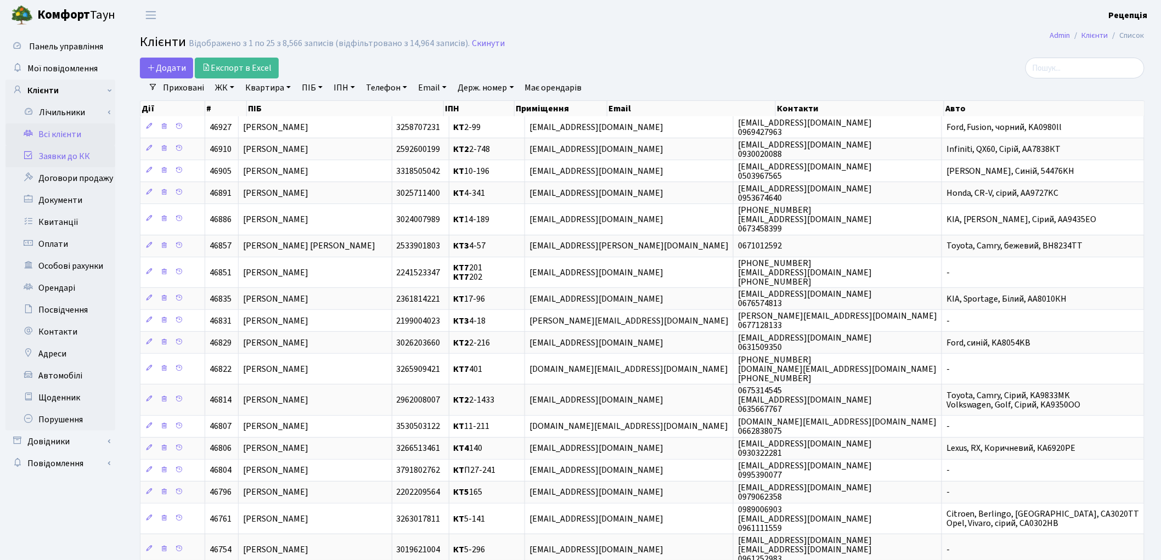
click at [55, 154] on link "Заявки до КК" at bounding box center [60, 156] width 110 height 22
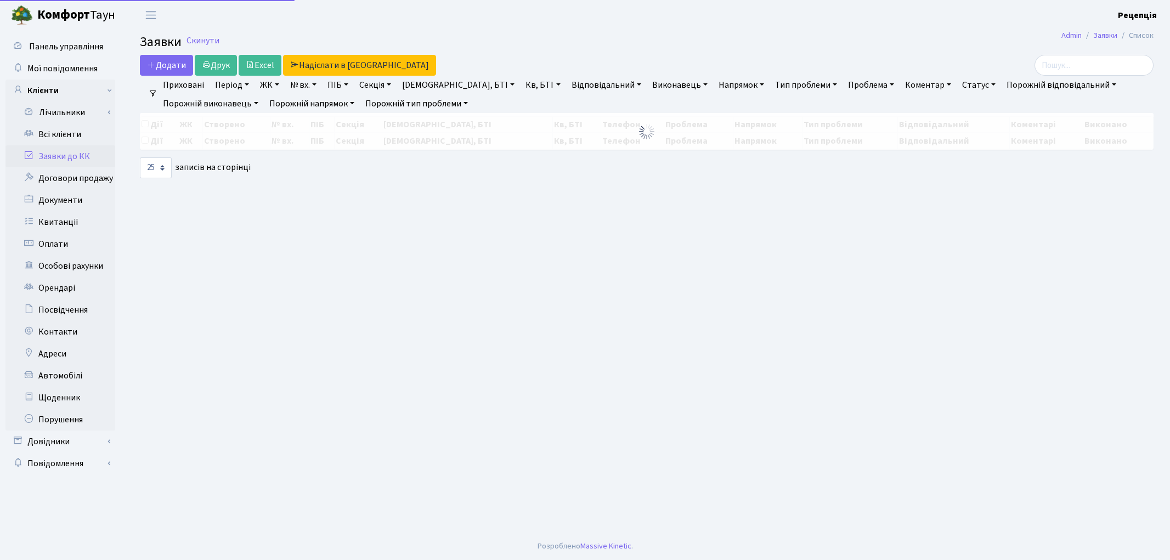
select select "25"
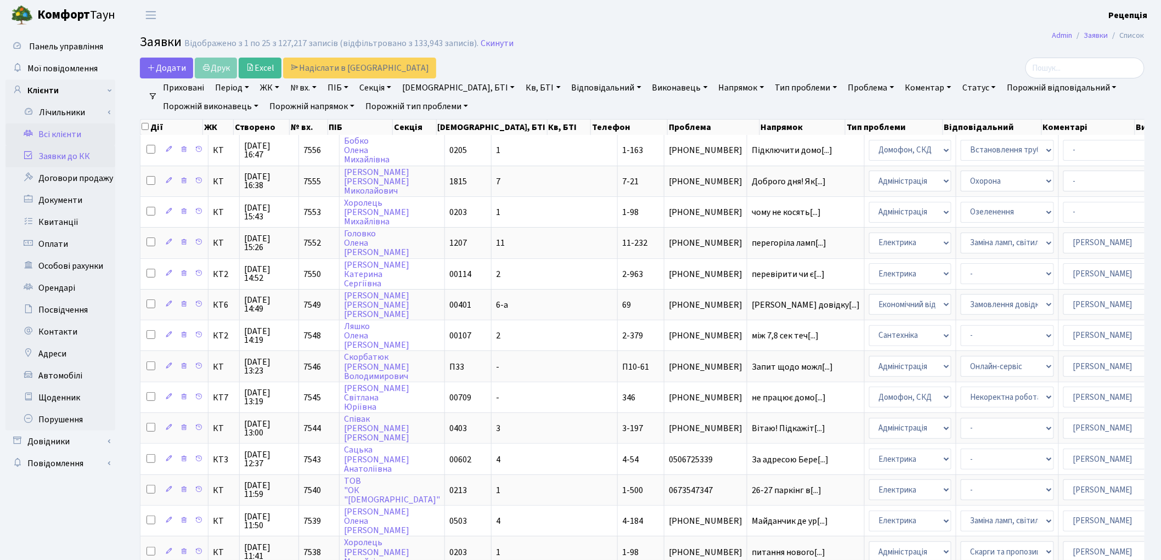
click at [85, 133] on link "Всі клієнти" at bounding box center [60, 134] width 110 height 22
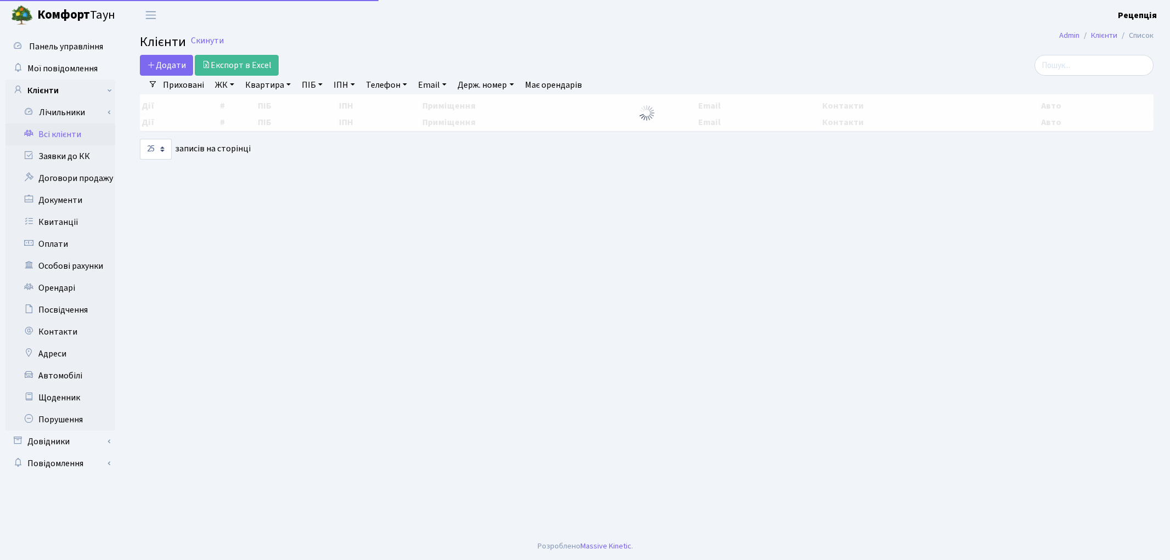
select select "25"
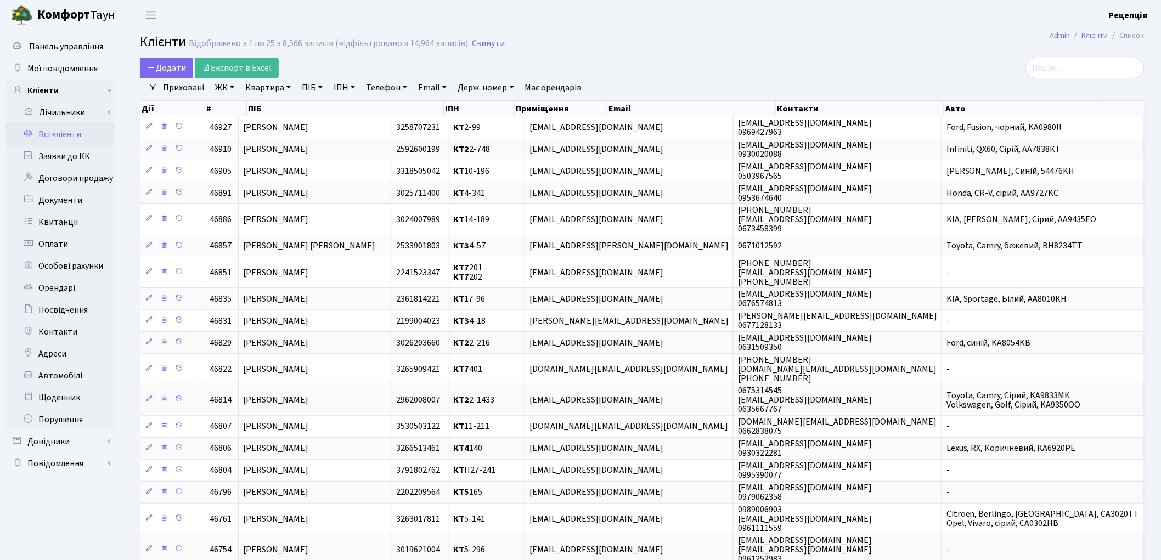
click at [267, 91] on link "Квартира" at bounding box center [268, 87] width 54 height 19
type input "147"
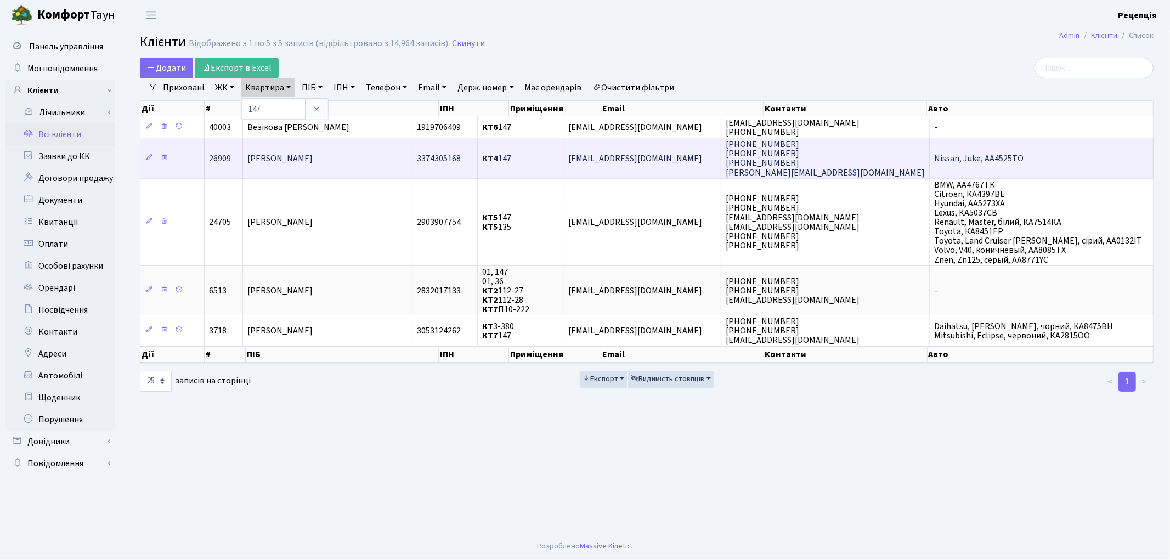
click at [313, 159] on span "[PERSON_NAME]" at bounding box center [279, 158] width 65 height 12
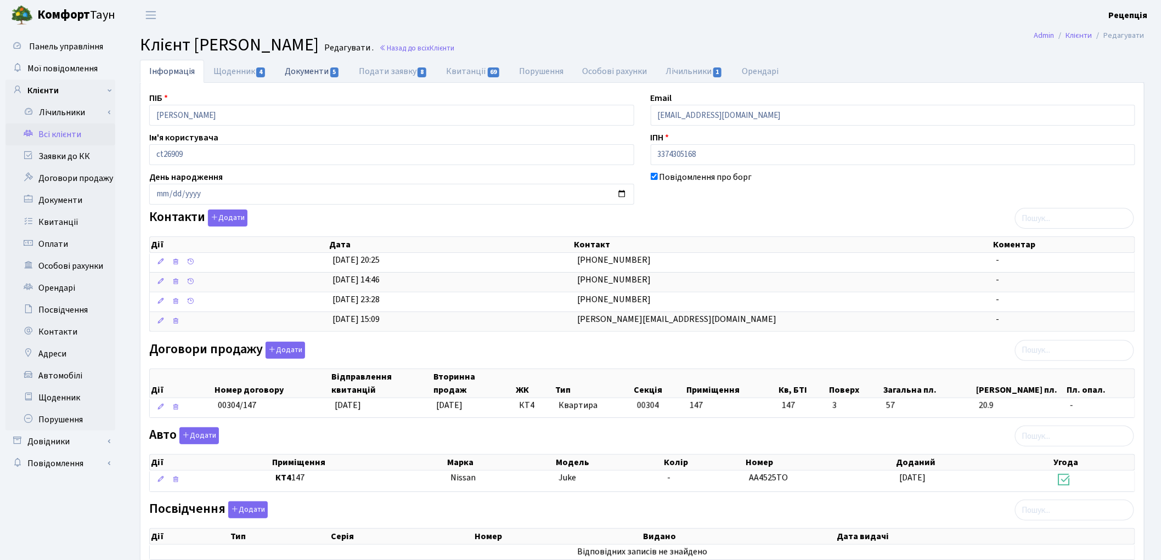
click at [316, 70] on link "Документи 5" at bounding box center [311, 71] width 73 height 22
select select "25"
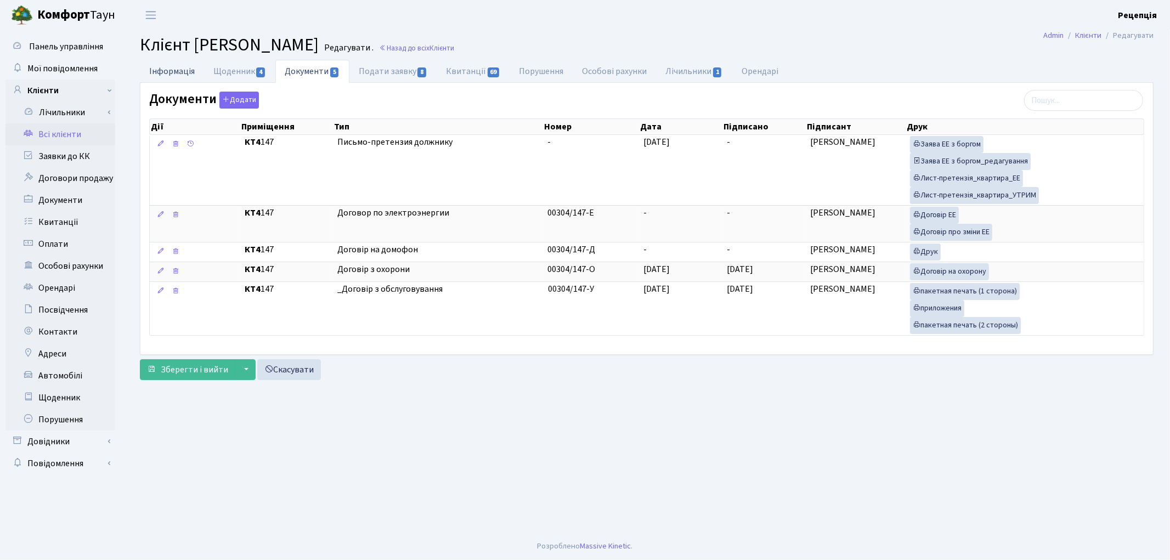
click at [173, 74] on link "Інформація" at bounding box center [172, 71] width 64 height 22
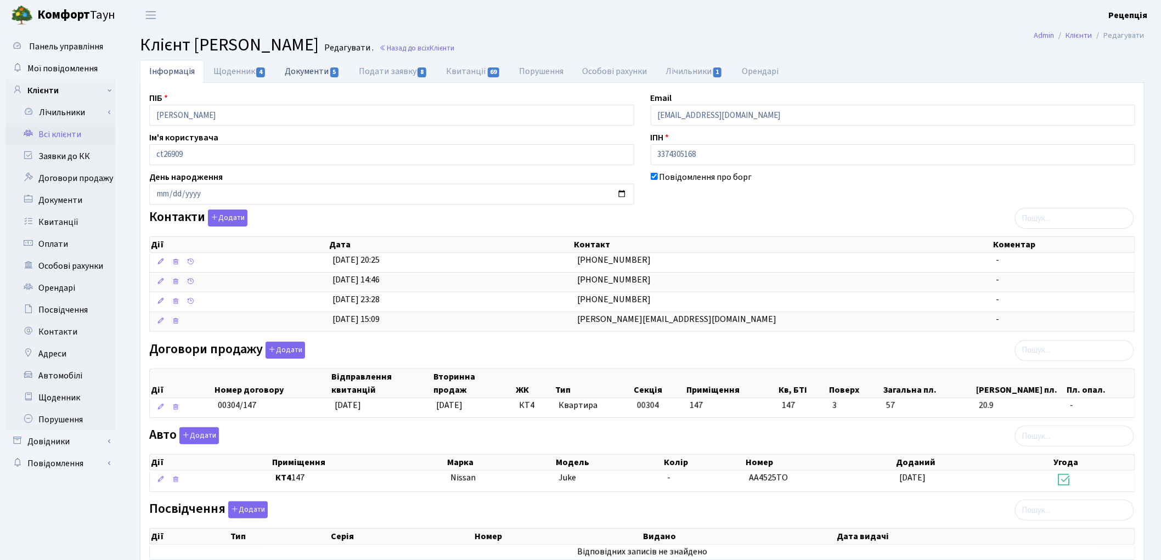
click at [306, 70] on link "Документи 5" at bounding box center [311, 71] width 73 height 22
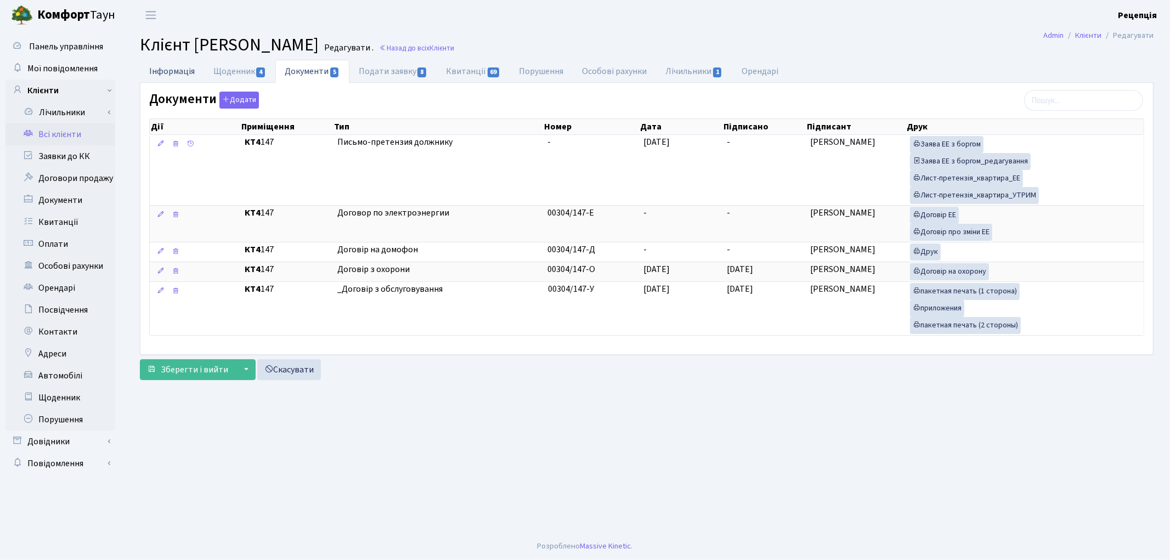
click at [179, 73] on link "Інформація" at bounding box center [172, 71] width 64 height 22
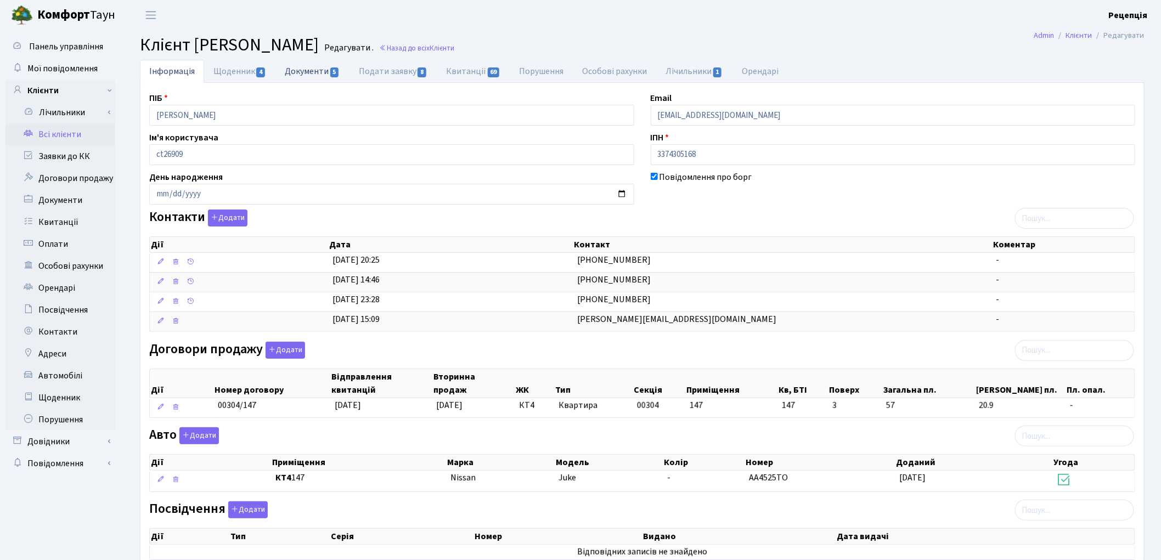
click at [327, 73] on link "Документи 5" at bounding box center [311, 71] width 73 height 22
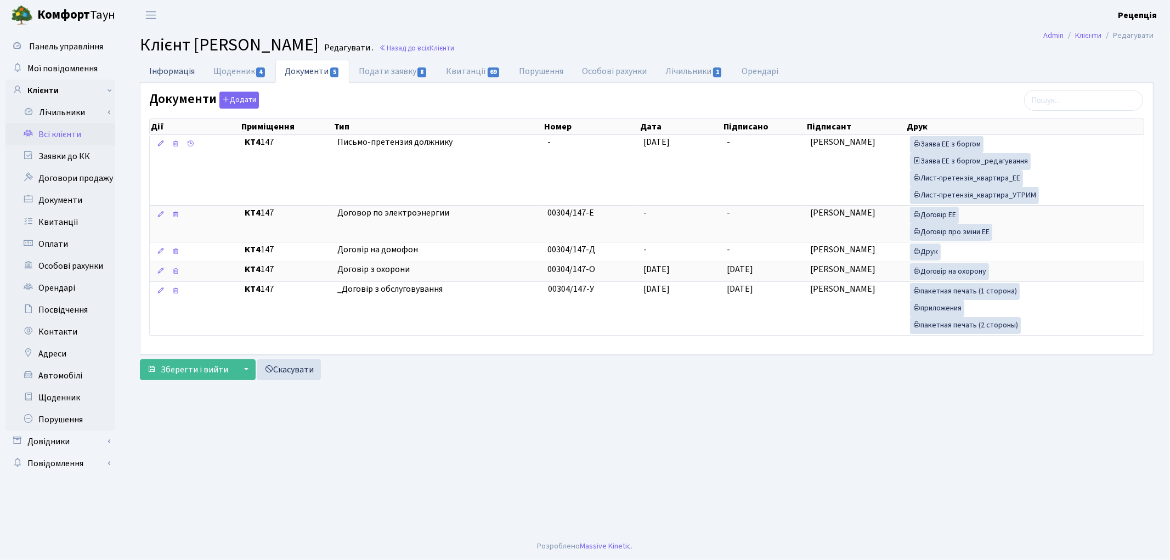
click at [179, 74] on link "Інформація" at bounding box center [172, 71] width 64 height 22
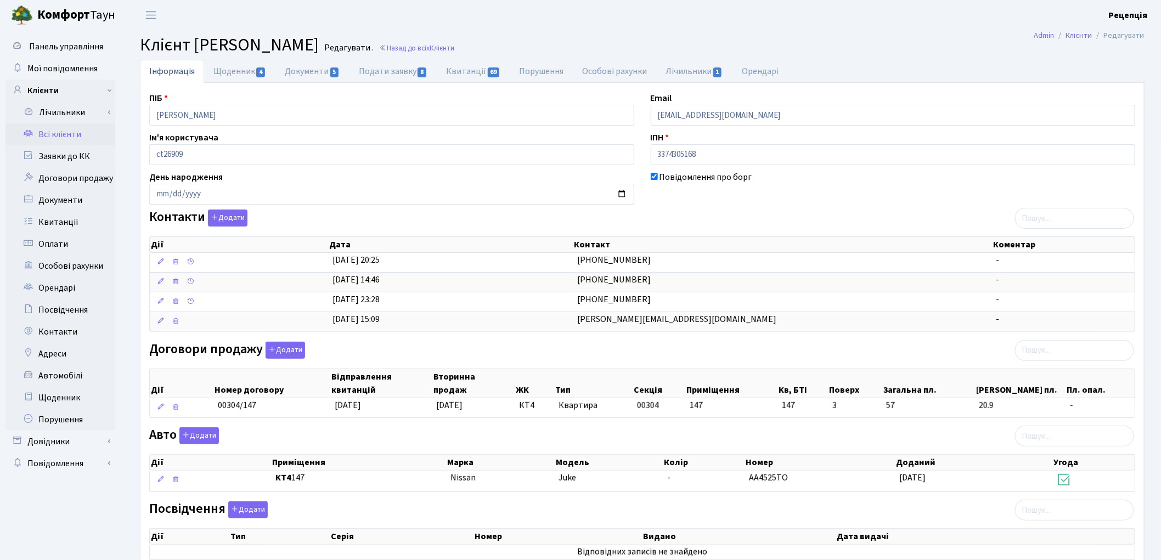
click at [834, 31] on main "Admin Клієнти Редагувати Клієнт Жердева Єлизавета Олександрівна Редагувати . На…" at bounding box center [641, 366] width 1037 height 672
click at [84, 152] on link "Заявки до КК" at bounding box center [60, 156] width 110 height 22
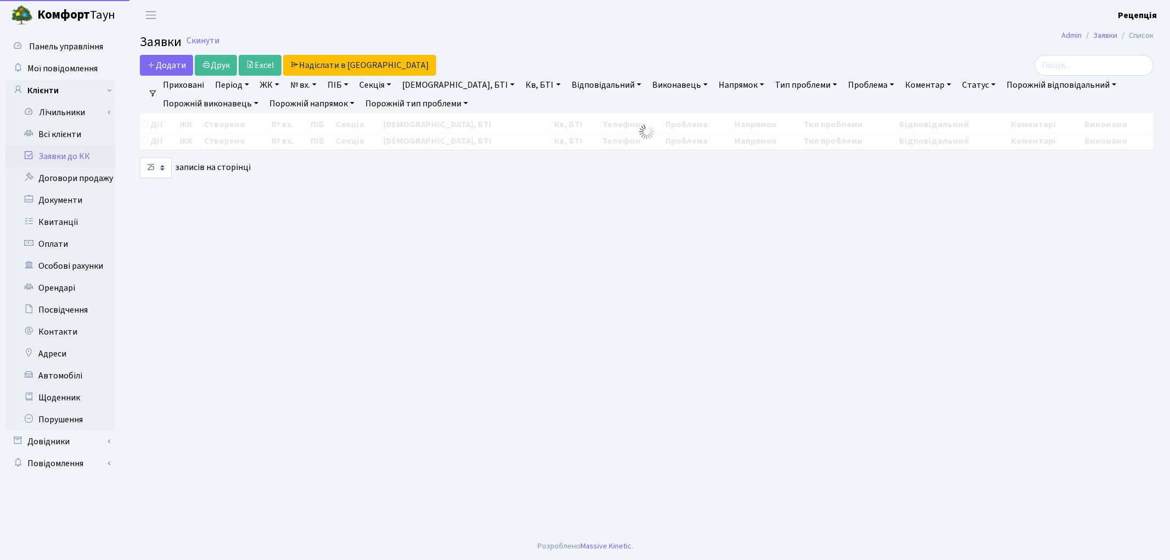
select select "25"
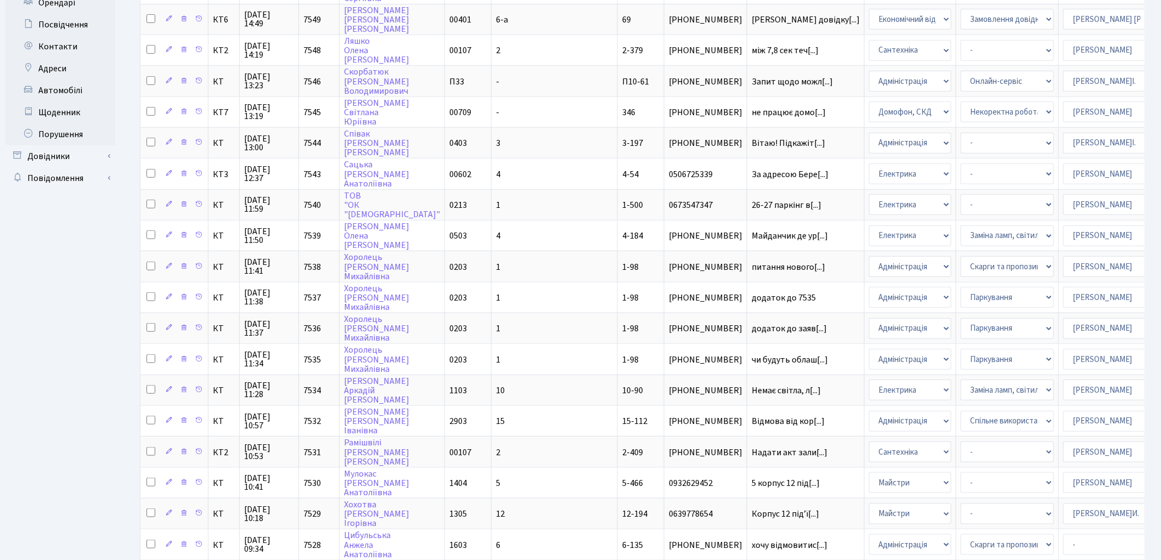
scroll to position [296, 0]
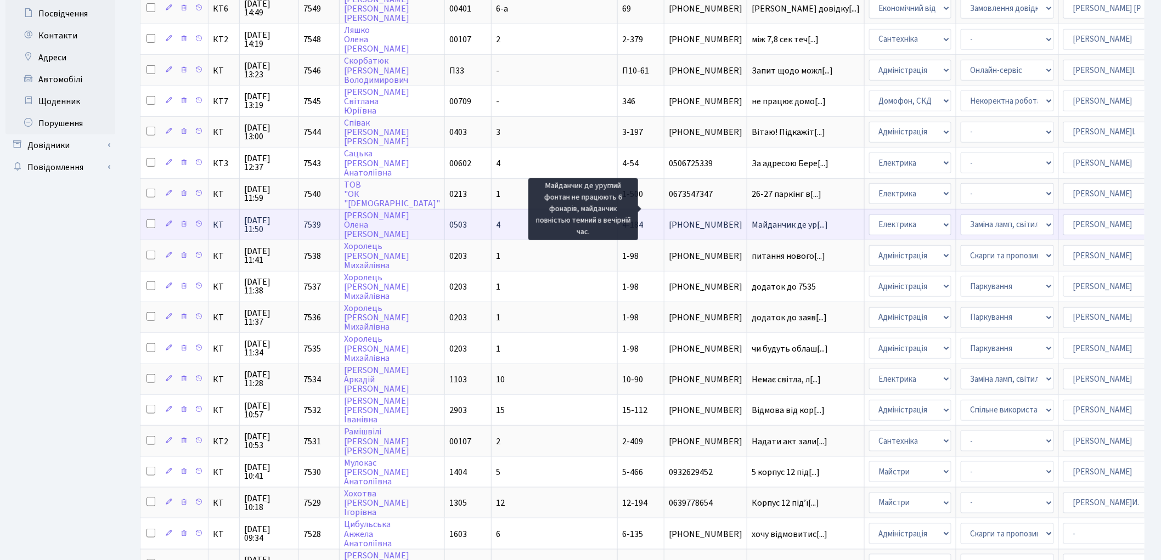
click at [751, 219] on span "Майданчик де ур[...]" at bounding box center [789, 225] width 76 height 12
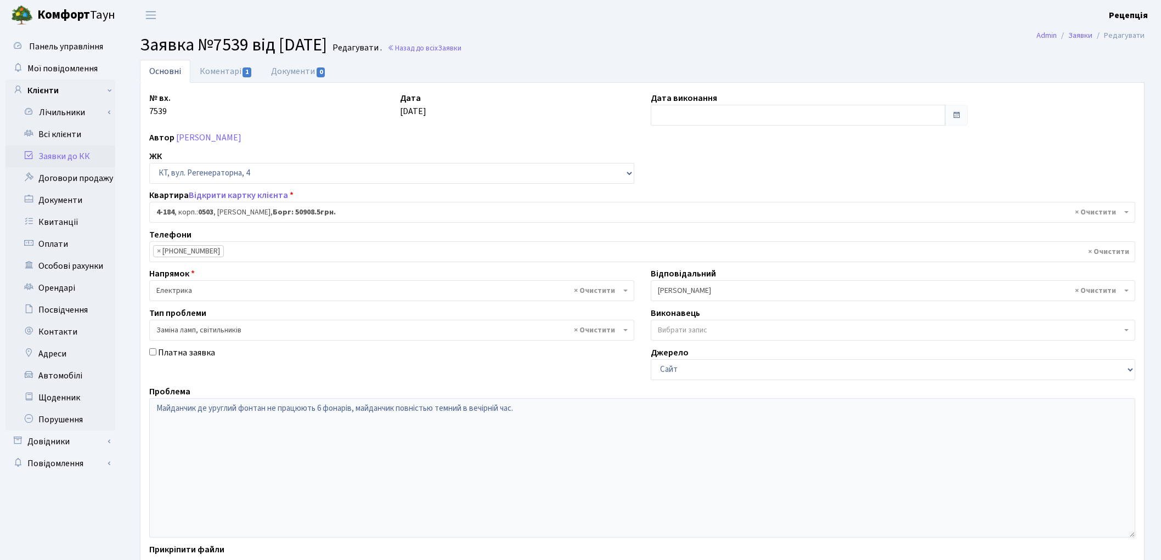
select select "1110"
select select "40"
click at [65, 157] on link "Заявки до КК" at bounding box center [60, 156] width 110 height 22
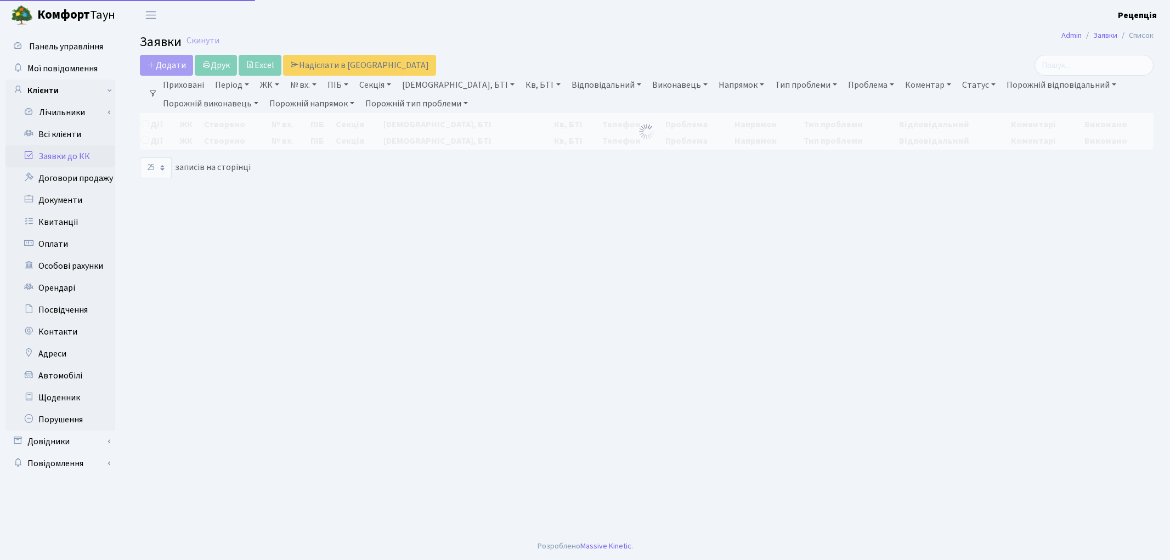
select select "25"
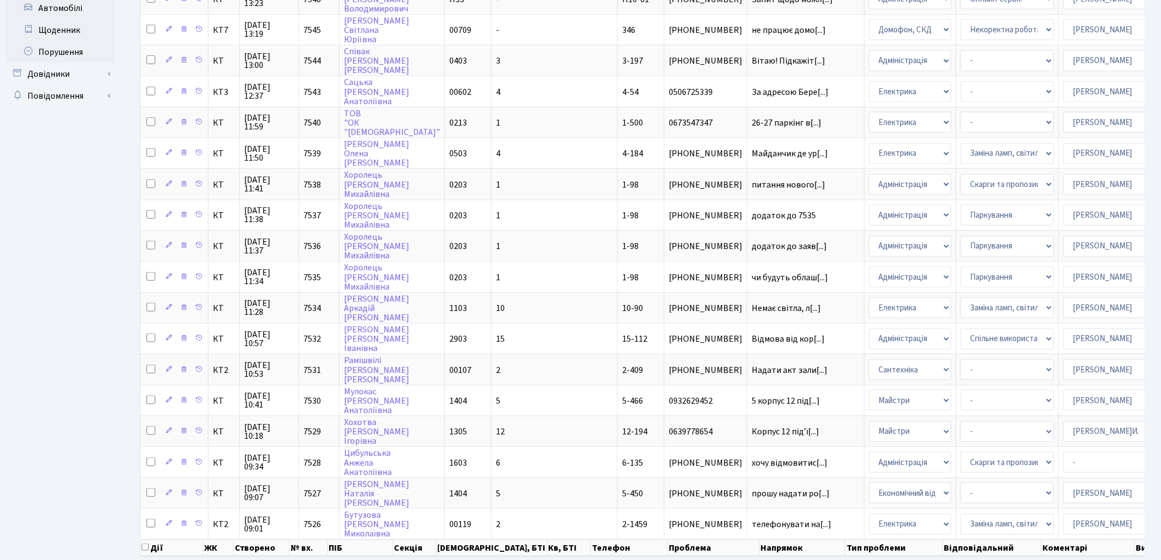
scroll to position [400, 0]
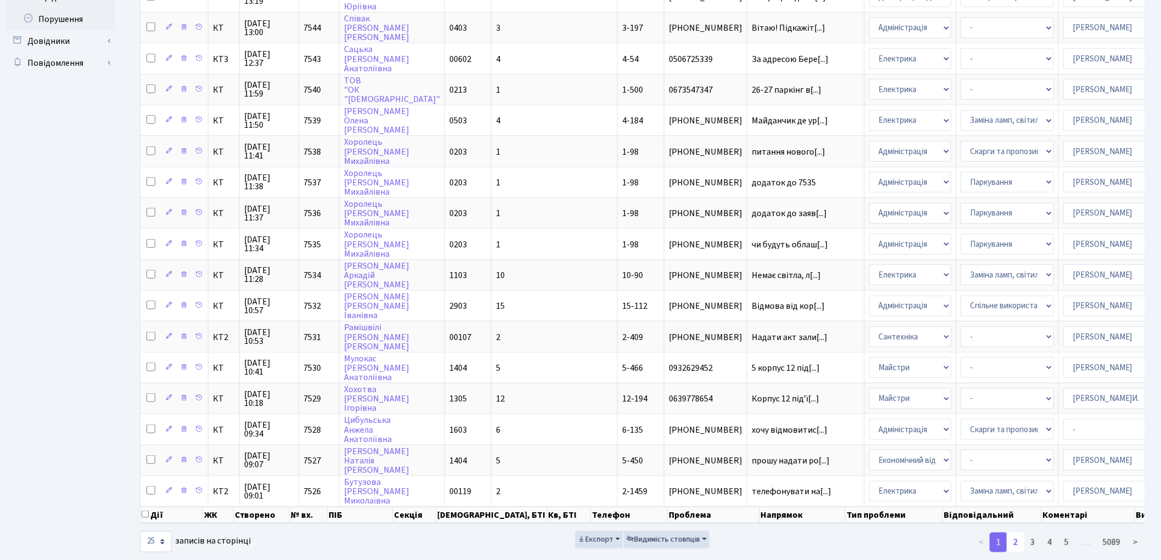
click at [1016, 533] on link "2" at bounding box center [1015, 543] width 18 height 20
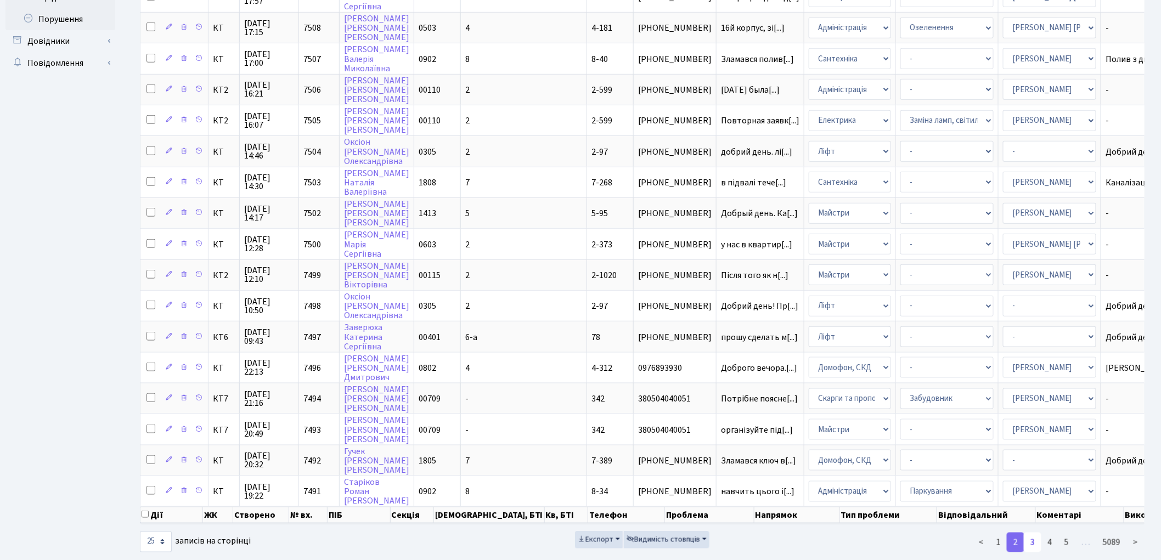
click at [1034, 533] on link "3" at bounding box center [1032, 543] width 18 height 20
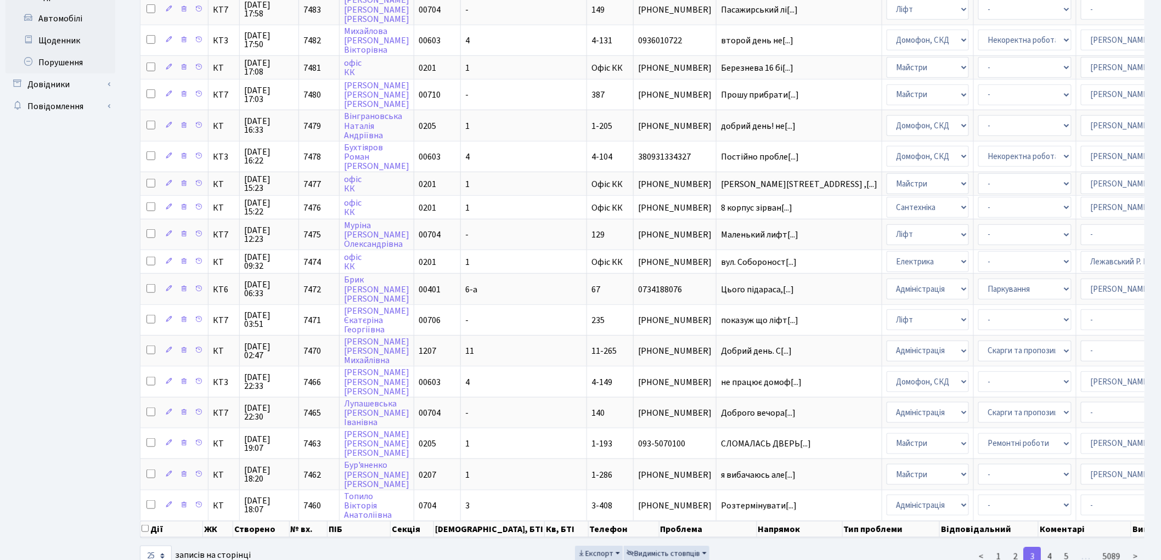
scroll to position [363, 0]
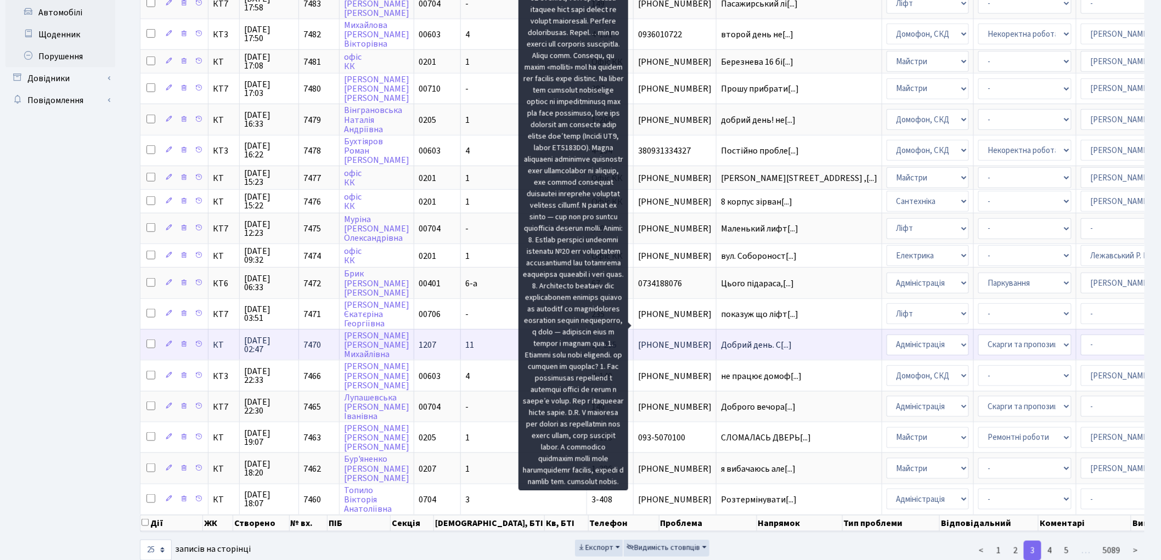
click at [721, 339] on span "Добрий день. С[...]" at bounding box center [756, 345] width 71 height 12
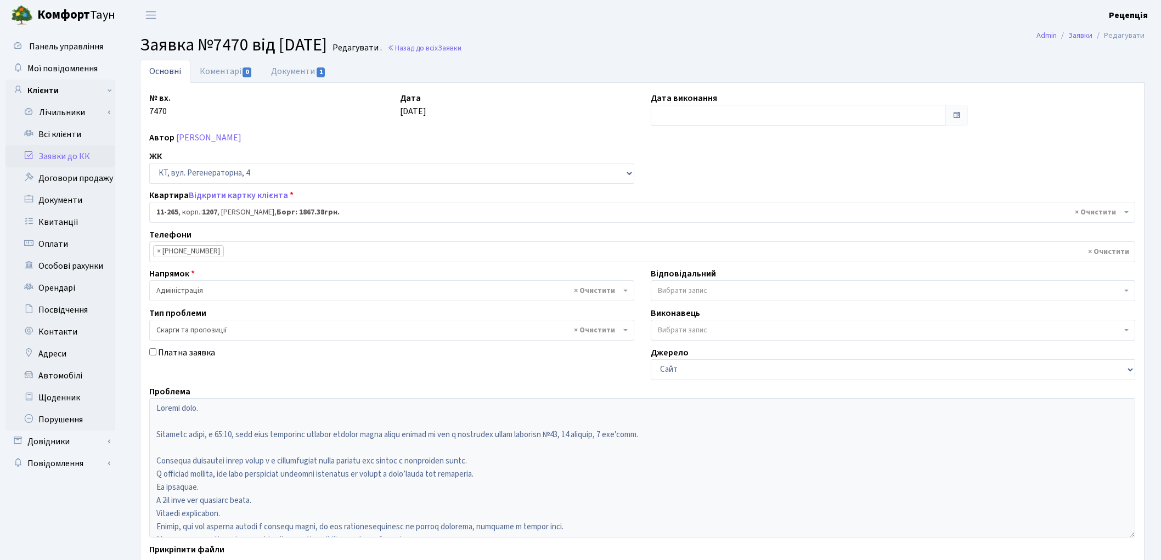
select select "6850"
select select "55"
click at [67, 155] on link "Заявки до КК" at bounding box center [60, 156] width 110 height 22
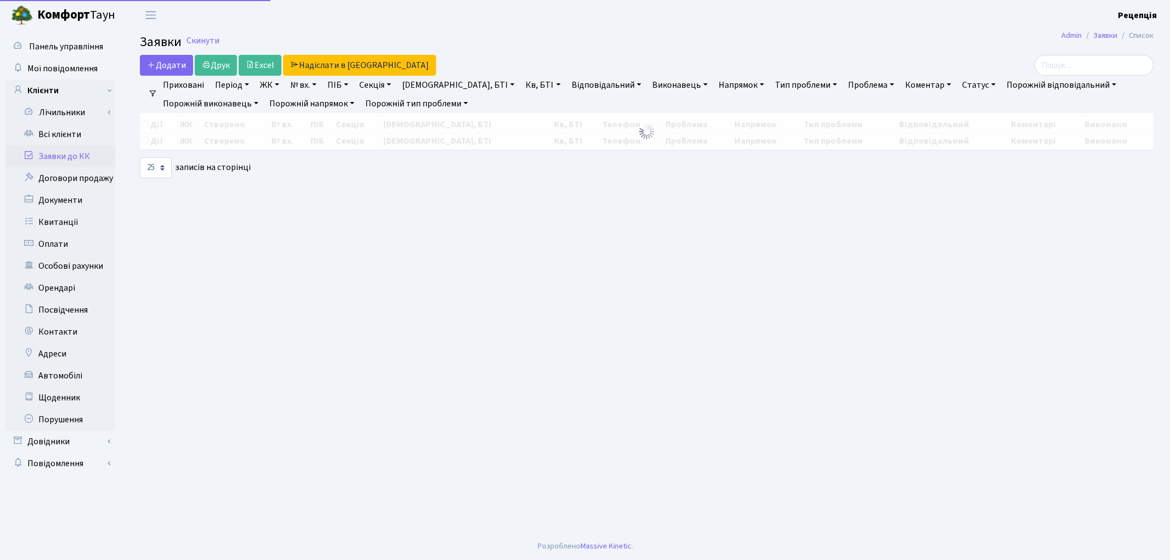
select select "25"
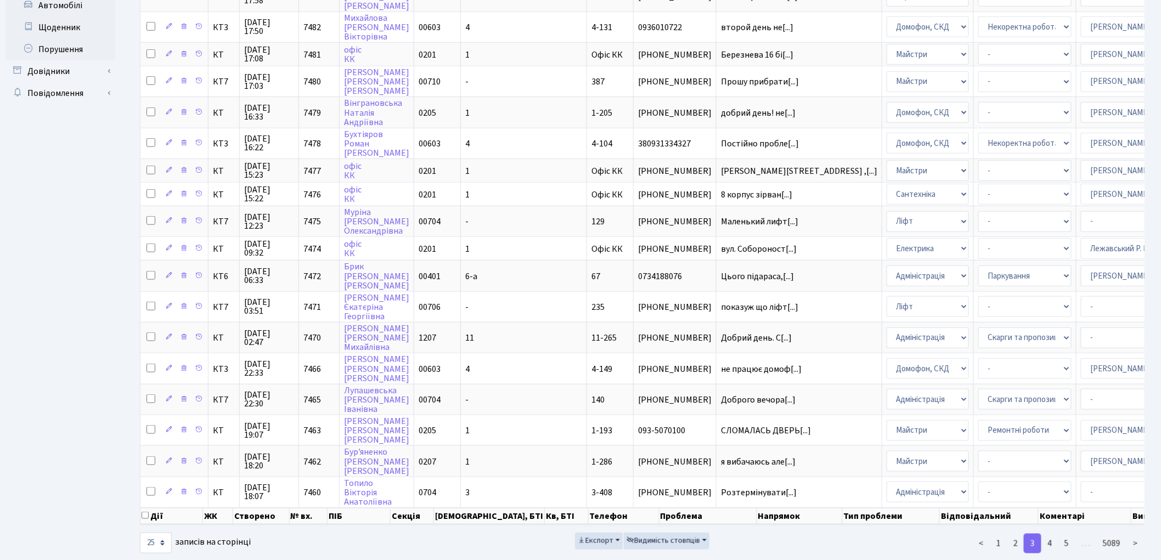
scroll to position [376, 0]
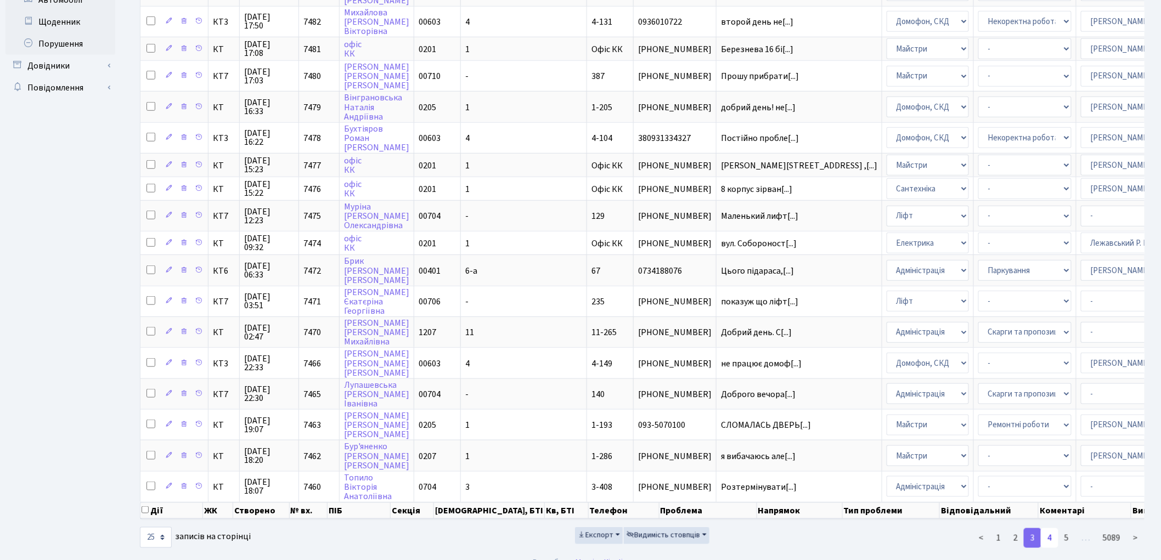
click at [1051, 528] on link "4" at bounding box center [1049, 538] width 18 height 20
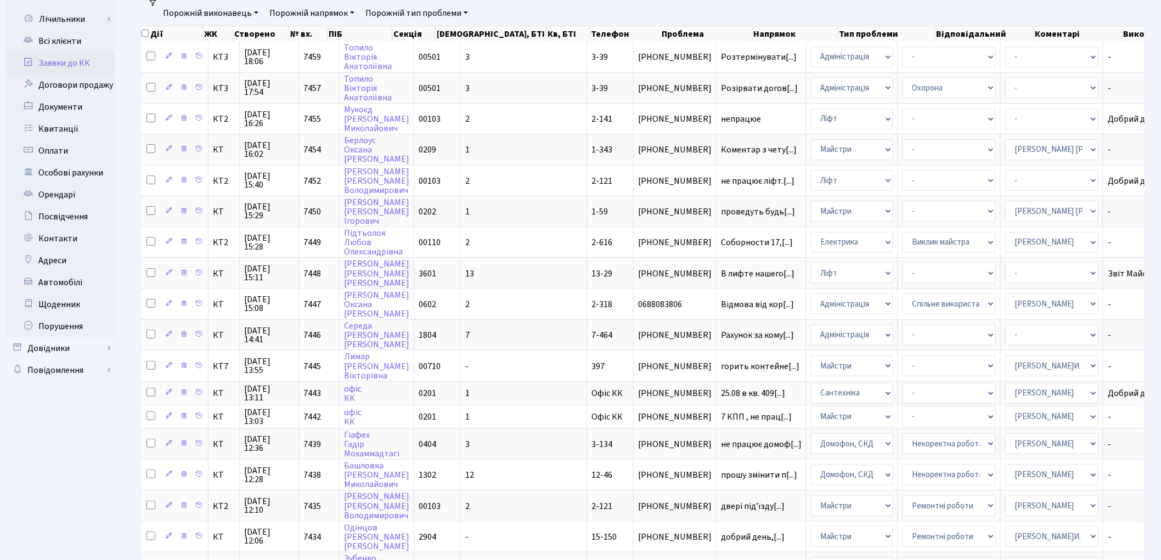
scroll to position [0, 0]
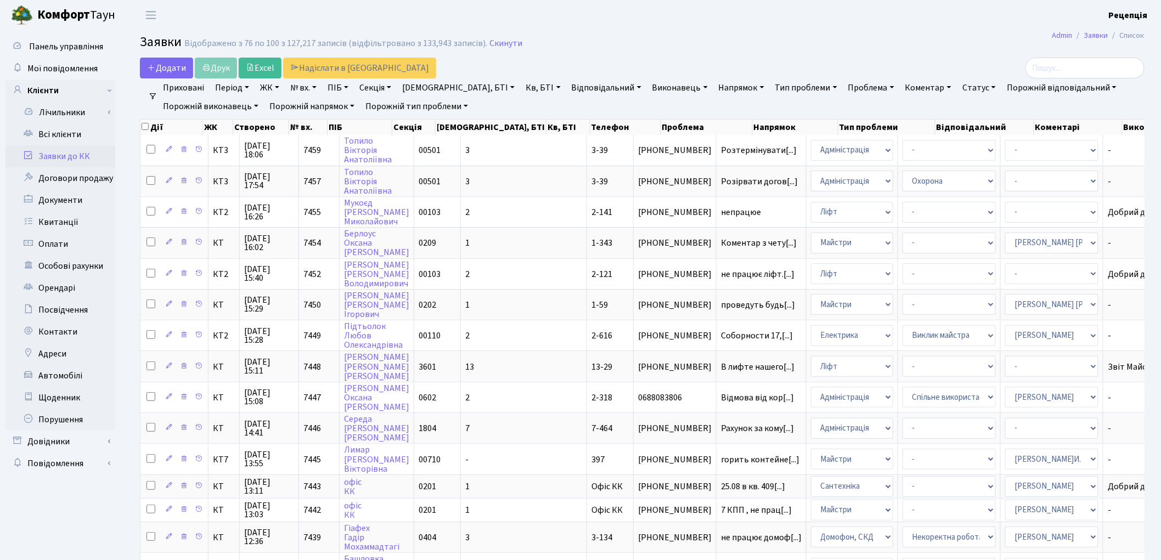
click at [280, 87] on link "ЖК" at bounding box center [270, 87] width 28 height 19
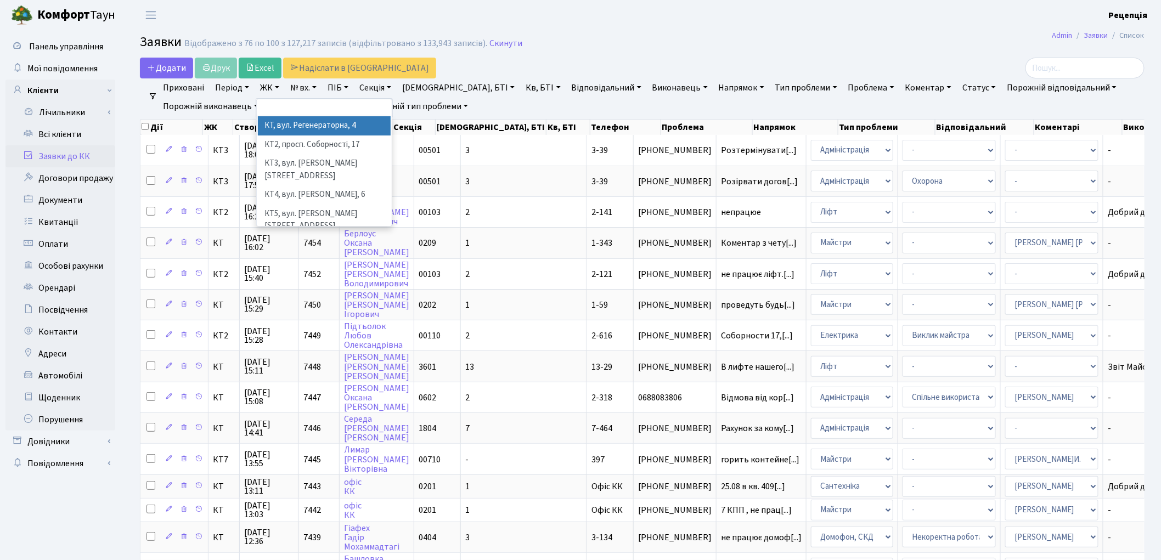
click at [312, 121] on li "КТ, вул. Регенераторна, 4" at bounding box center [324, 125] width 133 height 19
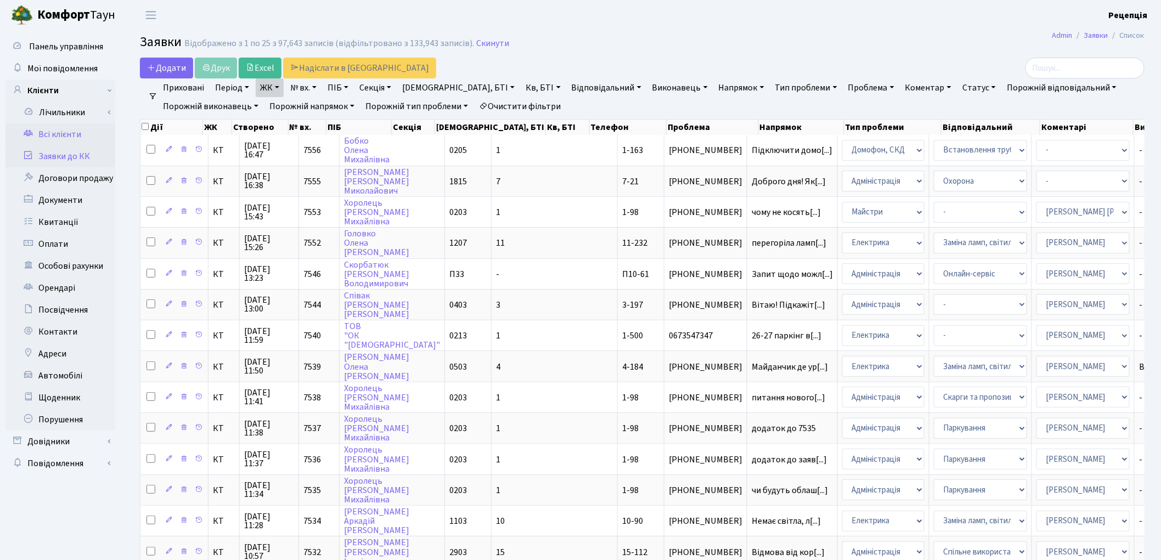
click at [83, 128] on link "Всі клієнти" at bounding box center [60, 134] width 110 height 22
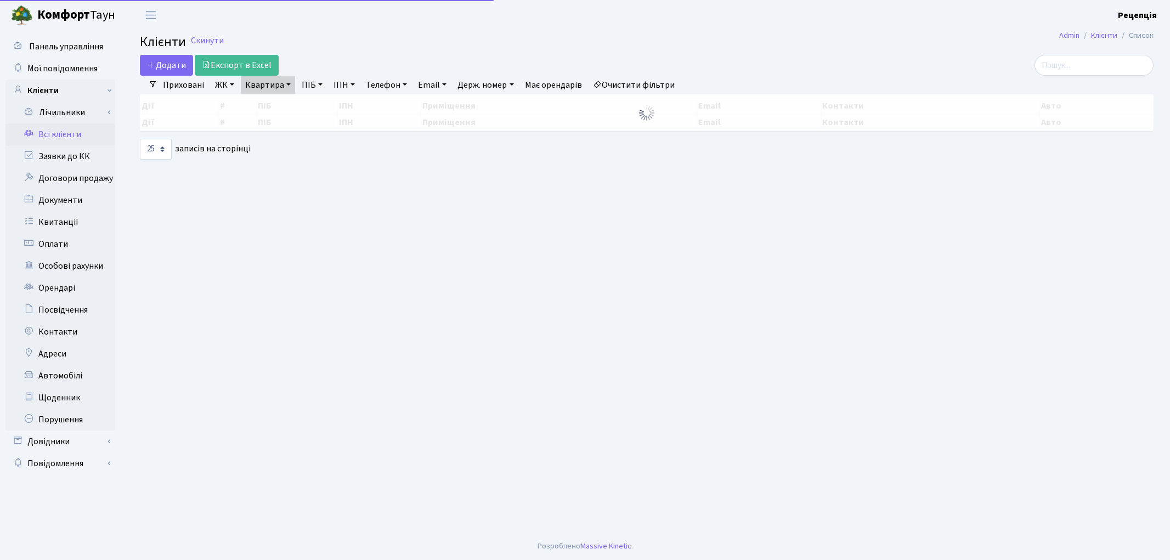
select select "25"
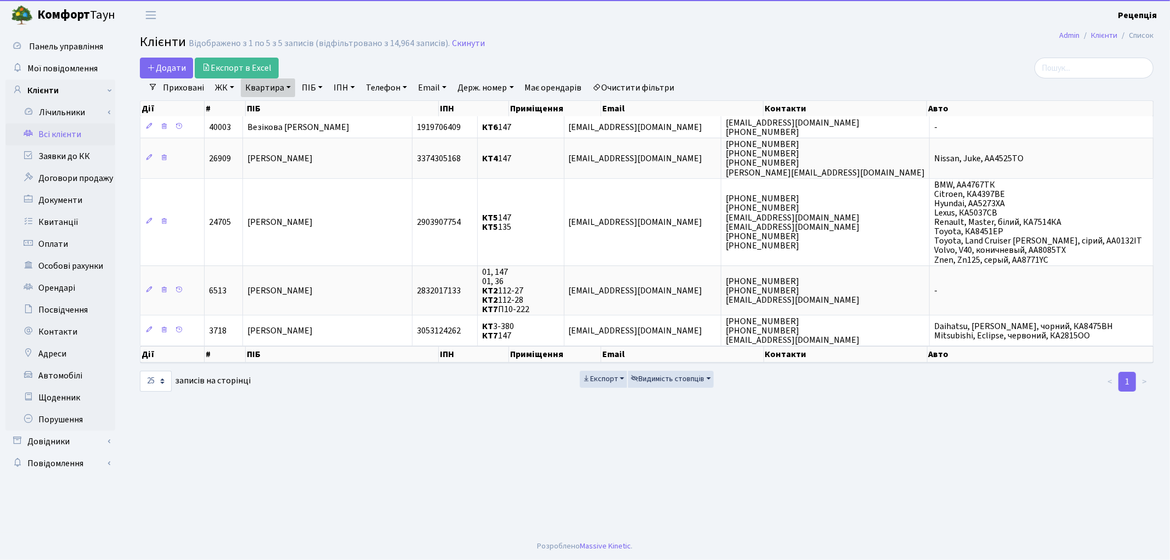
drag, startPoint x: 642, startPoint y: 91, endPoint x: 640, endPoint y: 84, distance: 6.9
click at [642, 89] on link "Очистити фільтри" at bounding box center [634, 87] width 91 height 19
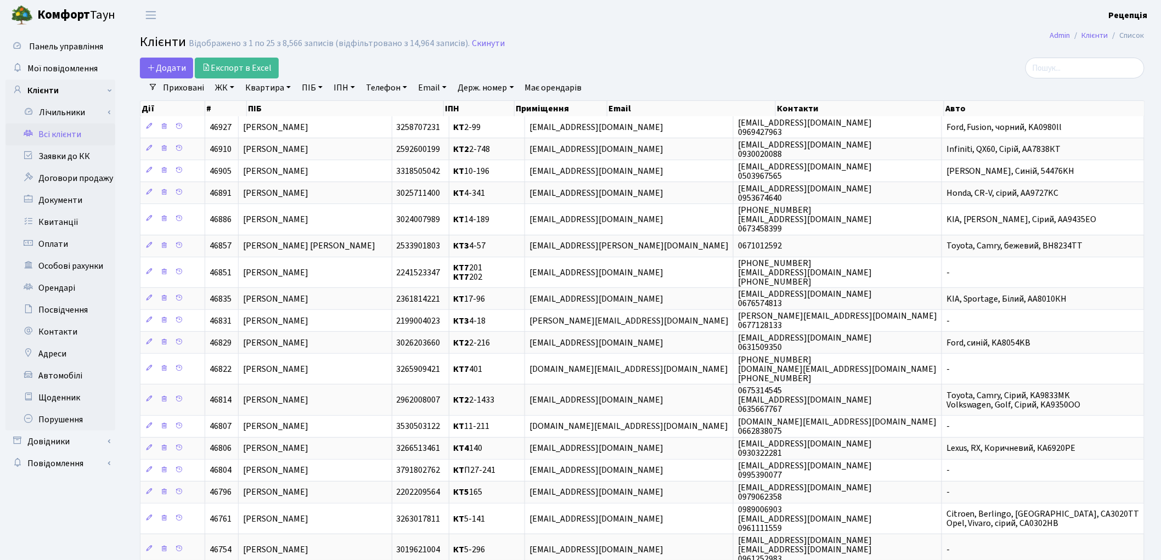
click at [229, 91] on link "ЖК" at bounding box center [225, 87] width 28 height 19
click at [259, 138] on li "КТ2, просп. Соборності, 17" at bounding box center [279, 144] width 133 height 19
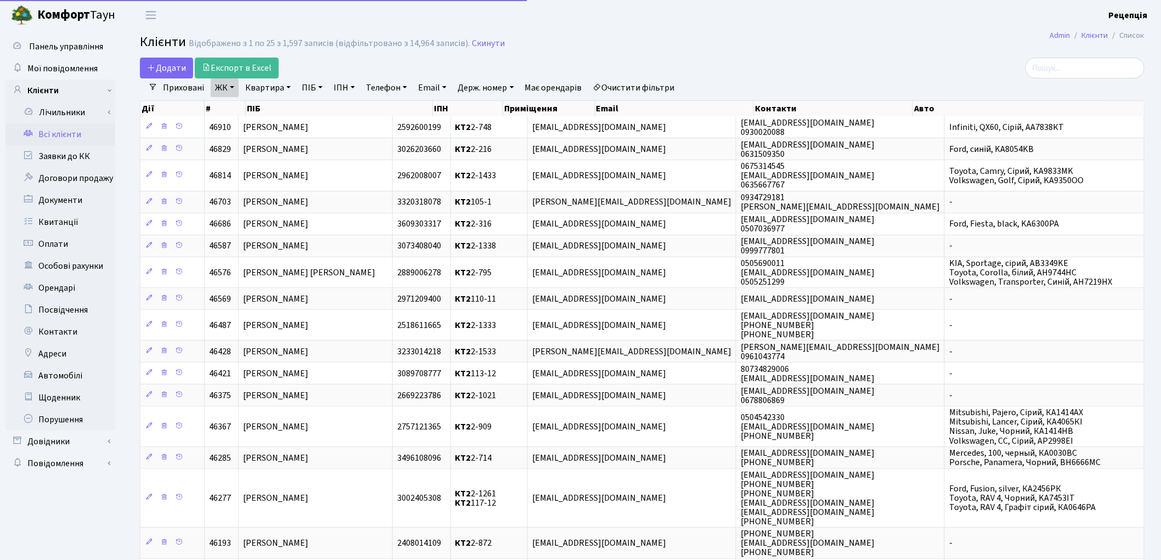
click at [278, 86] on link "Квартира" at bounding box center [268, 87] width 54 height 19
type input "2-1478"
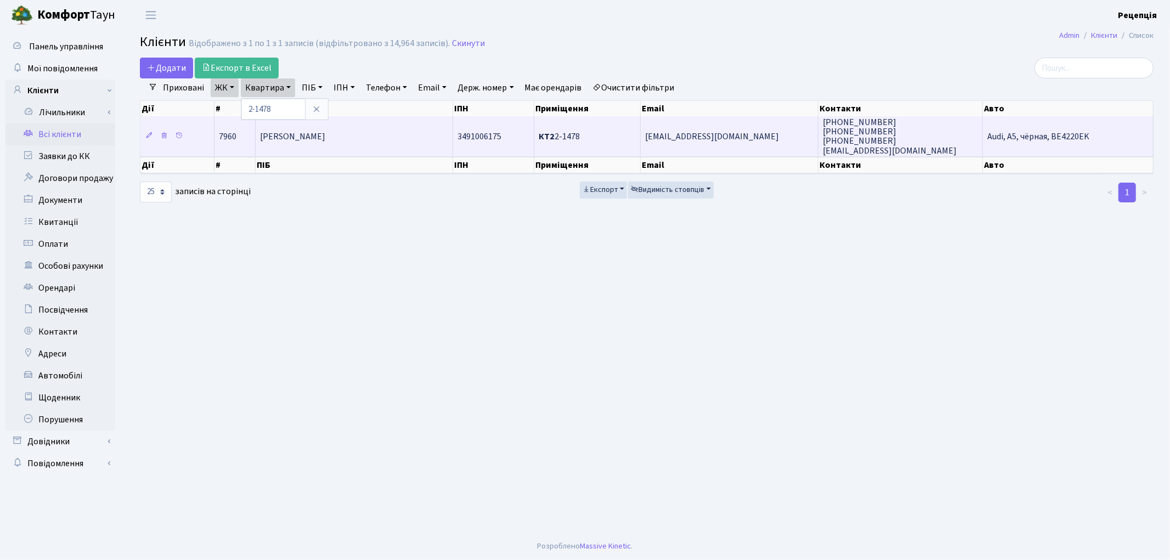
click at [340, 145] on td "[PERSON_NAME] [PERSON_NAME]" at bounding box center [354, 135] width 197 height 39
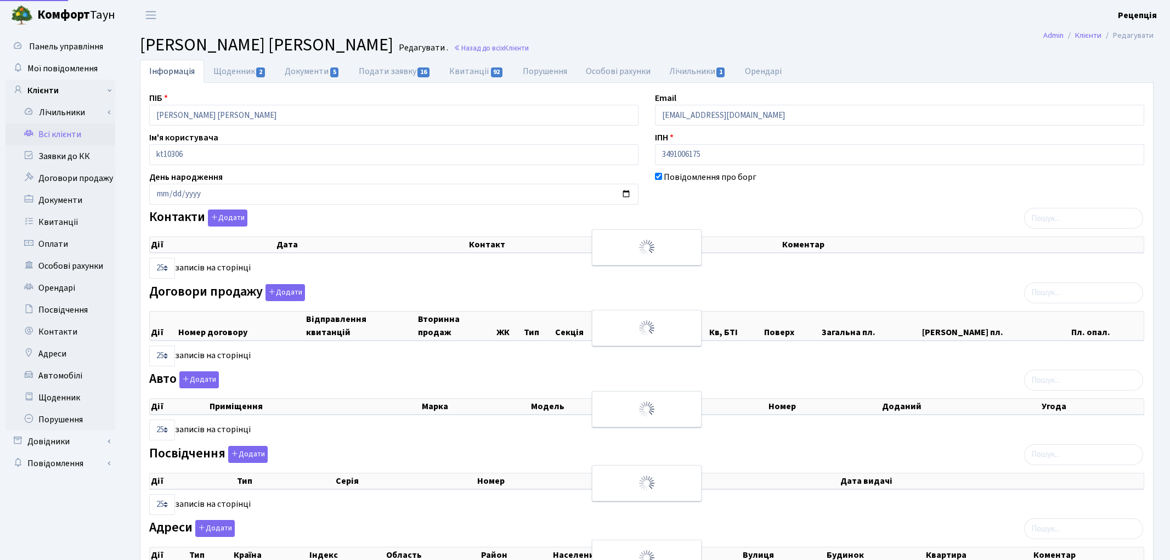
select select "25"
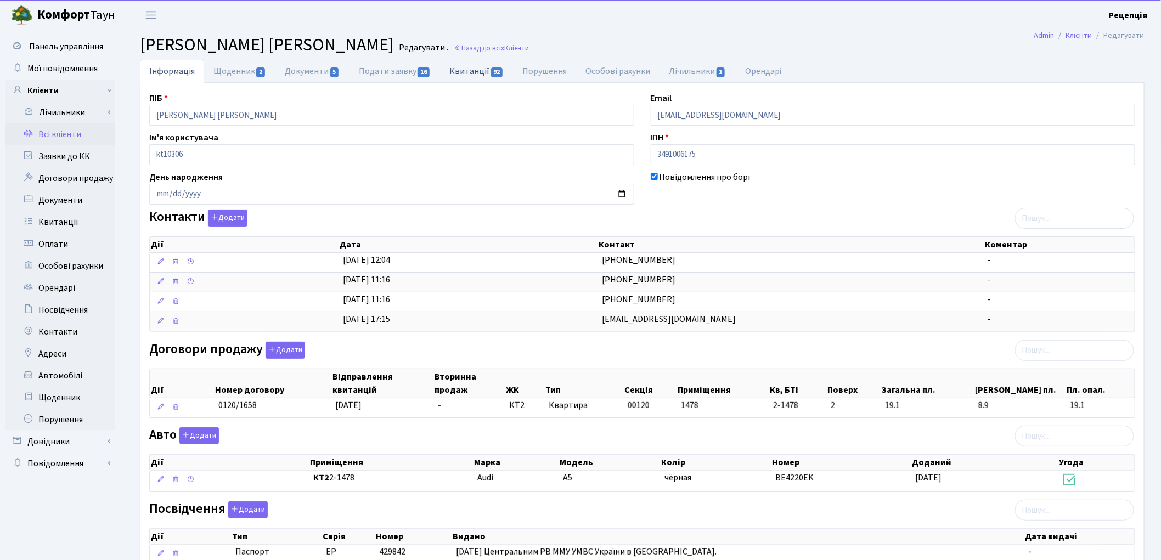
click at [479, 70] on link "Квитанції 92" at bounding box center [476, 71] width 73 height 22
select select "25"
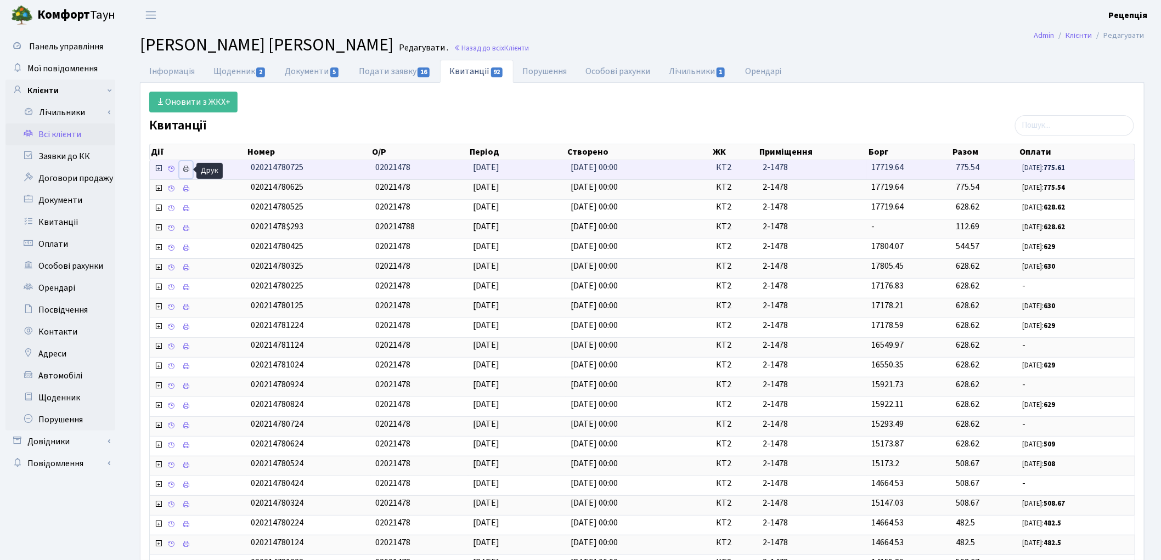
click at [192, 166] on link at bounding box center [185, 169] width 13 height 17
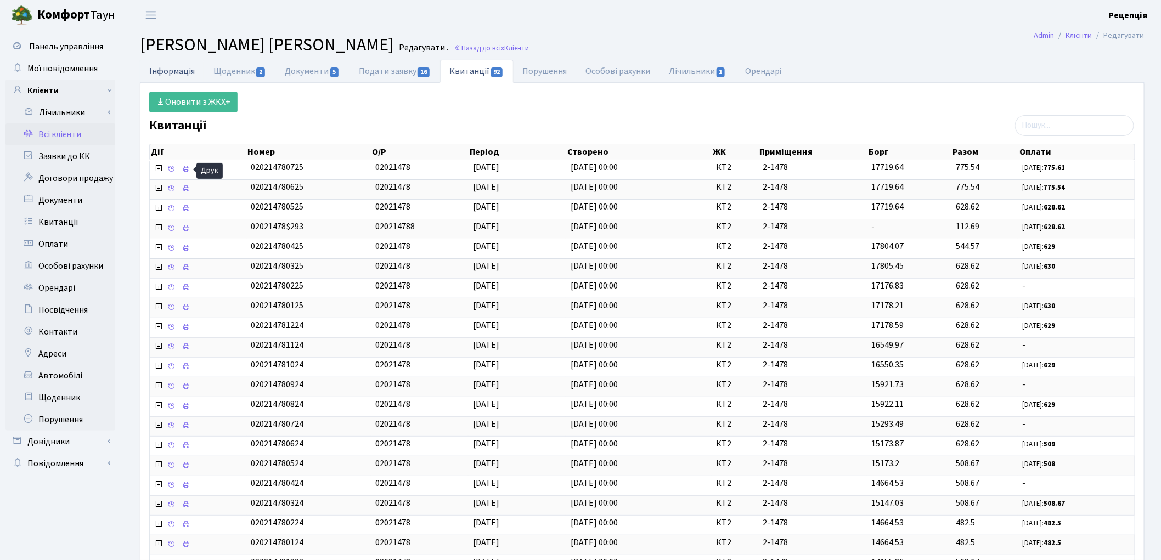
click at [170, 73] on link "Інформація" at bounding box center [172, 71] width 64 height 22
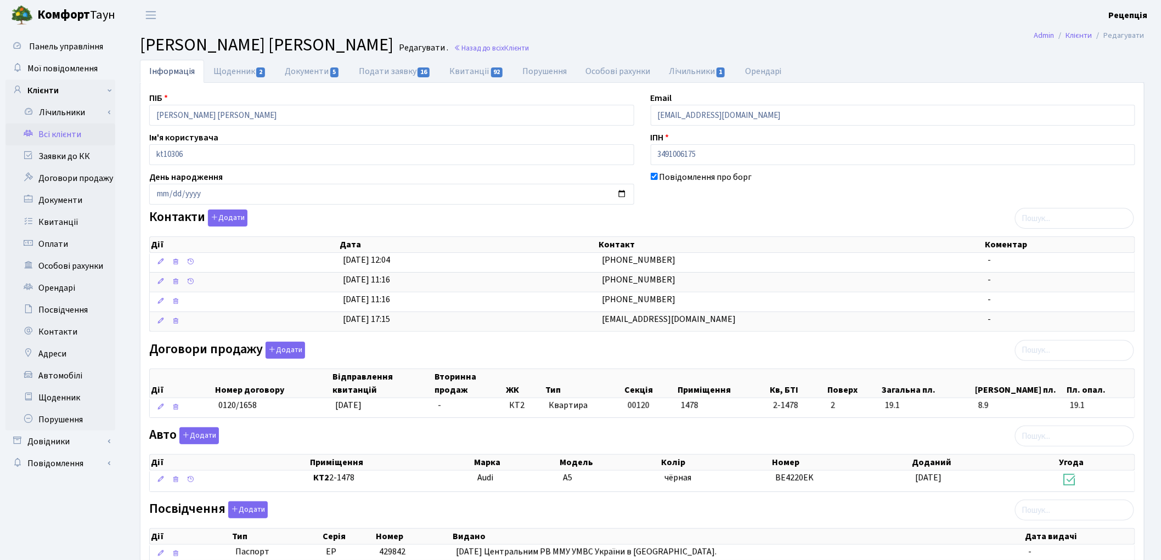
click at [54, 137] on link "Всі клієнти" at bounding box center [60, 134] width 110 height 22
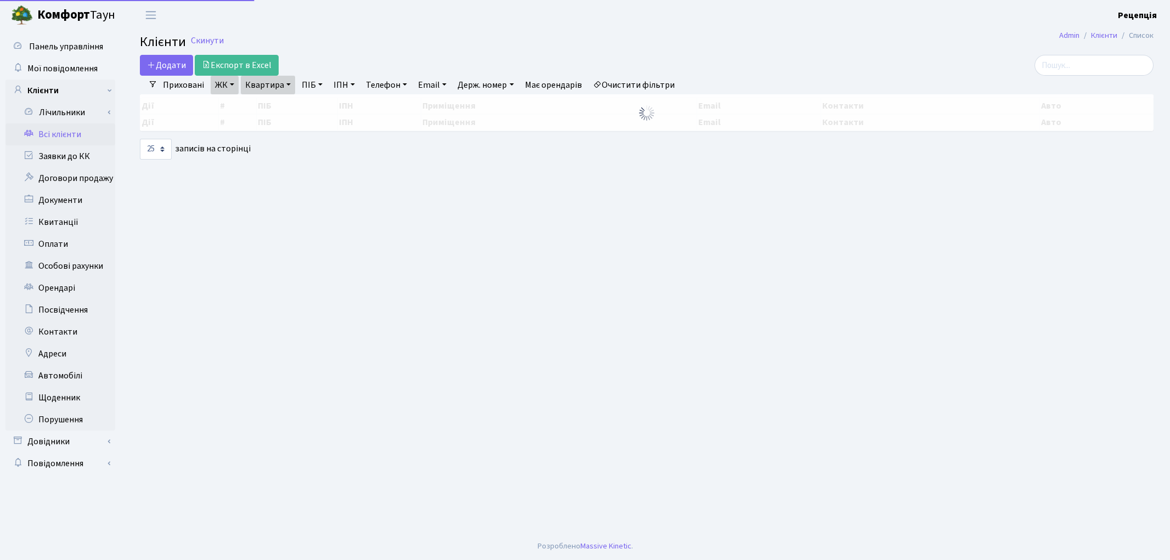
select select "25"
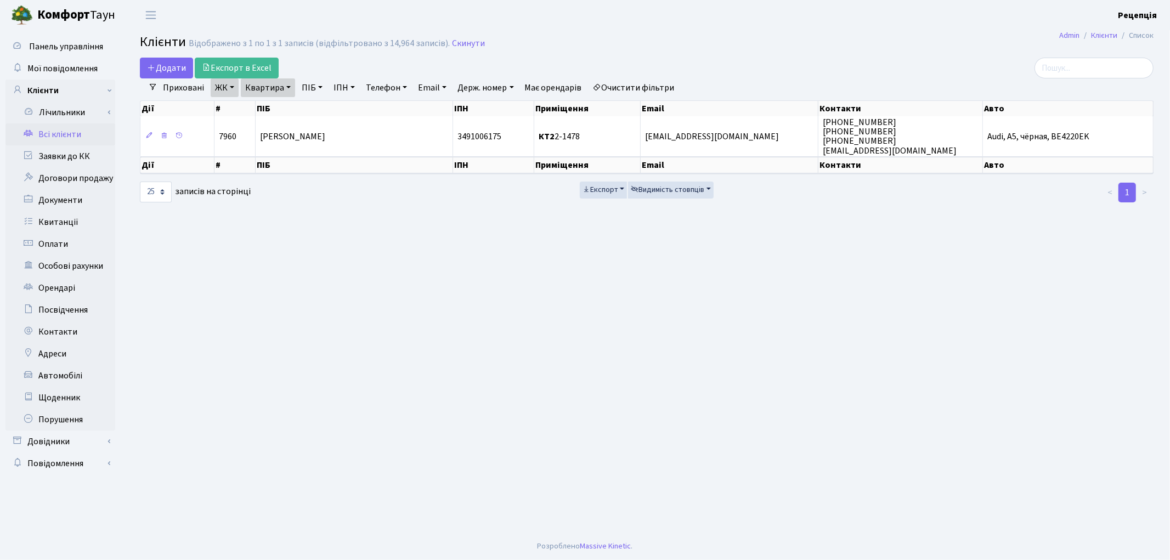
click at [664, 86] on link "Очистити фільтри" at bounding box center [634, 87] width 91 height 19
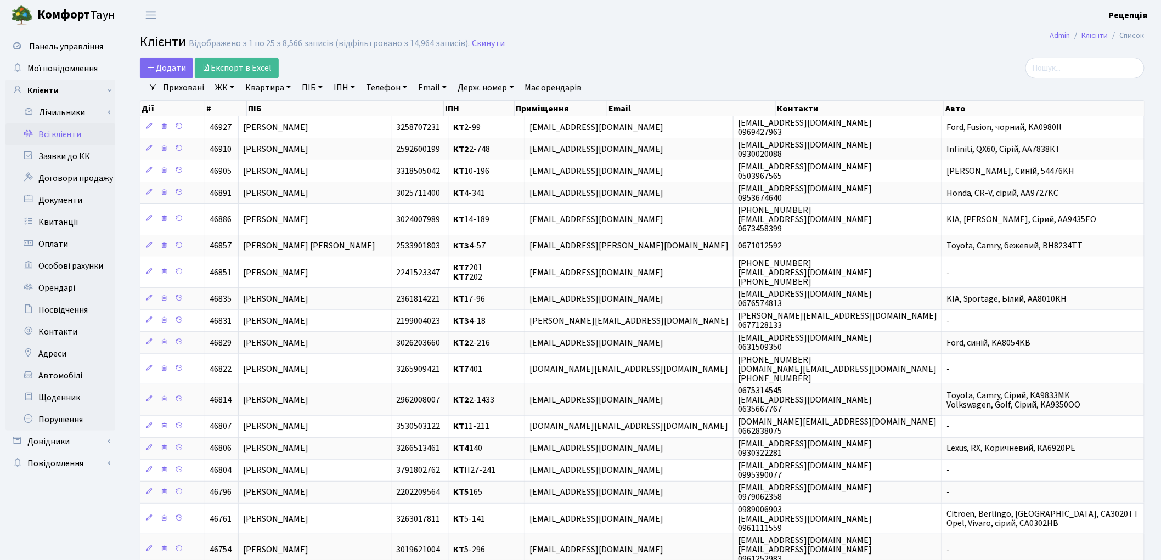
click at [226, 92] on link "ЖК" at bounding box center [225, 87] width 28 height 19
click at [223, 83] on link "ЖК" at bounding box center [225, 87] width 28 height 19
click at [273, 90] on link "Квартира" at bounding box center [268, 87] width 54 height 19
type input "2-98"
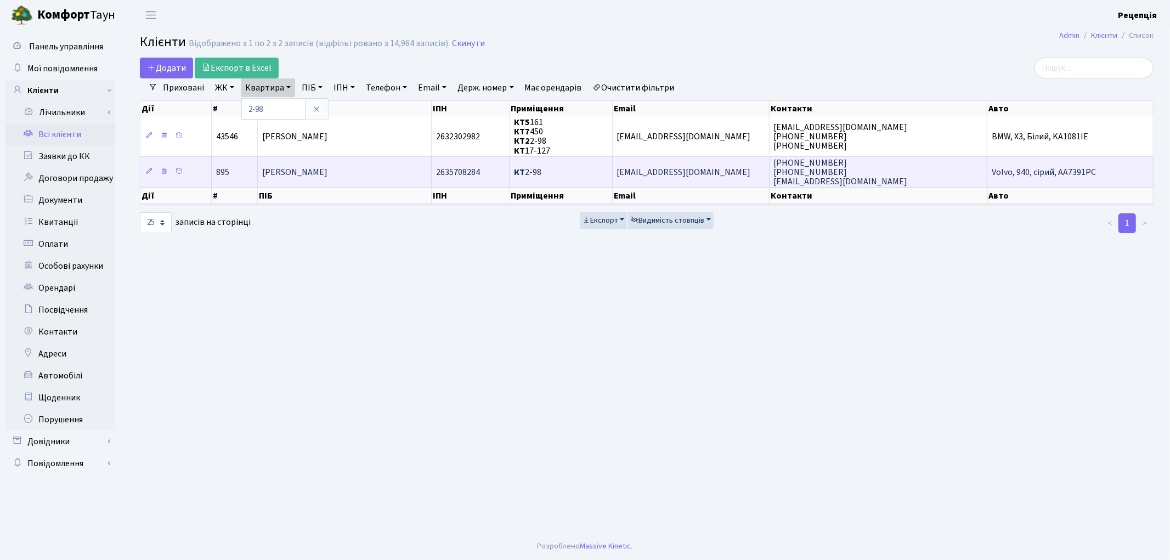
click at [366, 174] on td "Гончарук Марина Петрівна" at bounding box center [344, 171] width 173 height 31
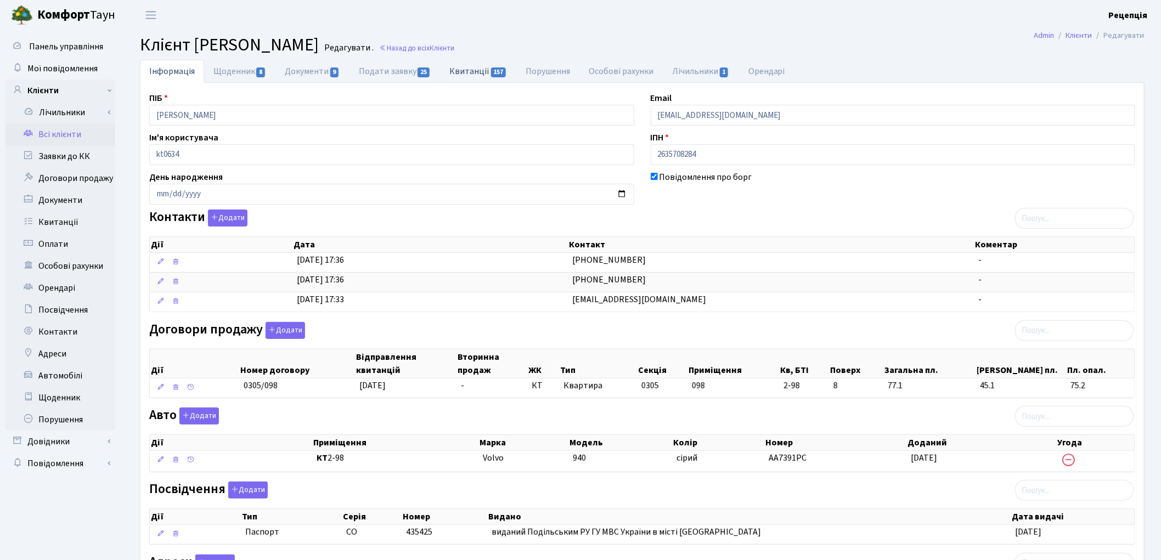
click at [472, 72] on link "Квитанції 157" at bounding box center [478, 71] width 76 height 22
select select "25"
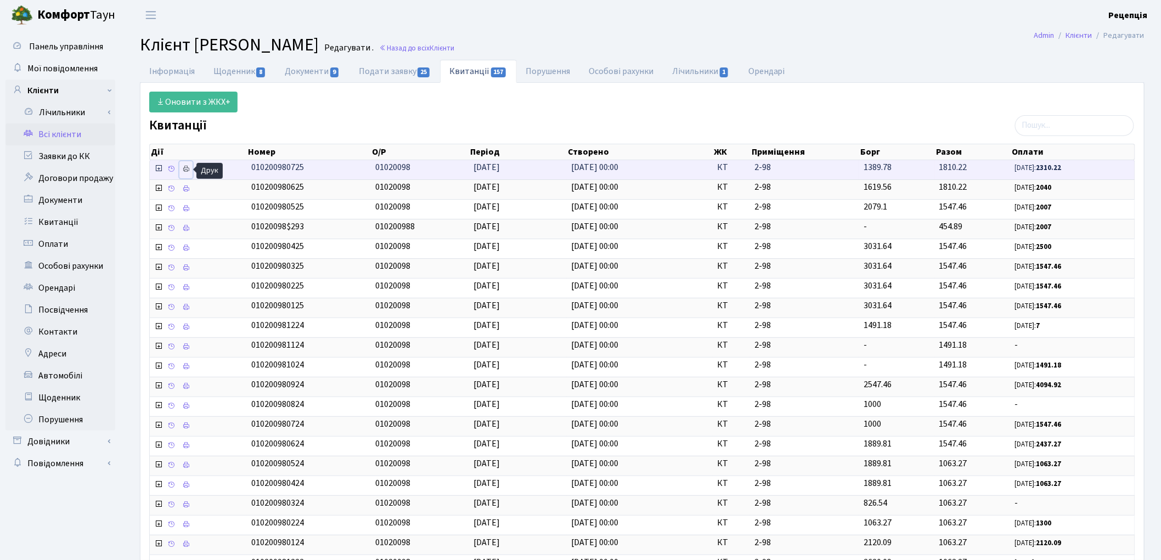
click at [186, 171] on icon at bounding box center [186, 169] width 8 height 8
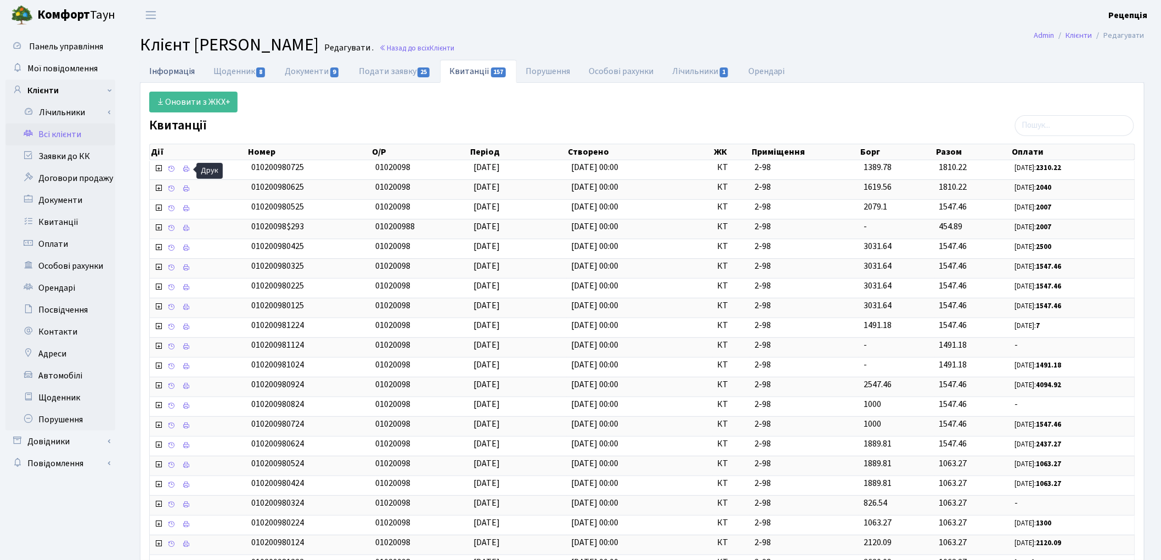
click at [173, 72] on link "Інформація" at bounding box center [172, 71] width 64 height 22
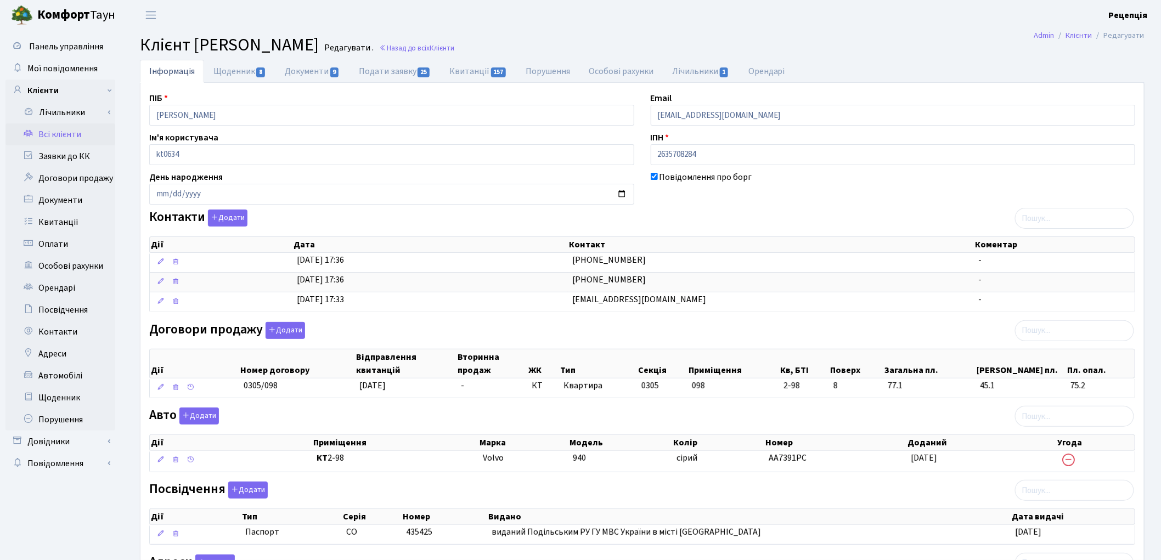
click at [75, 129] on link "Всі клієнти" at bounding box center [60, 134] width 110 height 22
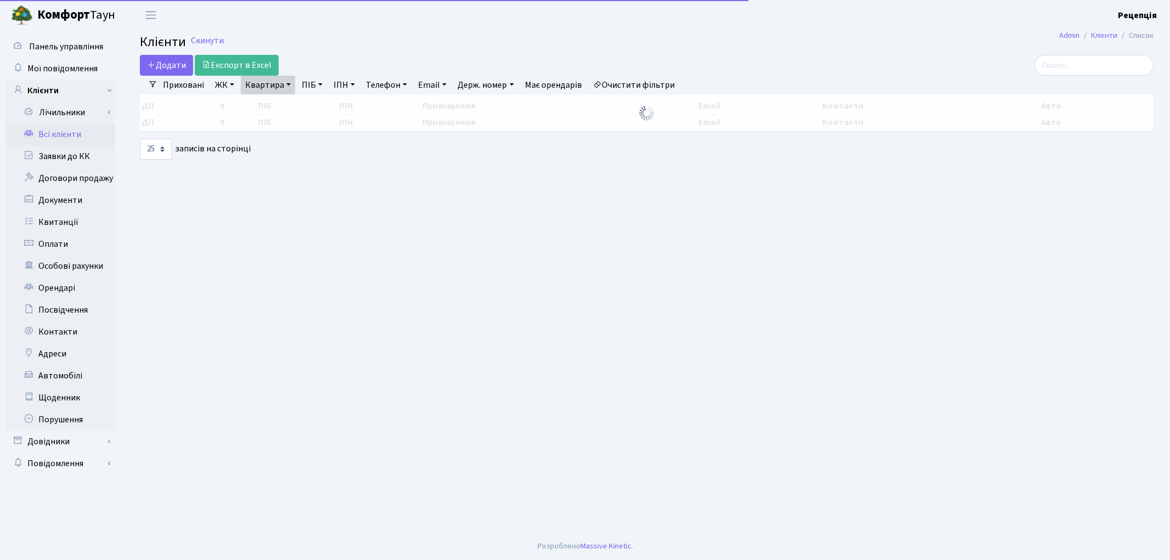
select select "25"
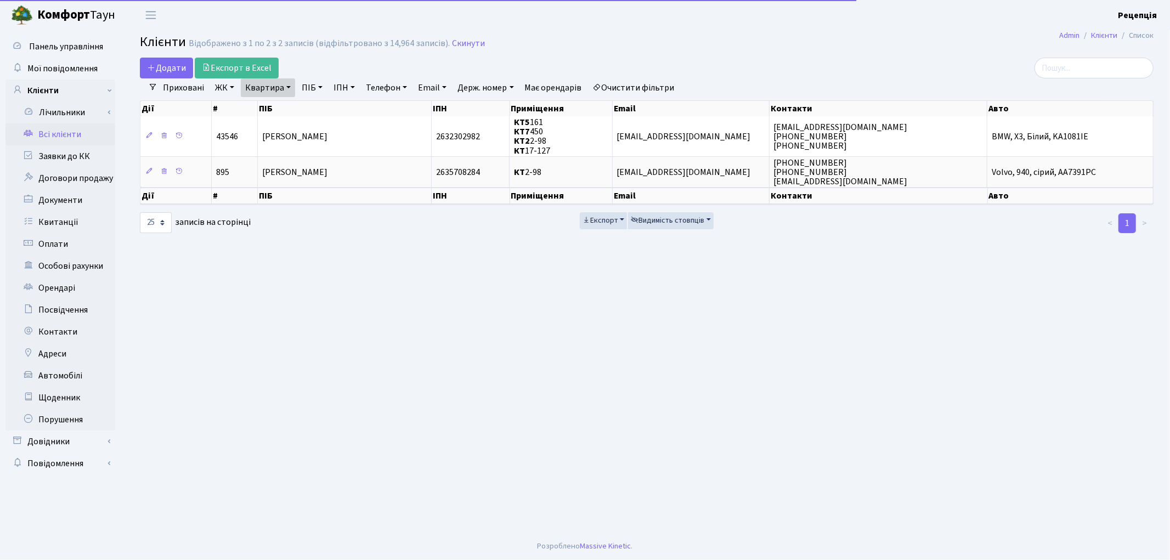
click at [637, 83] on link "Очистити фільтри" at bounding box center [634, 87] width 91 height 19
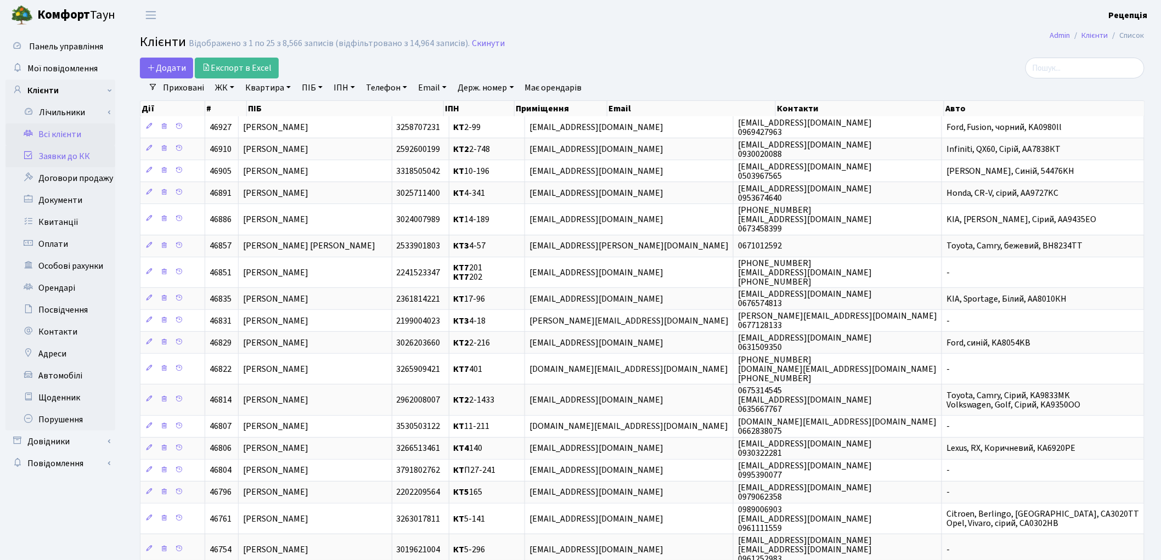
click at [72, 159] on link "Заявки до КК" at bounding box center [60, 156] width 110 height 22
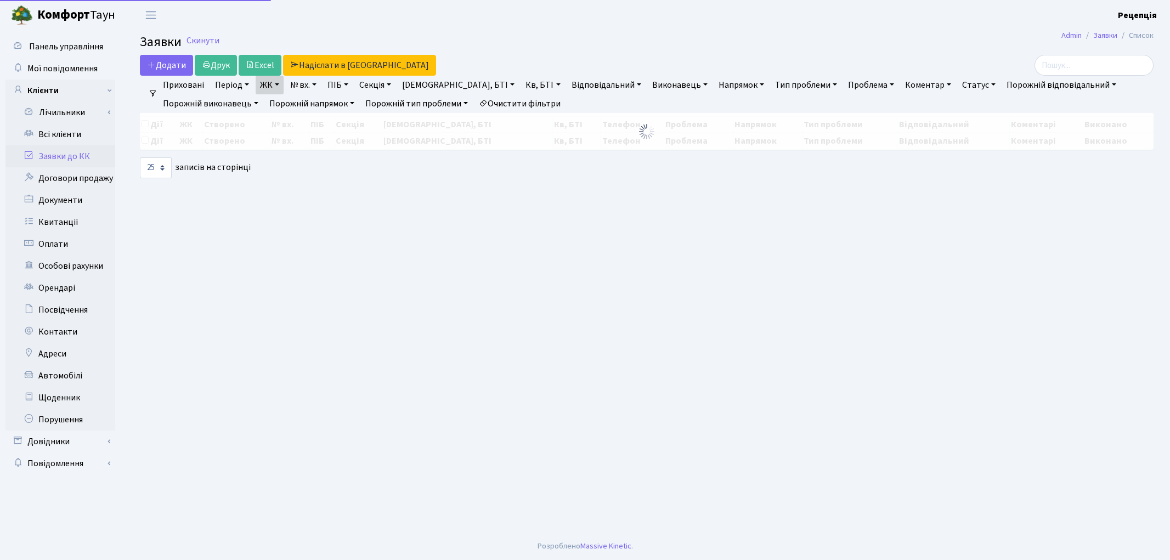
select select "25"
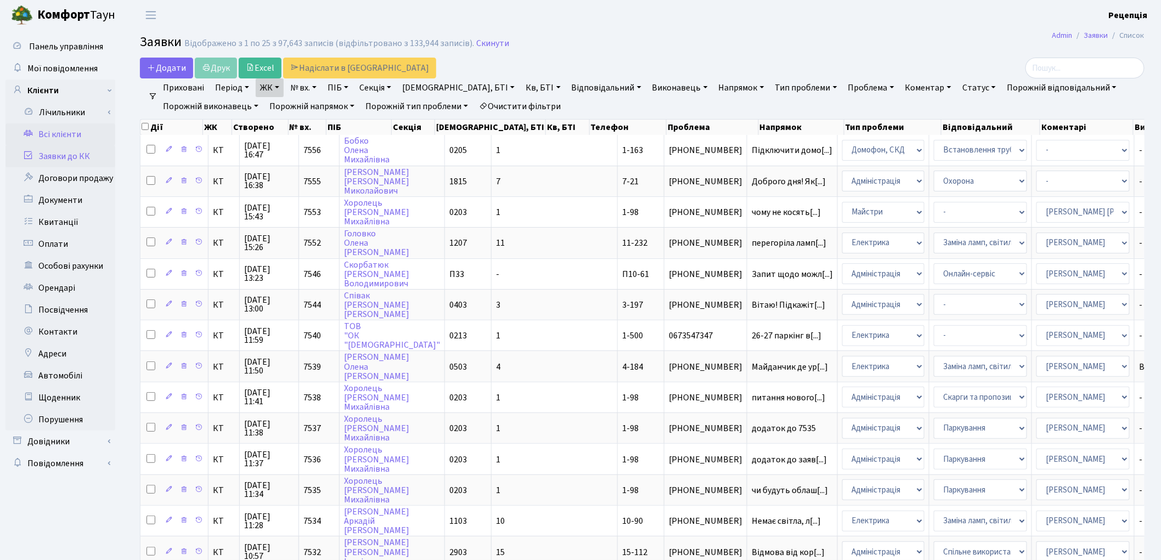
click at [58, 132] on link "Всі клієнти" at bounding box center [60, 134] width 110 height 22
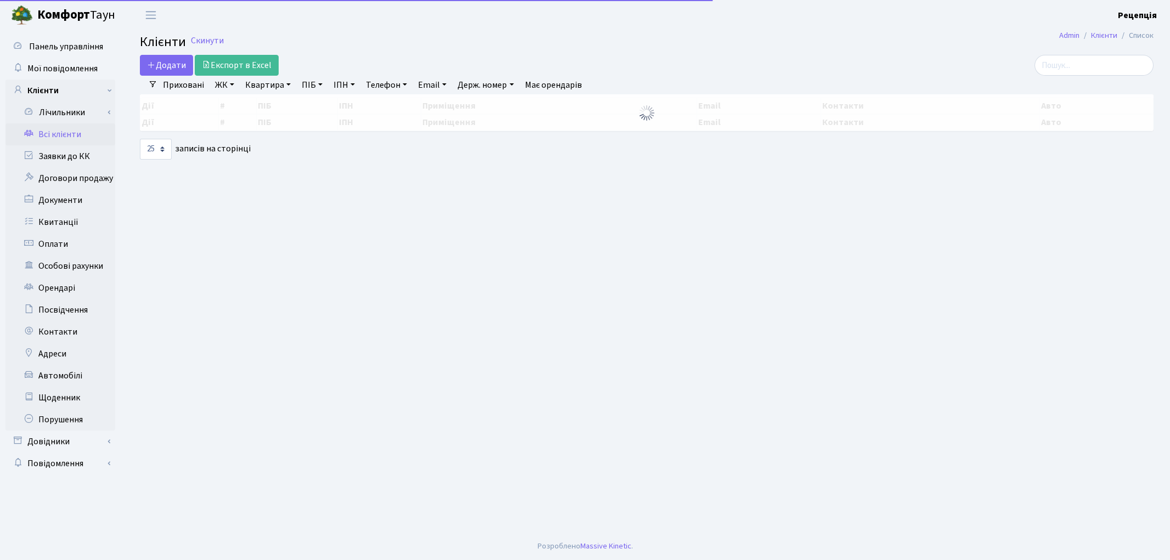
select select "25"
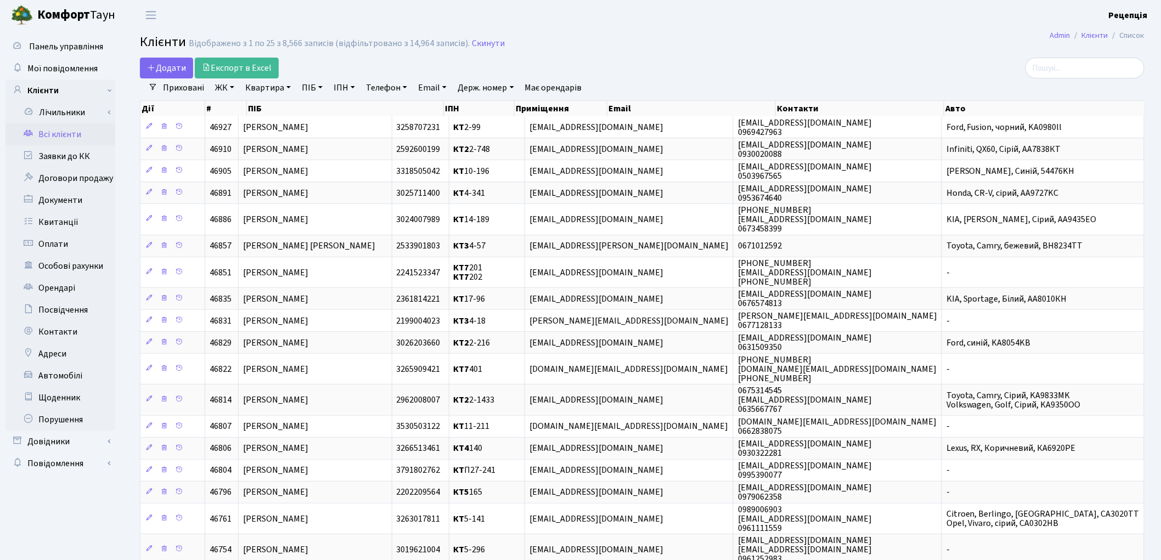
click at [230, 91] on link "ЖК" at bounding box center [225, 87] width 28 height 19
click at [229, 89] on link "ЖК" at bounding box center [225, 87] width 28 height 19
click at [95, 147] on link "Заявки до КК" at bounding box center [60, 156] width 110 height 22
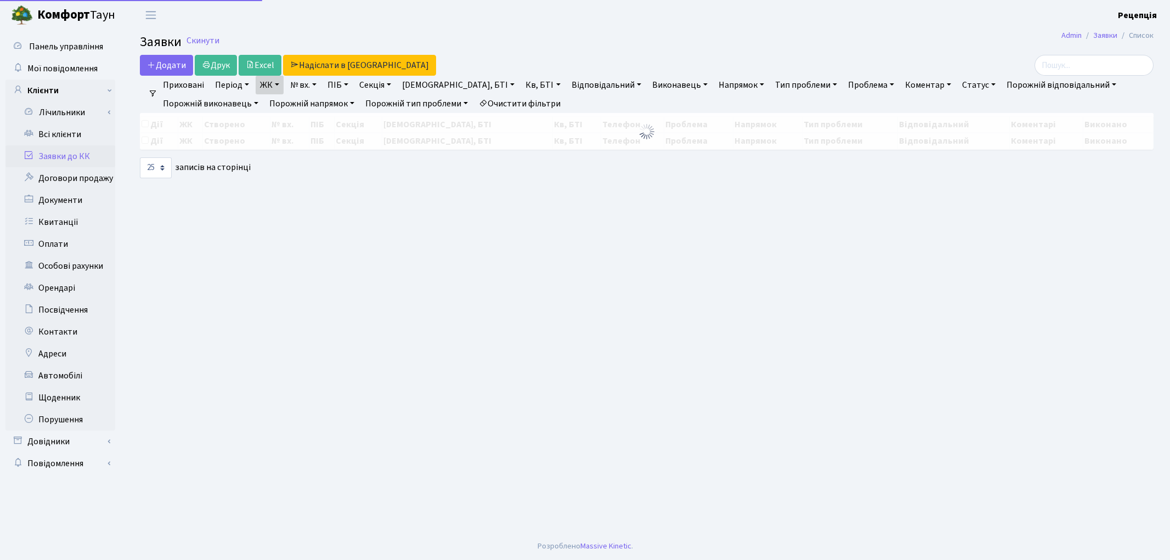
select select "25"
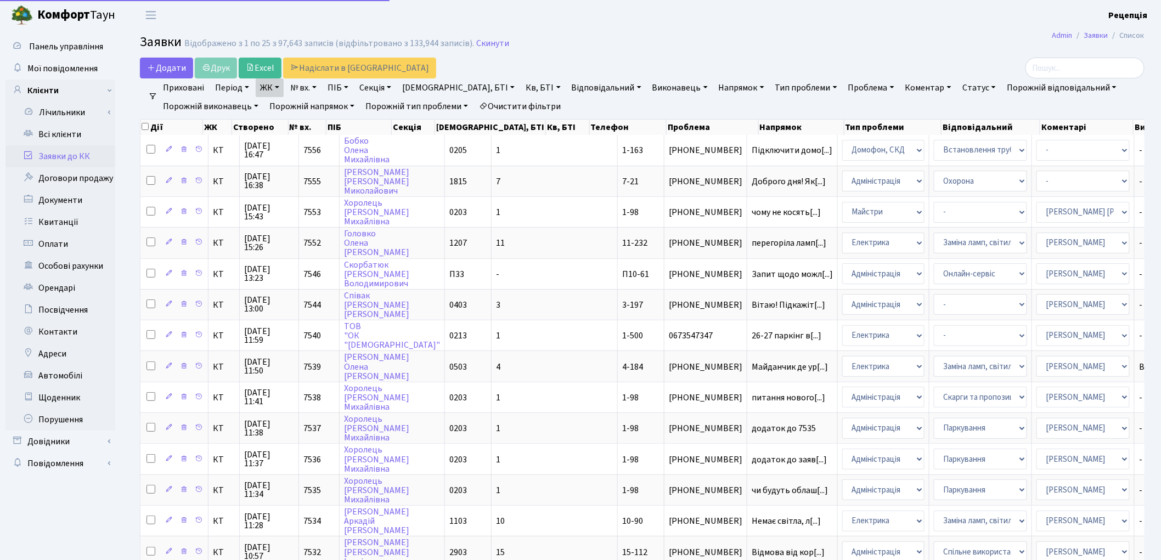
click at [531, 102] on link "Очистити фільтри" at bounding box center [519, 106] width 91 height 19
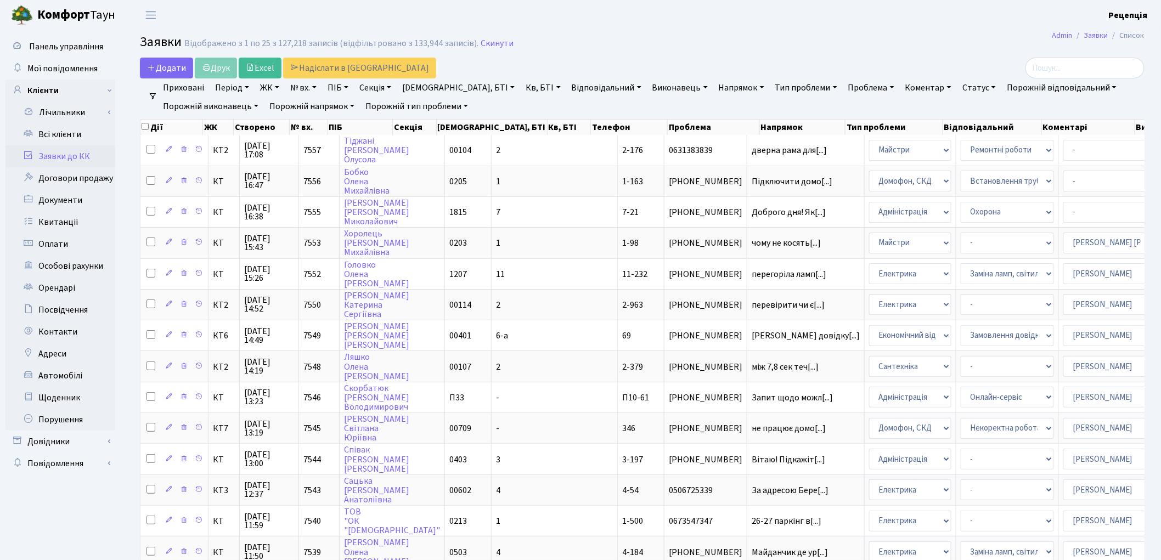
click at [349, 84] on link "ПІБ" at bounding box center [338, 87] width 30 height 19
type input "музика"
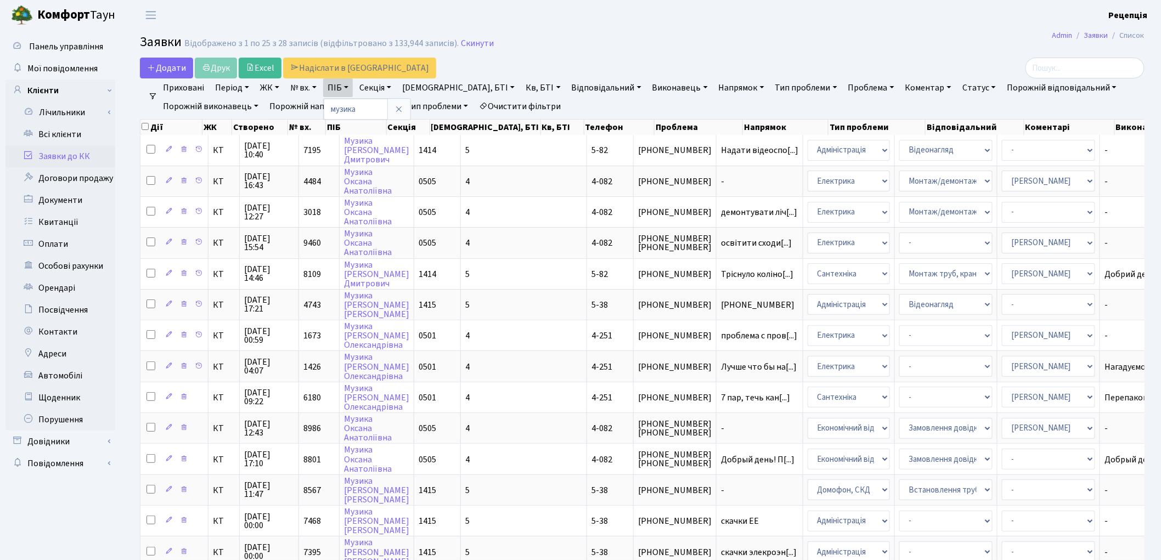
click at [522, 105] on link "Очистити фільтри" at bounding box center [519, 106] width 91 height 19
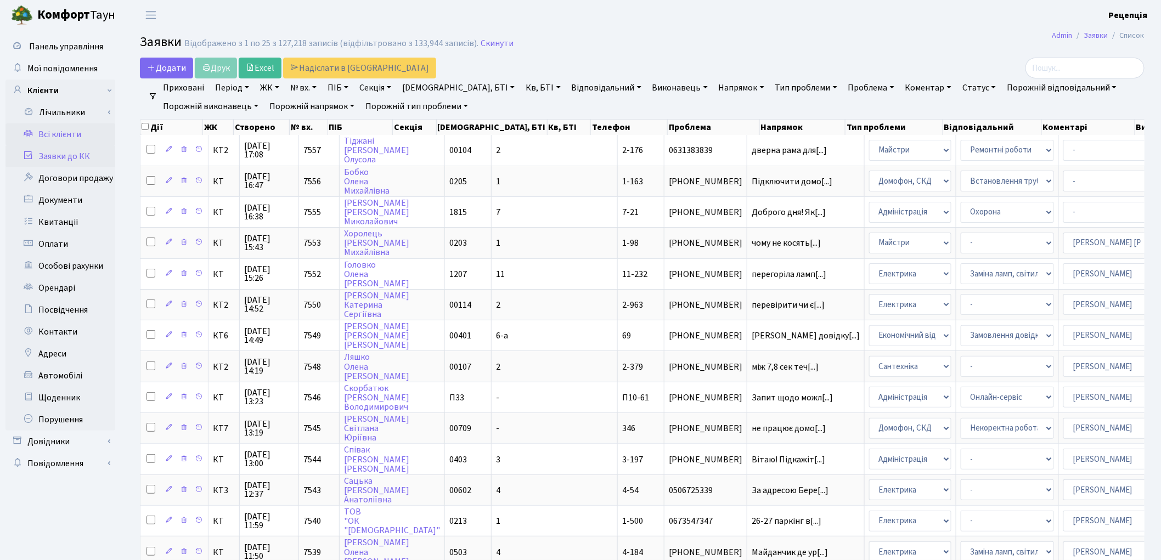
click at [102, 127] on link "Всі клієнти" at bounding box center [60, 134] width 110 height 22
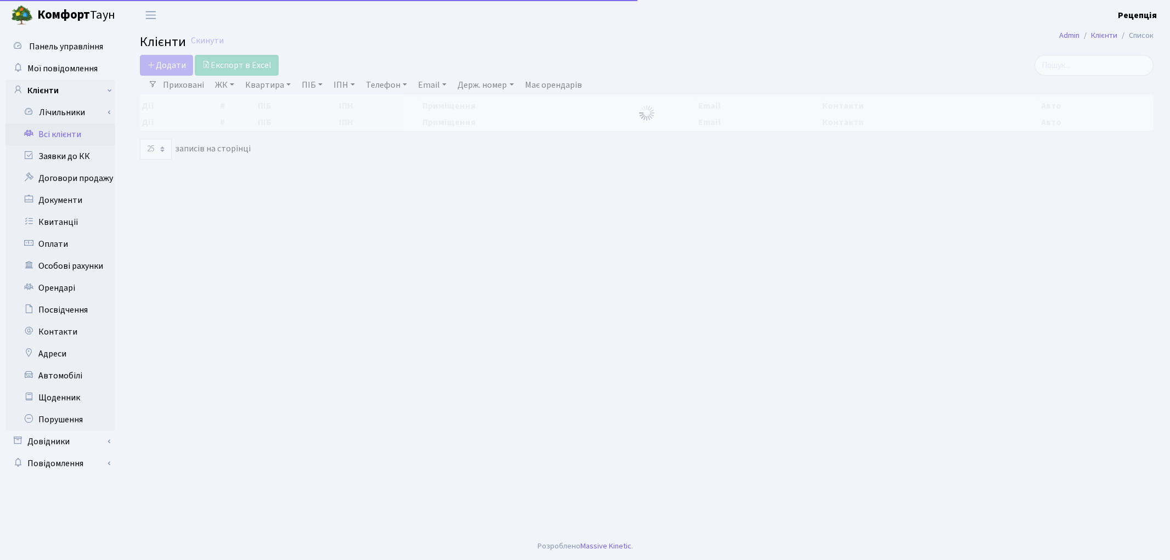
select select "25"
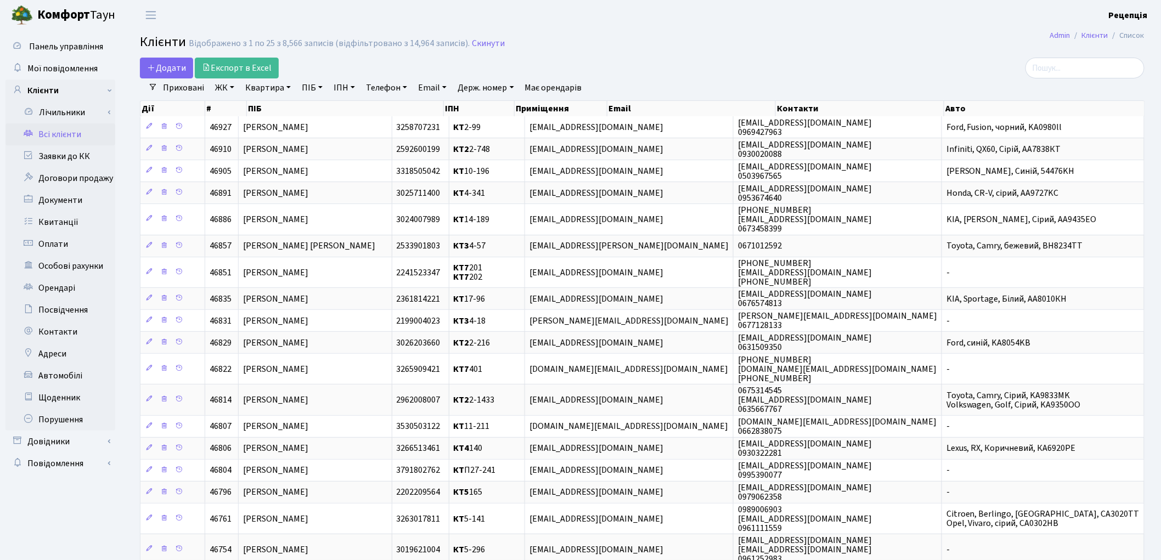
click at [627, 31] on main "Admin Клієнти Список Клієнти Відображено з 1 по 25 з 8,566 записів (відфільтров…" at bounding box center [641, 420] width 1037 height 781
click at [53, 150] on link "Заявки до КК" at bounding box center [60, 156] width 110 height 22
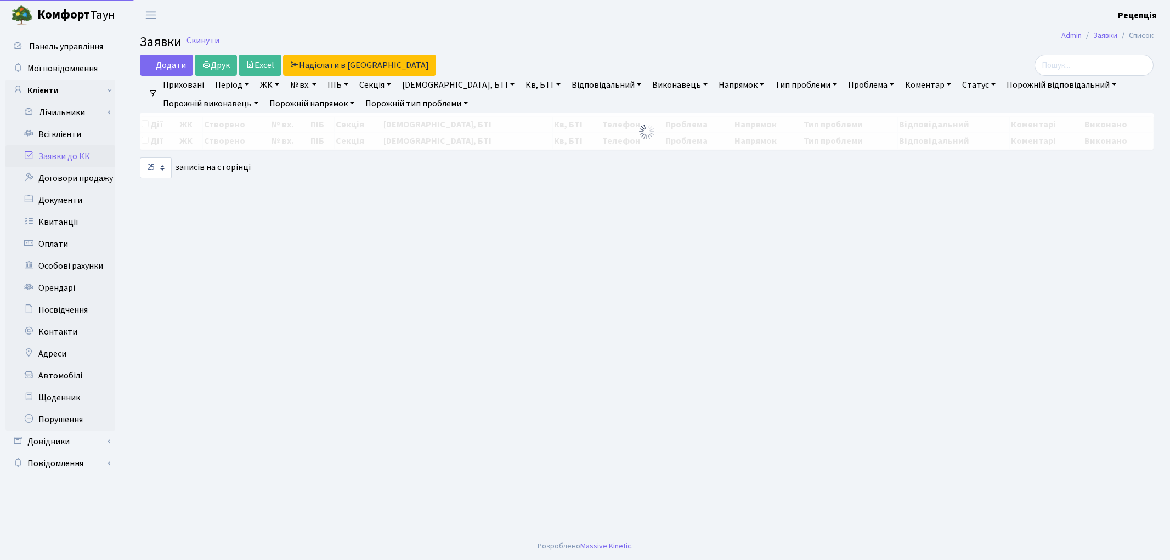
select select "25"
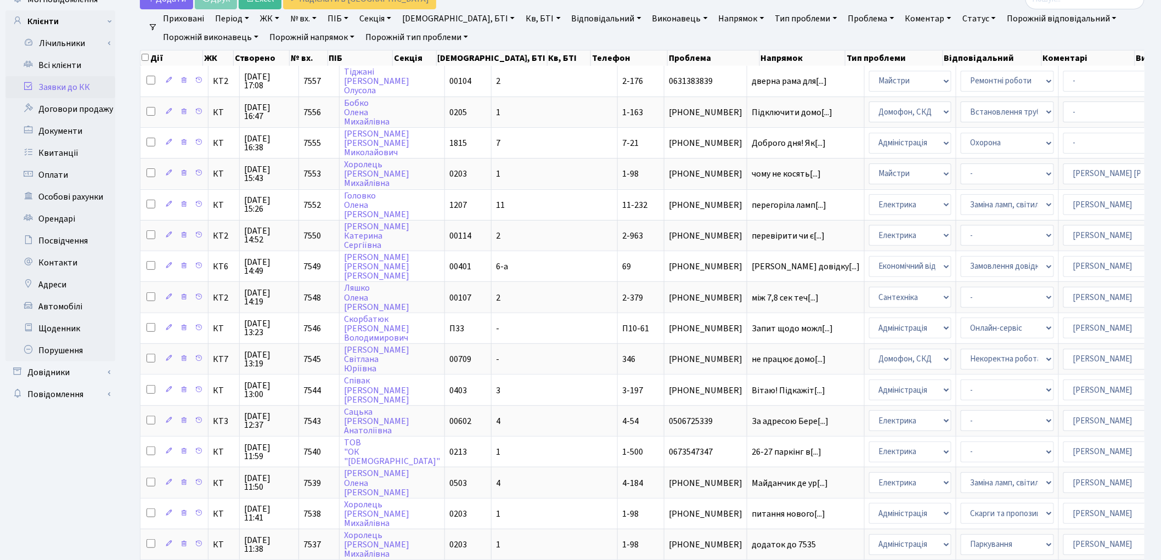
scroll to position [400, 0]
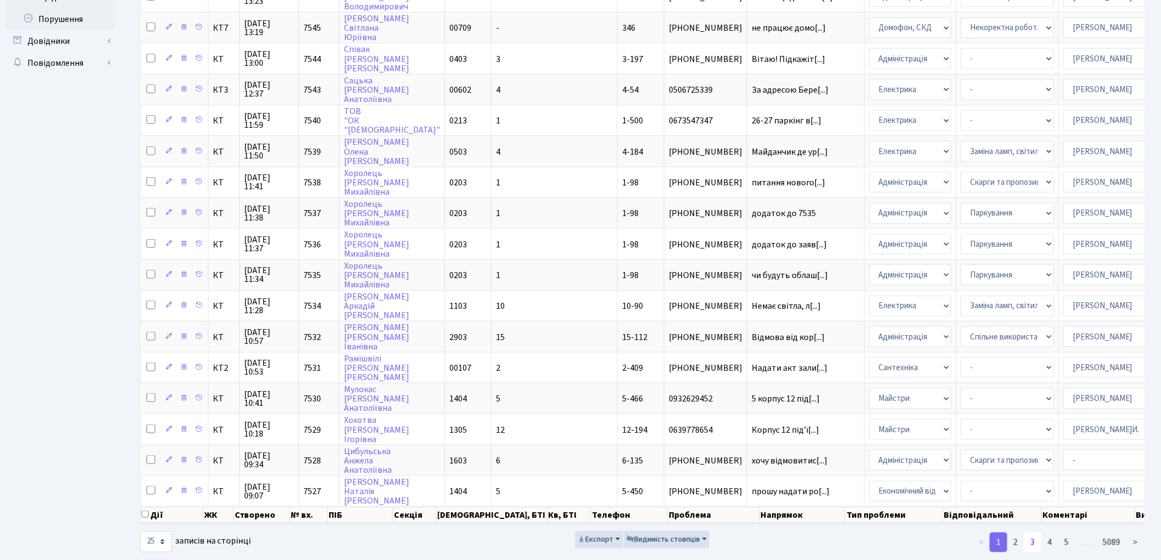
click at [1032, 533] on link "3" at bounding box center [1032, 543] width 18 height 20
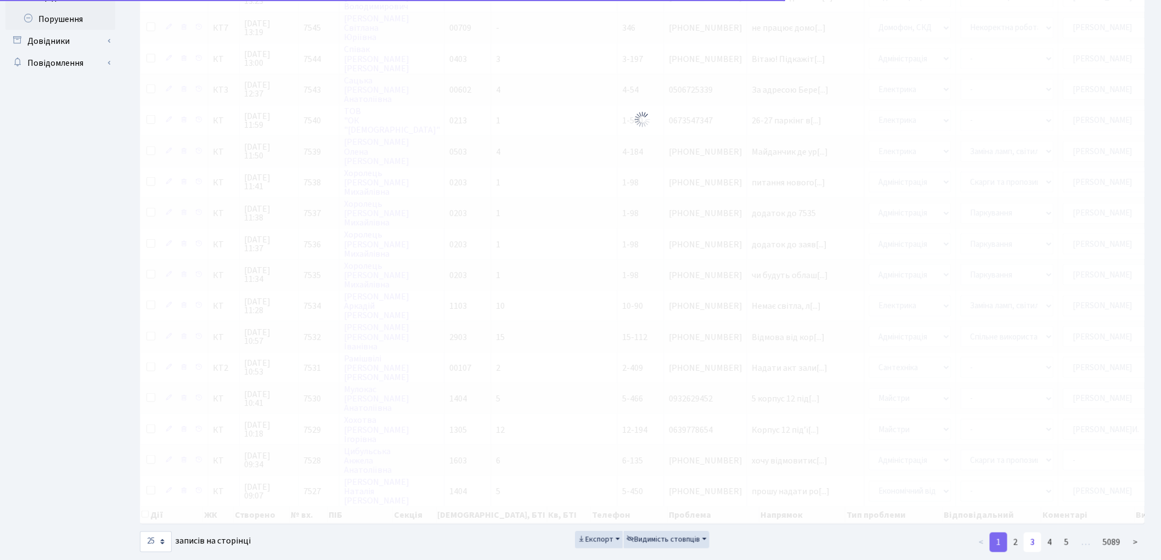
scroll to position [376, 0]
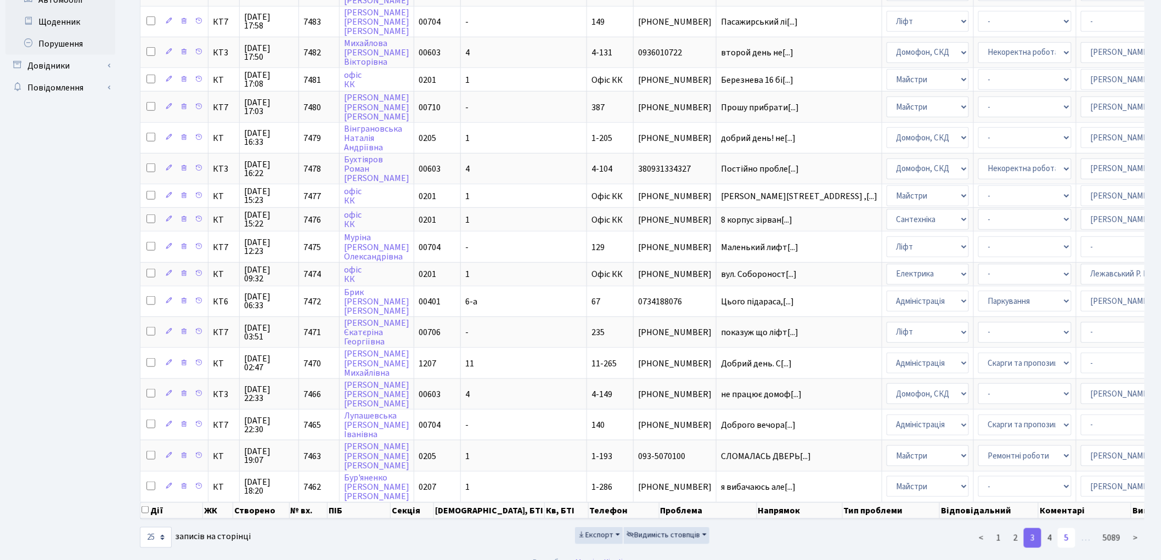
click at [1063, 528] on link "5" at bounding box center [1066, 538] width 18 height 20
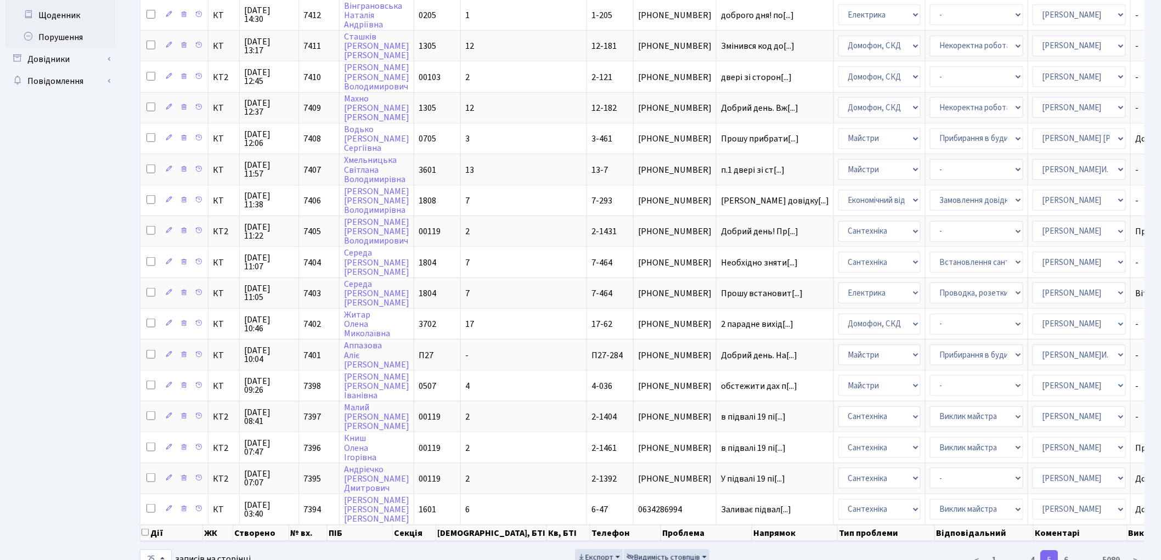
scroll to position [400, 0]
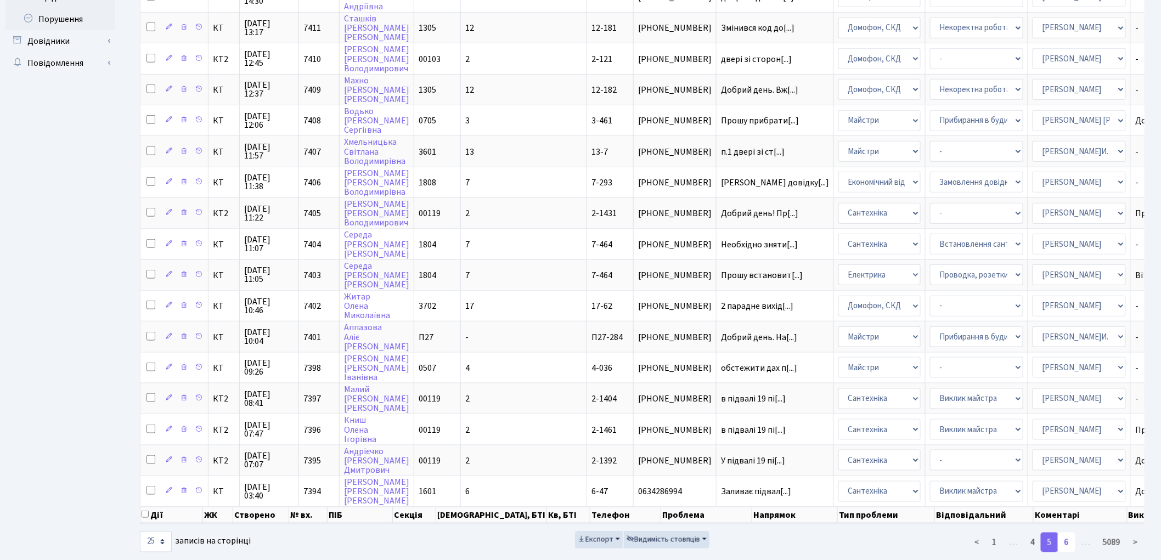
click at [1073, 533] on link "6" at bounding box center [1066, 543] width 18 height 20
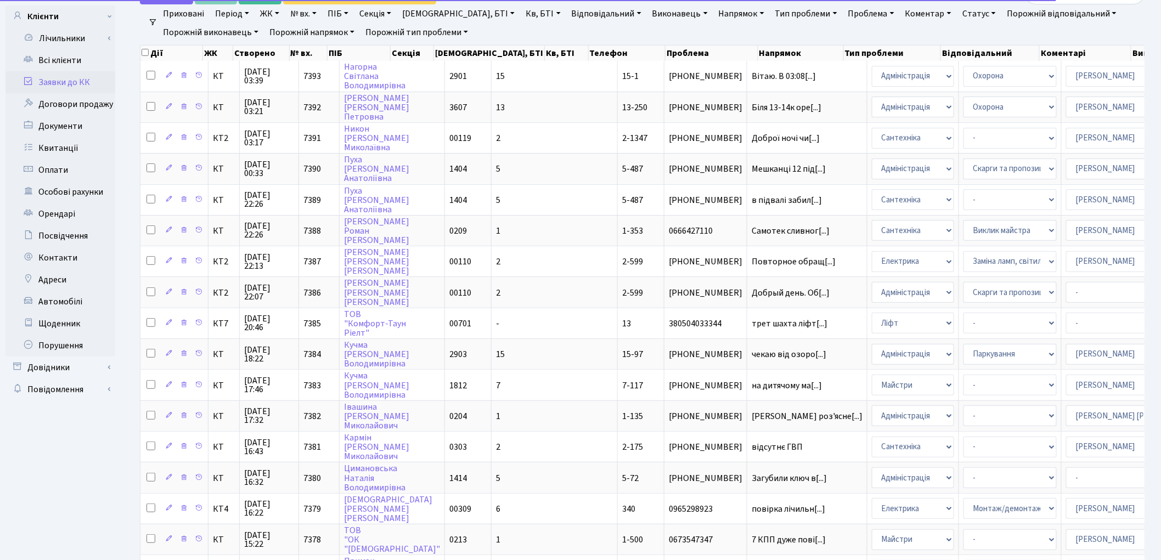
scroll to position [0, 0]
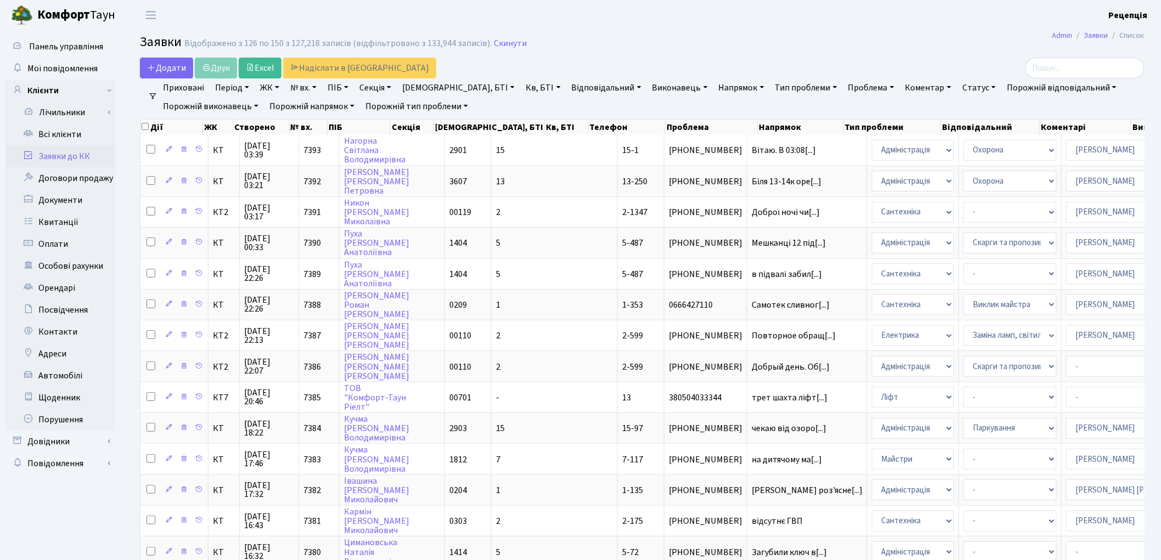
drag, startPoint x: 1163, startPoint y: 279, endPoint x: 1150, endPoint y: 520, distance: 241.7
click at [1150, 520] on div "Додати Друк Excel Надіслати в КАН Фільтри Приховані Період 01.09.2025 - 01.09.2…" at bounding box center [641, 502] width 1037 height 889
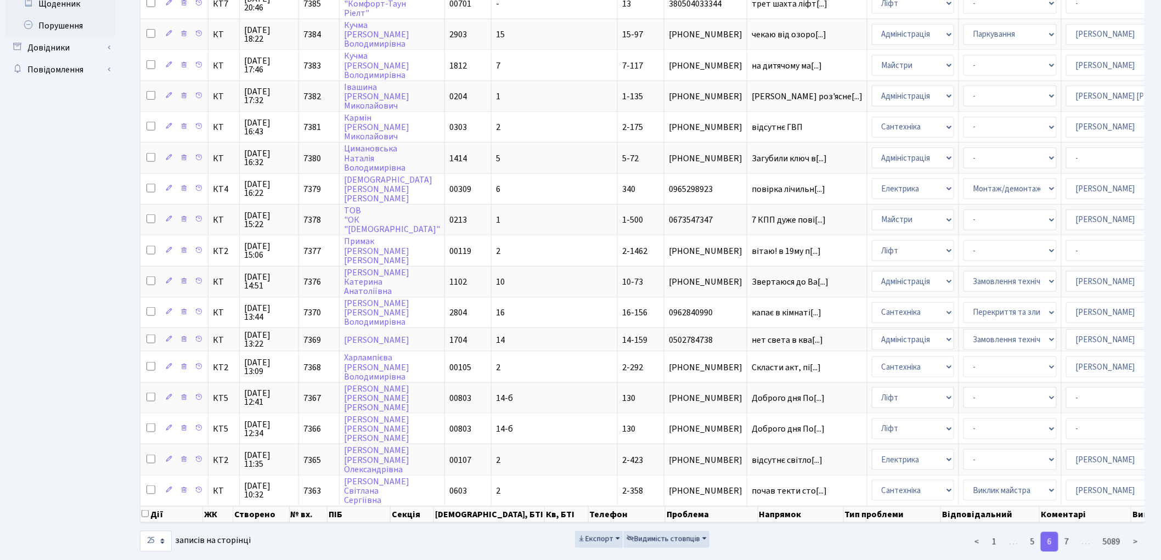
click at [1152, 325] on div "Дії ЖК Створено № вх. ПІБ Секція Буд., БТІ Кв, БТІ Телефон Проблема Напрямок Ти…" at bounding box center [642, 124] width 1021 height 805
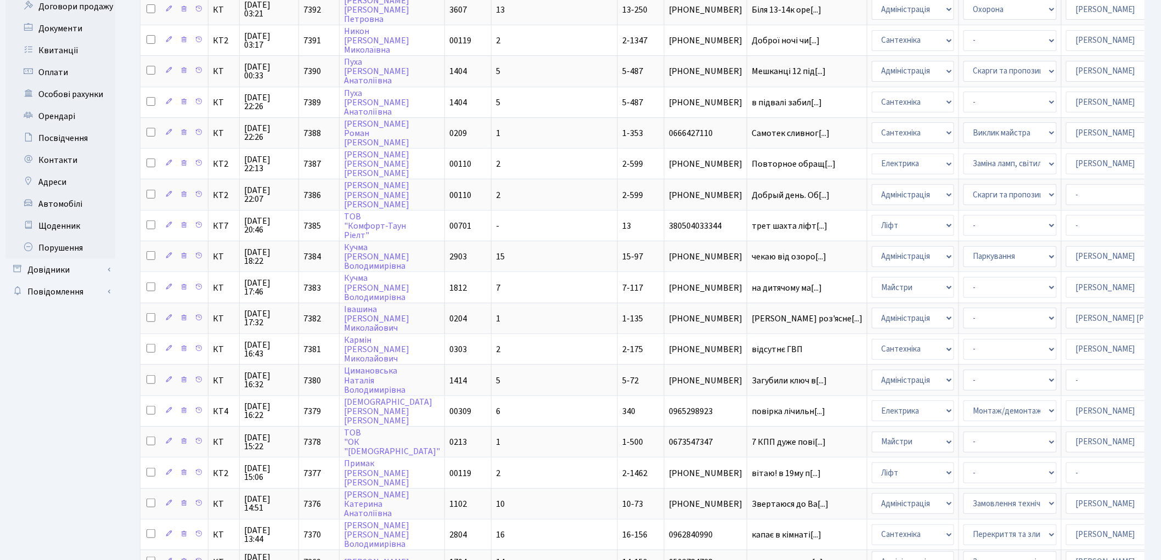
scroll to position [0, 0]
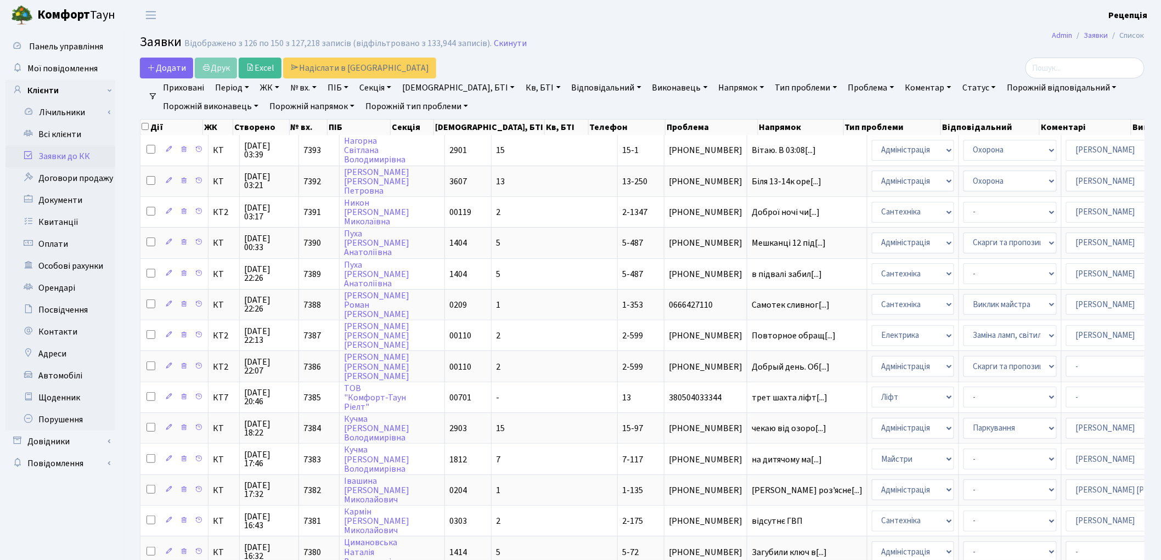
click at [714, 83] on link "Напрямок" at bounding box center [741, 87] width 54 height 19
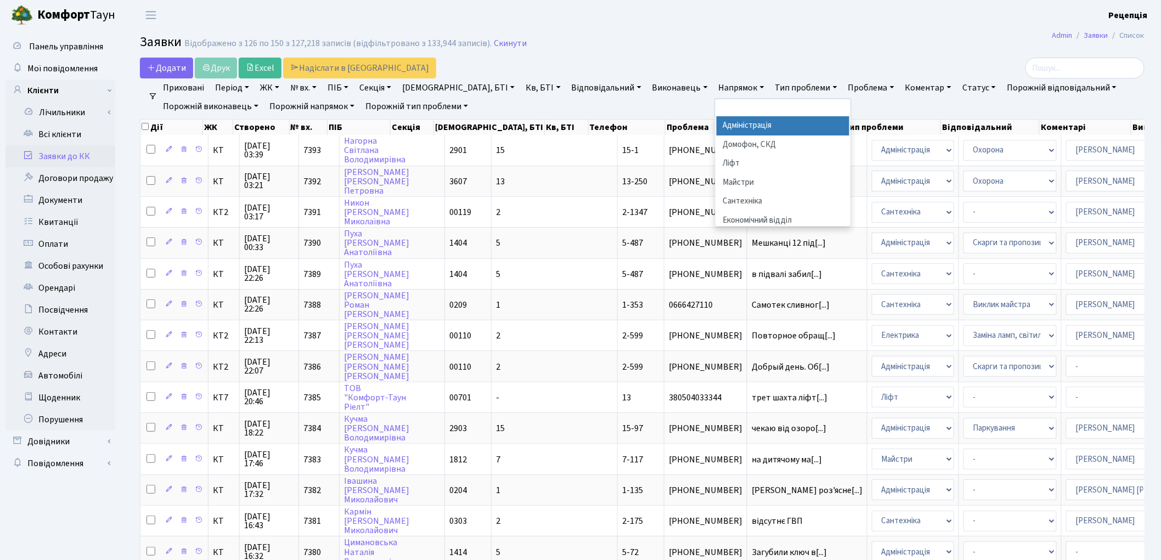
click at [716, 127] on li "Адміністрація" at bounding box center [782, 125] width 133 height 19
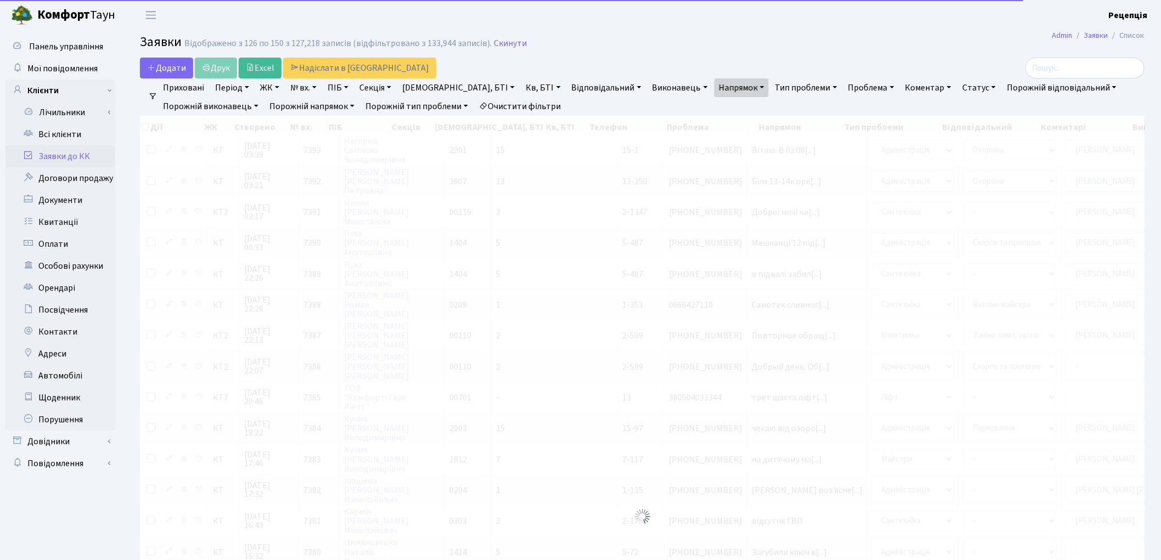
click at [771, 91] on link "Тип проблеми" at bounding box center [806, 87] width 71 height 19
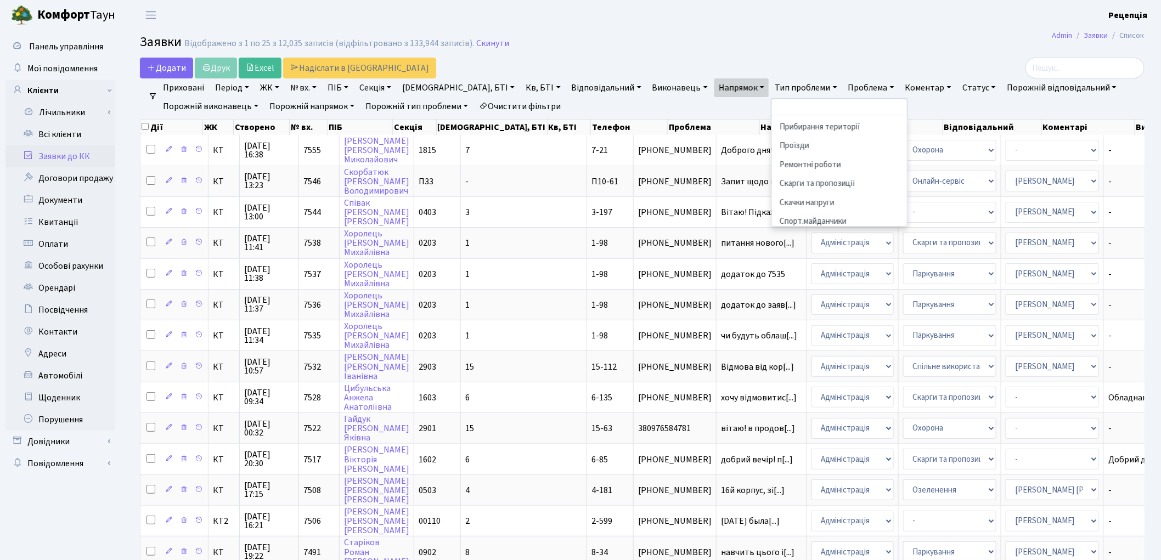
scroll to position [626, 0]
click at [773, 138] on li "Паркування" at bounding box center [839, 127] width 133 height 19
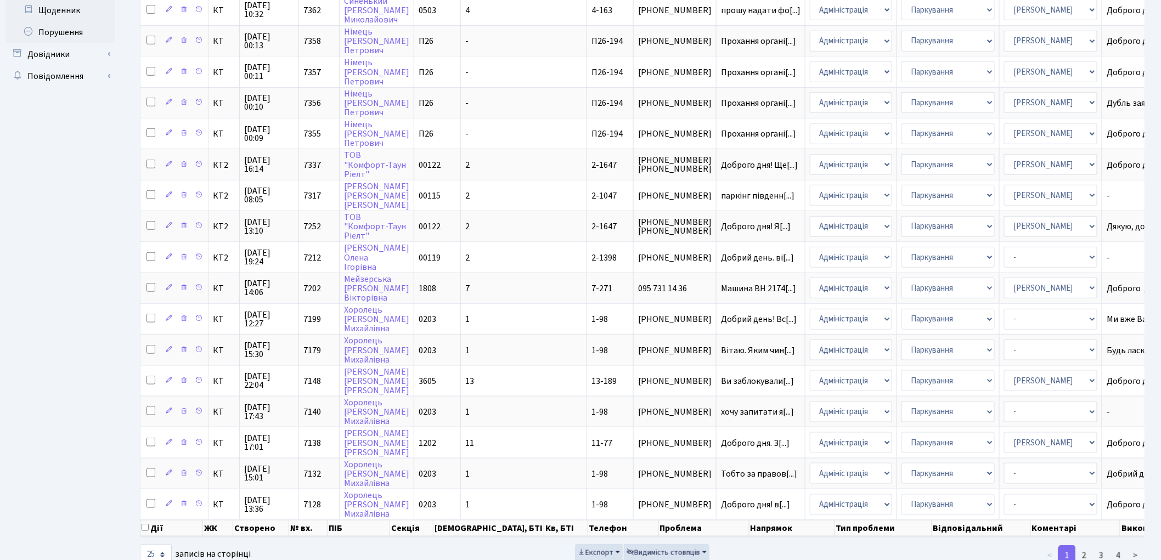
scroll to position [400, 0]
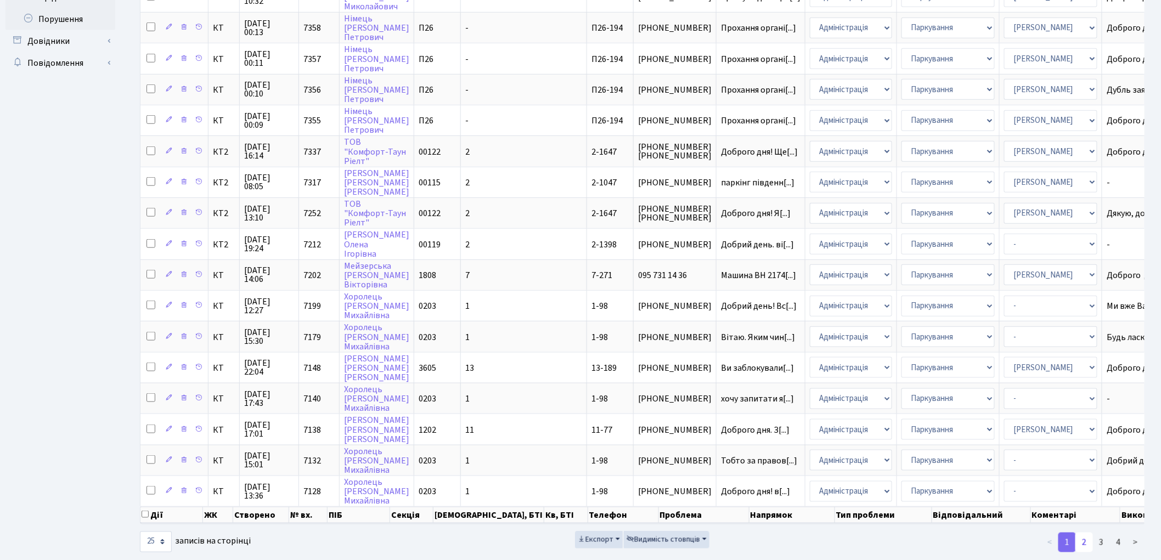
click at [1083, 533] on link "2" at bounding box center [1084, 543] width 18 height 20
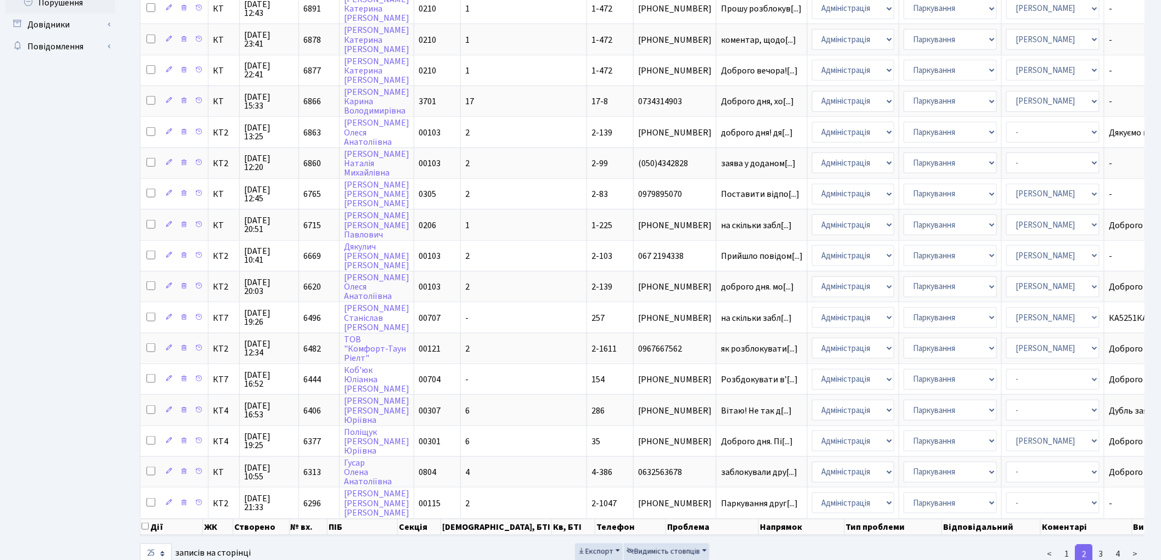
scroll to position [427, 0]
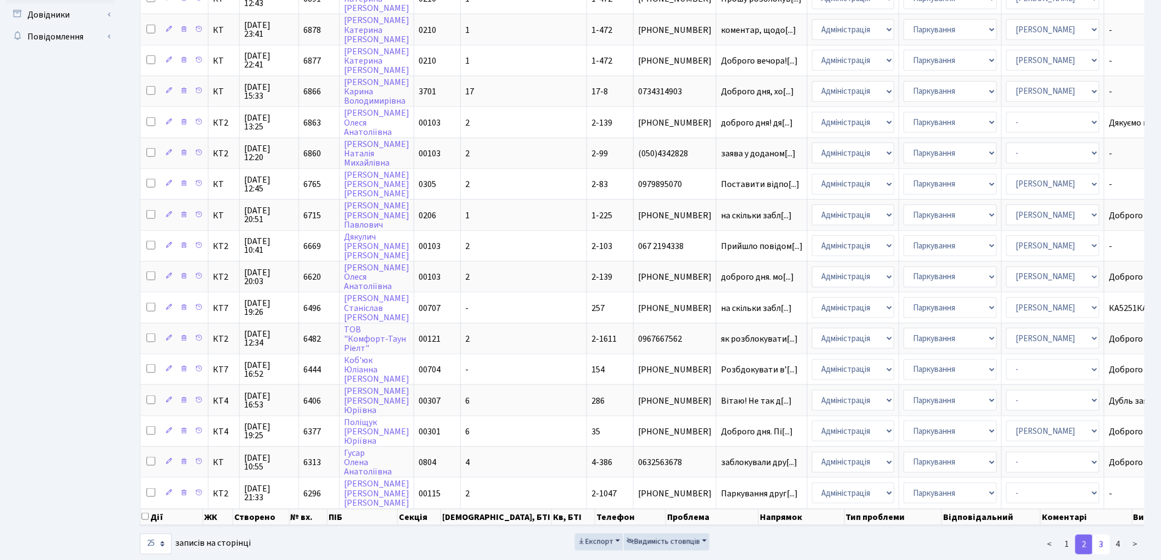
click at [1096, 535] on link "3" at bounding box center [1101, 545] width 18 height 20
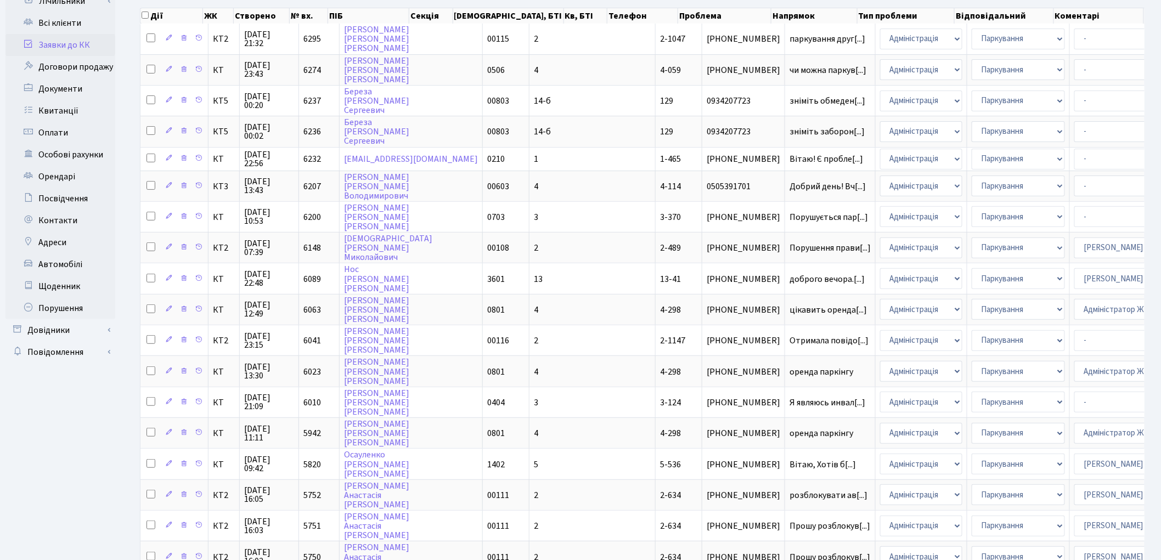
scroll to position [0, 0]
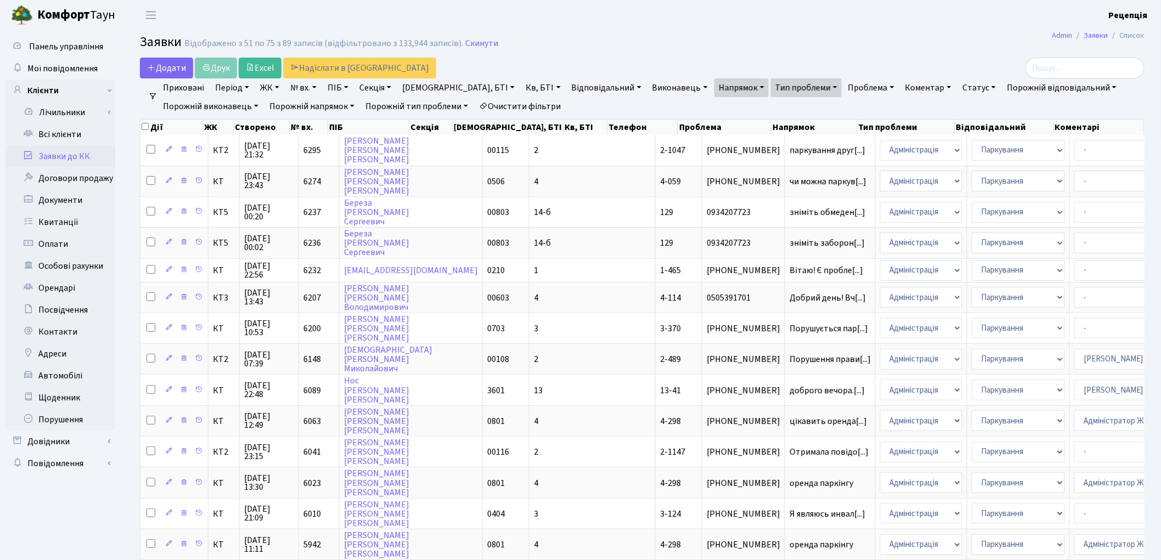
click at [558, 103] on link "Очистити фільтри" at bounding box center [519, 106] width 91 height 19
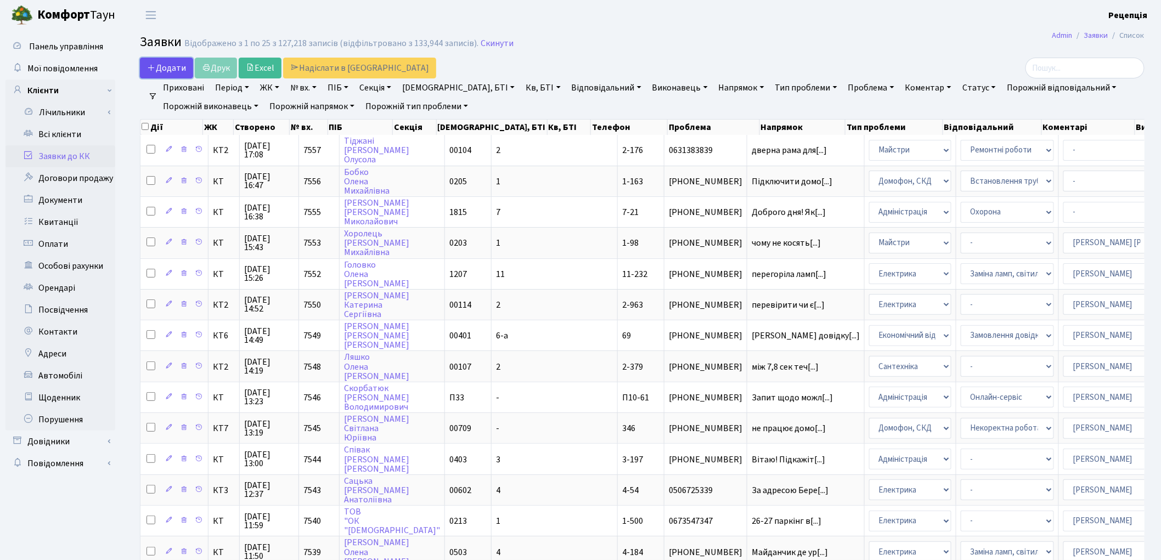
click at [160, 69] on span "Додати" at bounding box center [166, 68] width 39 height 12
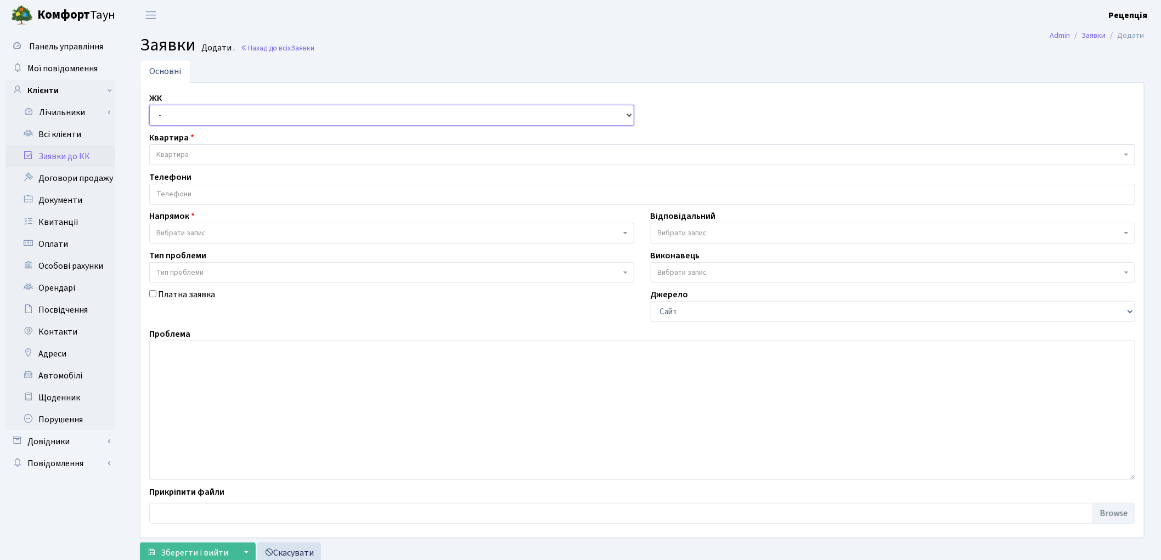
click at [169, 113] on select "- КТ, вул. Регенераторна, 4 КТ2, просп. Соборності, 17 КТ3, вул. Березнева, 16 …" at bounding box center [391, 115] width 485 height 21
select select "271"
click at [149, 105] on select "- КТ, вул. Регенераторна, 4 КТ2, просп. Соборності, 17 КТ3, вул. Березнева, 16 …" at bounding box center [391, 115] width 485 height 21
select select
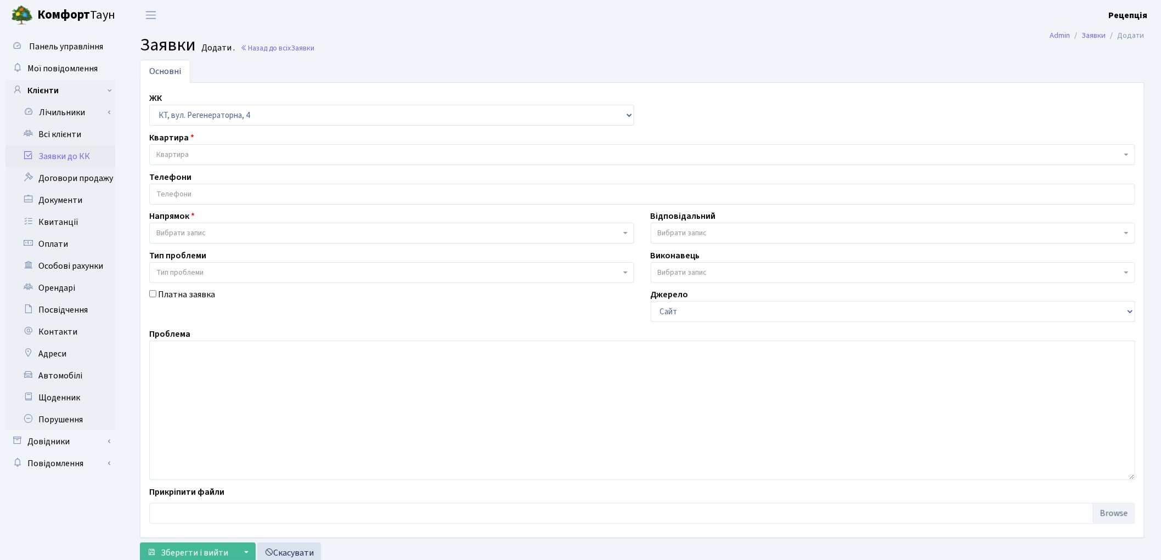
click at [190, 152] on span "Квартира" at bounding box center [638, 154] width 965 height 11
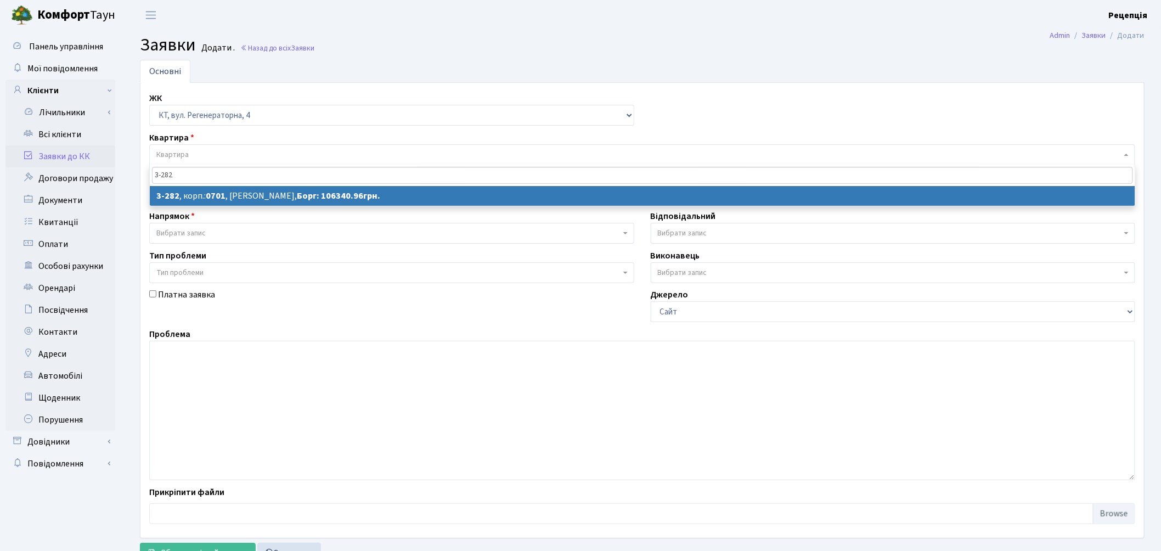
type input "3-282"
select select
select select "1500"
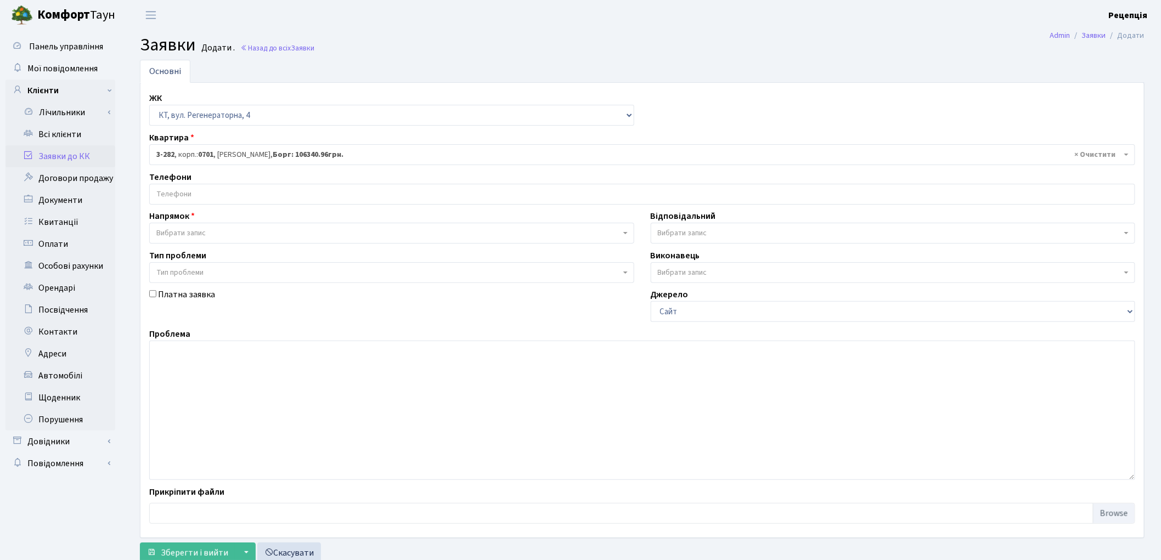
click at [217, 194] on input "search" at bounding box center [642, 194] width 985 height 20
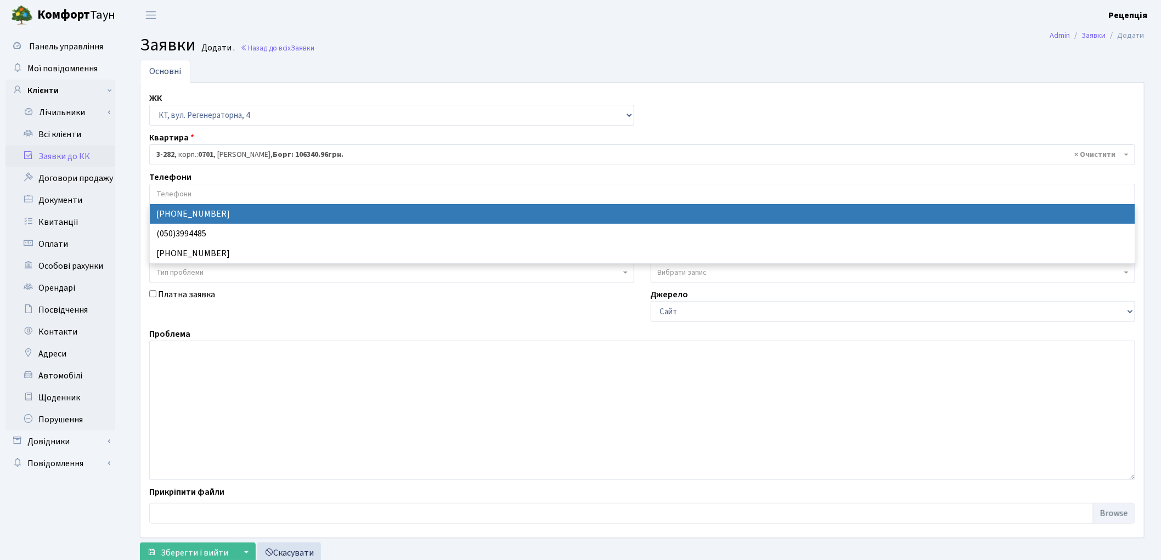
select select "131542"
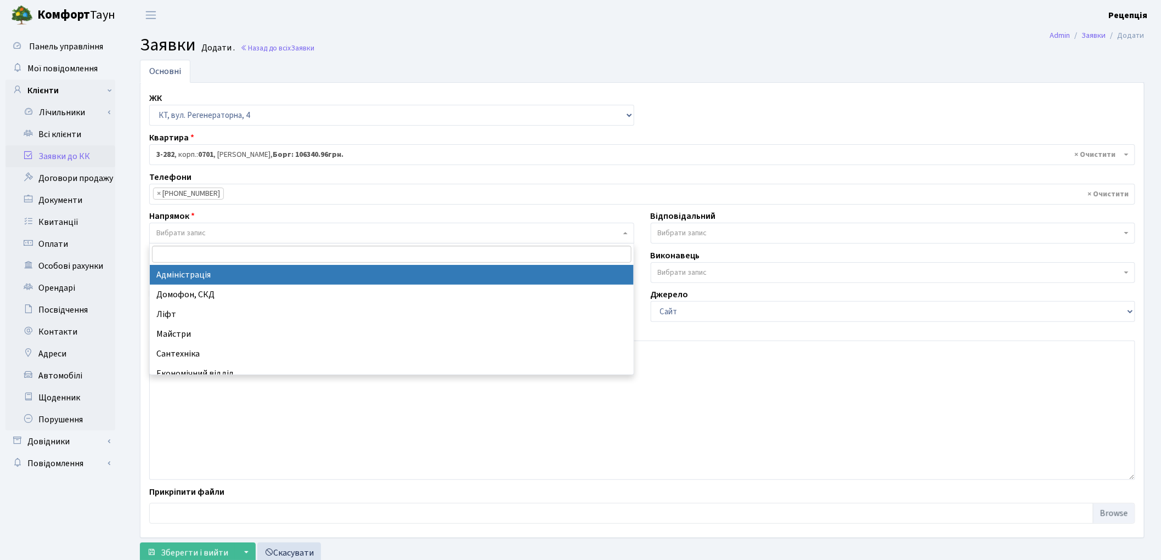
click at [196, 233] on span "Вибрати запис" at bounding box center [180, 233] width 49 height 11
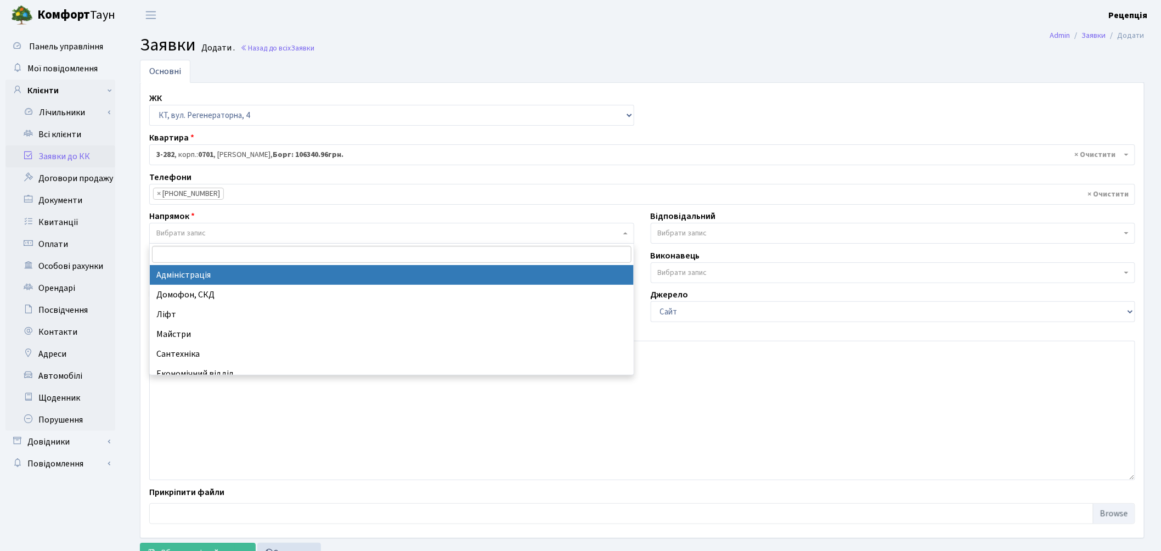
select select "5"
select select
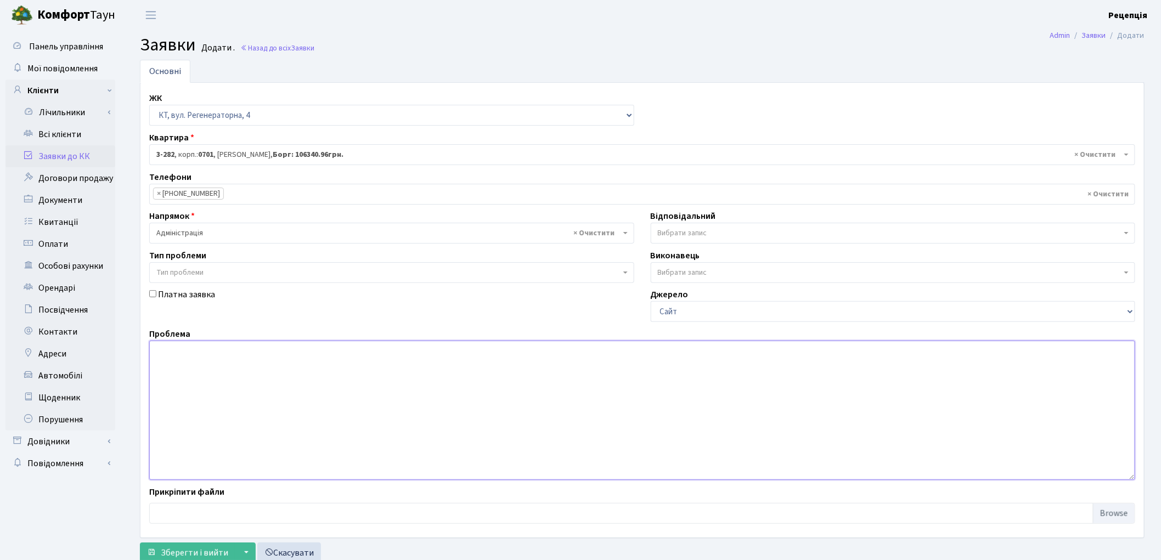
click at [211, 353] on textarea at bounding box center [642, 410] width 986 height 139
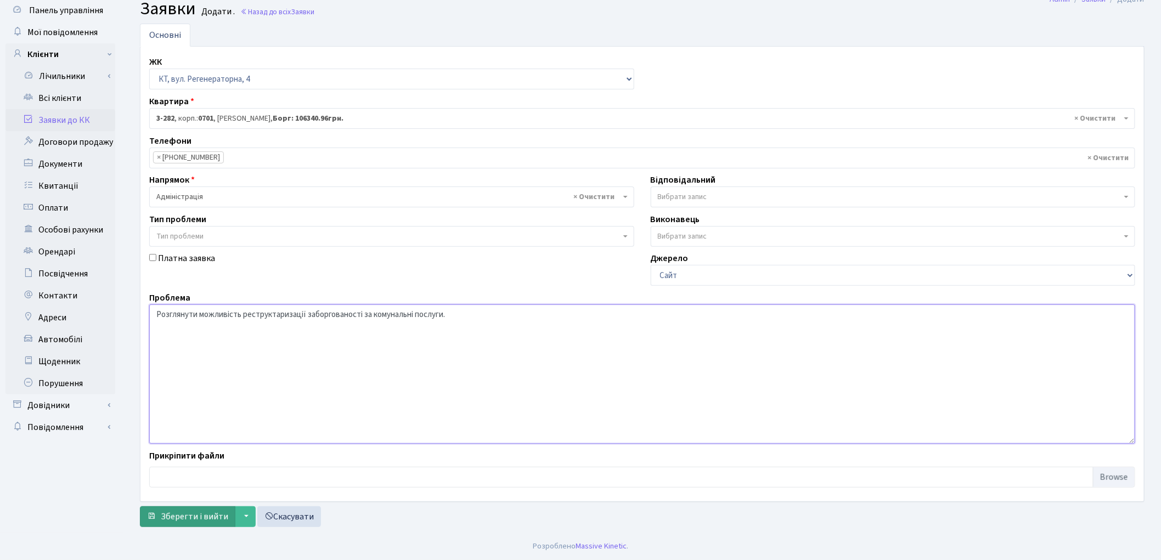
type textarea "Розглянути можливість реструктаризації заборгованості за комунальні послуги."
click at [193, 512] on span "Зберегти і вийти" at bounding box center [194, 517] width 67 height 12
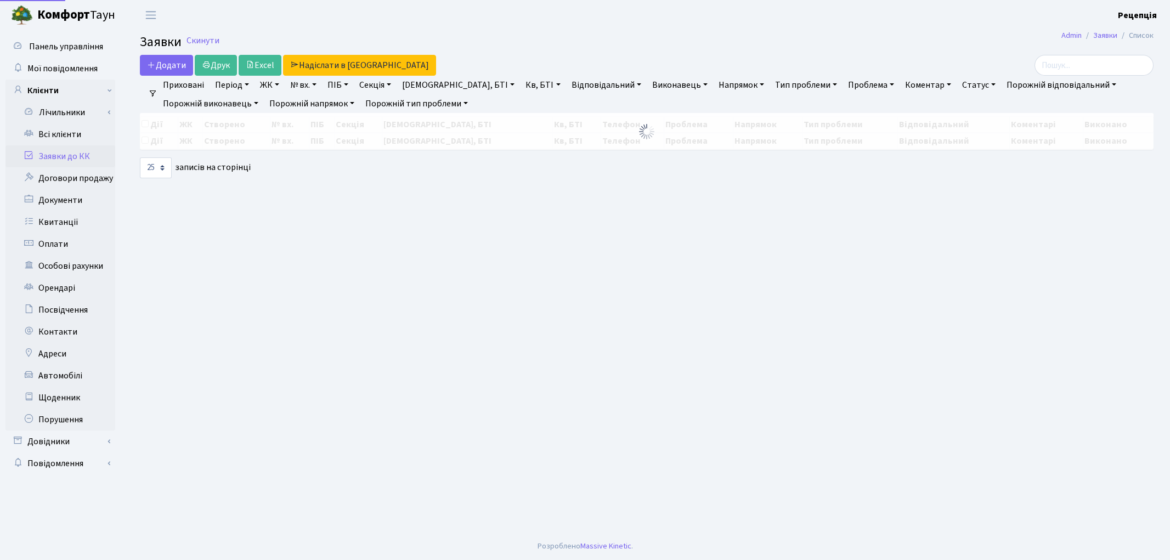
select select "25"
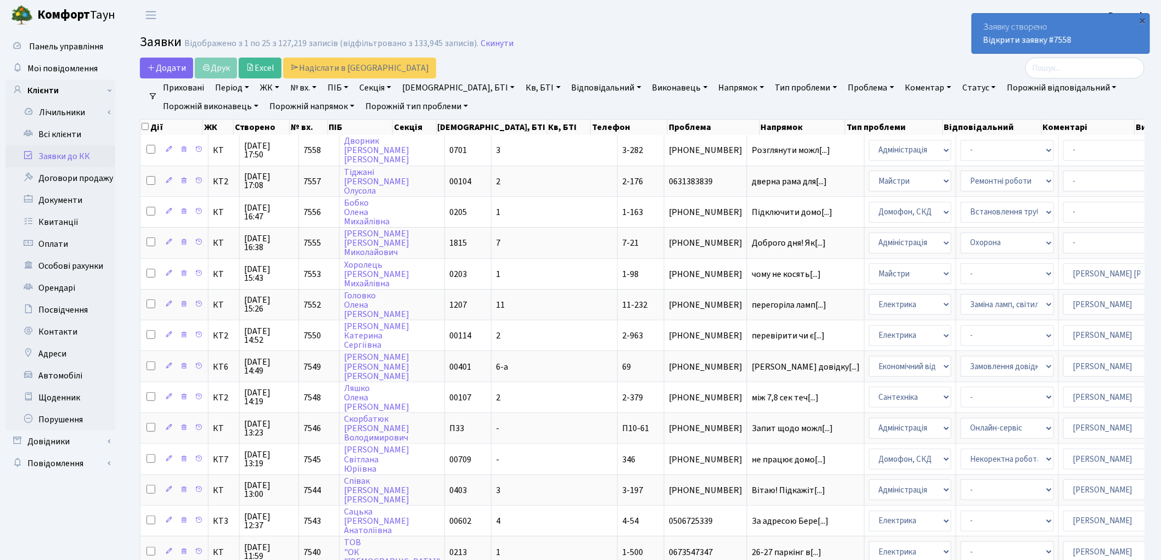
click at [72, 156] on link "Заявки до КК" at bounding box center [60, 156] width 110 height 22
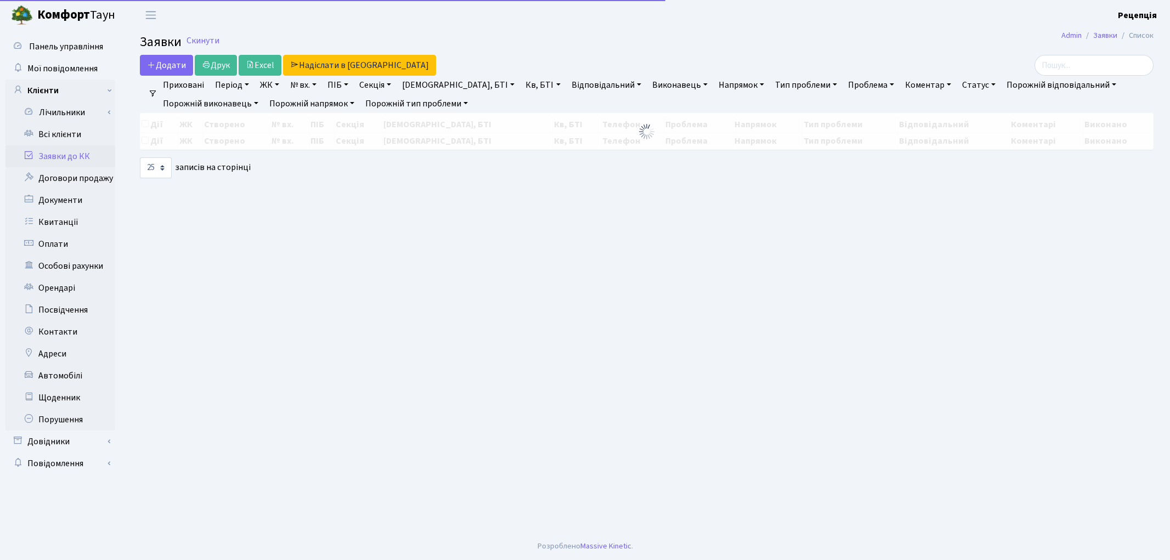
select select "25"
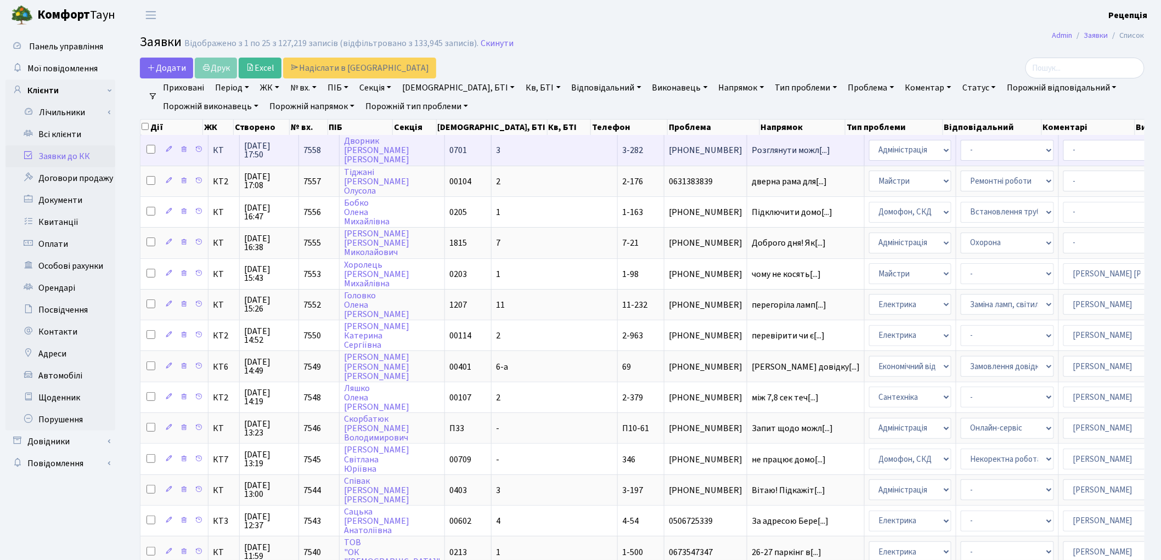
click at [453, 147] on td "0701" at bounding box center [468, 150] width 47 height 30
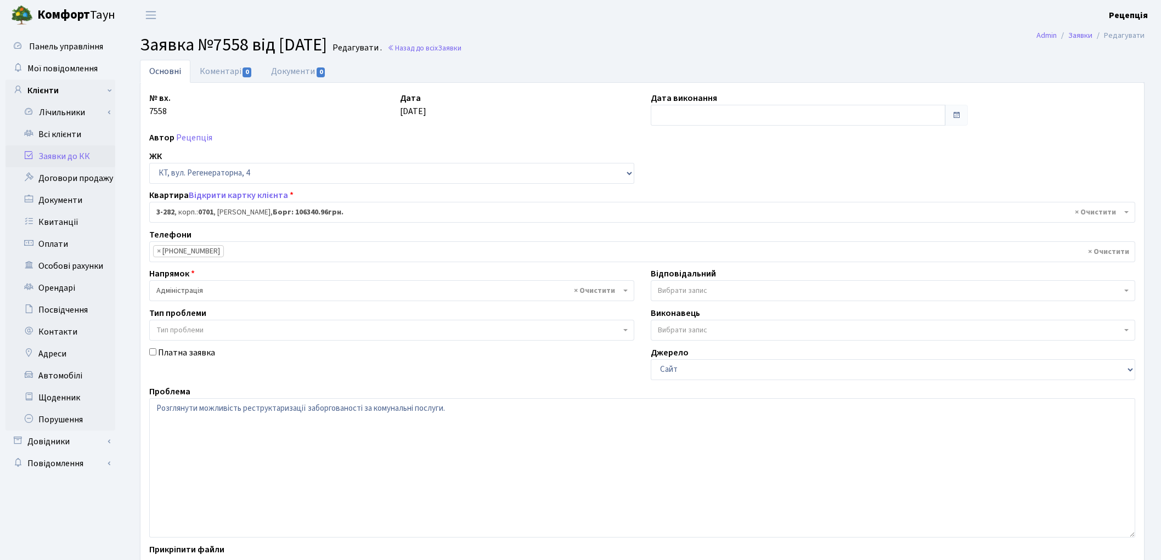
select select "1500"
click at [307, 80] on link "Документи 0" at bounding box center [298, 71] width 73 height 22
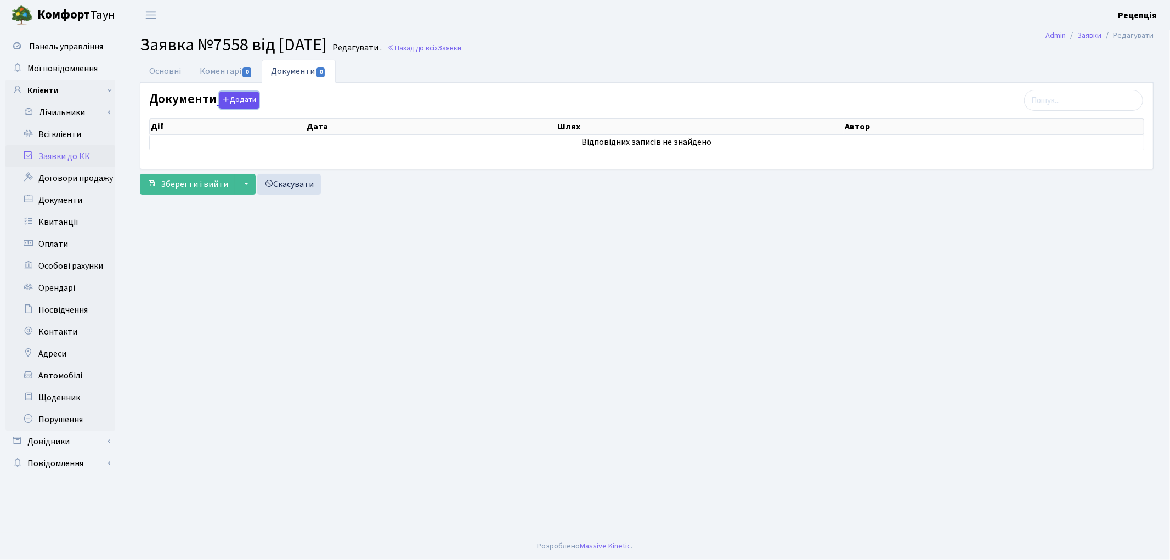
click at [227, 101] on icon "button" at bounding box center [226, 99] width 8 height 8
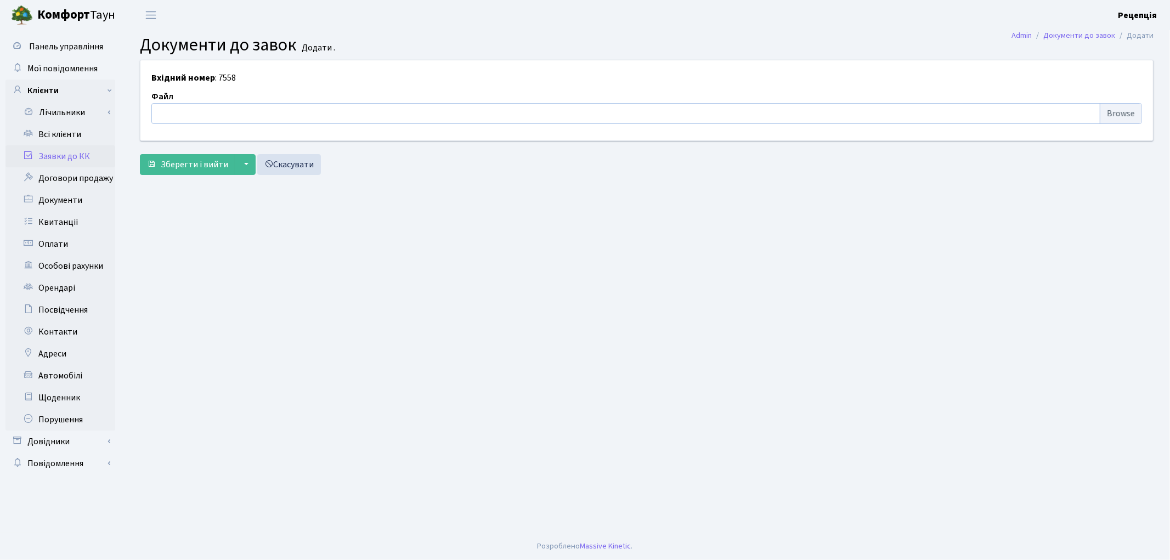
click at [1120, 114] on input "file" at bounding box center [646, 113] width 991 height 21
type input "C:\fakepath\сканирование0610.pdf"
click at [203, 160] on span "Зберегти і вийти" at bounding box center [194, 165] width 67 height 12
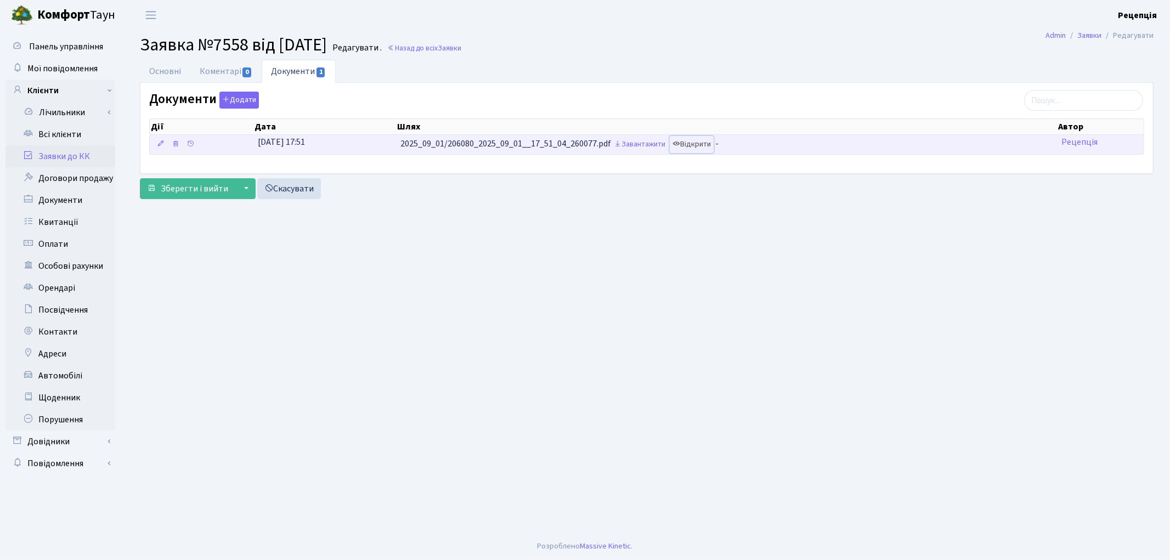
click at [699, 143] on link "Відкрити" at bounding box center [692, 144] width 44 height 17
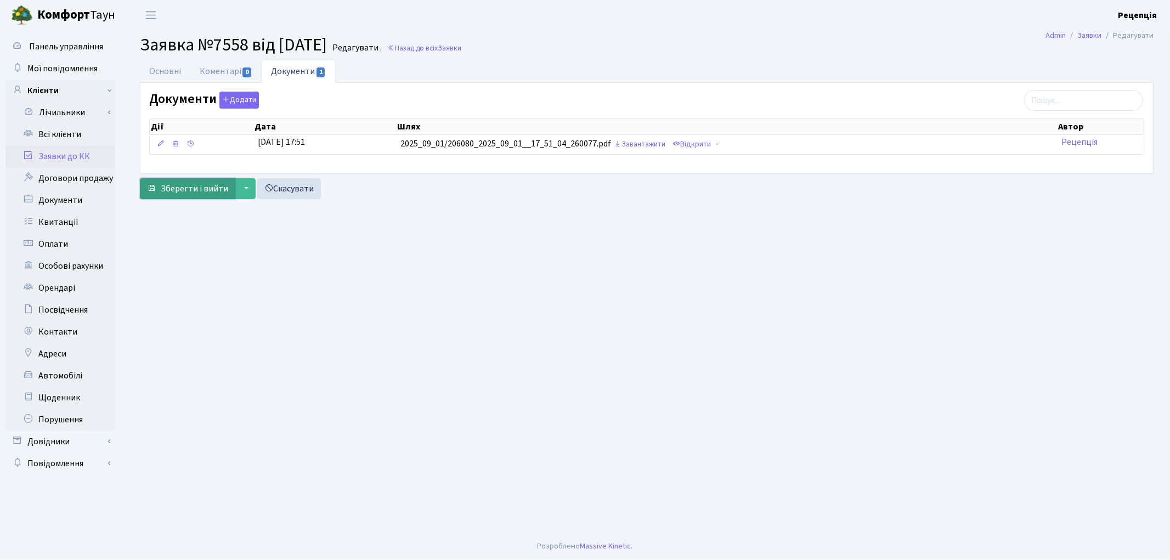
click at [178, 192] on span "Зберегти і вийти" at bounding box center [194, 189] width 67 height 12
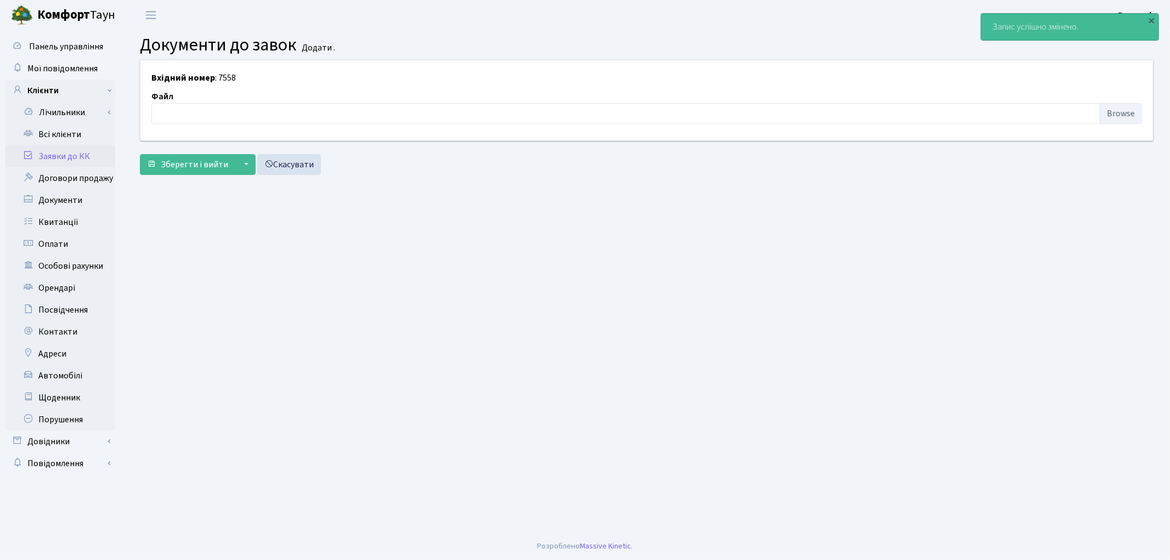
click at [80, 151] on link "Заявки до КК" at bounding box center [60, 156] width 110 height 22
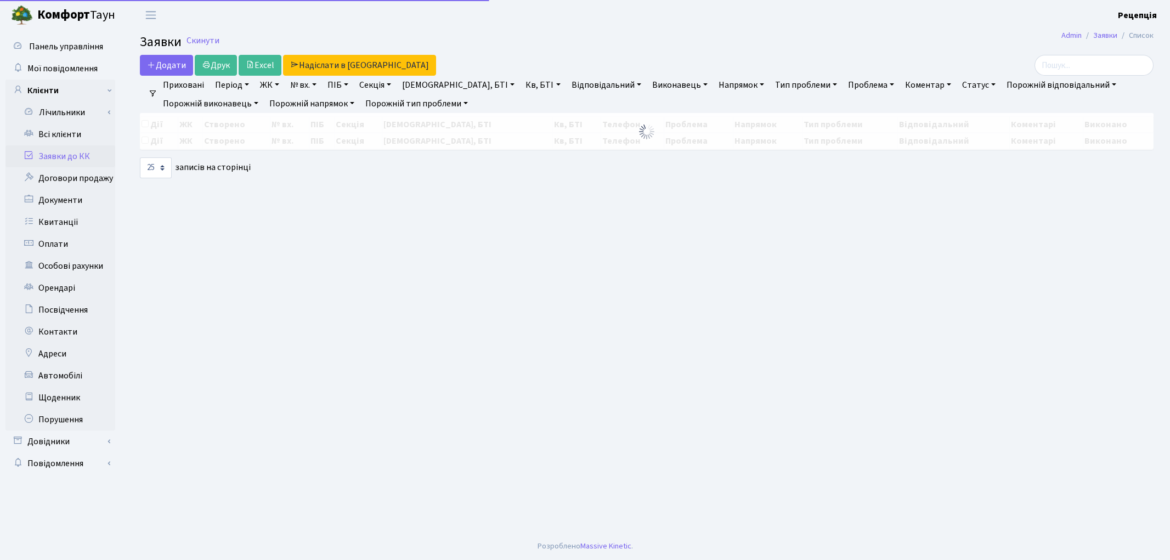
select select "25"
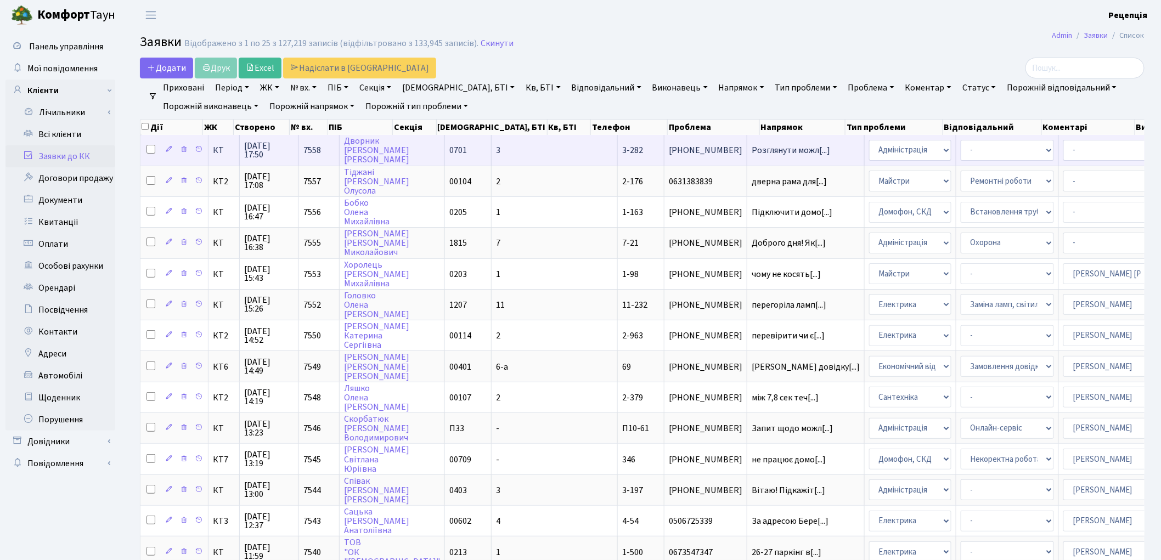
click at [491, 154] on td "3" at bounding box center [554, 150] width 126 height 30
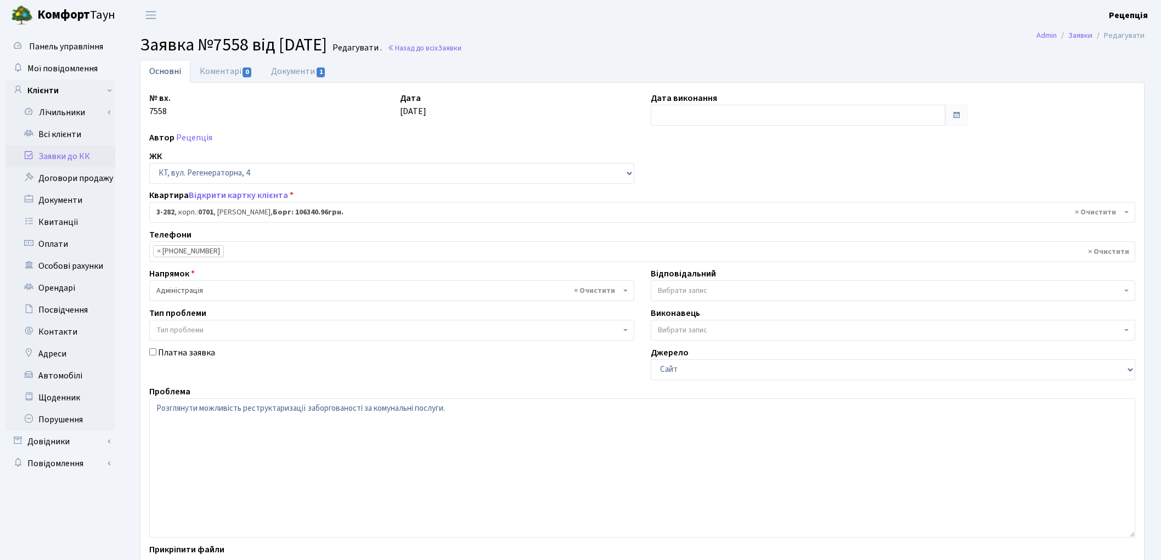
select select "1500"
click at [70, 155] on link "Заявки до КК" at bounding box center [60, 156] width 110 height 22
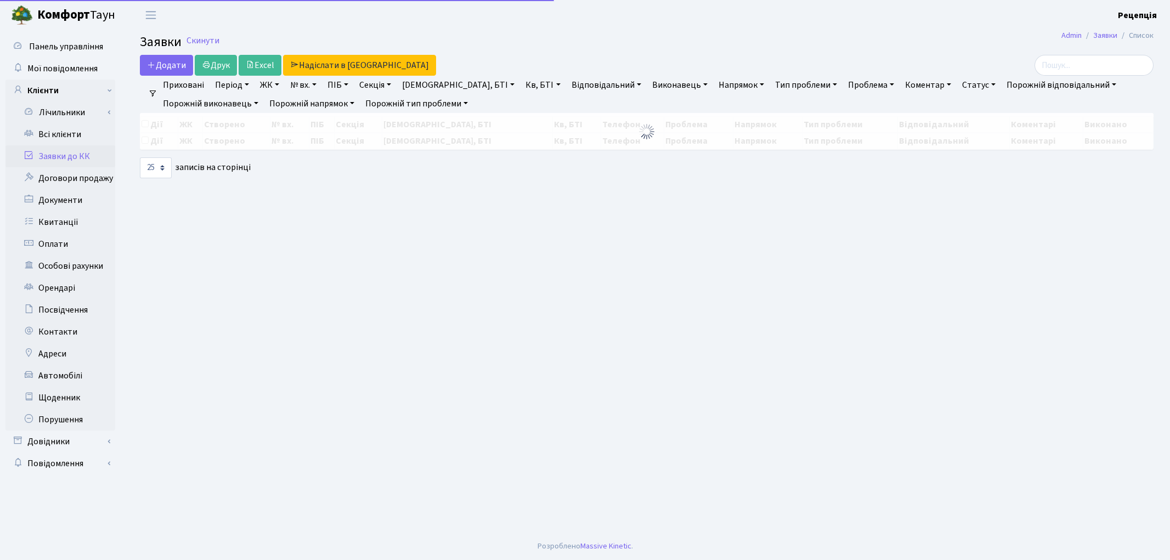
select select "25"
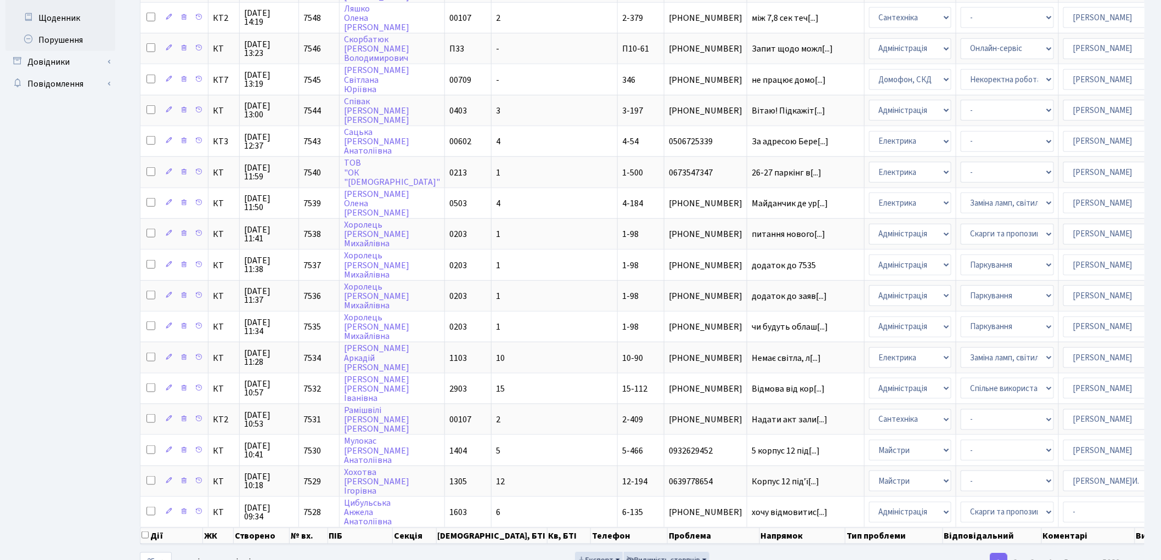
scroll to position [400, 0]
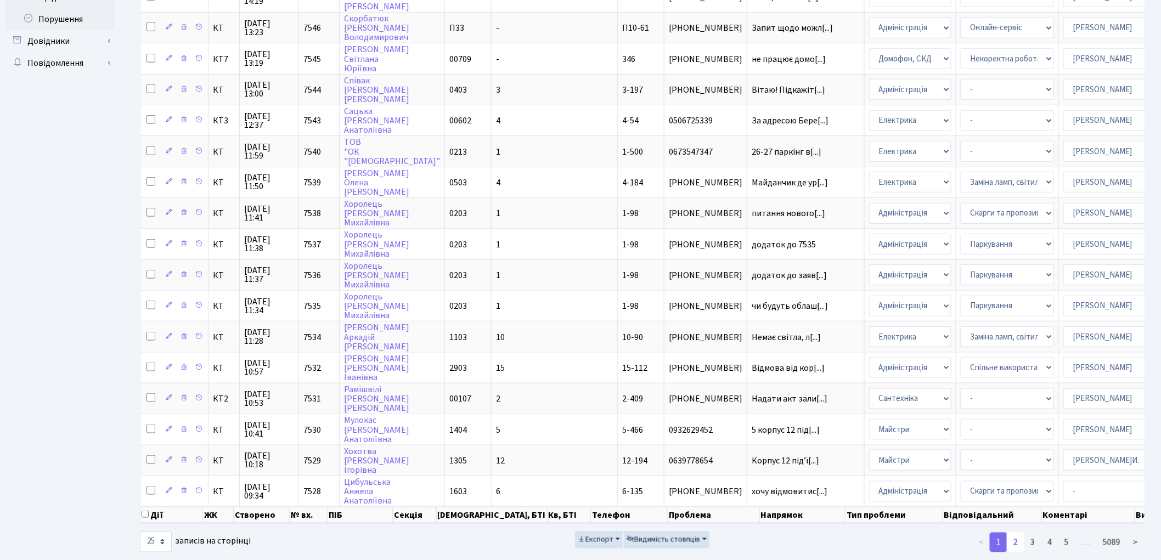
click at [1024, 533] on link "2" at bounding box center [1015, 543] width 18 height 20
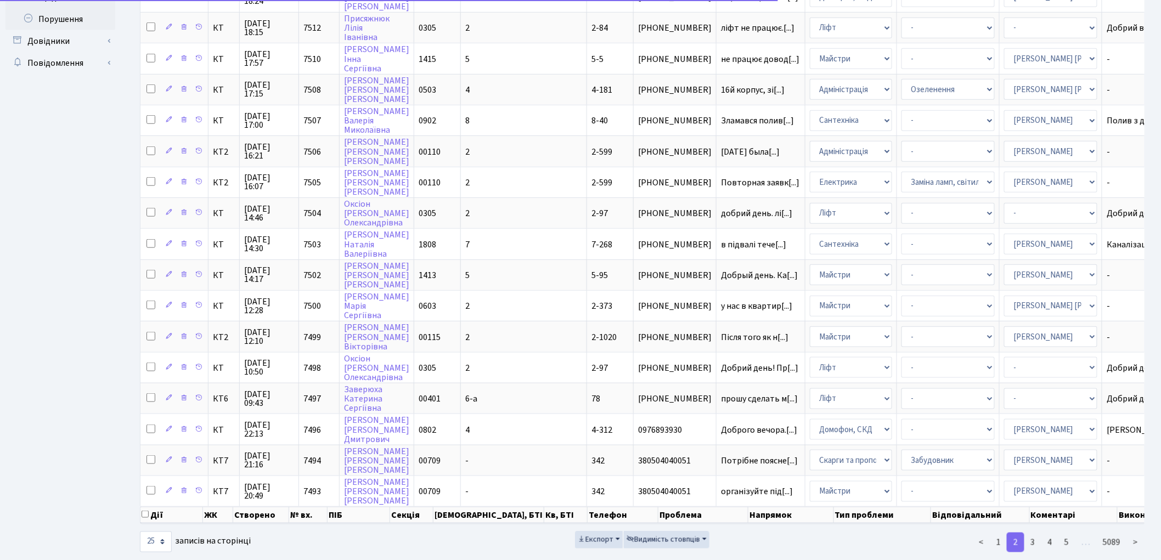
scroll to position [391, 0]
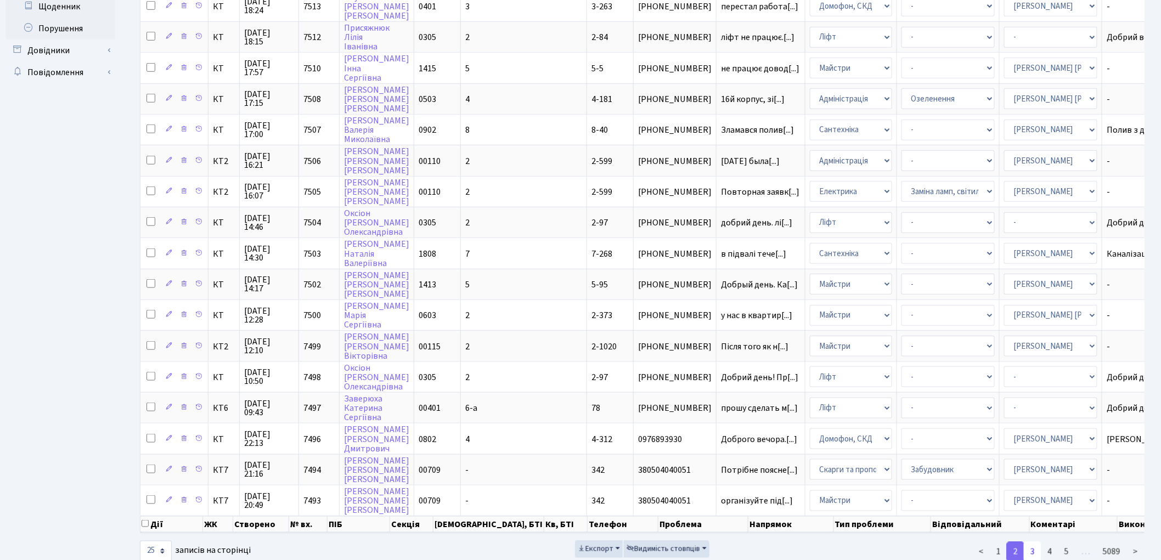
click at [1036, 542] on link "3" at bounding box center [1032, 552] width 18 height 20
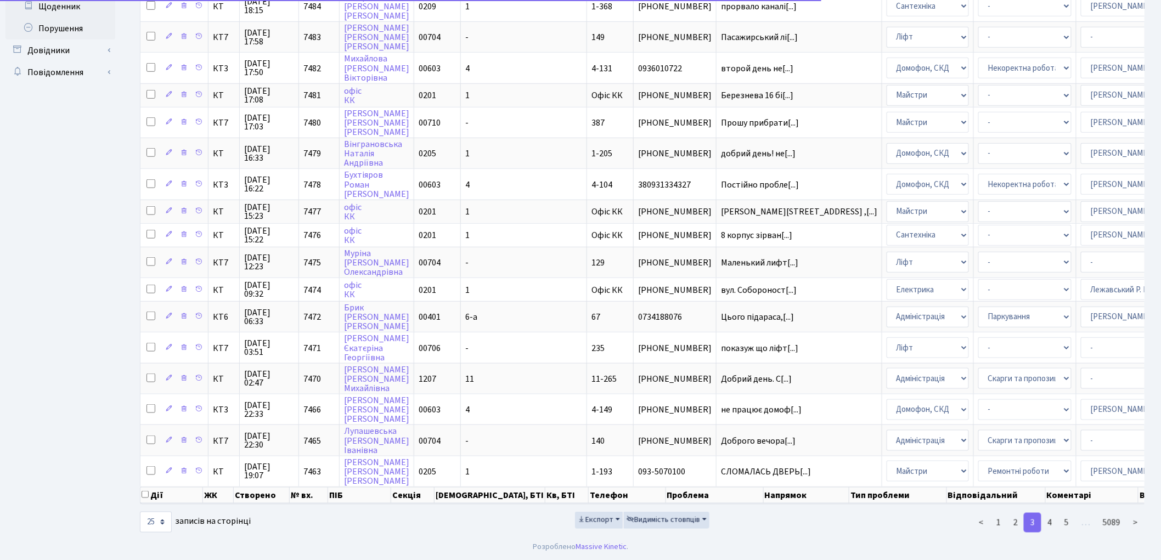
scroll to position [376, 0]
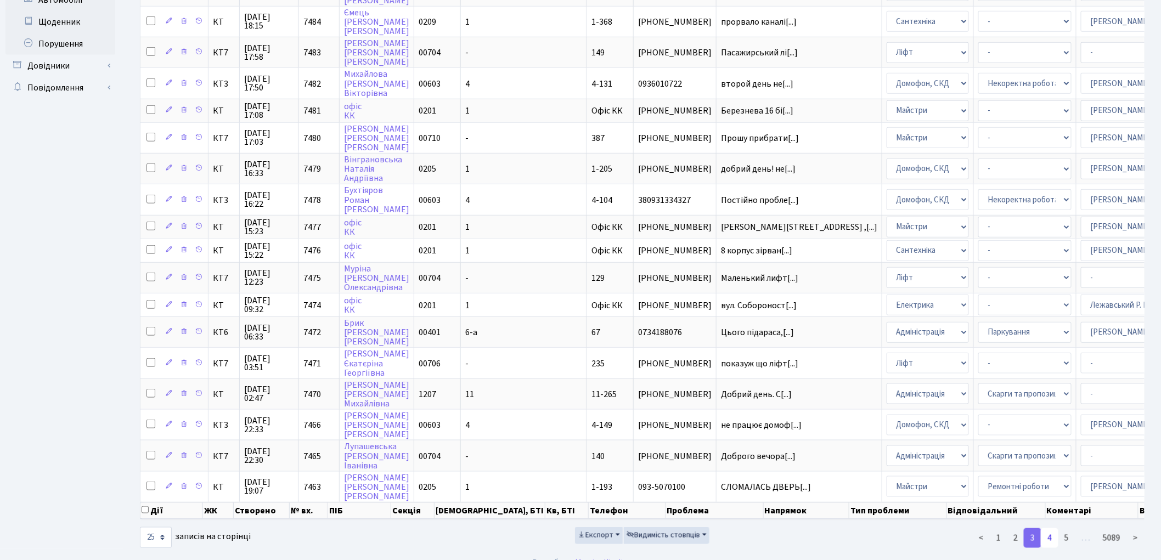
click at [1049, 528] on link "4" at bounding box center [1049, 538] width 18 height 20
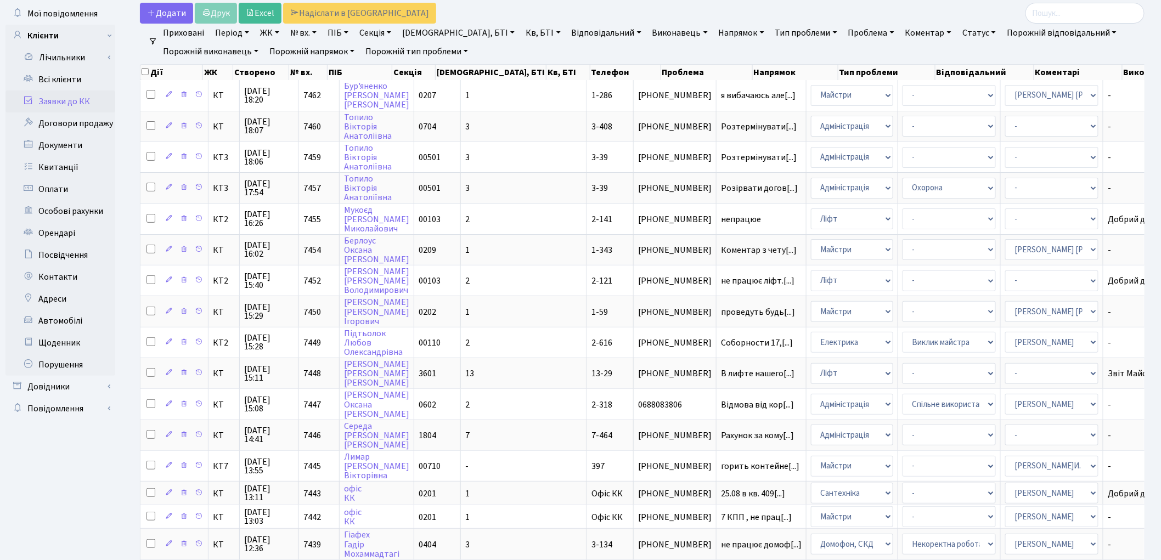
scroll to position [49, 0]
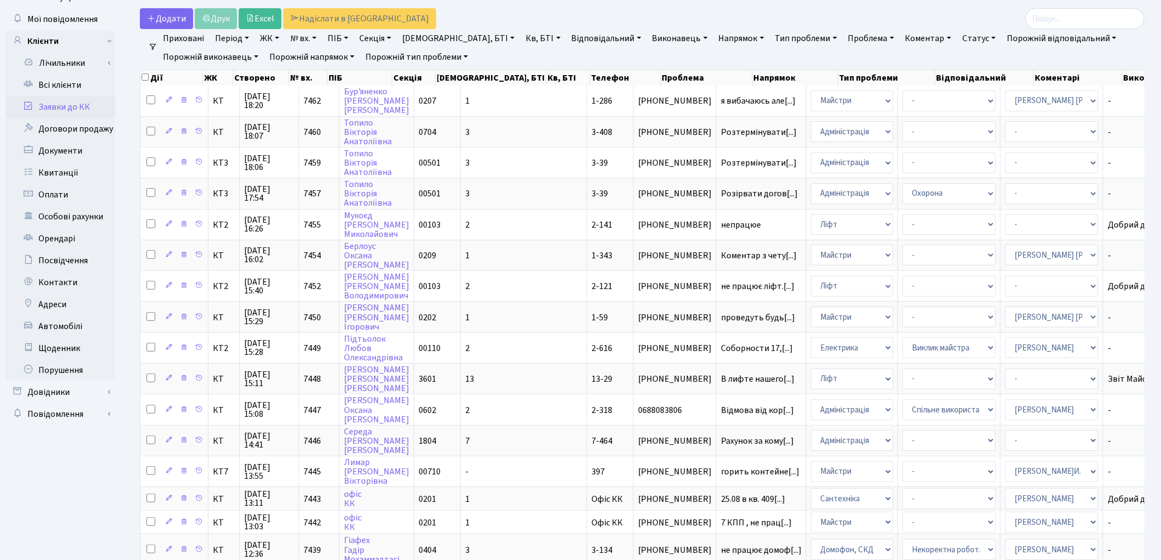
click at [68, 106] on link "Заявки до КК" at bounding box center [60, 107] width 110 height 22
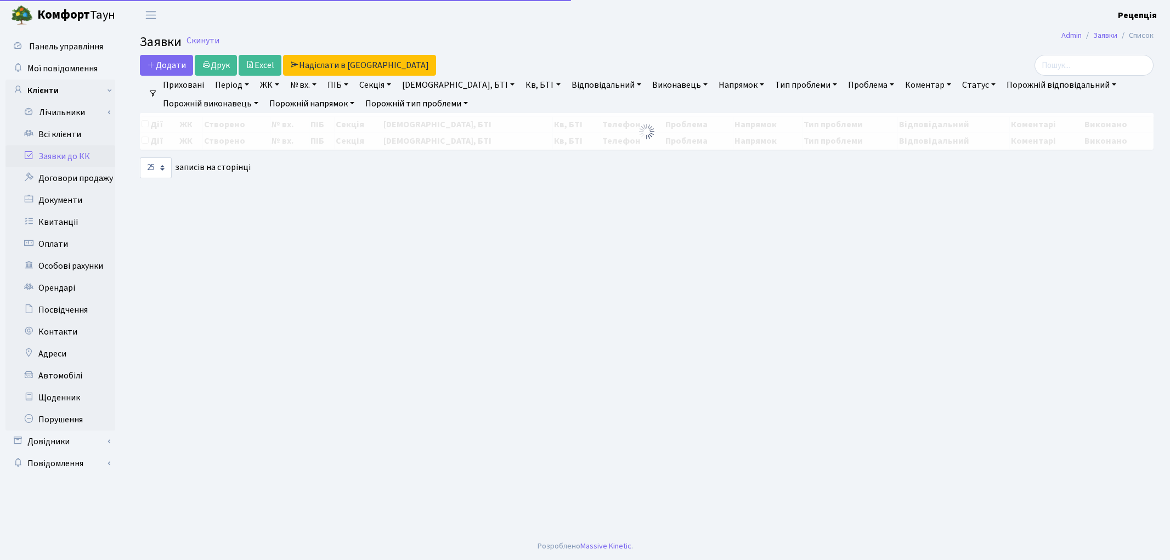
select select "25"
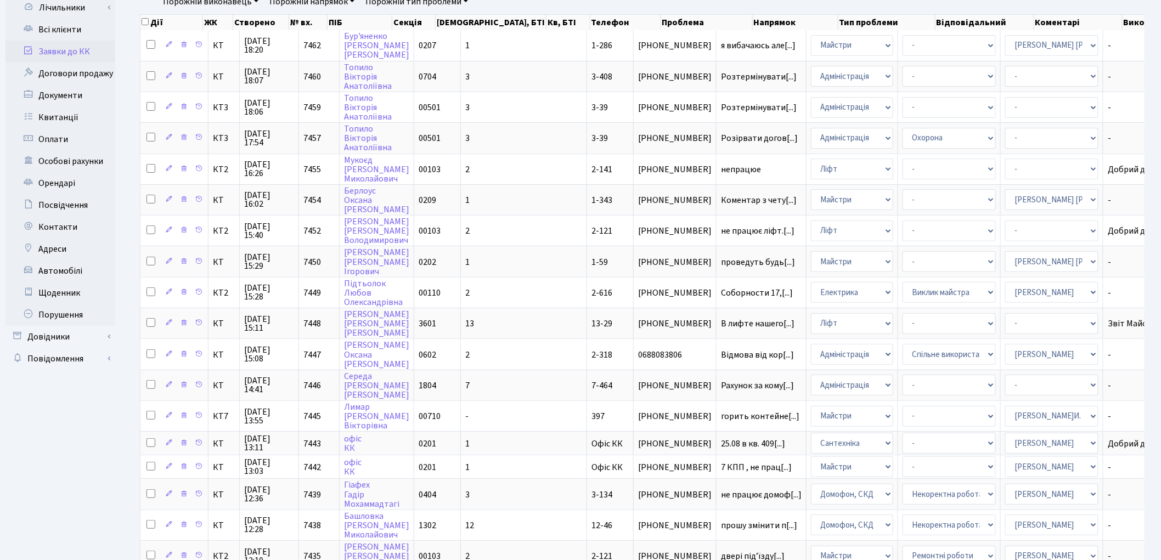
scroll to position [382, 0]
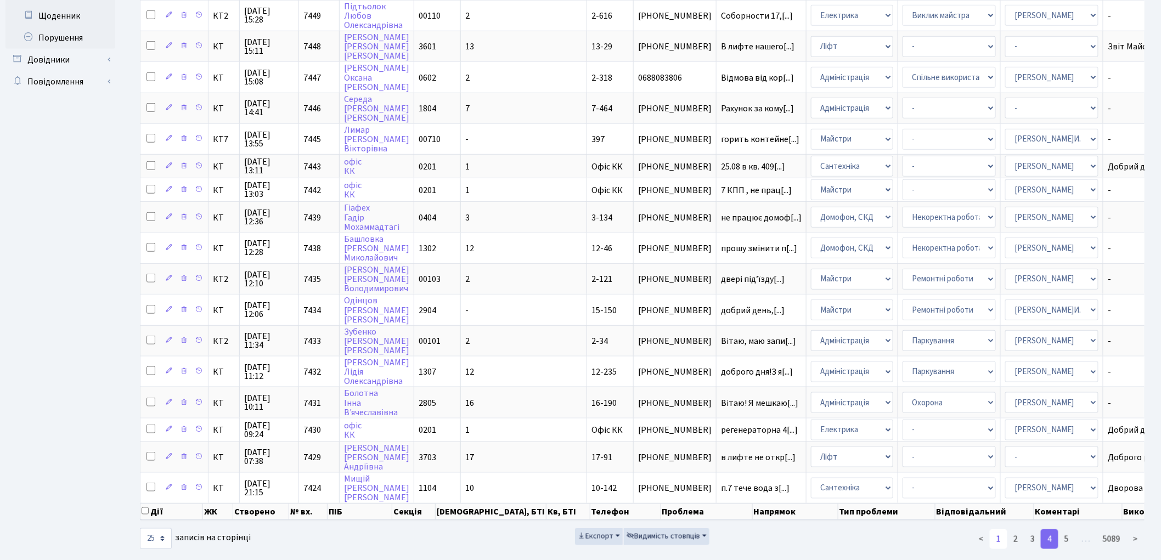
click at [1001, 529] on link "1" at bounding box center [998, 539] width 18 height 20
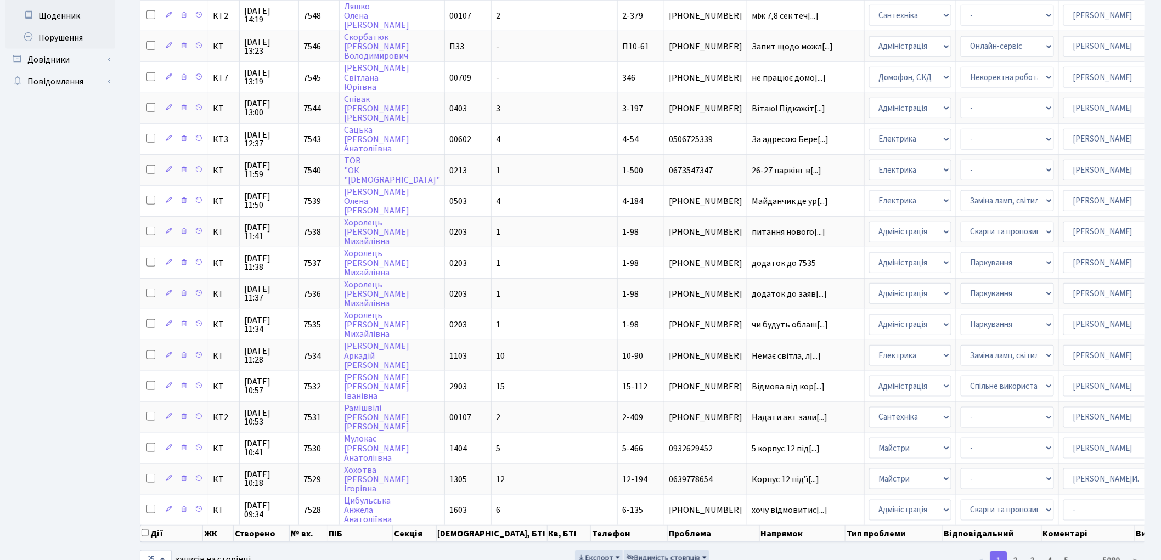
scroll to position [0, 0]
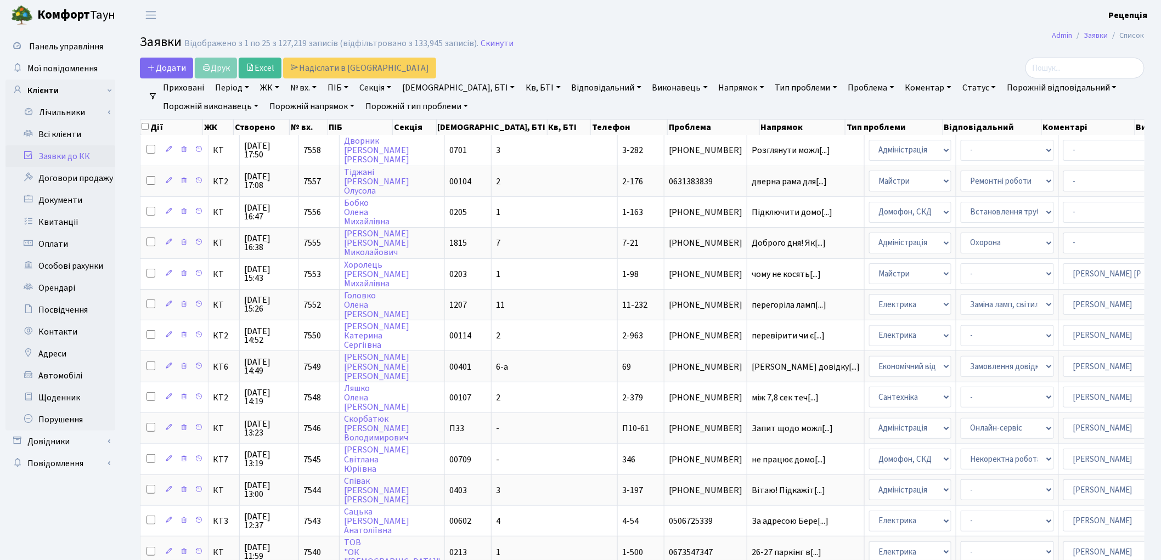
click at [844, 85] on link "Проблема" at bounding box center [871, 87] width 55 height 19
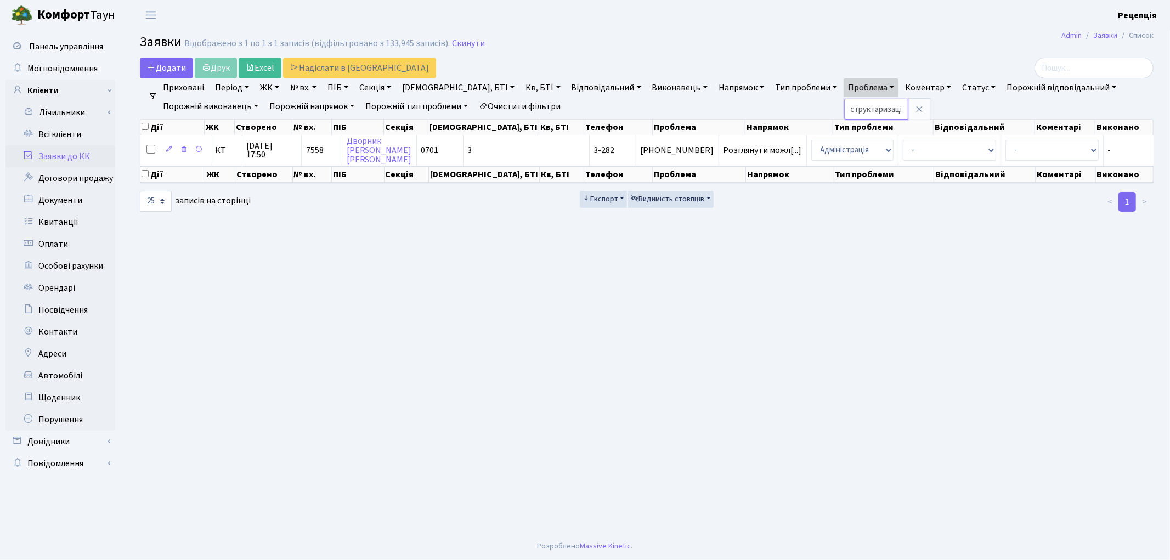
scroll to position [0, 16]
type input "реструктаризацію"
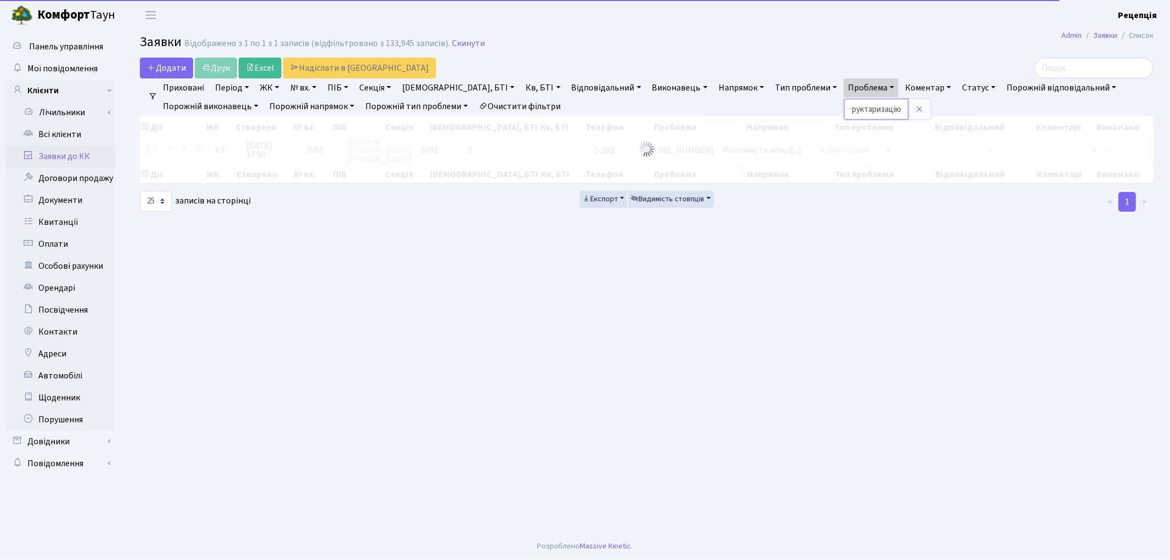
checkbox input "true"
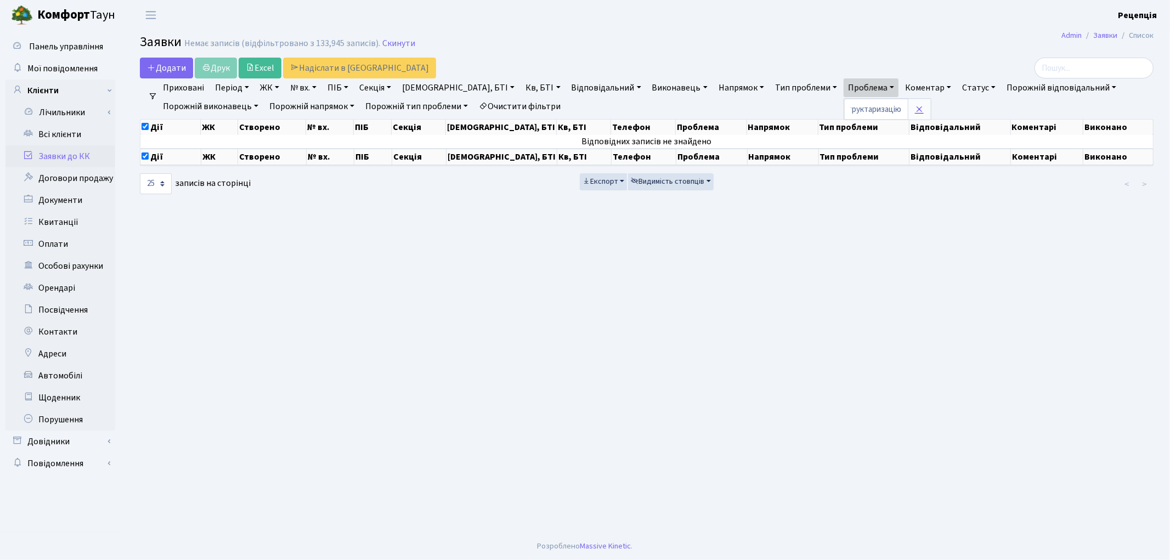
click at [915, 108] on icon at bounding box center [919, 109] width 9 height 9
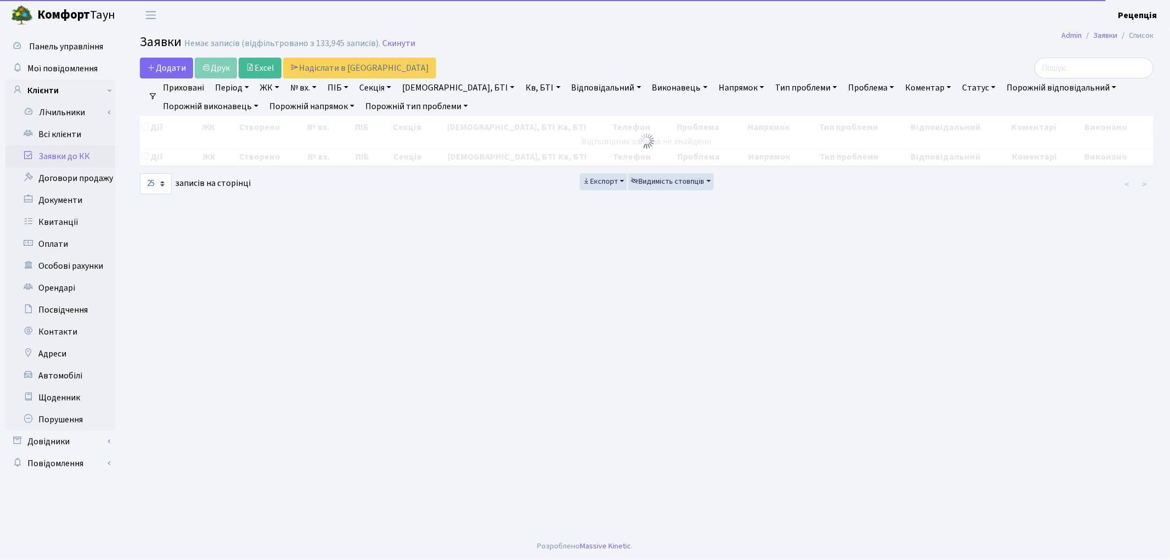
checkbox input "false"
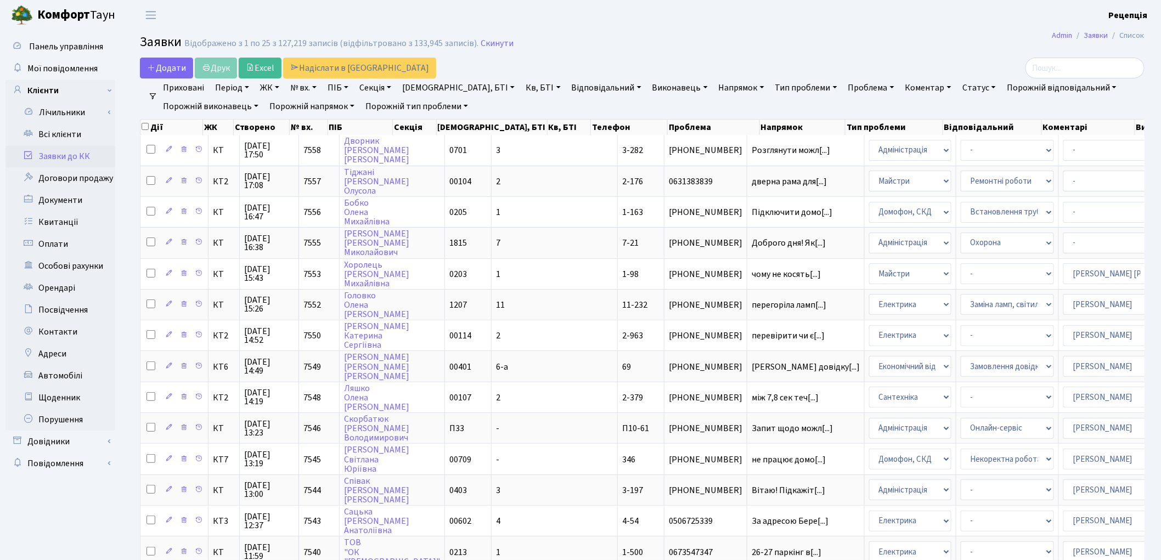
click at [353, 85] on link "ПІБ" at bounding box center [338, 87] width 30 height 19
type input "топило"
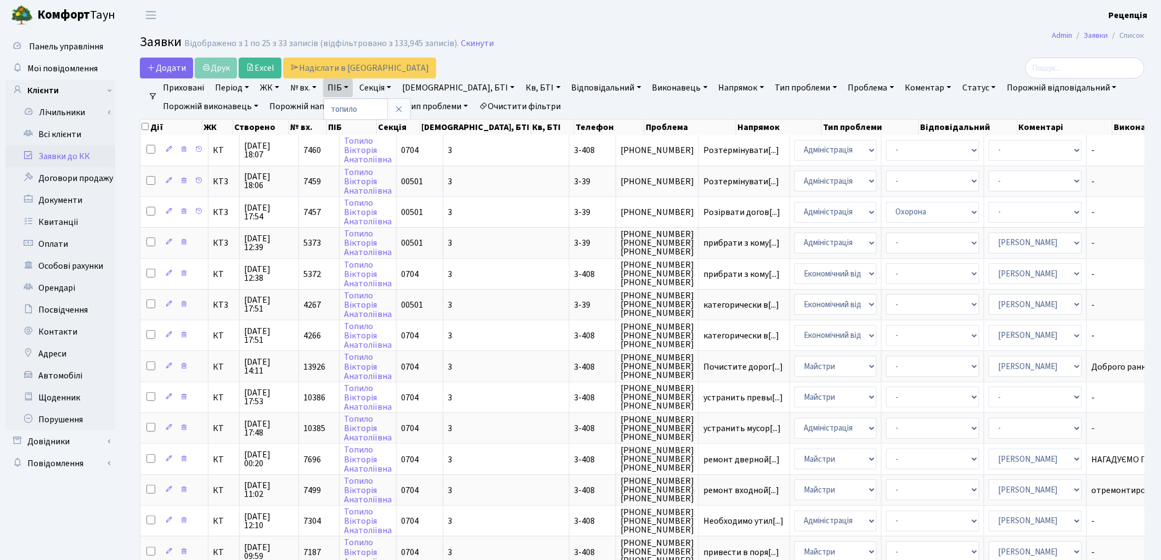
click at [489, 99] on link "Очистити фільтри" at bounding box center [519, 106] width 91 height 19
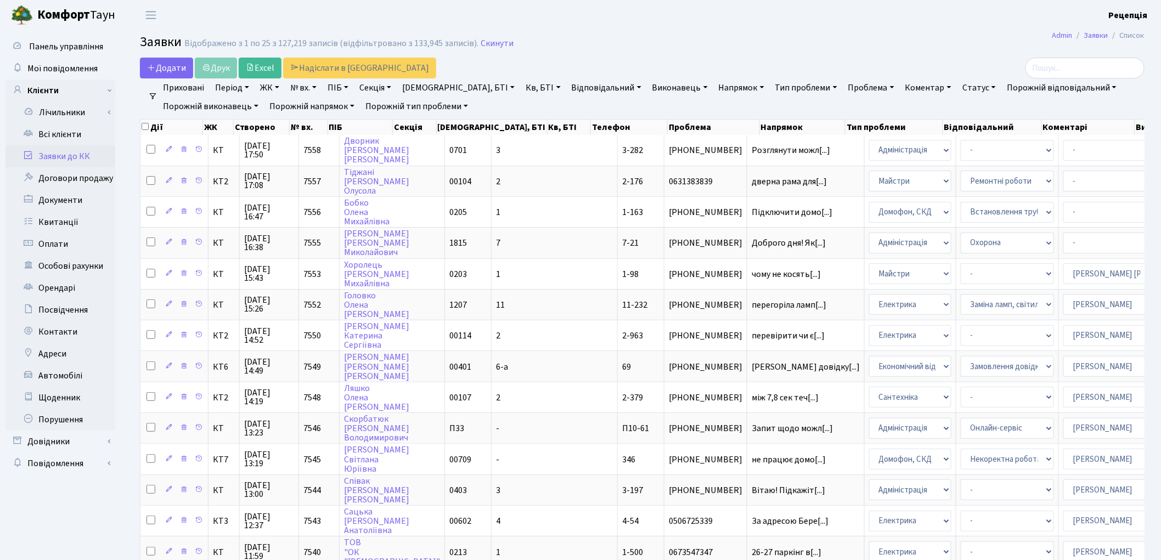
click at [844, 88] on link "Проблема" at bounding box center [871, 87] width 55 height 19
click at [844, 106] on input "text" at bounding box center [876, 109] width 64 height 21
type input "розтермінувати"
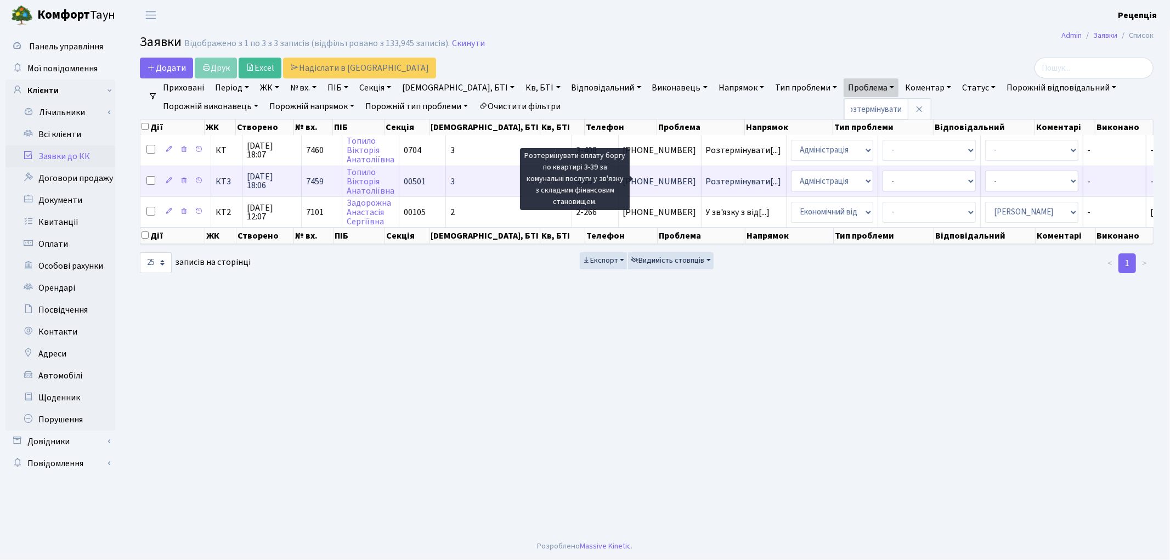
click at [706, 179] on span "Розтермінувати[...]" at bounding box center [744, 182] width 76 height 12
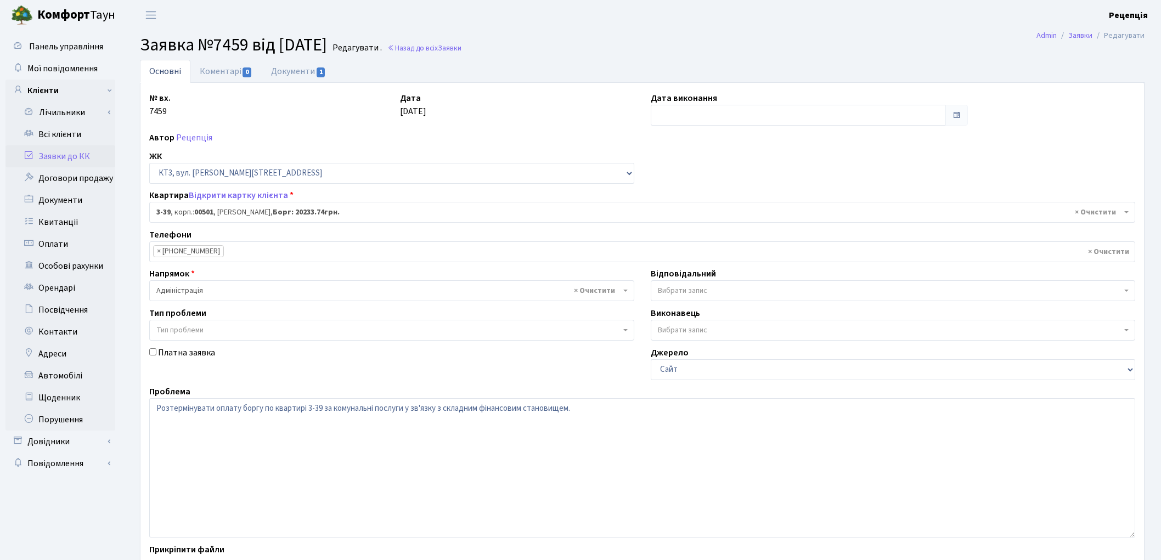
select select "16348"
click at [189, 292] on span "× Адміністрація" at bounding box center [388, 290] width 464 height 11
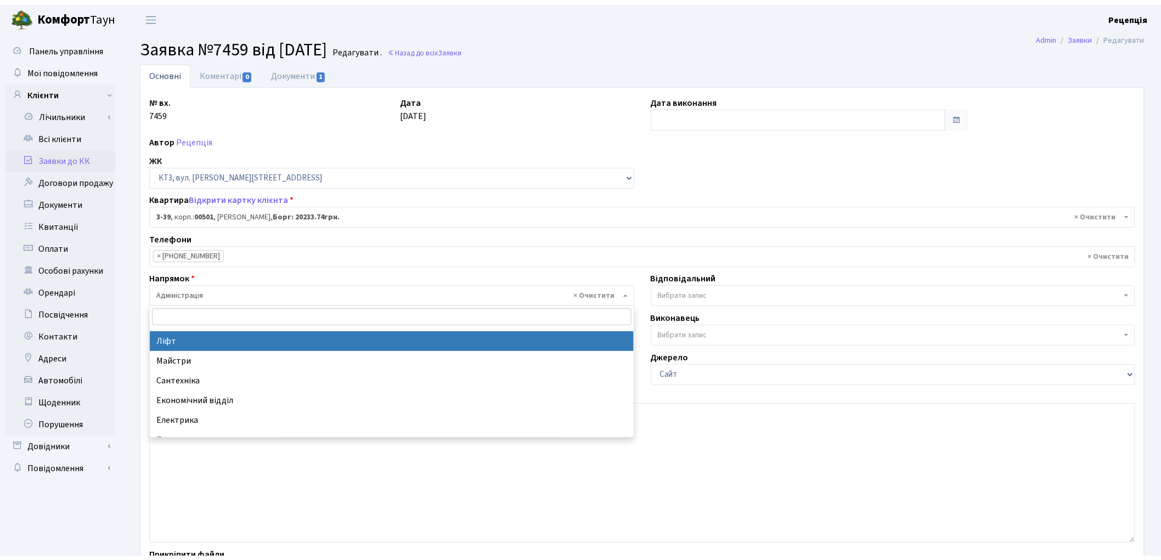
scroll to position [61, 0]
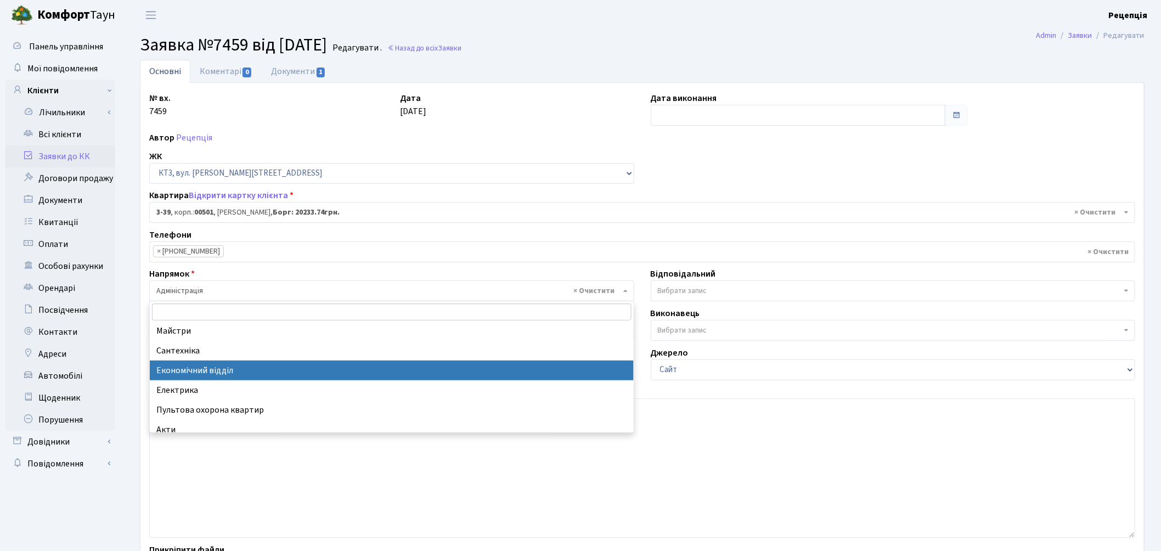
select select "9"
select select
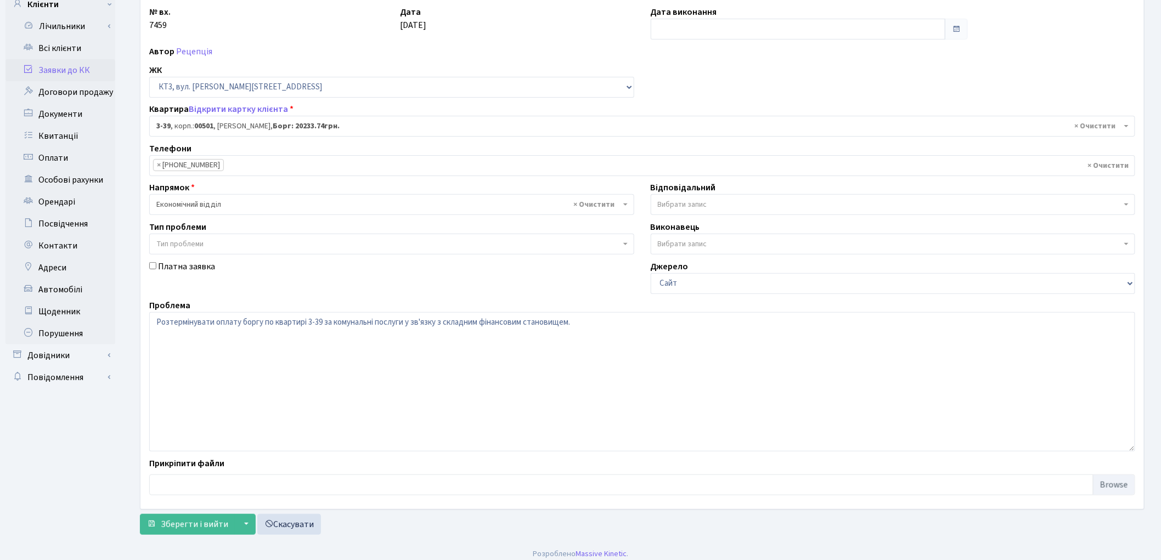
scroll to position [94, 0]
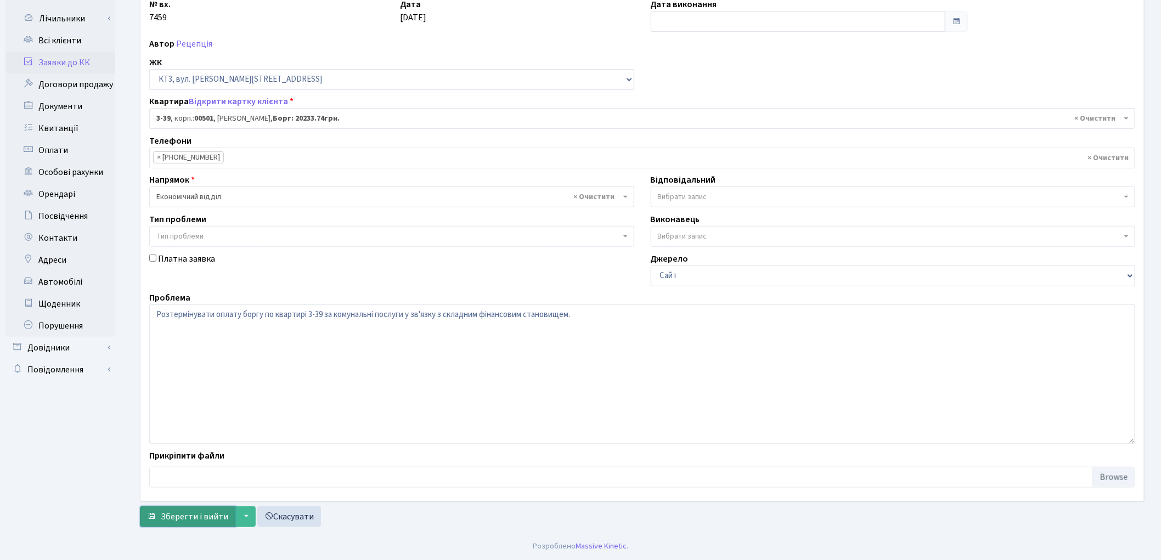
click at [194, 518] on span "Зберегти і вийти" at bounding box center [194, 517] width 67 height 12
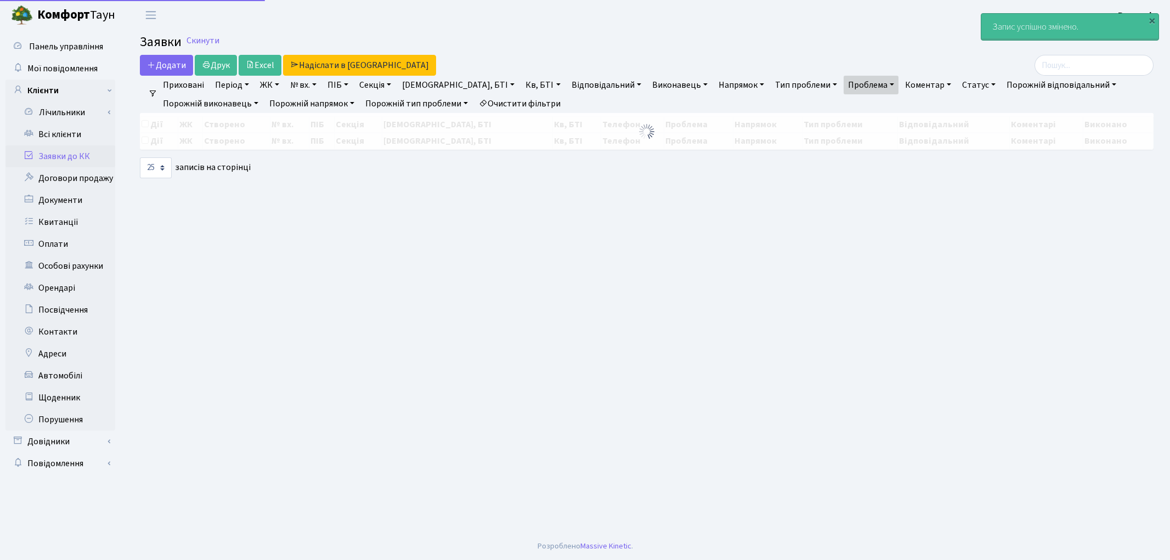
select select "25"
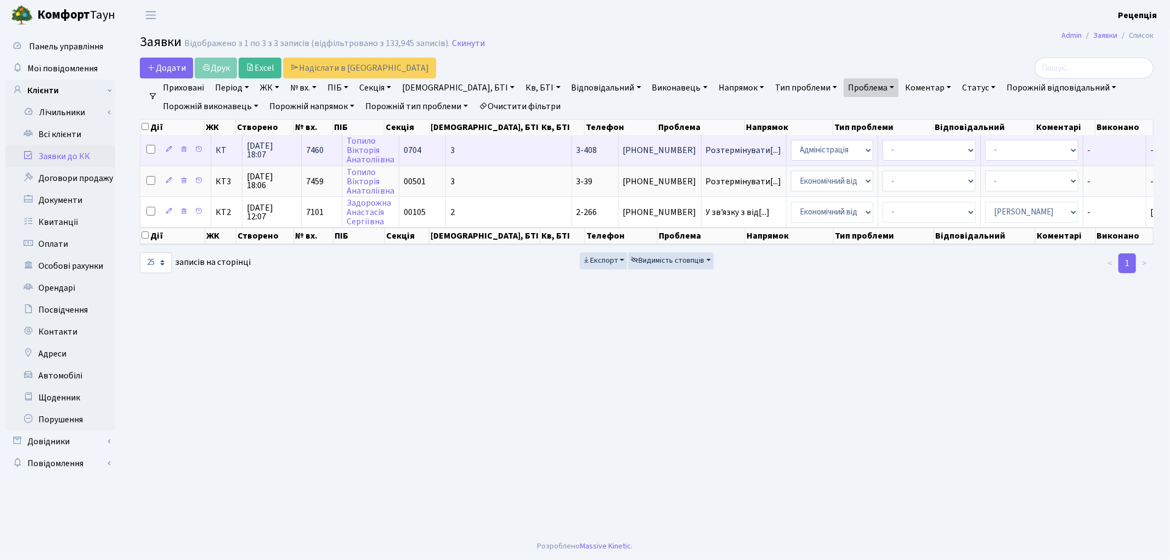
click at [476, 154] on td "3" at bounding box center [509, 150] width 126 height 30
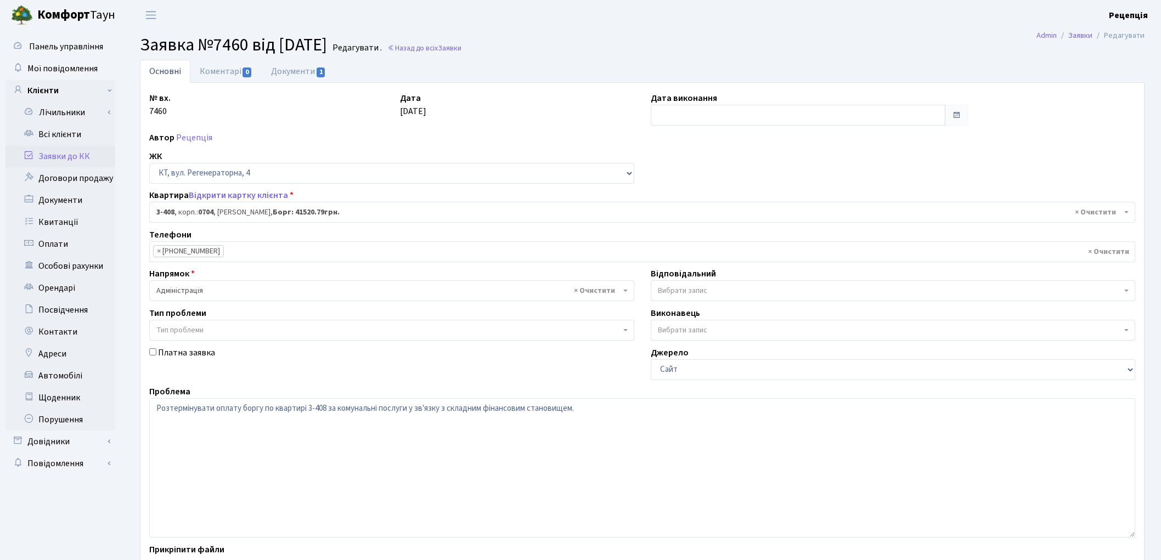
select select "1626"
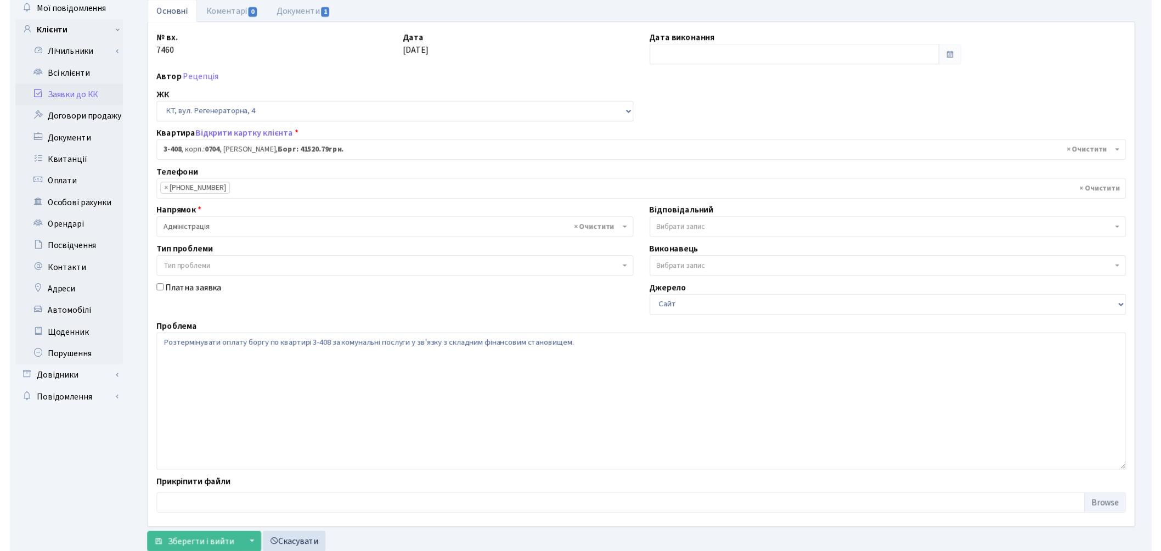
scroll to position [94, 0]
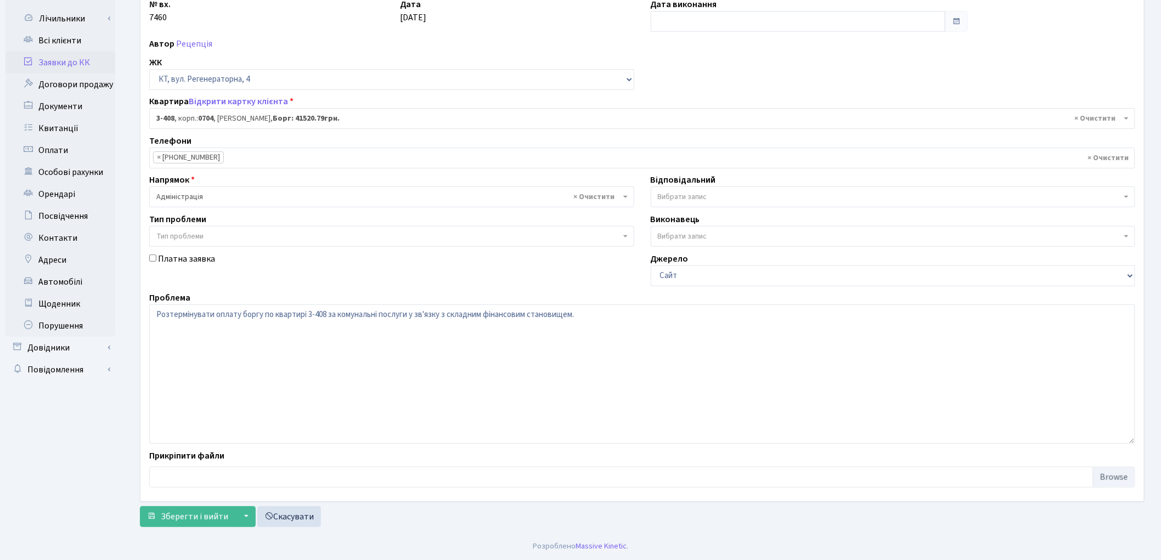
click at [199, 194] on span "× Адміністрація" at bounding box center [388, 196] width 464 height 11
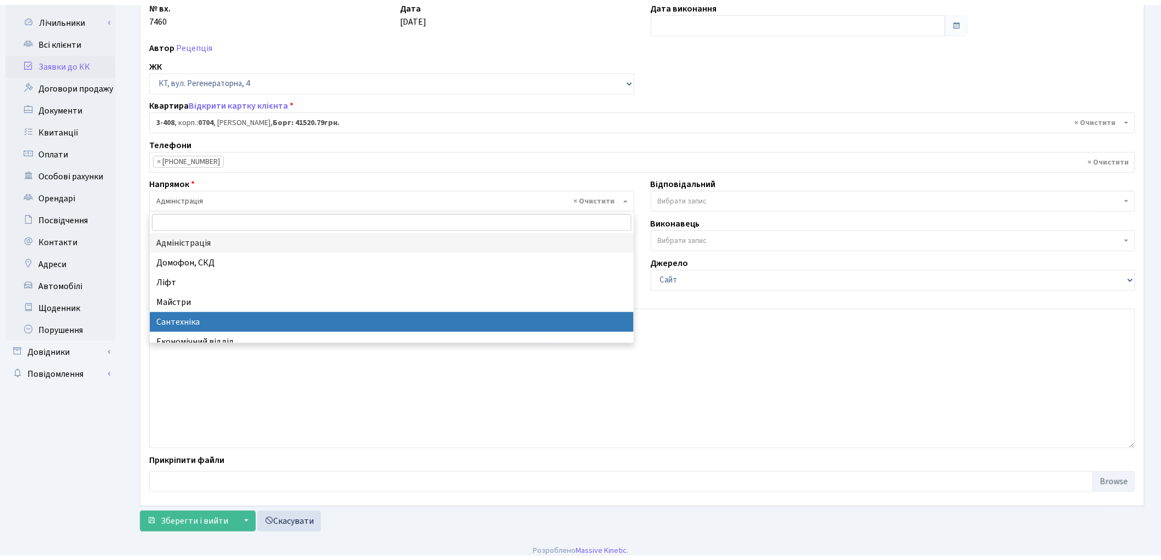
scroll to position [61, 0]
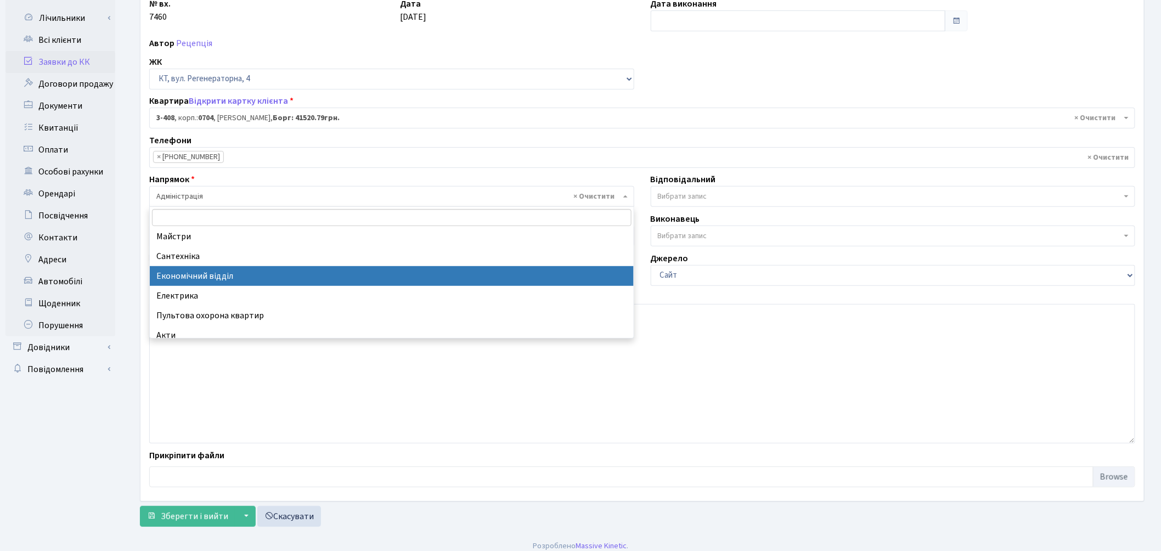
select select "9"
select select
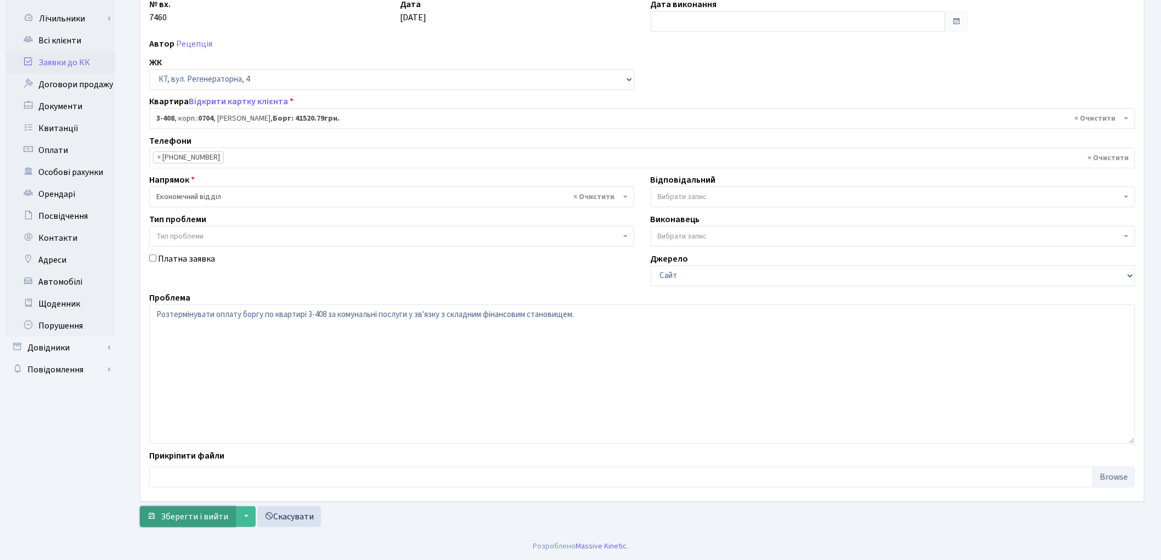
click at [167, 516] on span "Зберегти і вийти" at bounding box center [194, 517] width 67 height 12
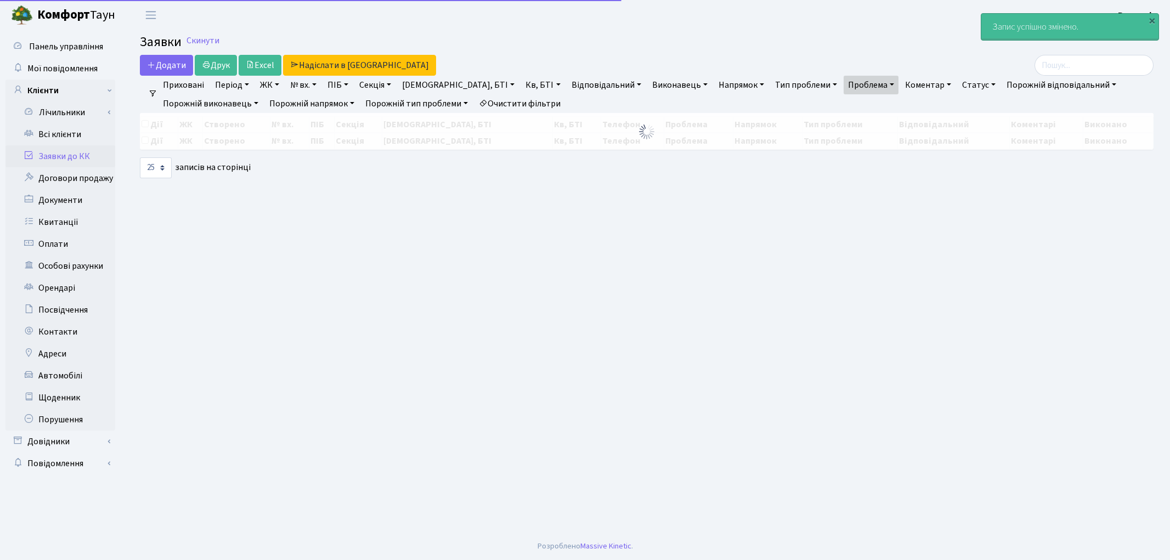
select select "25"
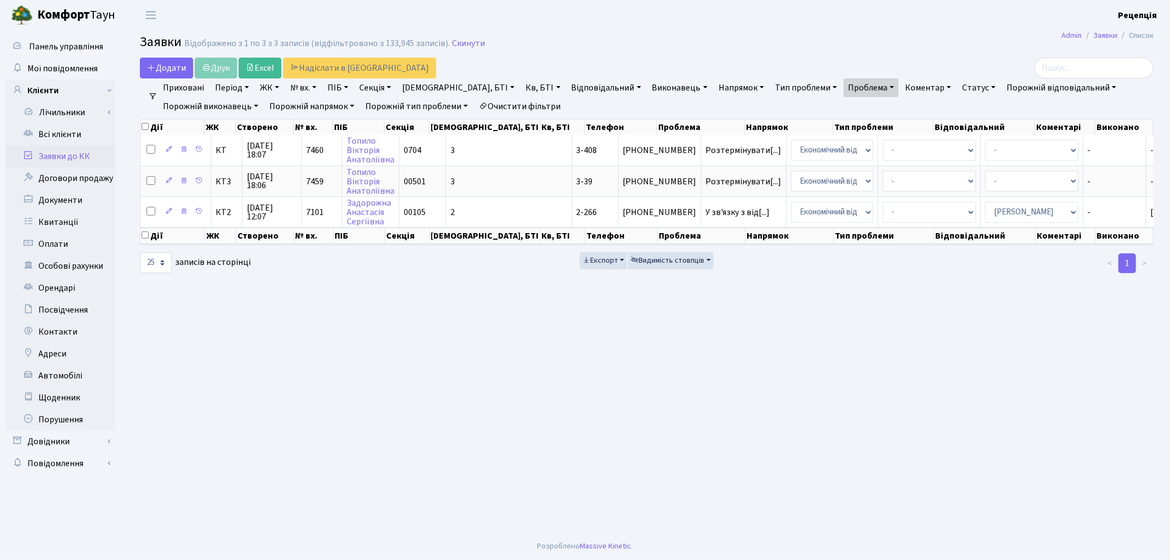
click at [529, 103] on link "Очистити фільтри" at bounding box center [519, 106] width 91 height 19
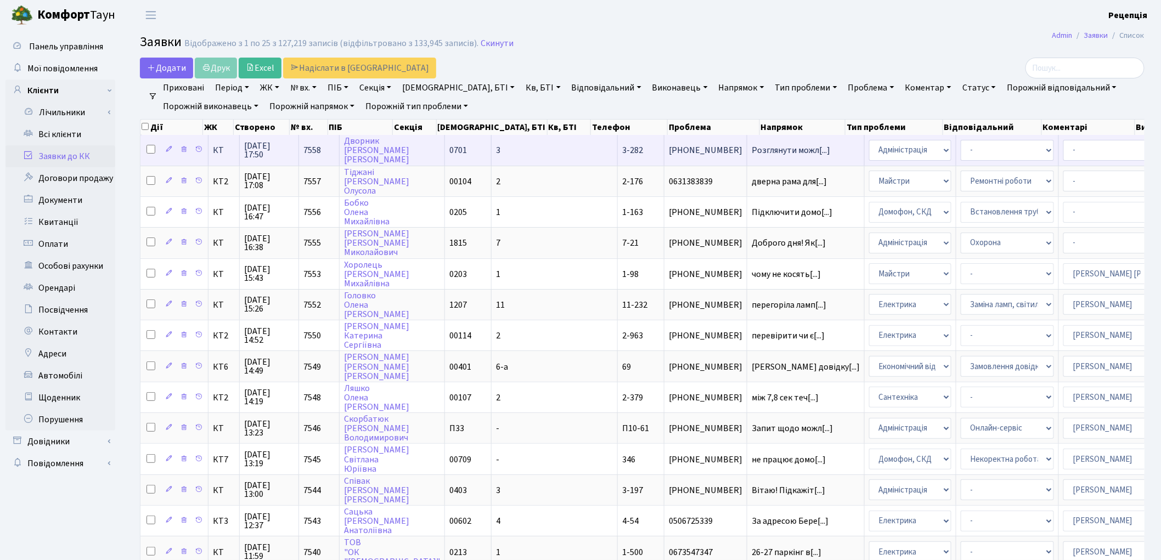
click at [491, 150] on td "3" at bounding box center [554, 150] width 126 height 30
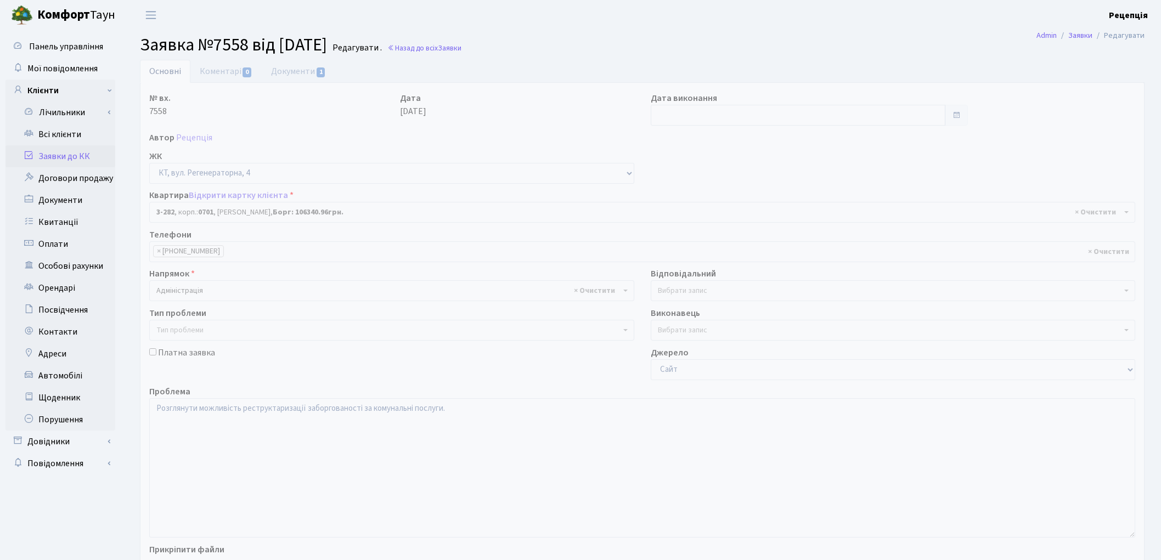
select select "1500"
click at [189, 293] on span "× Адміністрація" at bounding box center [388, 290] width 464 height 11
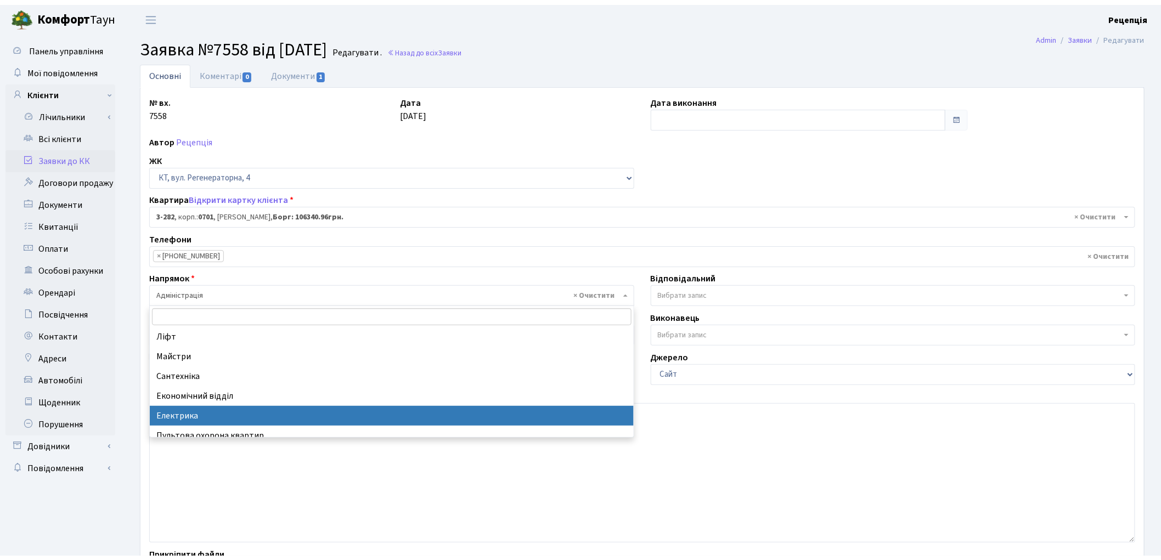
scroll to position [61, 0]
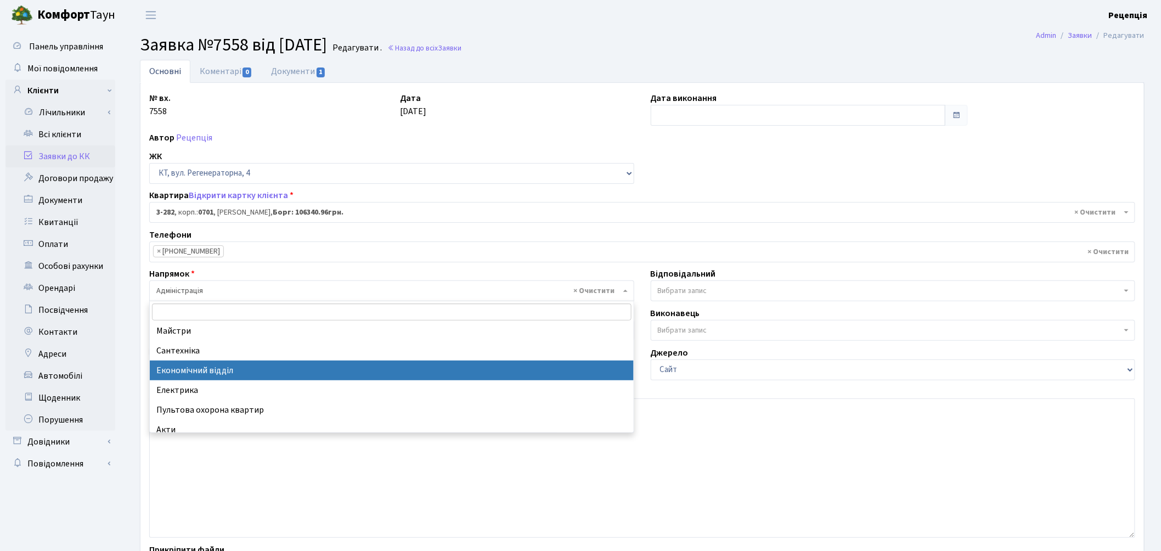
select select "9"
select select
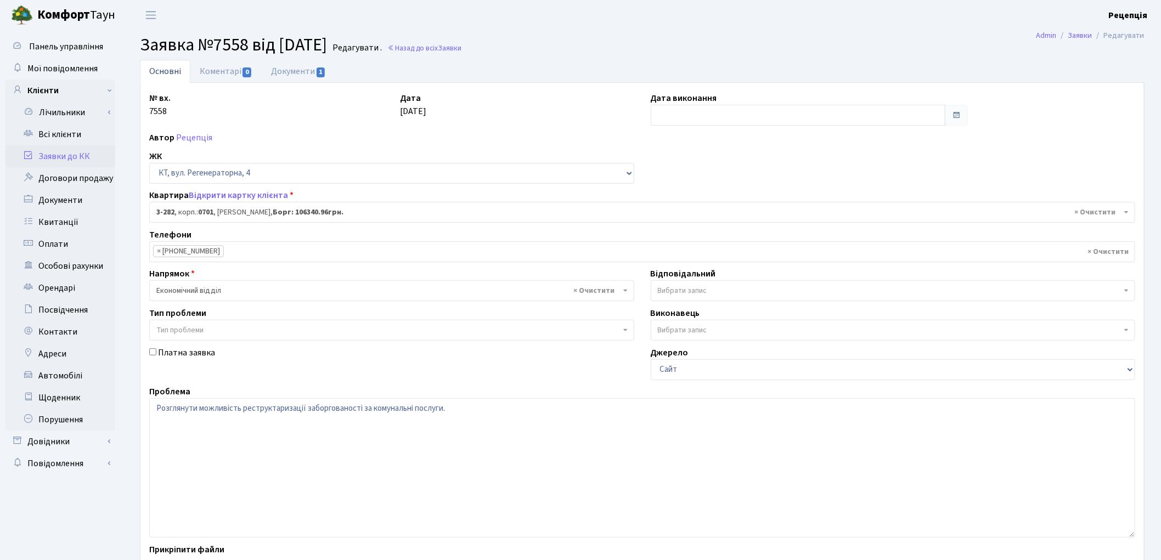
scroll to position [94, 0]
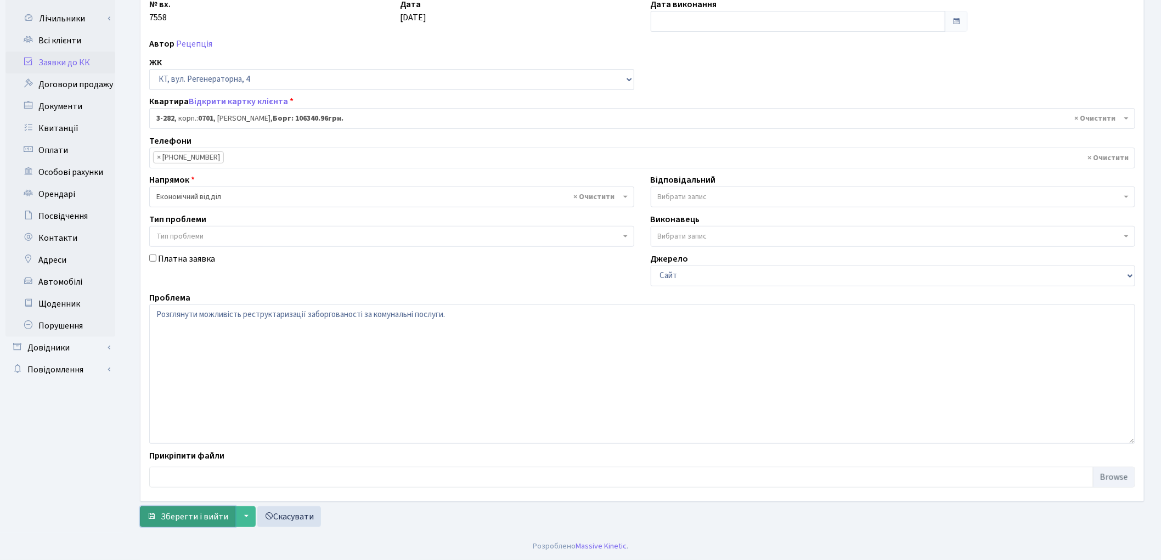
click at [185, 506] on button "Зберегти і вийти" at bounding box center [187, 516] width 95 height 21
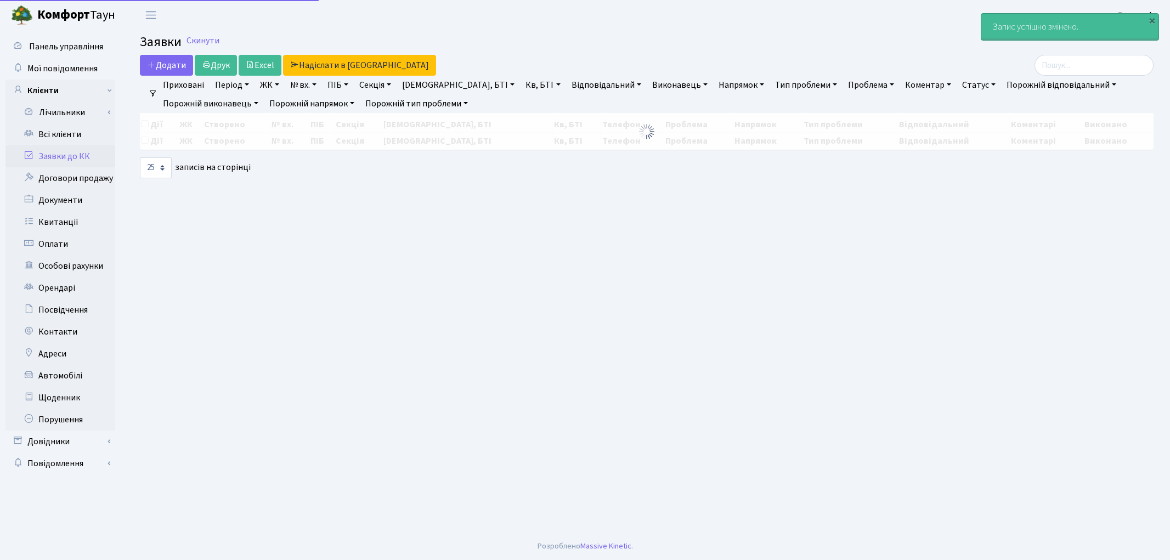
select select "25"
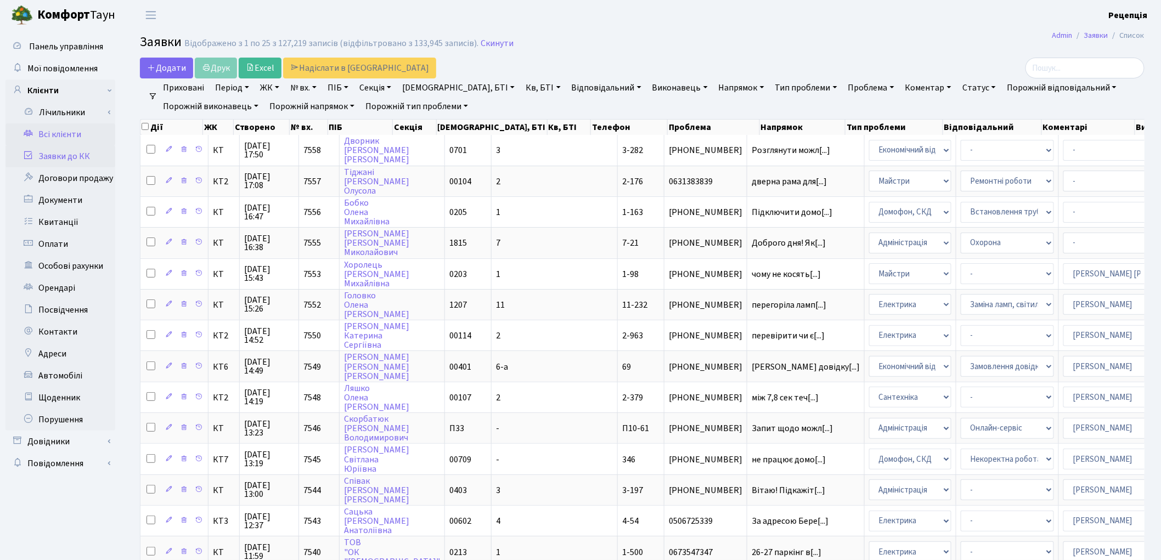
click at [61, 130] on link "Всі клієнти" at bounding box center [60, 134] width 110 height 22
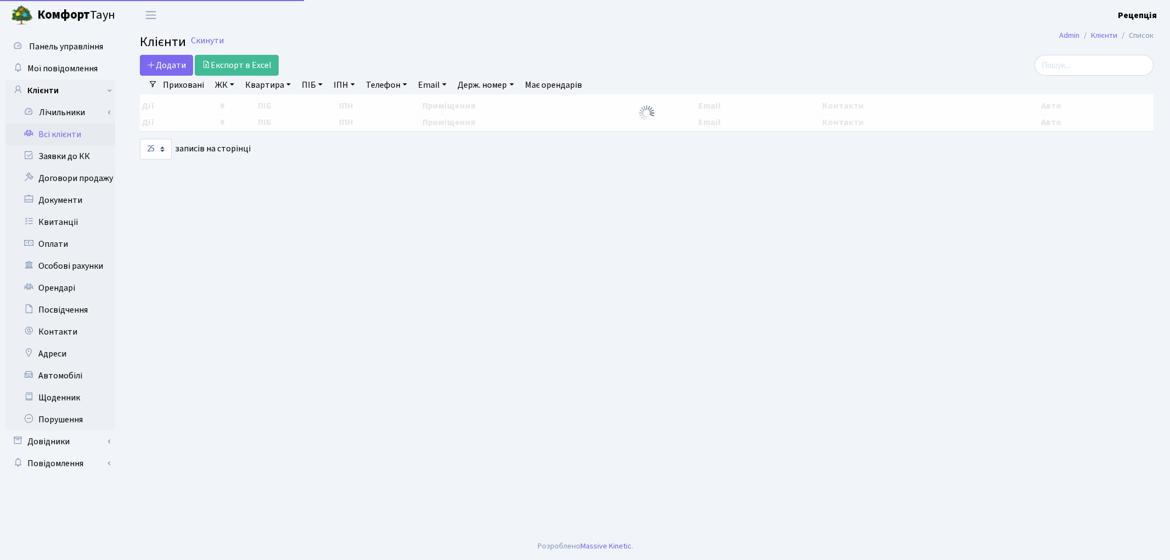
select select "25"
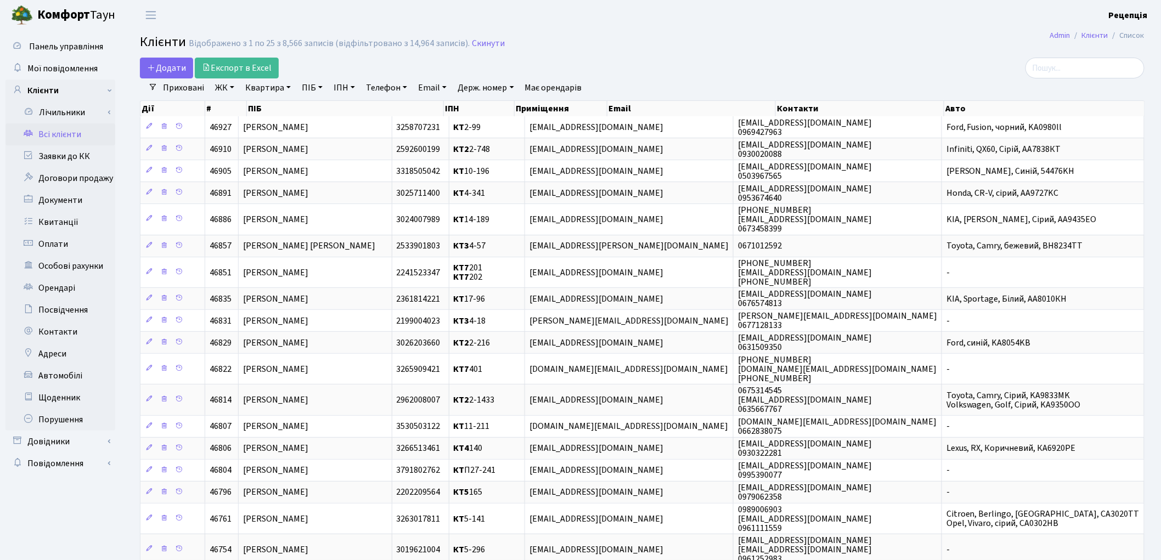
click at [683, 64] on div "Додати Експорт в Excel" at bounding box center [472, 68] width 664 height 21
